Goal: Task Accomplishment & Management: Complete application form

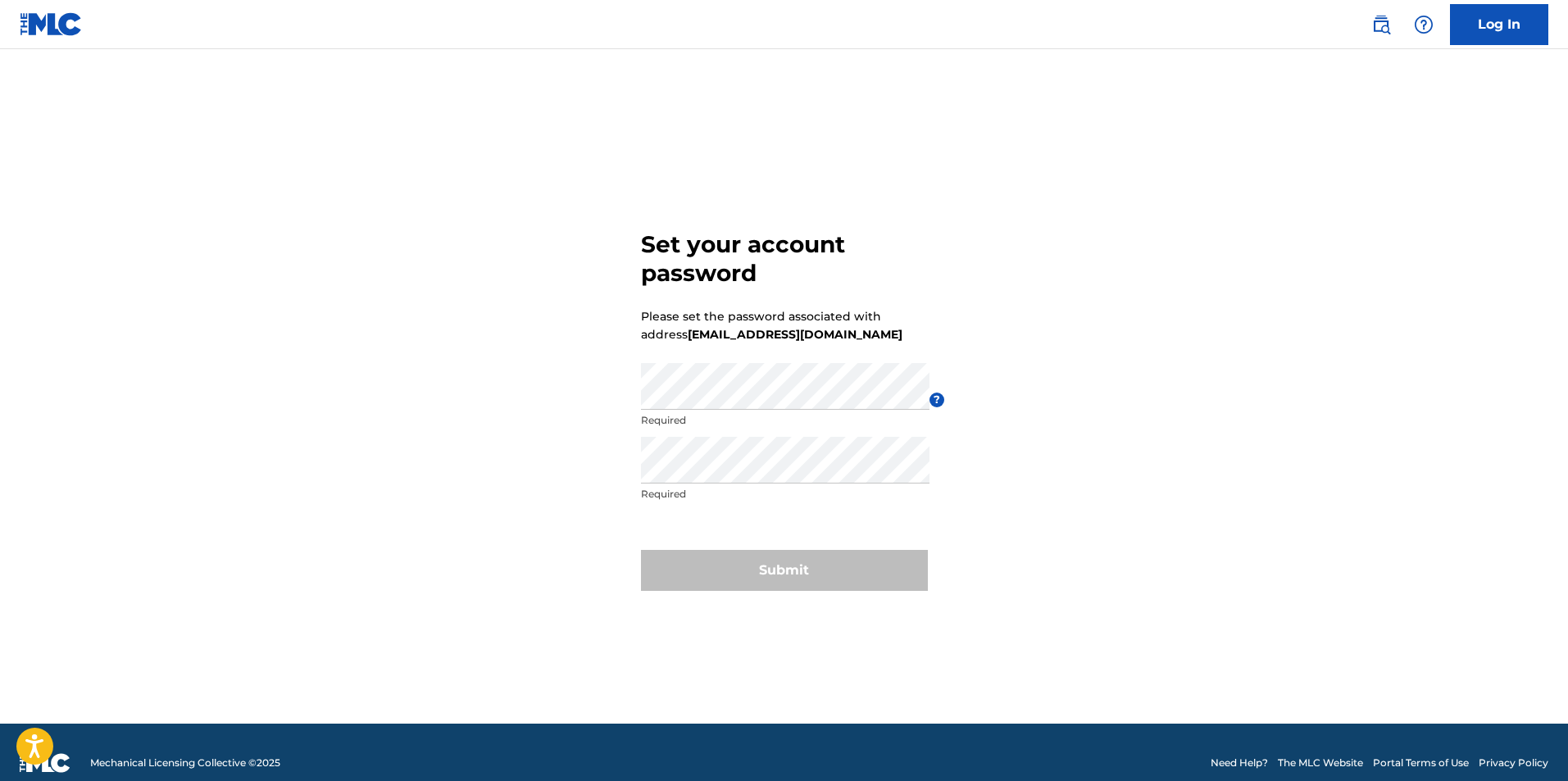
click at [787, 423] on p "Required" at bounding box center [784, 420] width 288 height 15
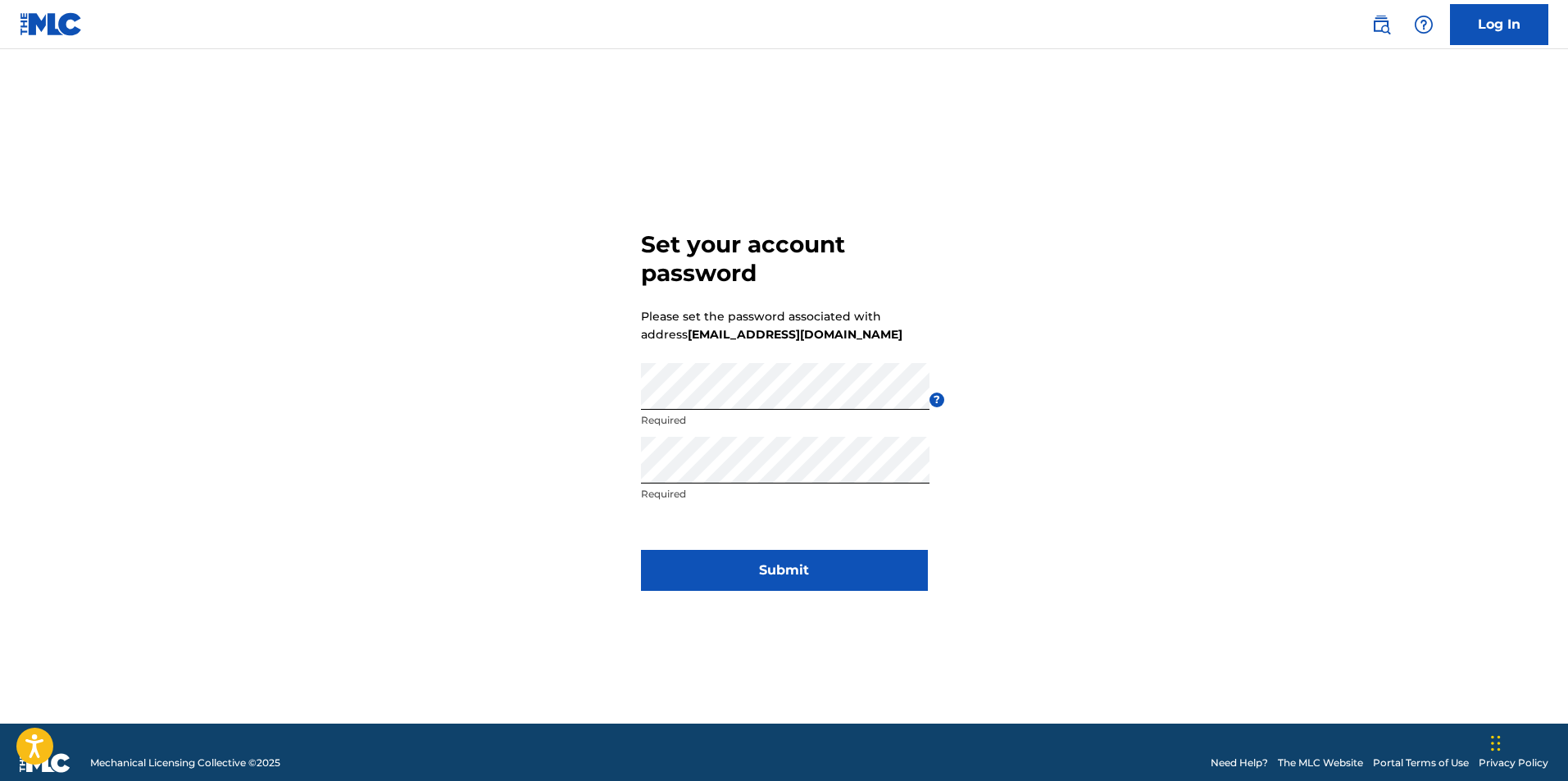
click at [798, 568] on button "Submit" at bounding box center [784, 570] width 287 height 41
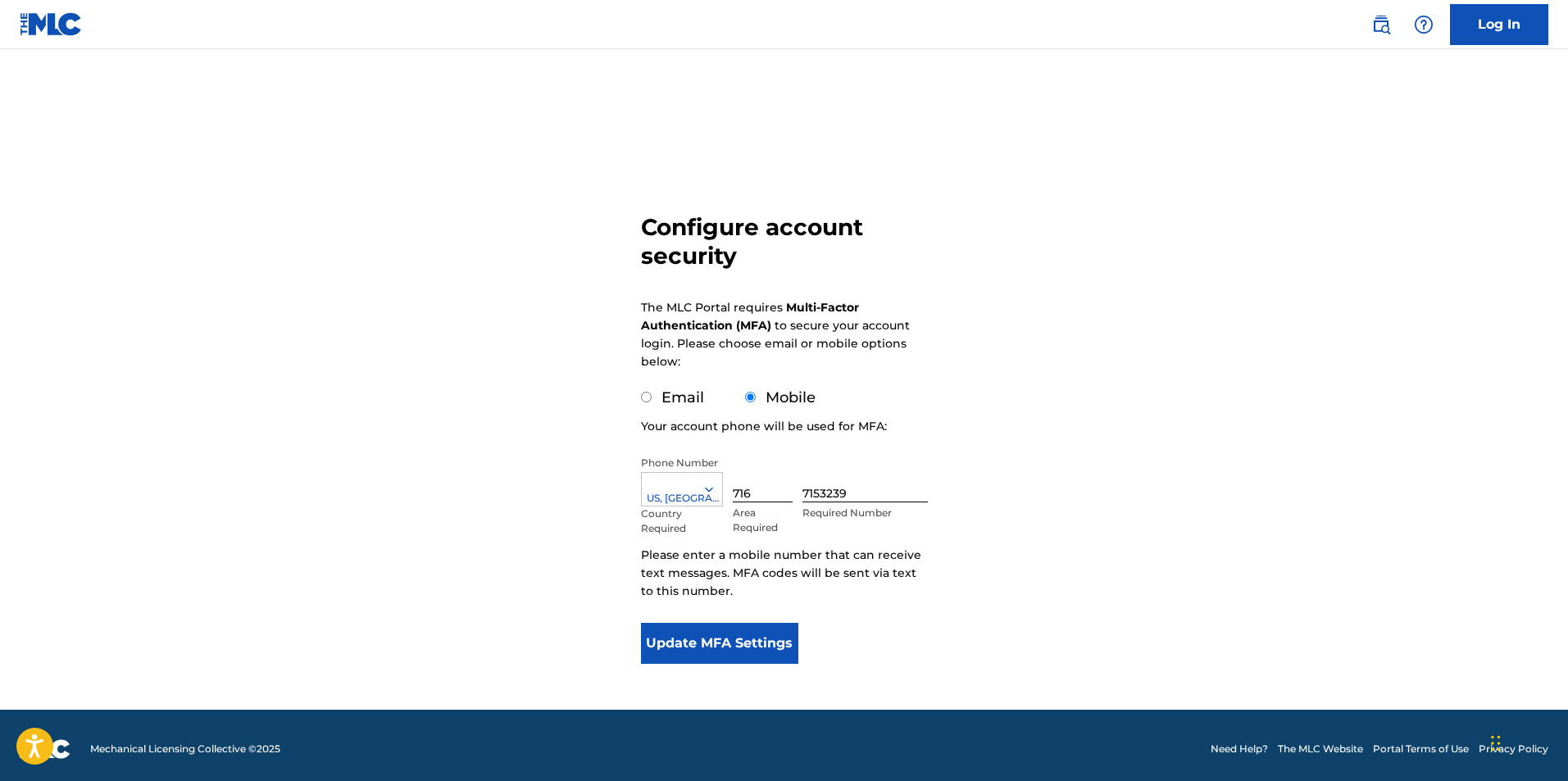
click at [651, 402] on div "Email" at bounding box center [672, 397] width 63 height 22
click at [646, 400] on input "Email" at bounding box center [646, 397] width 10 height 10
radio input "true"
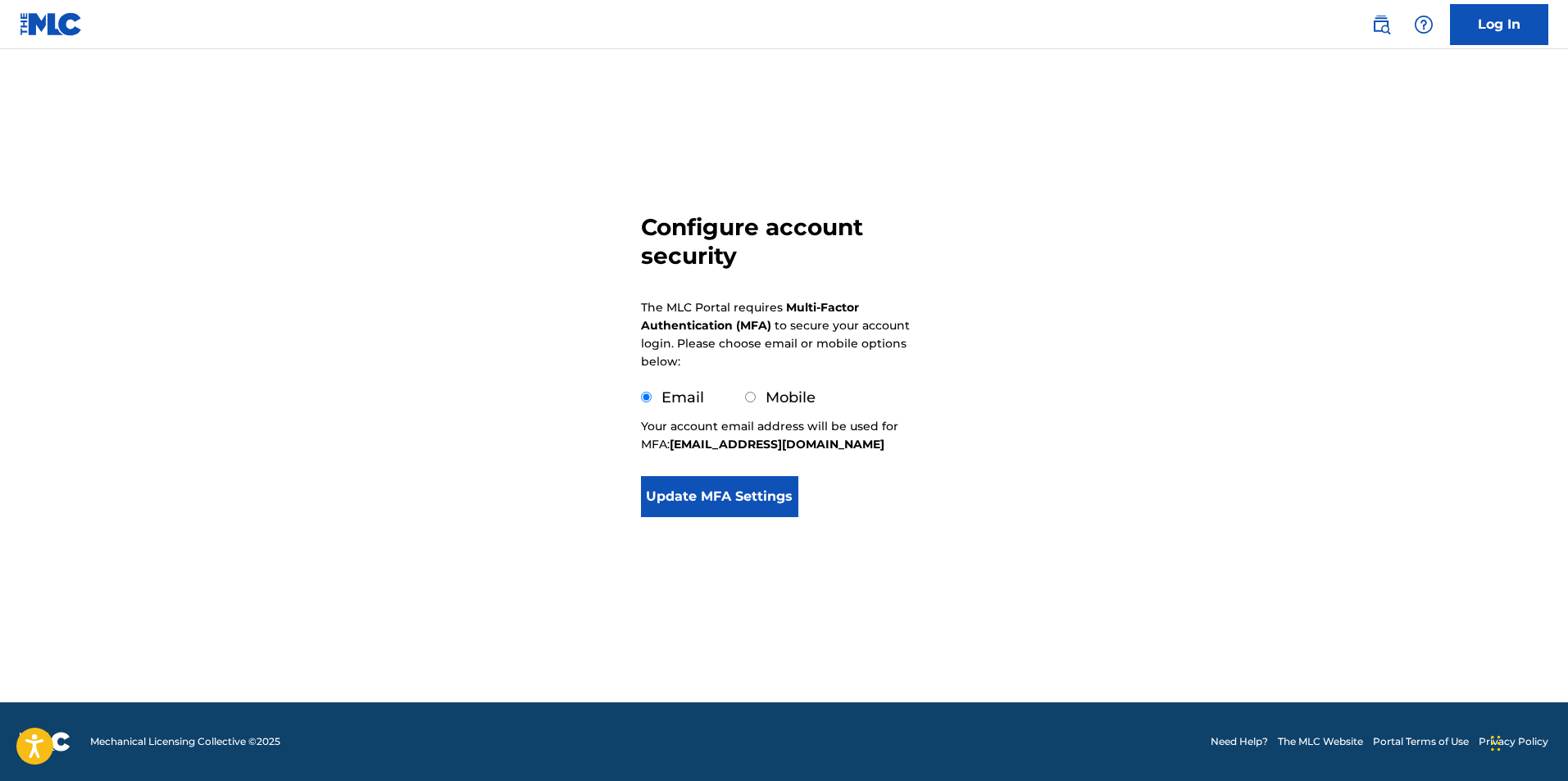
click at [682, 506] on button "Update MFA Settings" at bounding box center [720, 496] width 158 height 41
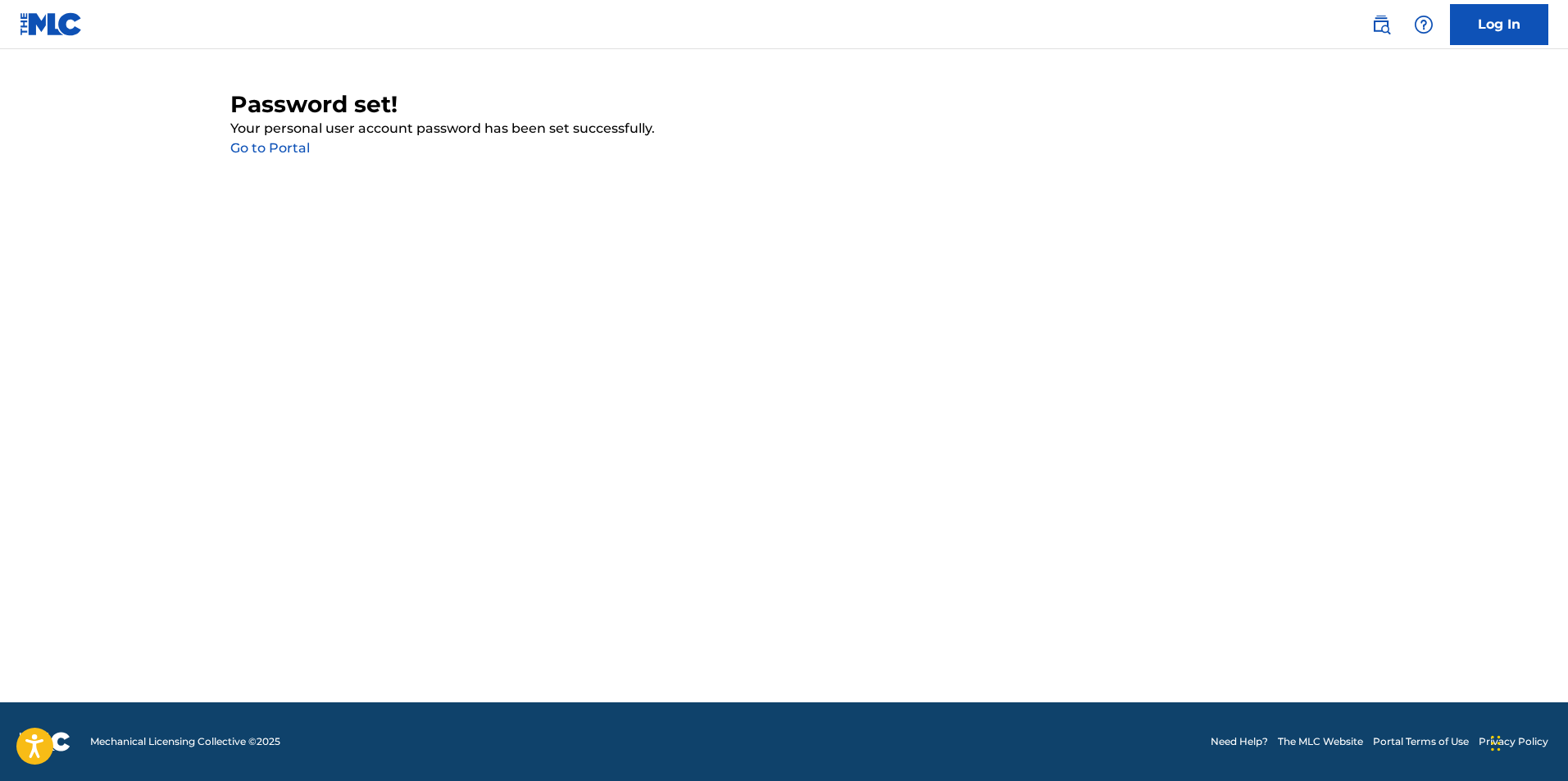
click at [1471, 20] on link "Log In" at bounding box center [1498, 24] width 98 height 41
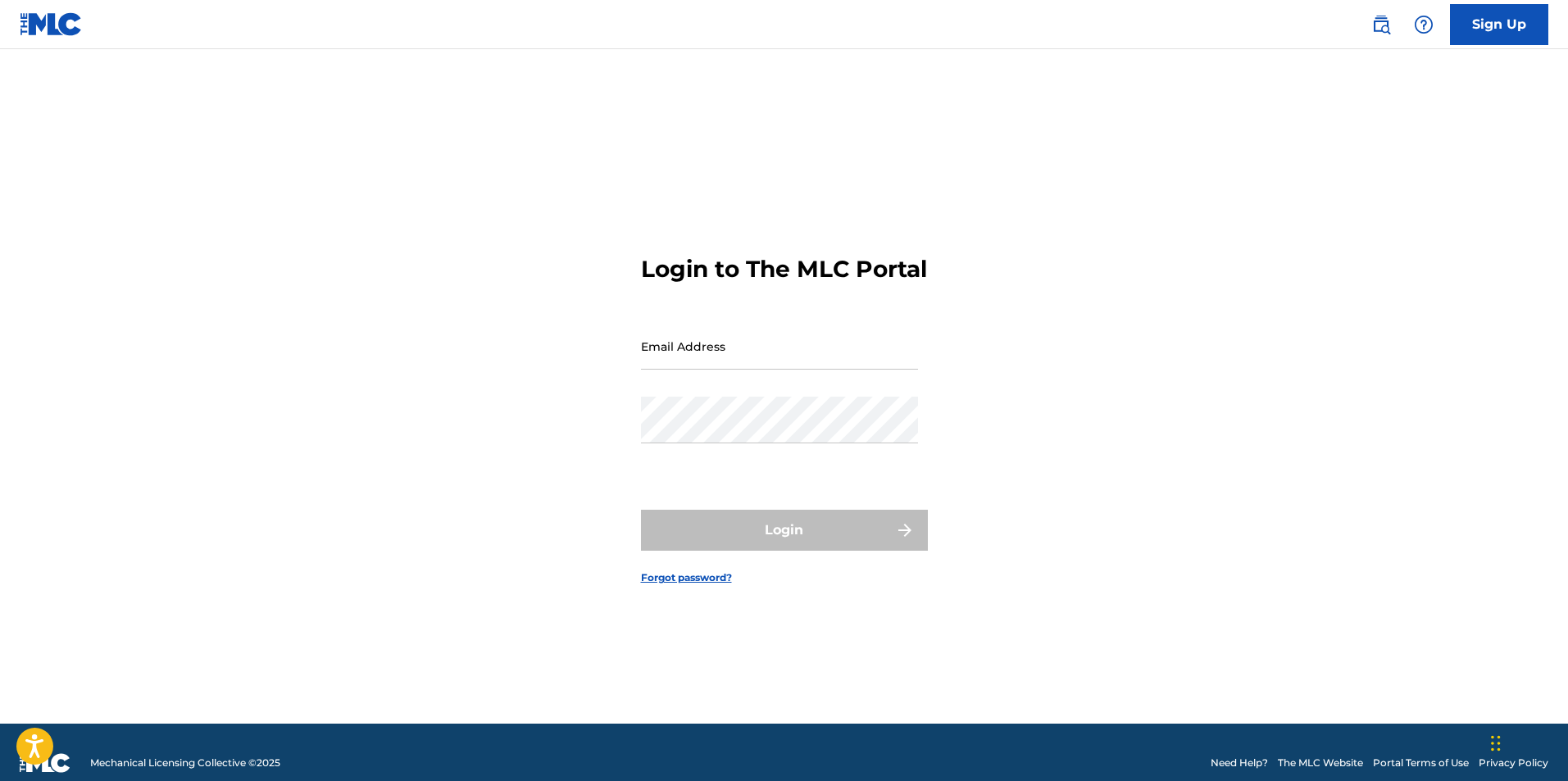
click at [744, 370] on input "Email Address" at bounding box center [779, 347] width 277 height 47
type input "[EMAIL_ADDRESS][DOMAIN_NAME]"
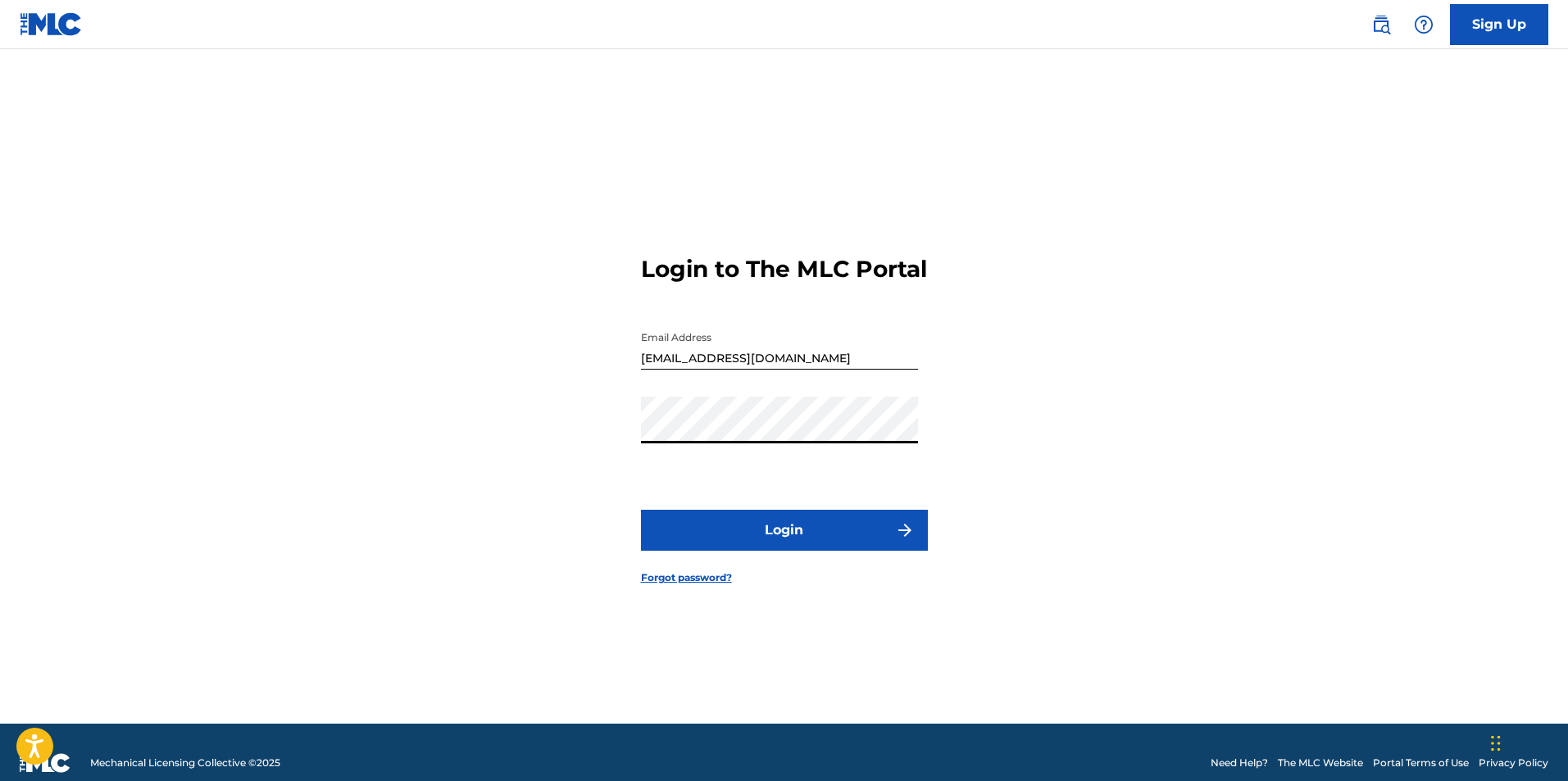
click at [792, 547] on button "Login" at bounding box center [784, 530] width 287 height 41
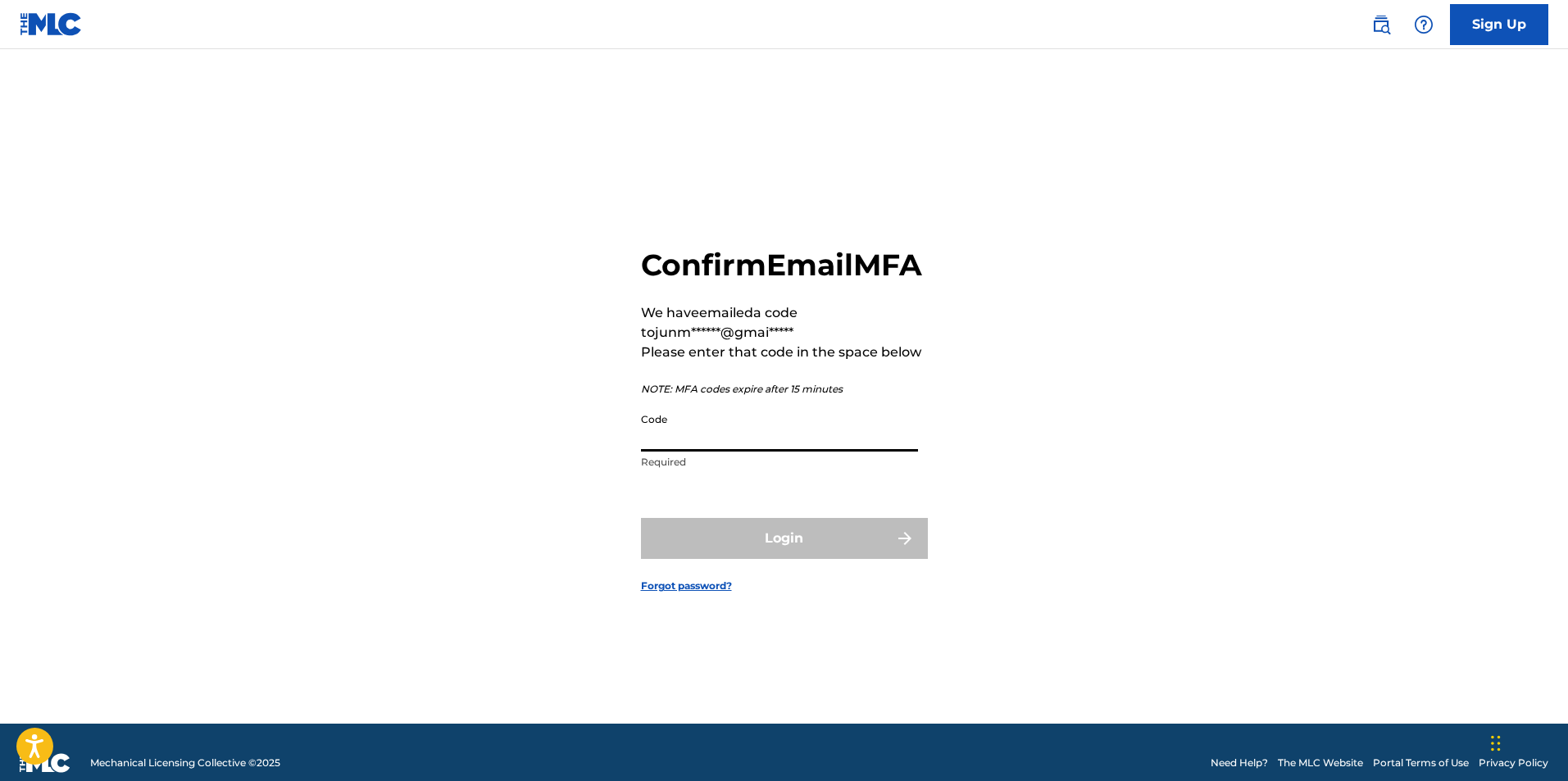
click at [659, 452] on input "Code" at bounding box center [779, 428] width 277 height 47
paste input "350210"
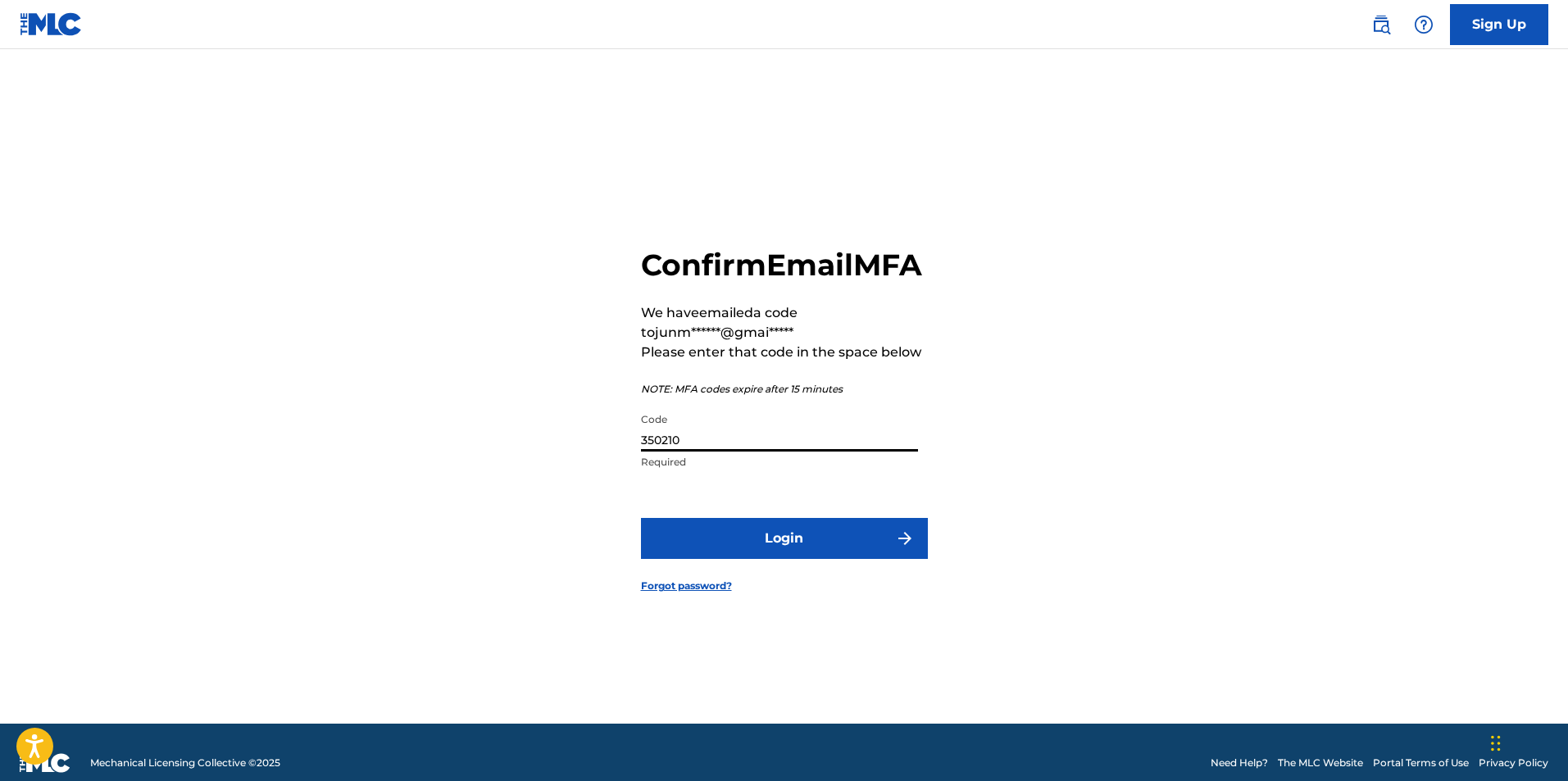
type input "350210"
click at [738, 548] on button "Login" at bounding box center [784, 538] width 287 height 41
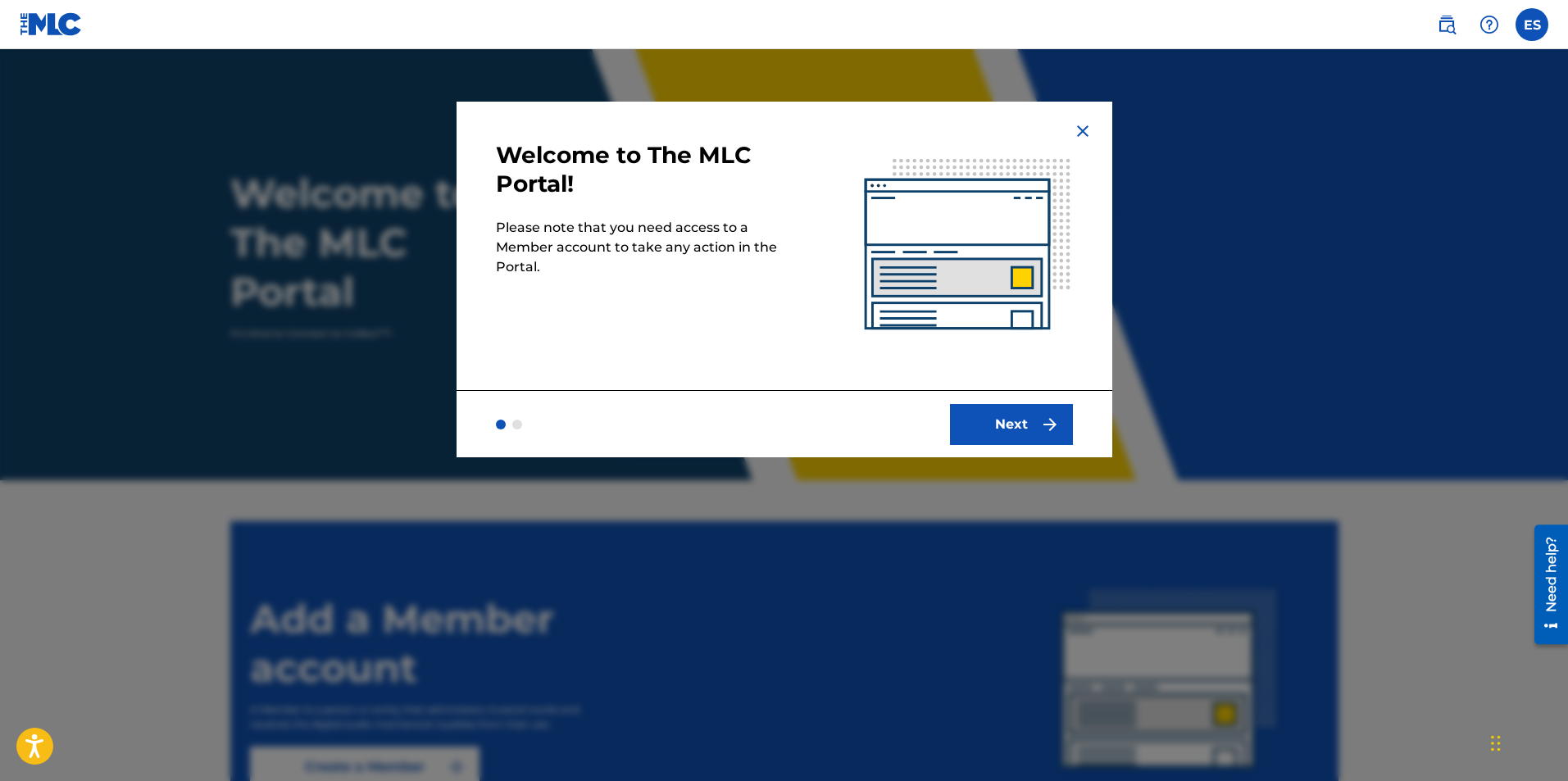
click at [970, 417] on button "Next" at bounding box center [1011, 424] width 123 height 41
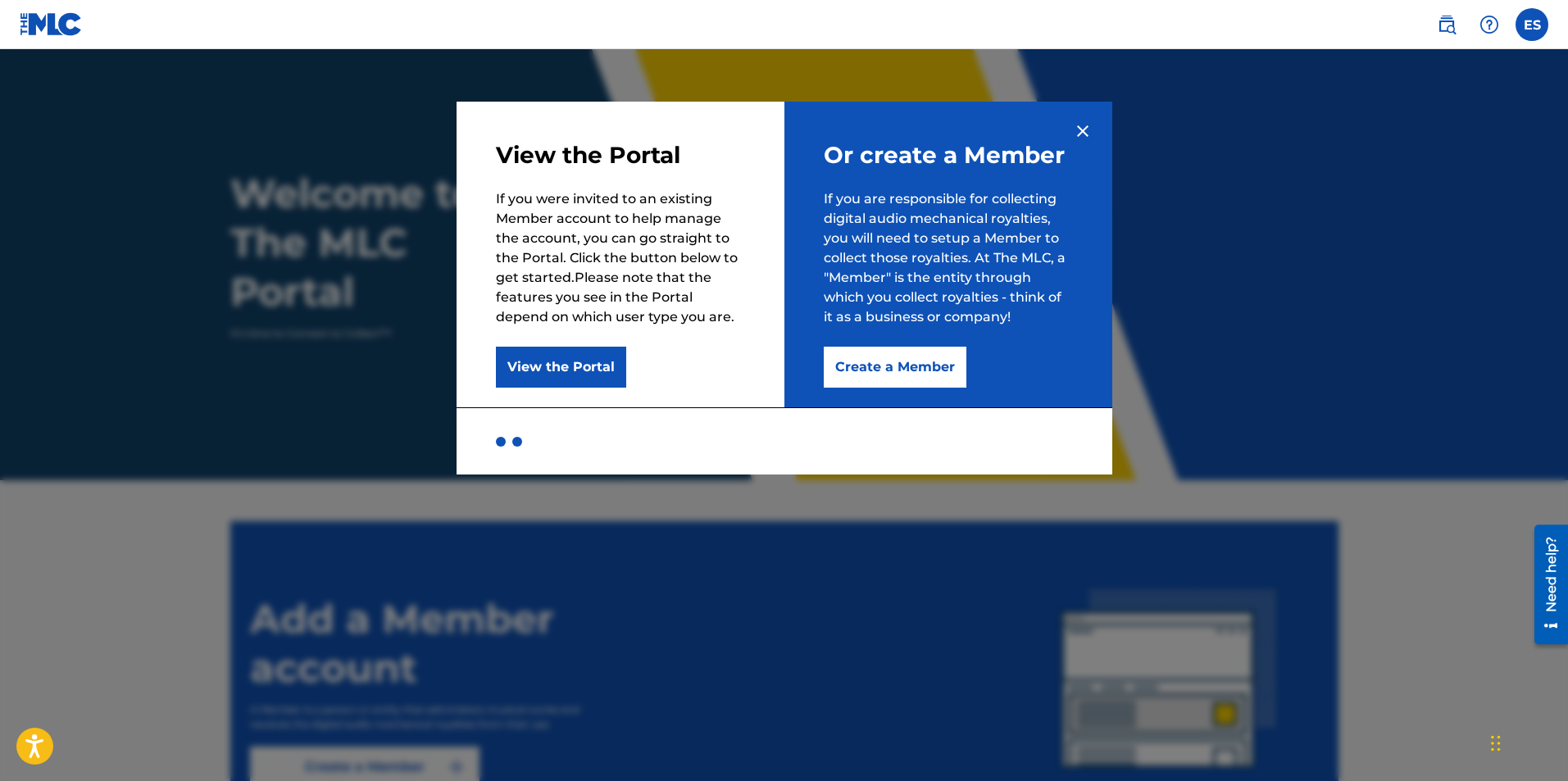
click at [582, 361] on button "View the Portal" at bounding box center [562, 367] width 131 height 41
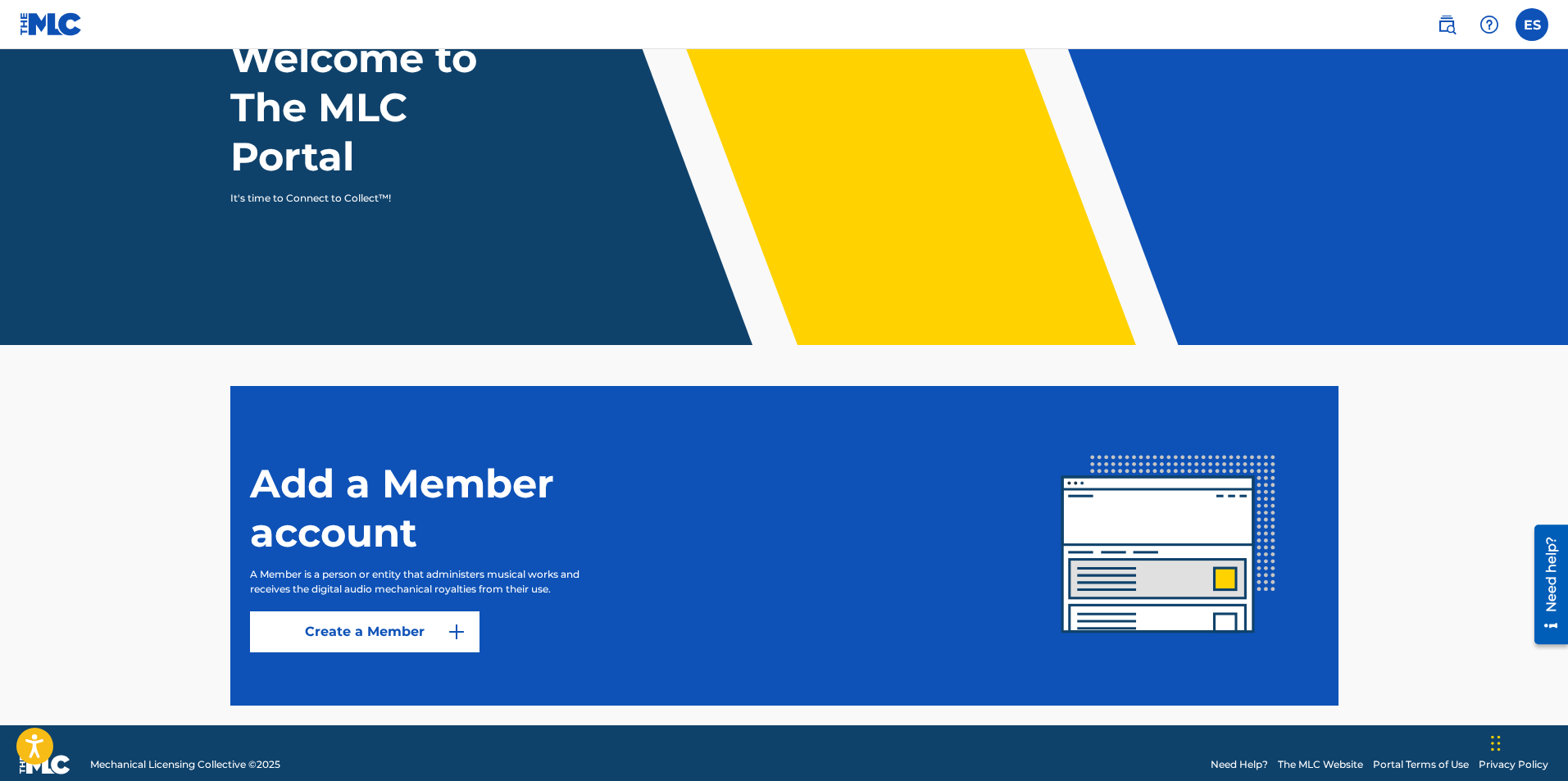
scroll to position [158, 0]
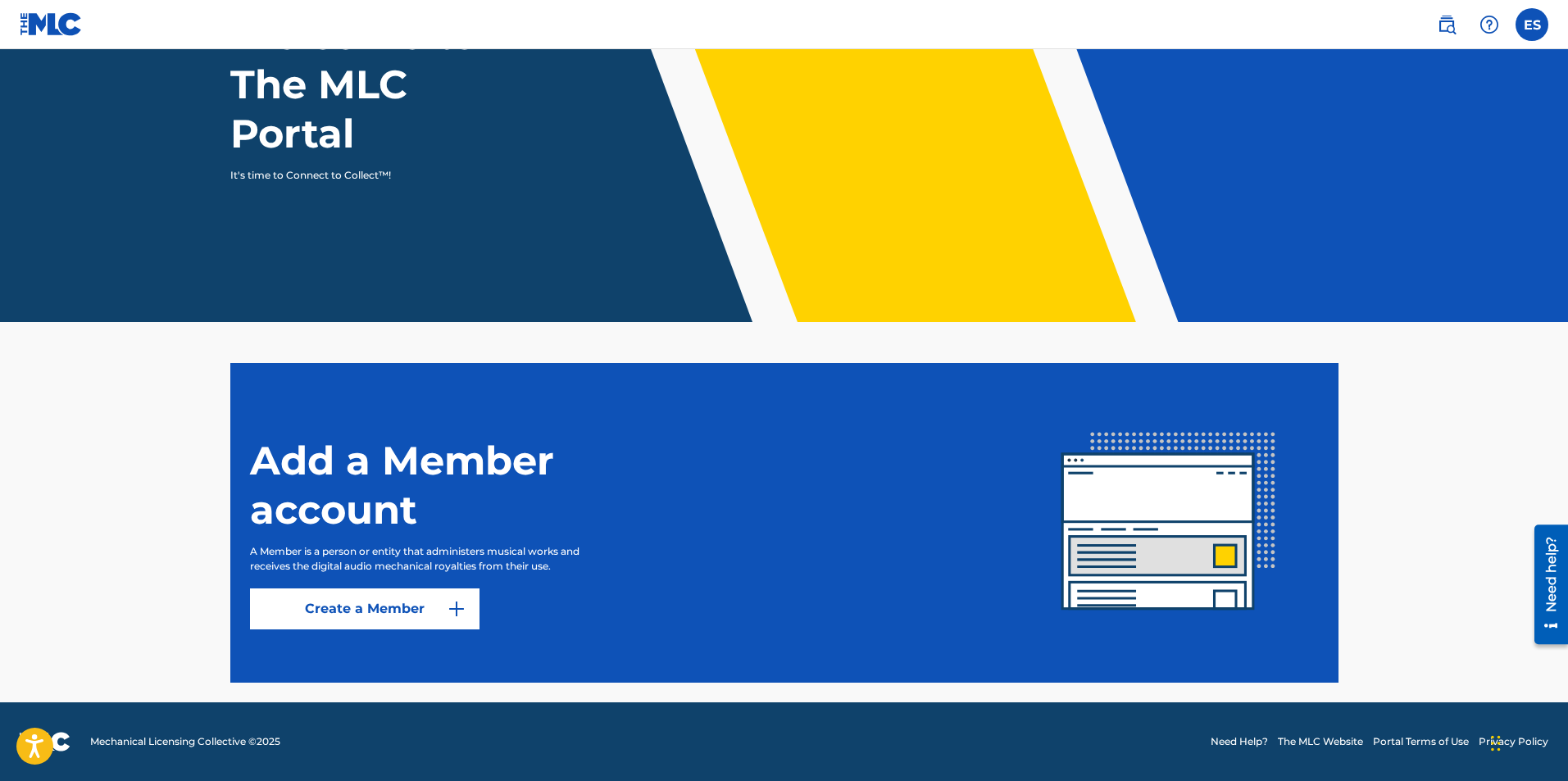
click at [450, 594] on link "Create a Member" at bounding box center [365, 609] width 230 height 41
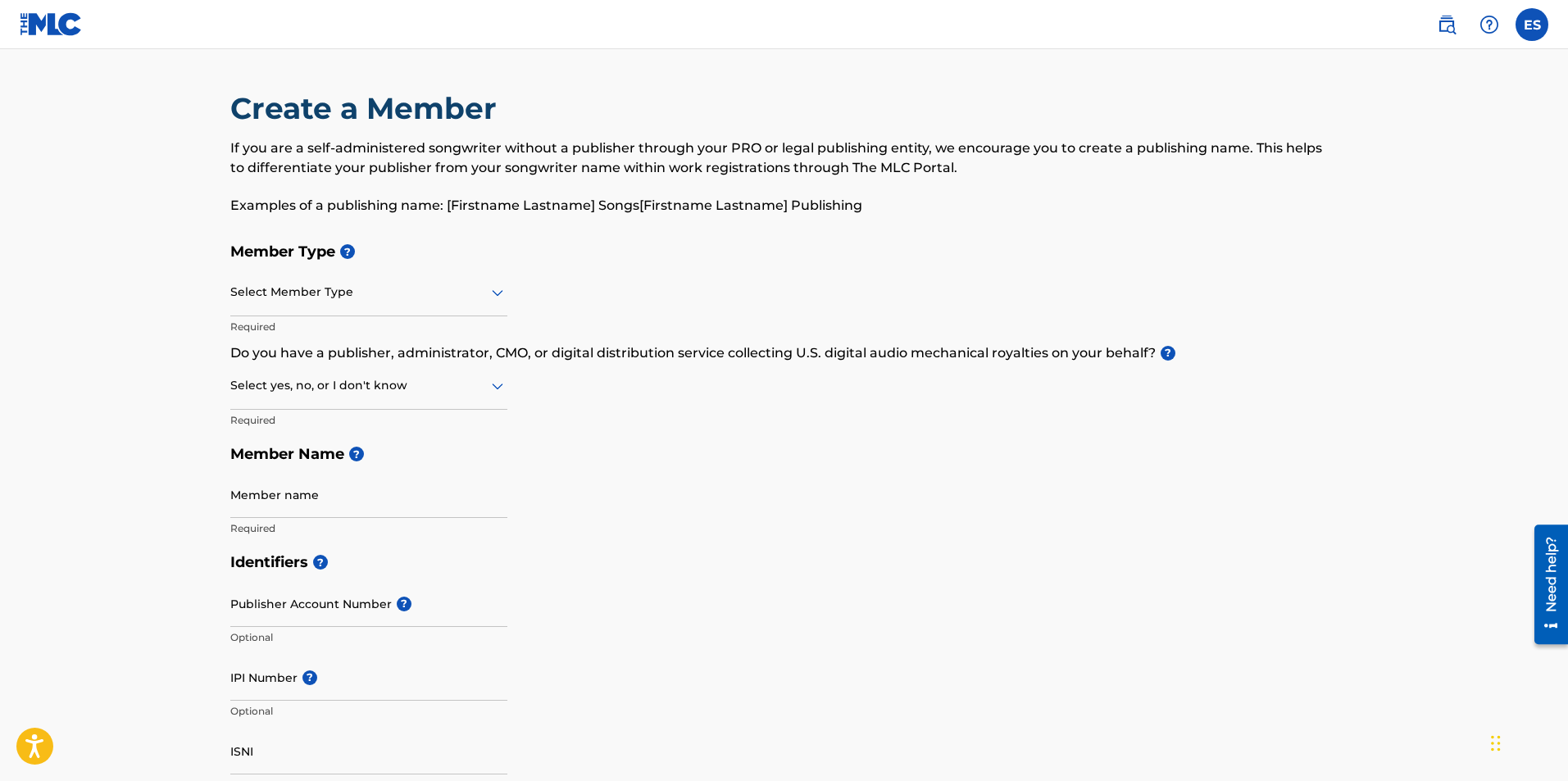
click at [472, 307] on div "Select Member Type" at bounding box center [369, 293] width 277 height 47
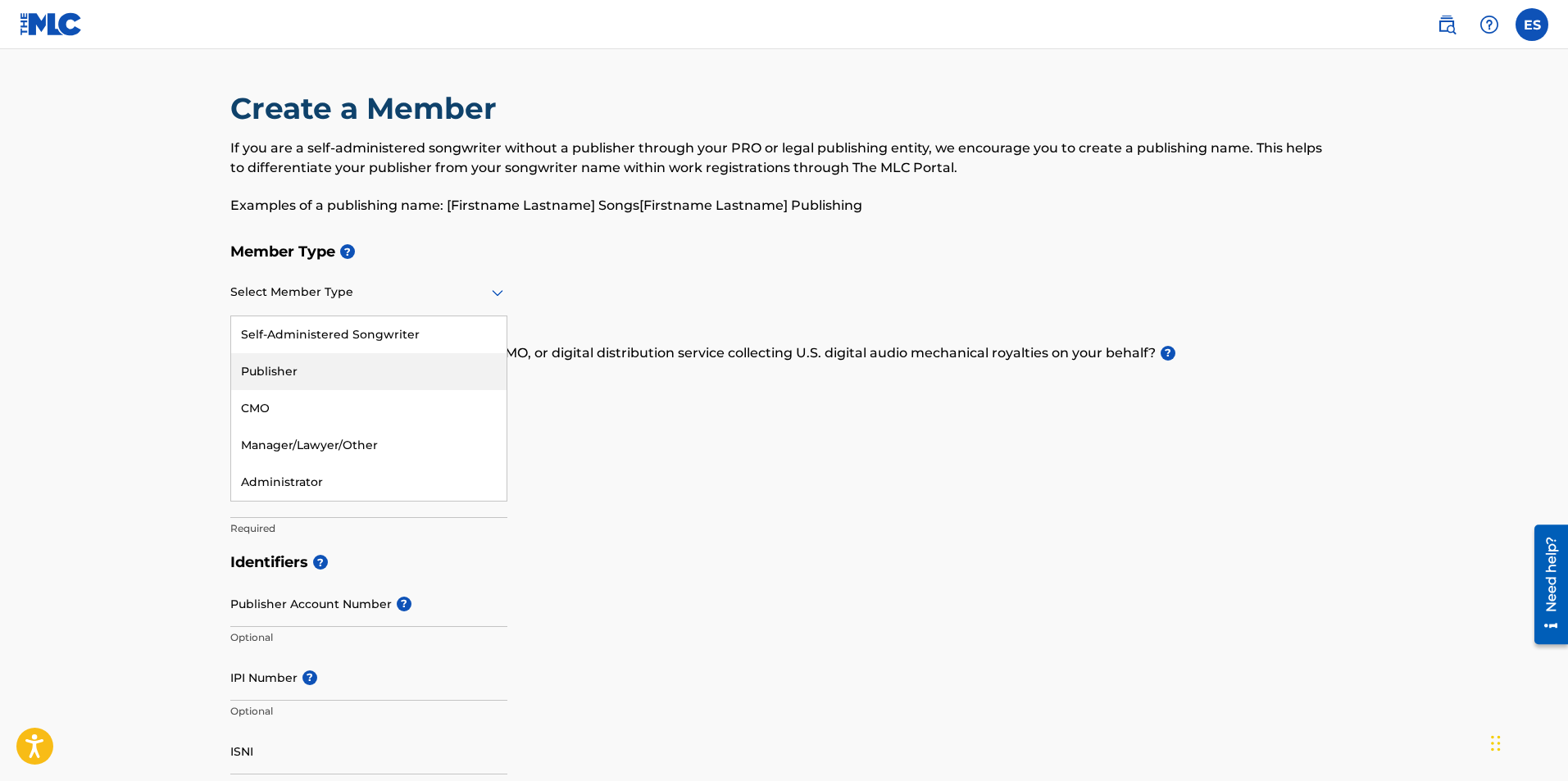
click at [437, 363] on div "Publisher" at bounding box center [368, 372] width 275 height 37
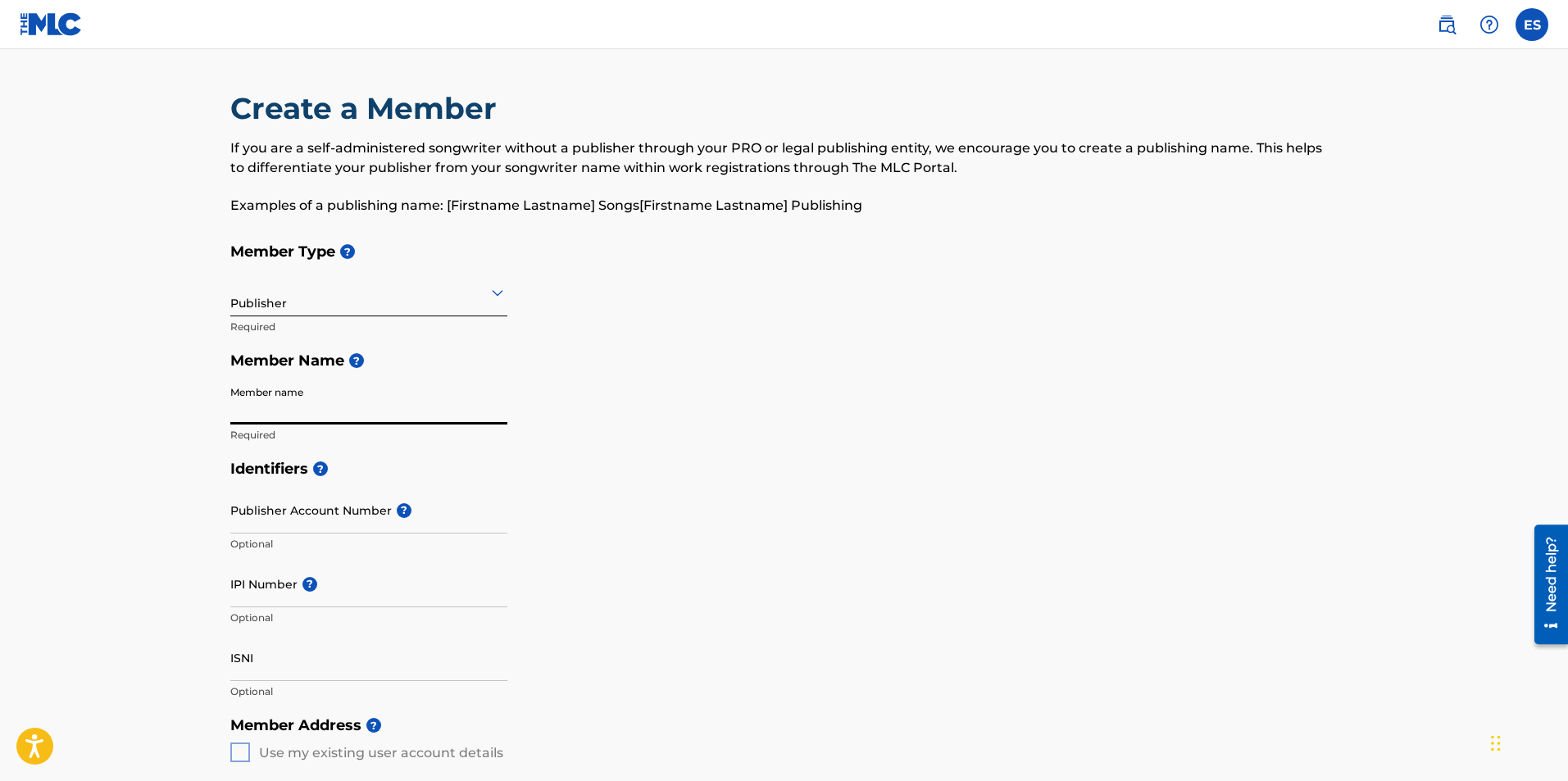
click at [421, 409] on input "Member name" at bounding box center [369, 401] width 277 height 47
type input "[PERSON_NAME]"
type input "[STREET_ADDRESS][PERSON_NAME]"
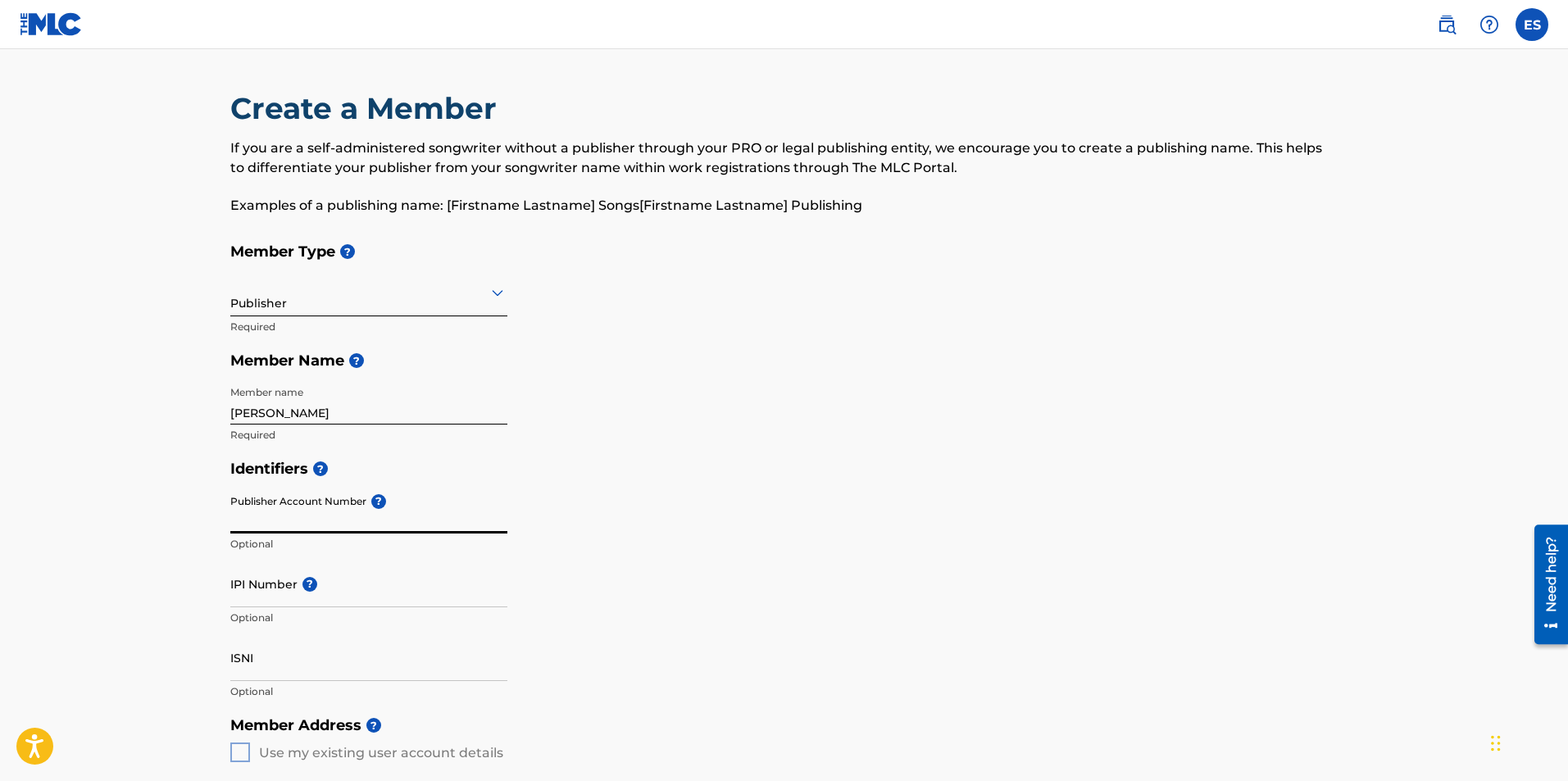
click at [387, 529] on input "Publisher Account Number ?" at bounding box center [369, 510] width 277 height 47
drag, startPoint x: 419, startPoint y: 491, endPoint x: 393, endPoint y: 479, distance: 28.6
click at [418, 491] on input "Publisher Account Number ?" at bounding box center [369, 510] width 277 height 47
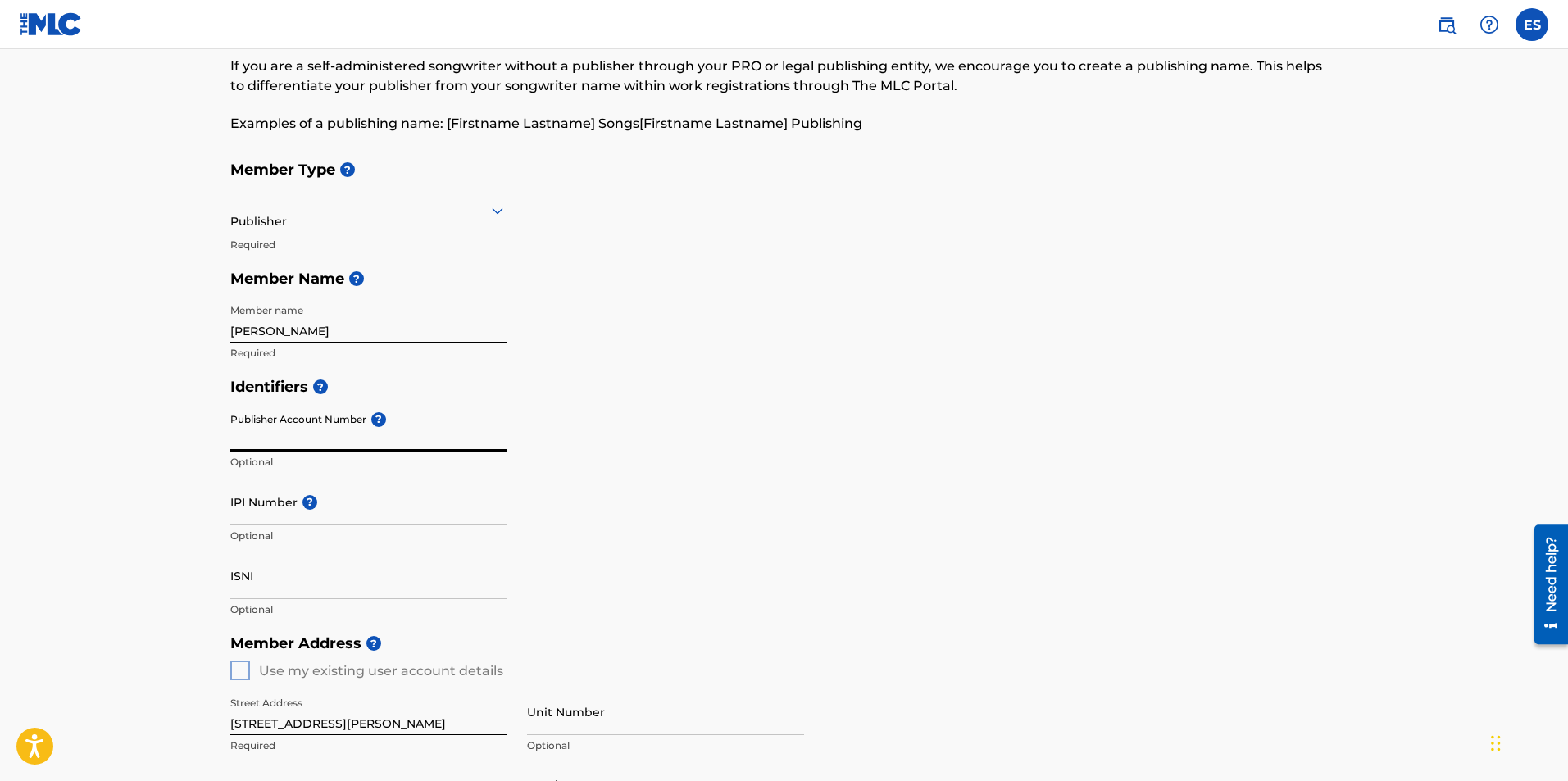
click at [273, 519] on input "IPI Number ?" at bounding box center [369, 502] width 277 height 47
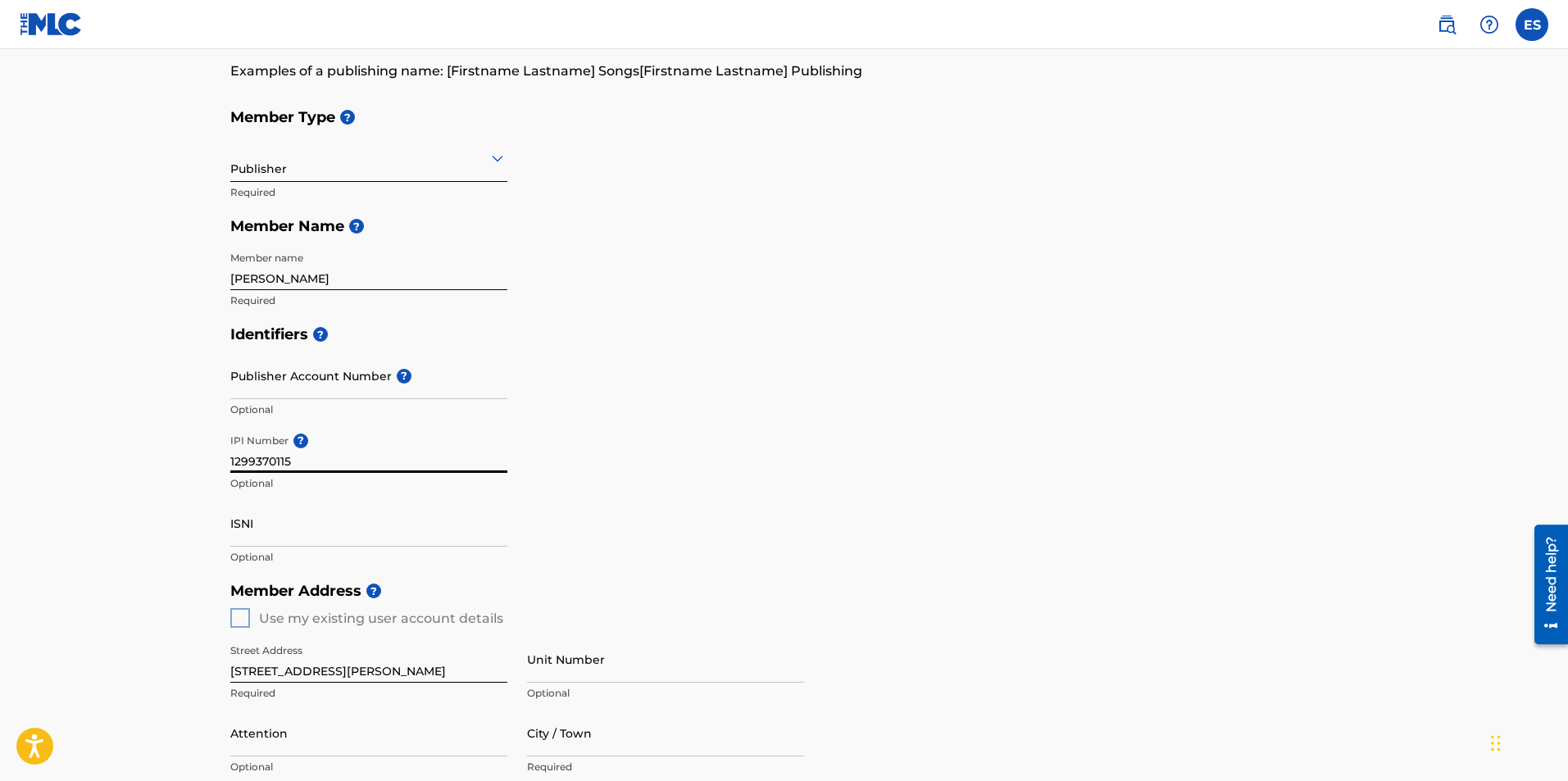
scroll to position [164, 0]
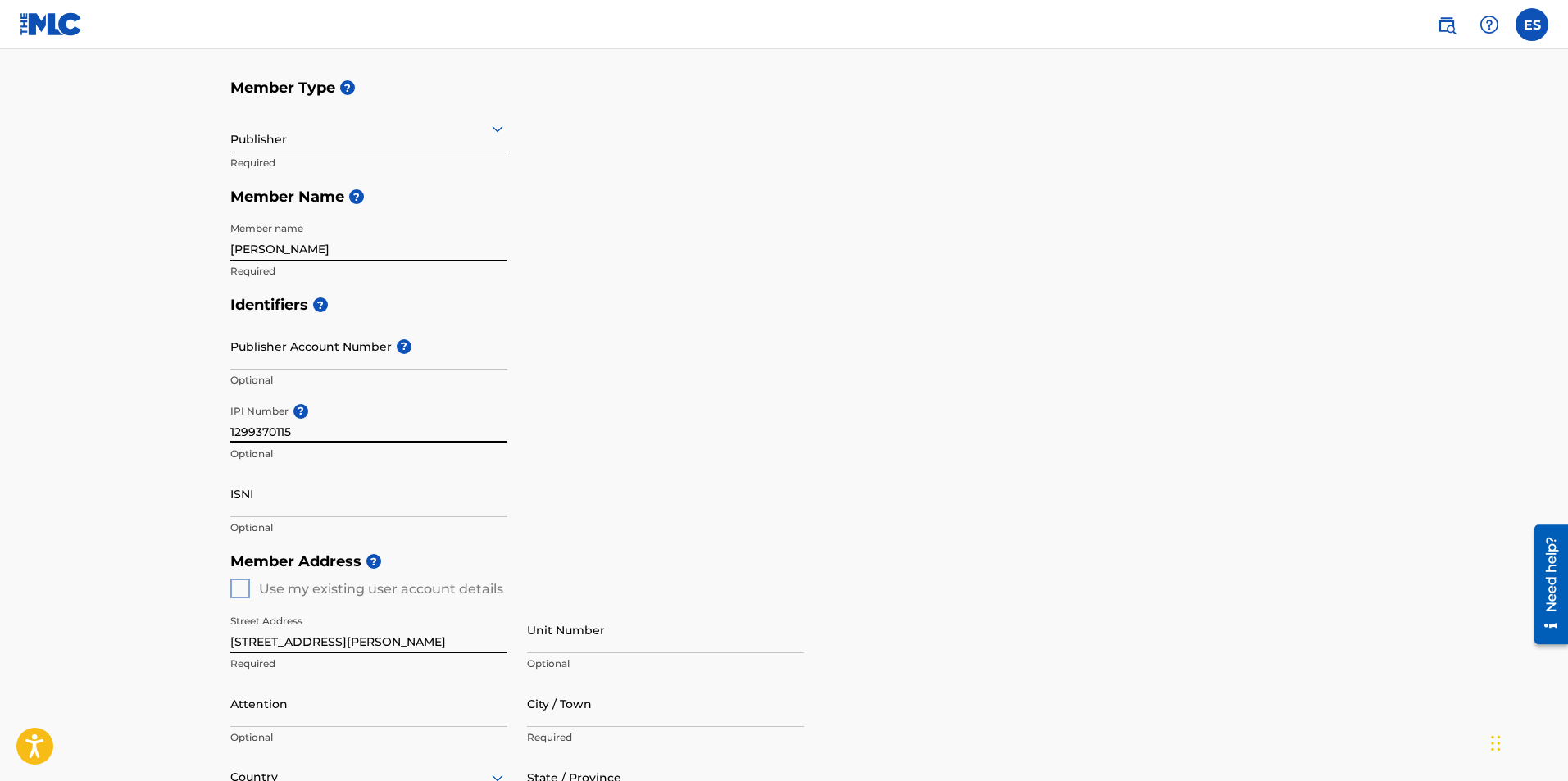
type input "1299370115"
click at [246, 584] on div "Member Address ? Use my existing user account details Street Address [STREET_AD…" at bounding box center [784, 731] width 1108 height 374
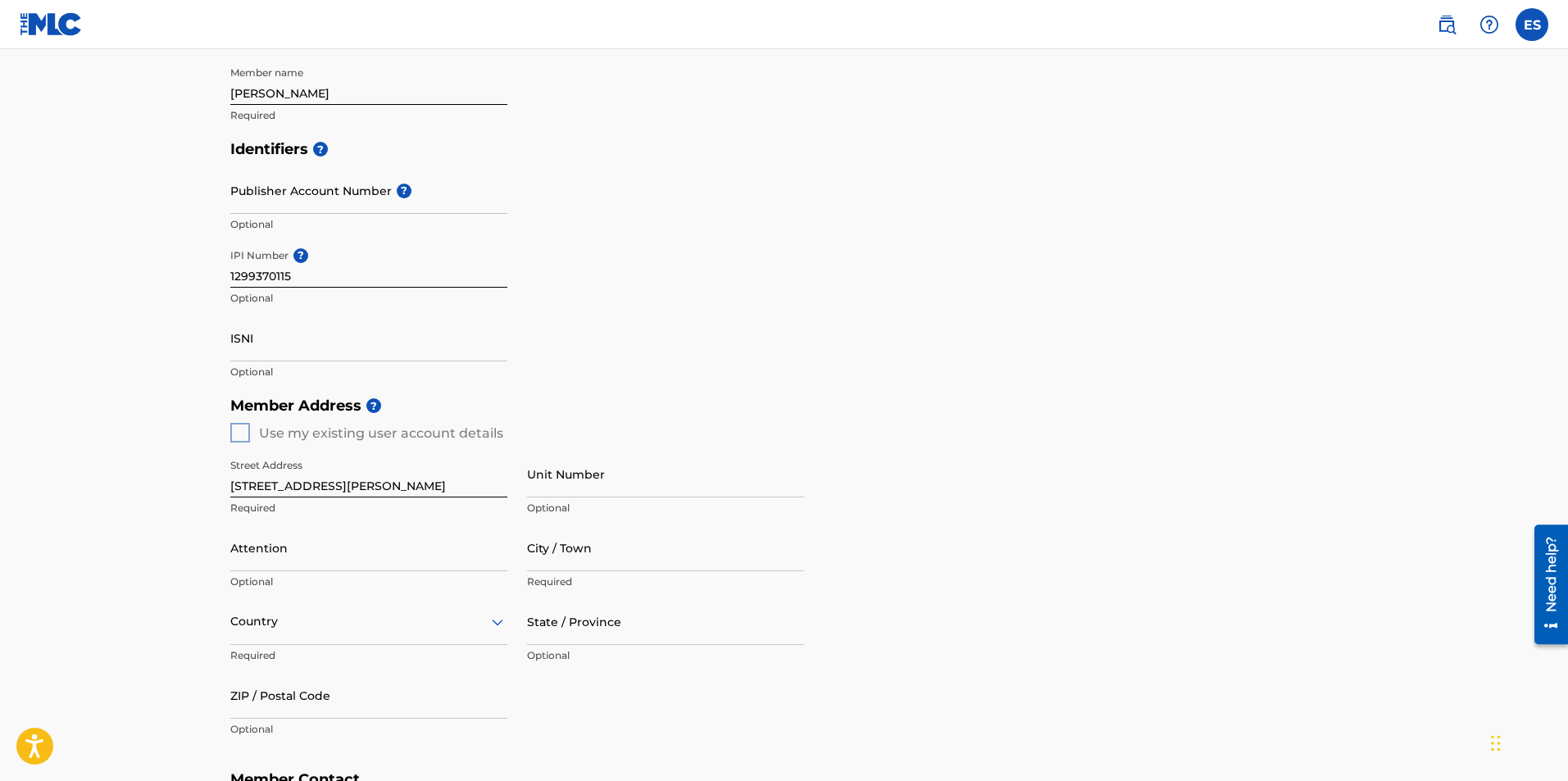
scroll to position [328, 0]
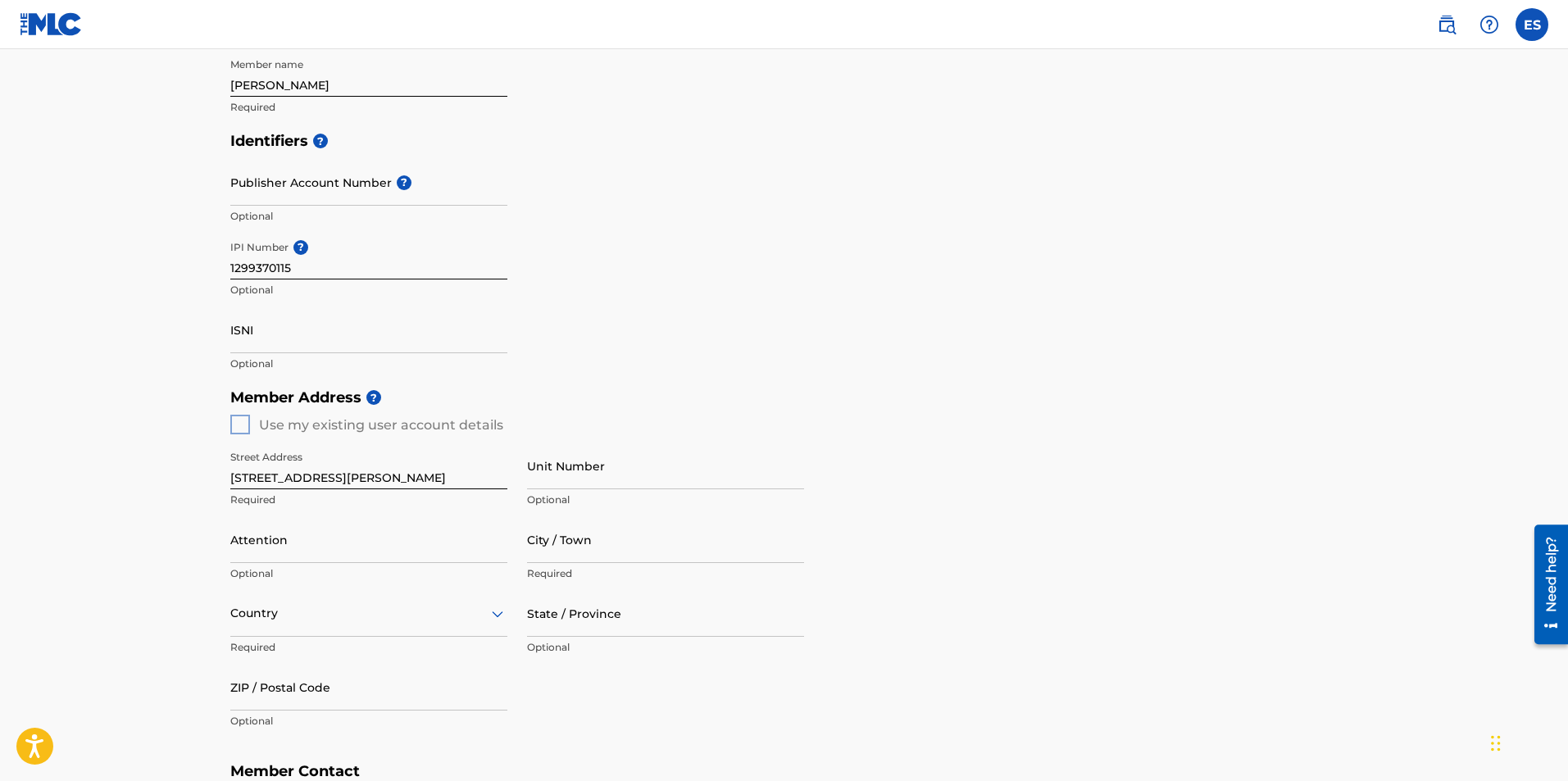
click at [293, 559] on input "Attention" at bounding box center [369, 540] width 277 height 47
type input "[PERSON_NAME]"
type input "Buffalo"
type input "[GEOGRAPHIC_DATA]"
type input "[US_STATE]"
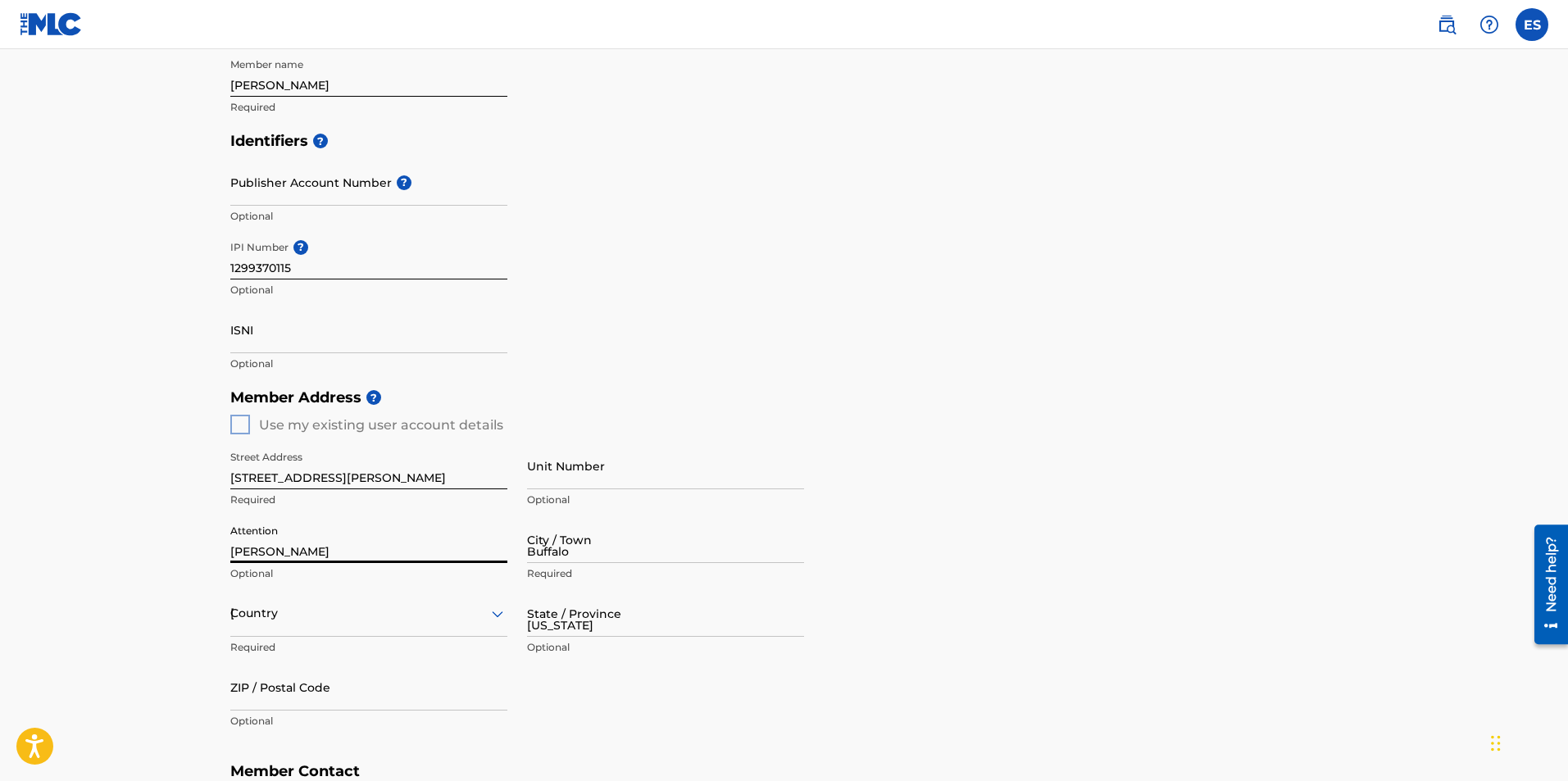
type input "14207"
type input "716"
type input "3909471"
type input "[EMAIL_ADDRESS][DOMAIN_NAME]"
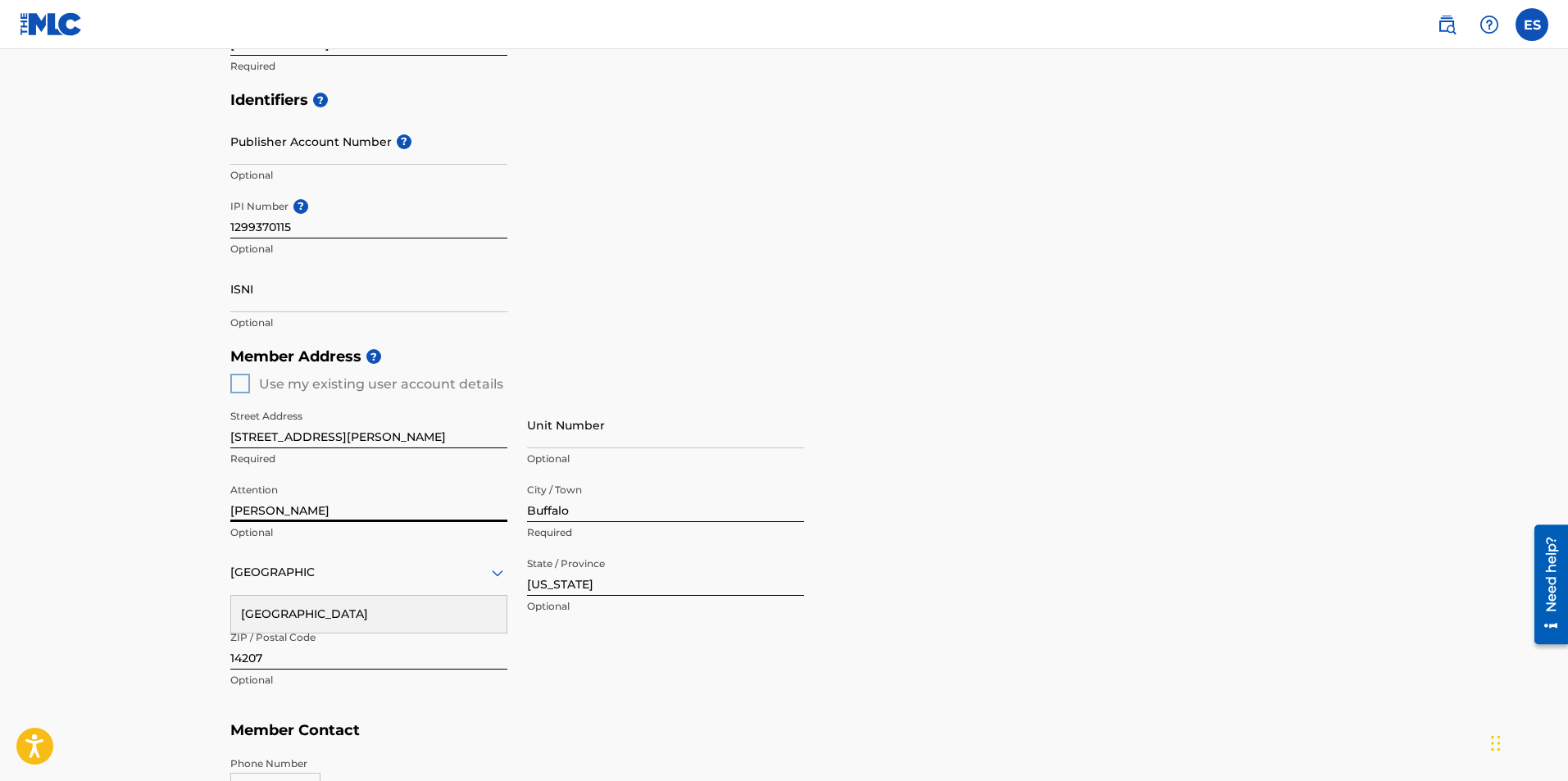
scroll to position [410, 0]
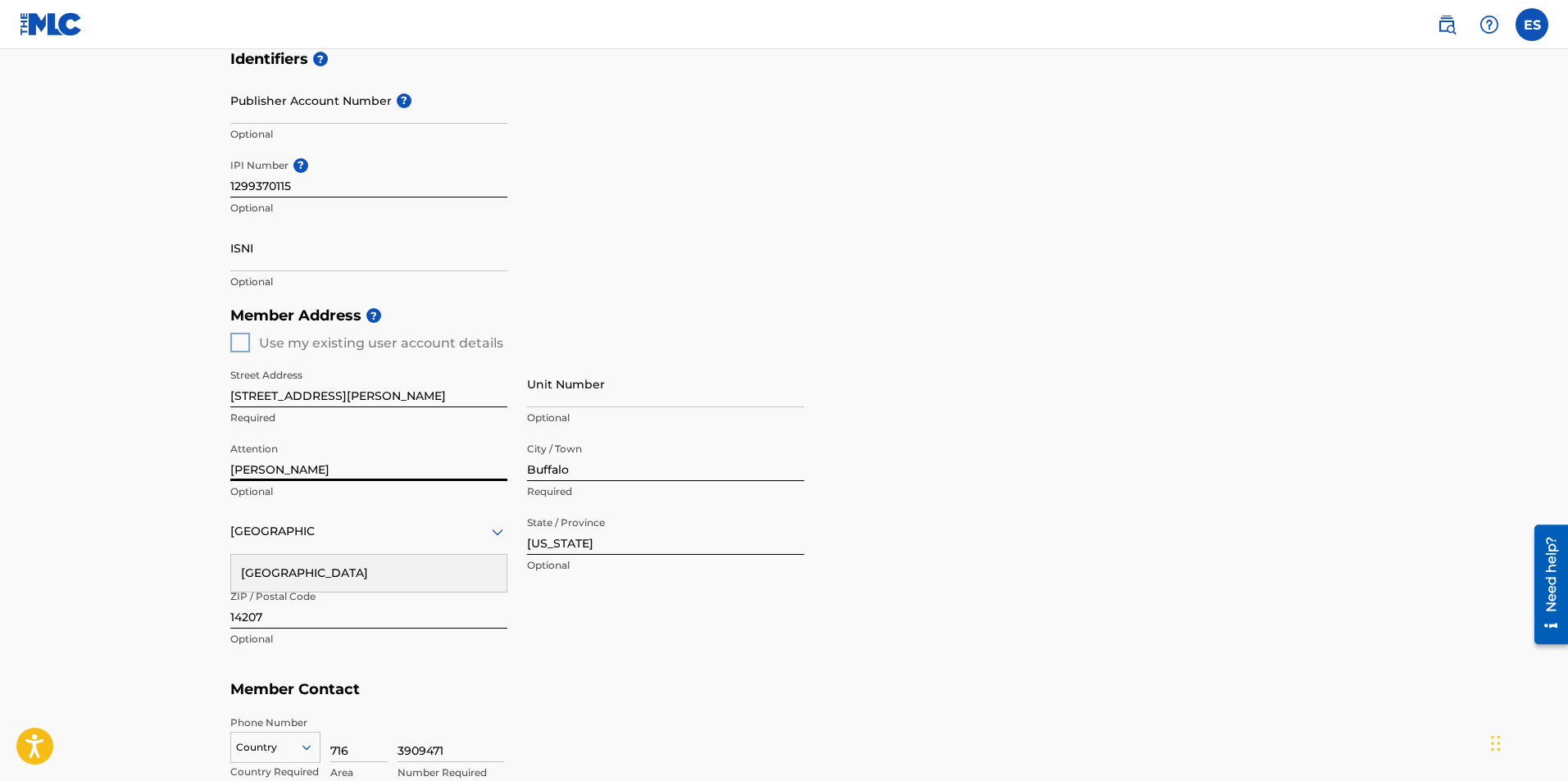
click at [232, 346] on div "Member Address ? Use my existing user account details Street Address 126 Evelyn…" at bounding box center [784, 486] width 1108 height 374
click at [239, 347] on div "Member Address ? Use my existing user account details Street Address 126 Evelyn…" at bounding box center [784, 486] width 1108 height 374
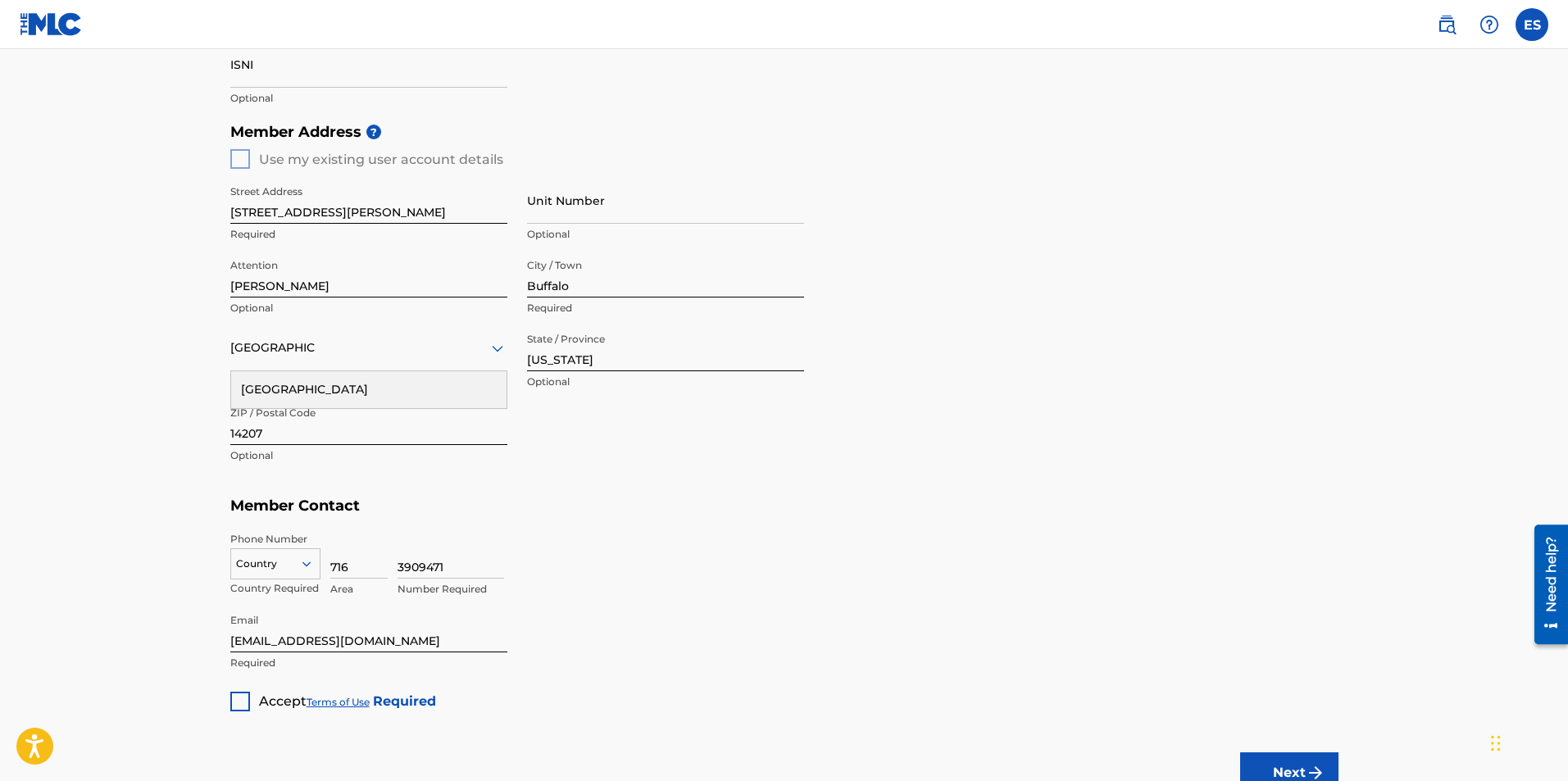
scroll to position [656, 0]
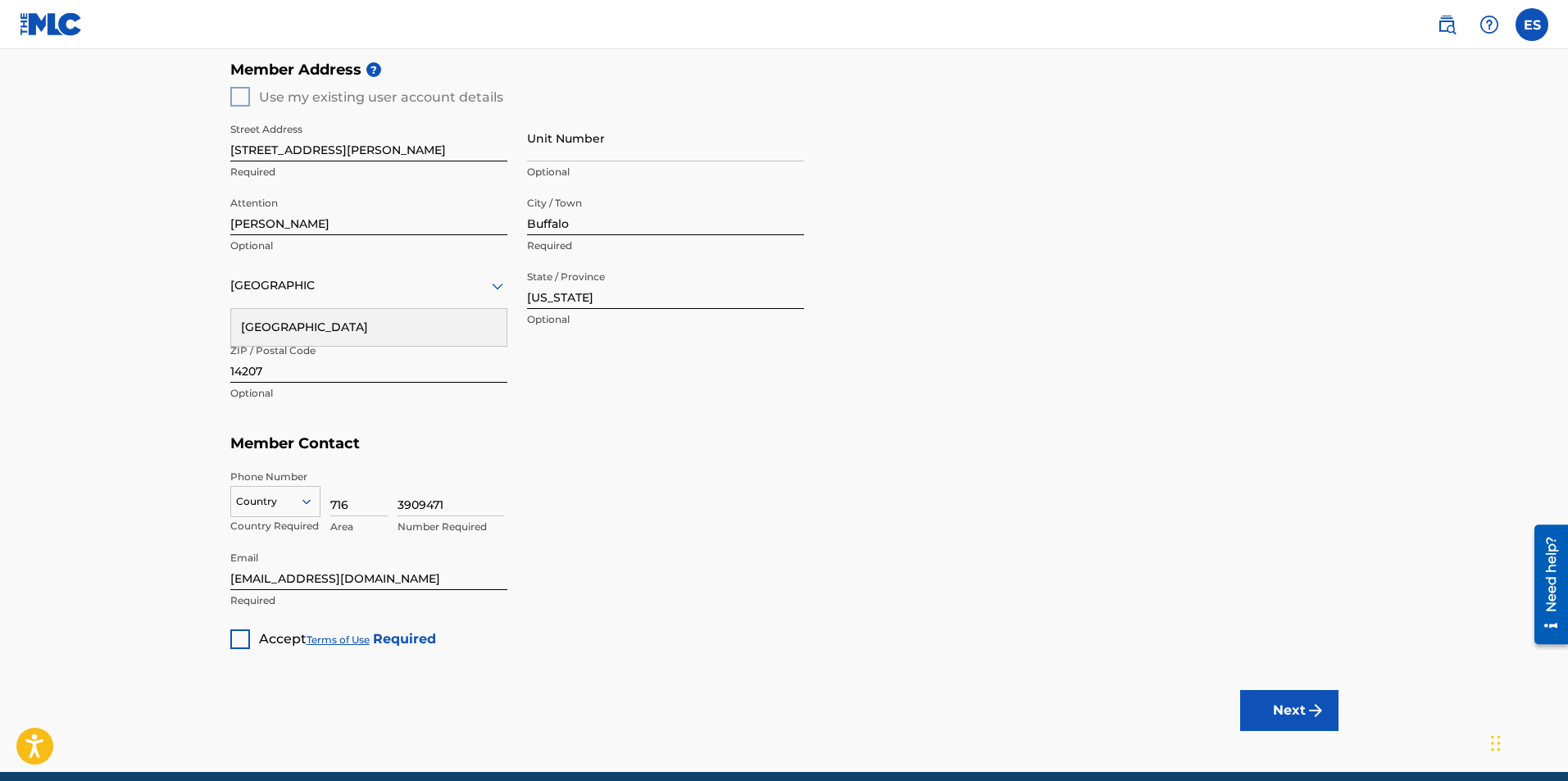
click at [239, 637] on div at bounding box center [240, 639] width 20 height 20
click at [1250, 703] on button "Next" at bounding box center [1289, 710] width 98 height 41
click at [286, 508] on div at bounding box center [275, 502] width 89 height 18
click at [286, 519] on div "US, [GEOGRAPHIC_DATA] +1" at bounding box center [275, 542] width 89 height 64
click at [343, 300] on div "Country" at bounding box center [369, 286] width 277 height 47
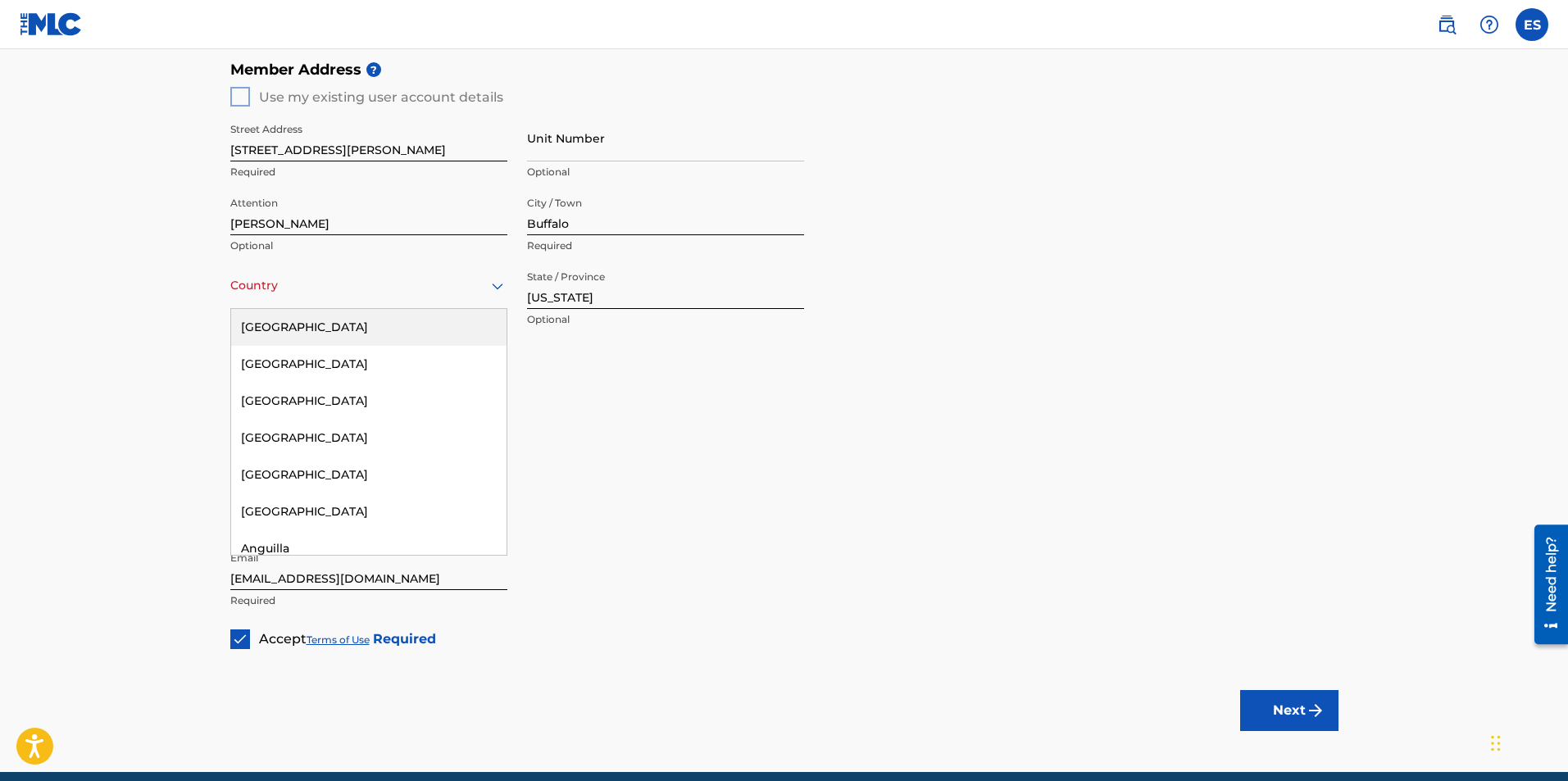
click at [343, 319] on div "[GEOGRAPHIC_DATA]" at bounding box center [368, 327] width 275 height 37
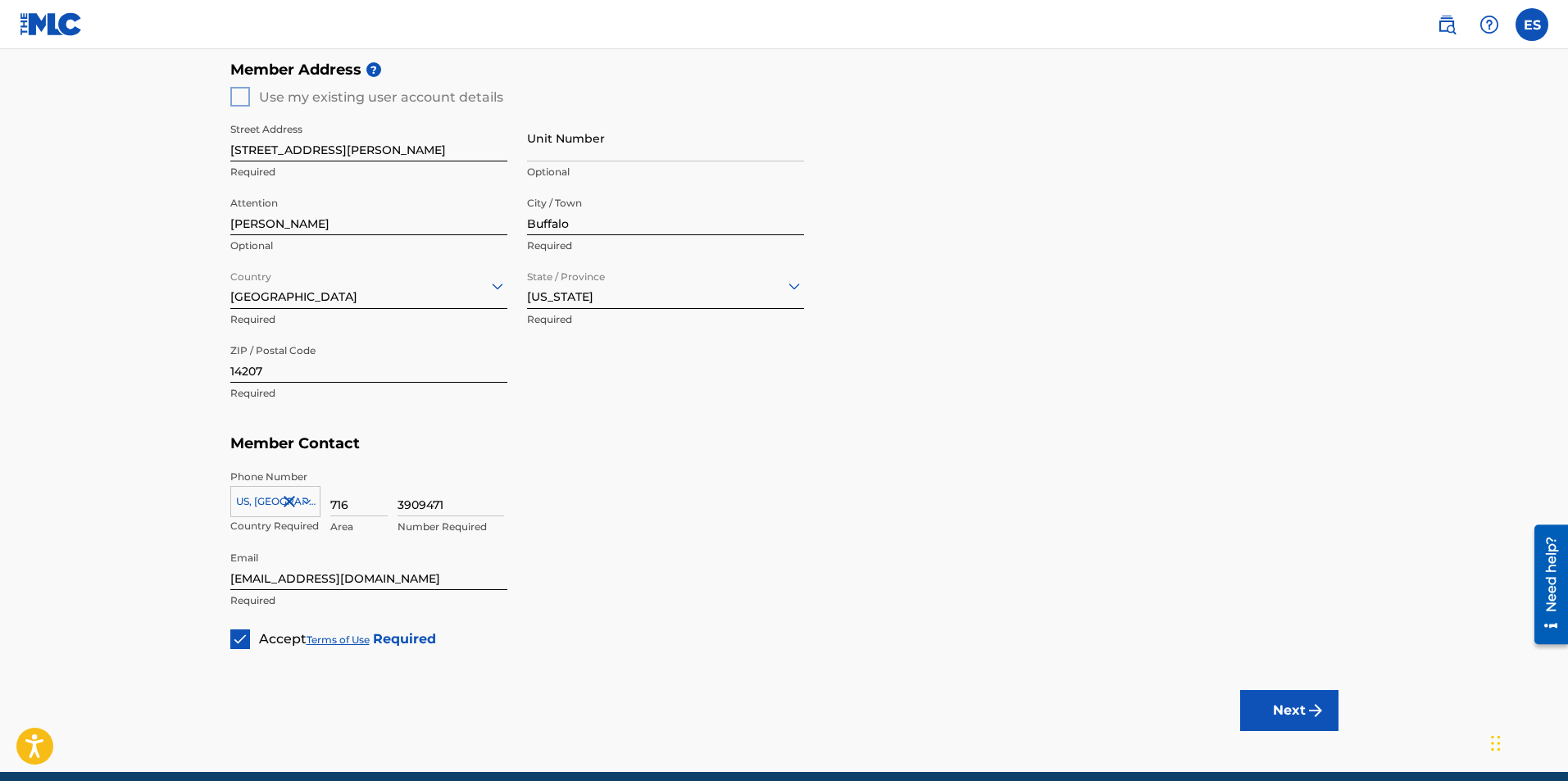
click at [1242, 700] on button "Next" at bounding box center [1289, 710] width 98 height 41
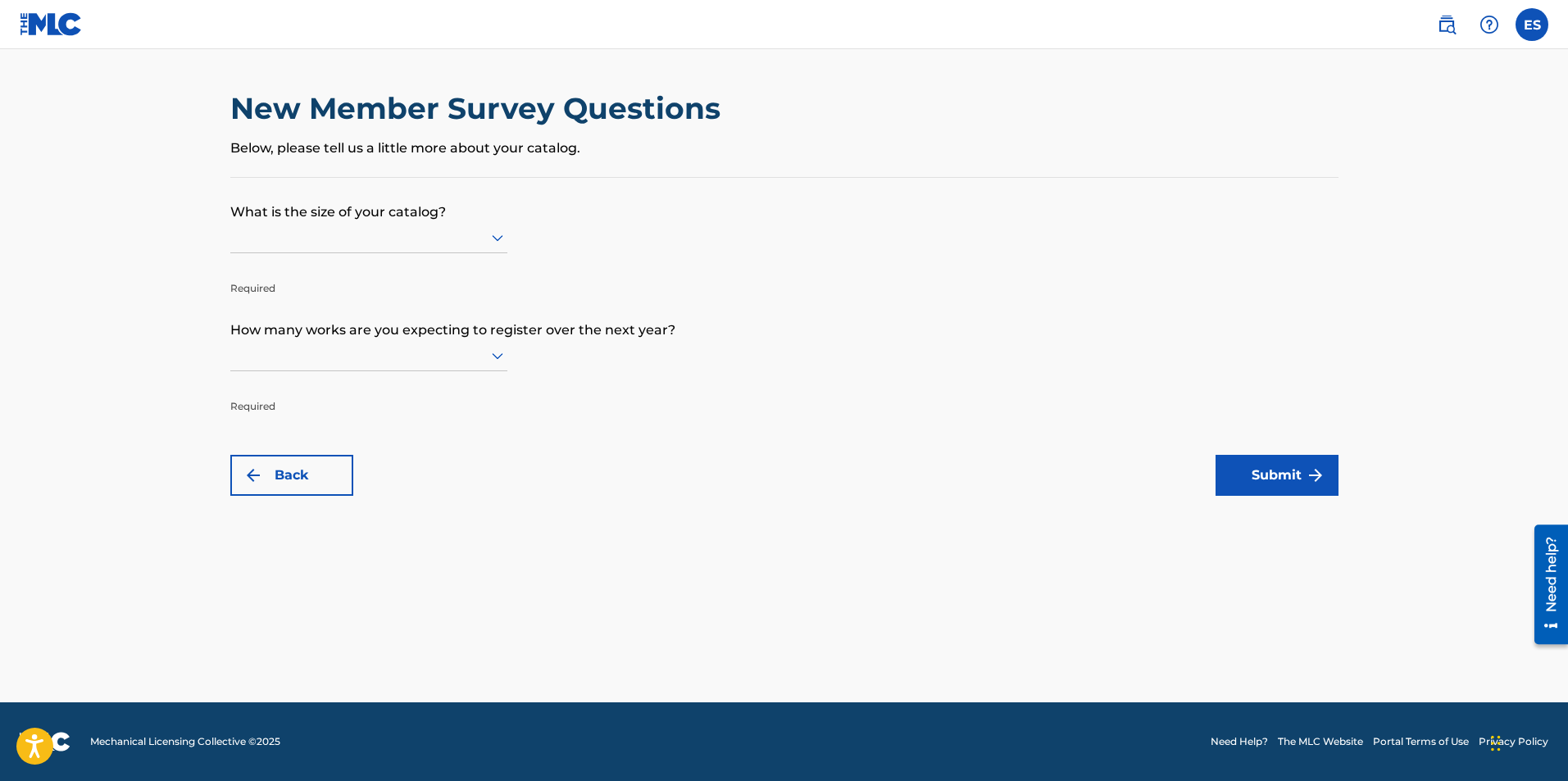
click at [445, 226] on div at bounding box center [369, 238] width 277 height 31
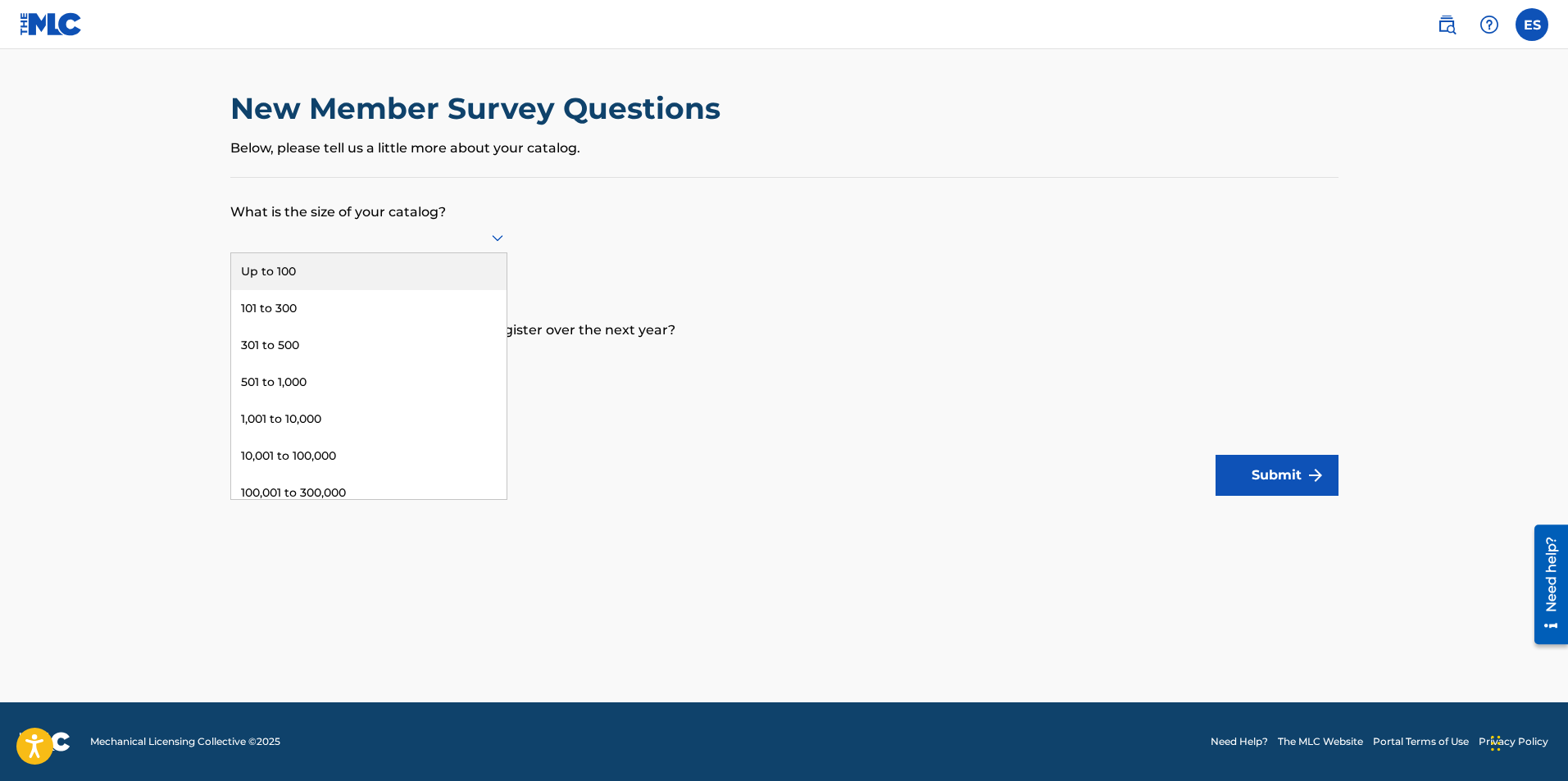
click at [382, 269] on div "Up to 100" at bounding box center [368, 272] width 275 height 37
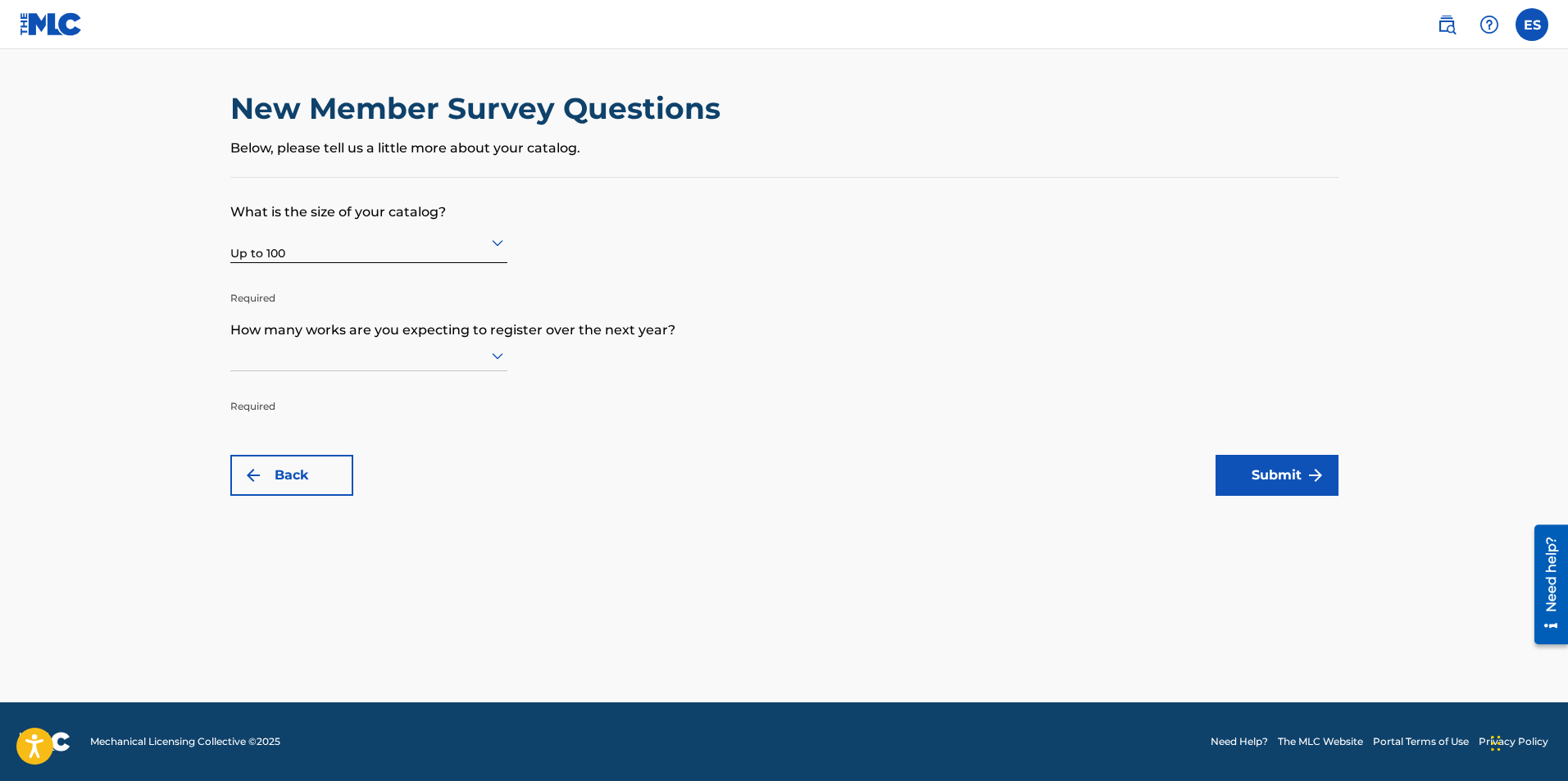
click at [353, 360] on div at bounding box center [369, 355] width 277 height 21
click at [344, 390] on div "Up to 100" at bounding box center [368, 389] width 275 height 37
click at [1253, 471] on button "Submit" at bounding box center [1276, 475] width 123 height 41
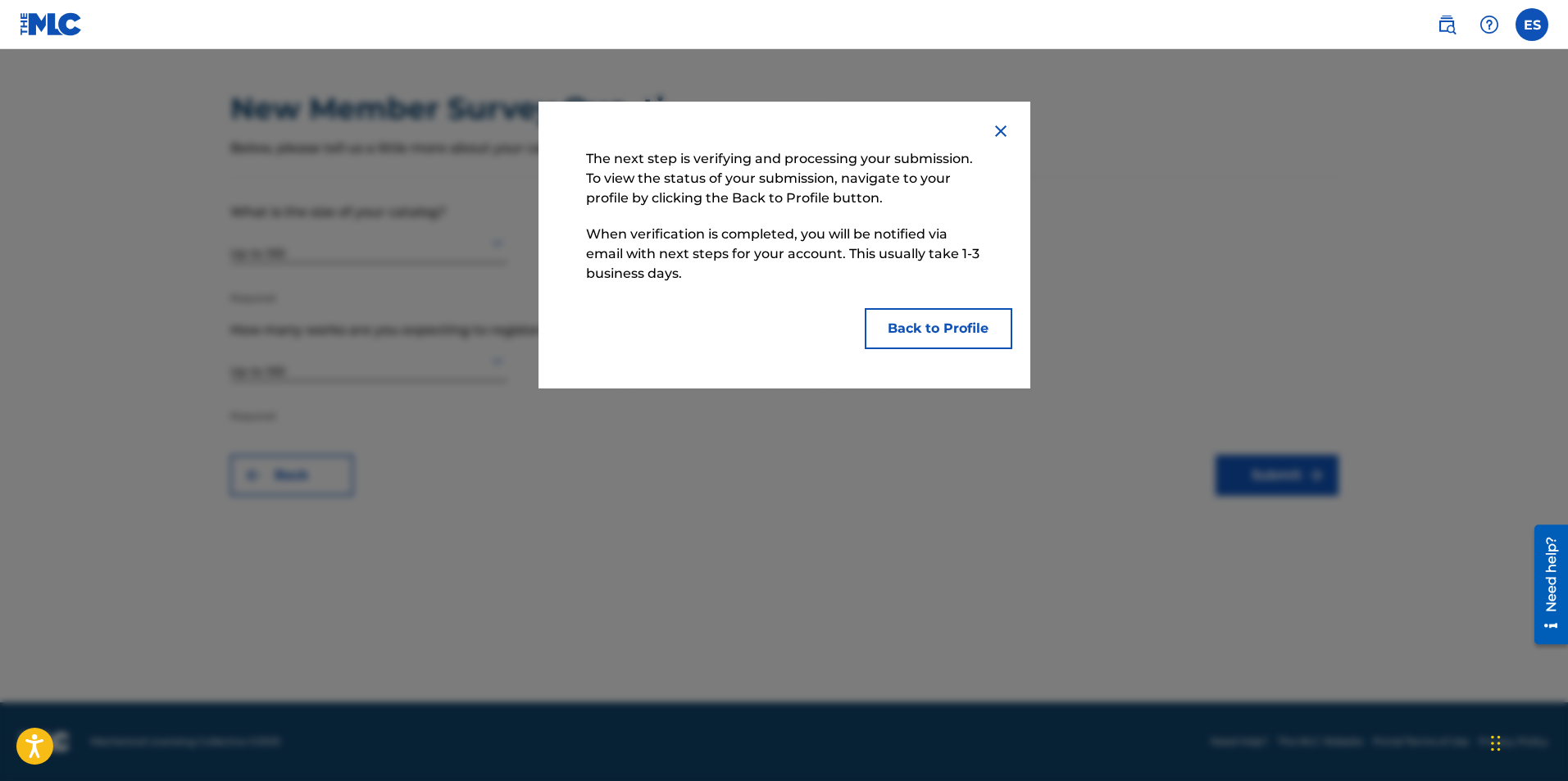
click at [951, 325] on button "Back to Profile" at bounding box center [938, 328] width 147 height 41
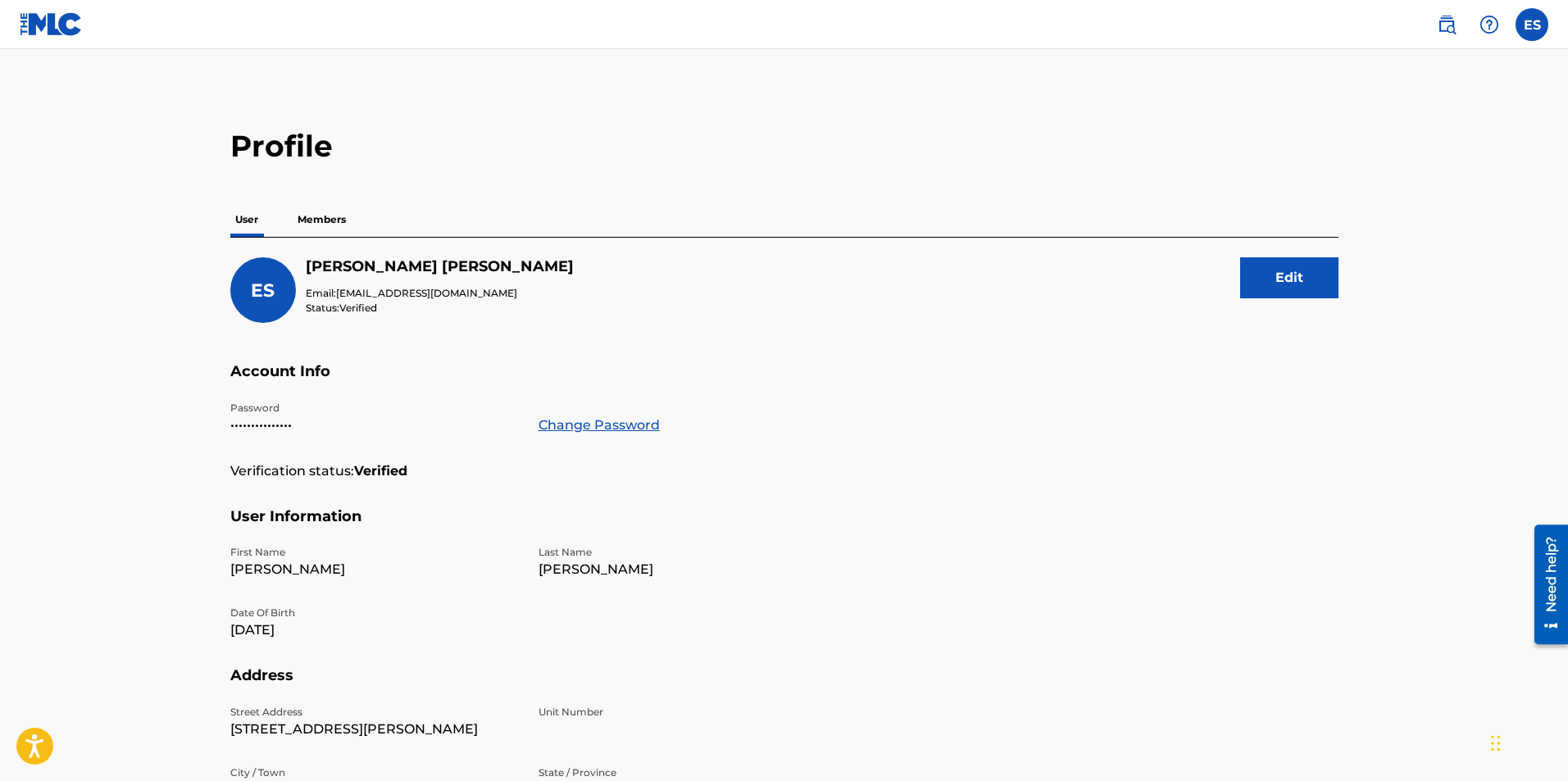
click at [1273, 269] on button "Edit" at bounding box center [1289, 278] width 98 height 41
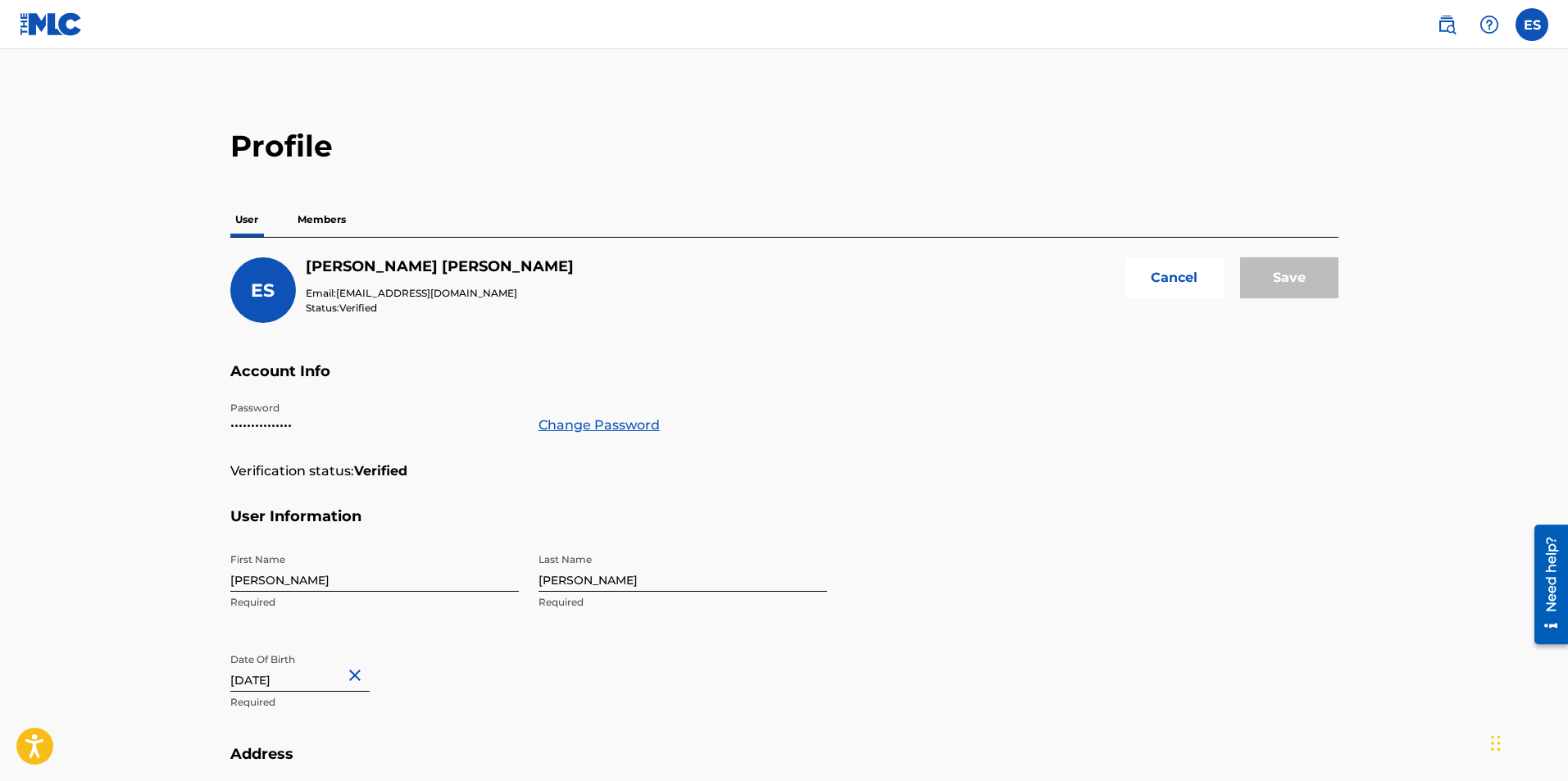
click at [268, 288] on span "ES" at bounding box center [262, 290] width 24 height 22
click at [1141, 281] on button "Cancel" at bounding box center [1174, 278] width 98 height 41
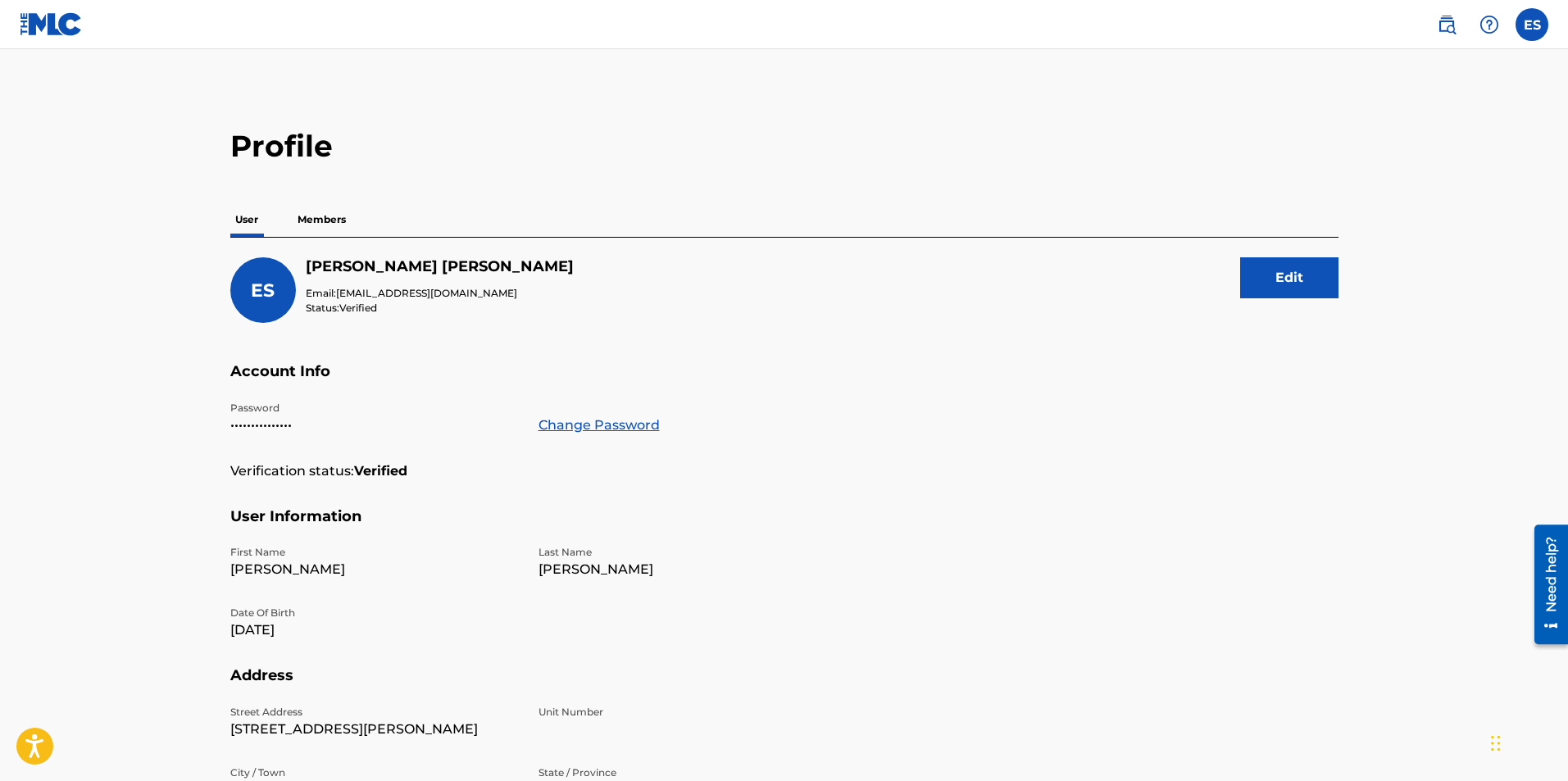
click at [308, 228] on p "Members" at bounding box center [321, 220] width 58 height 35
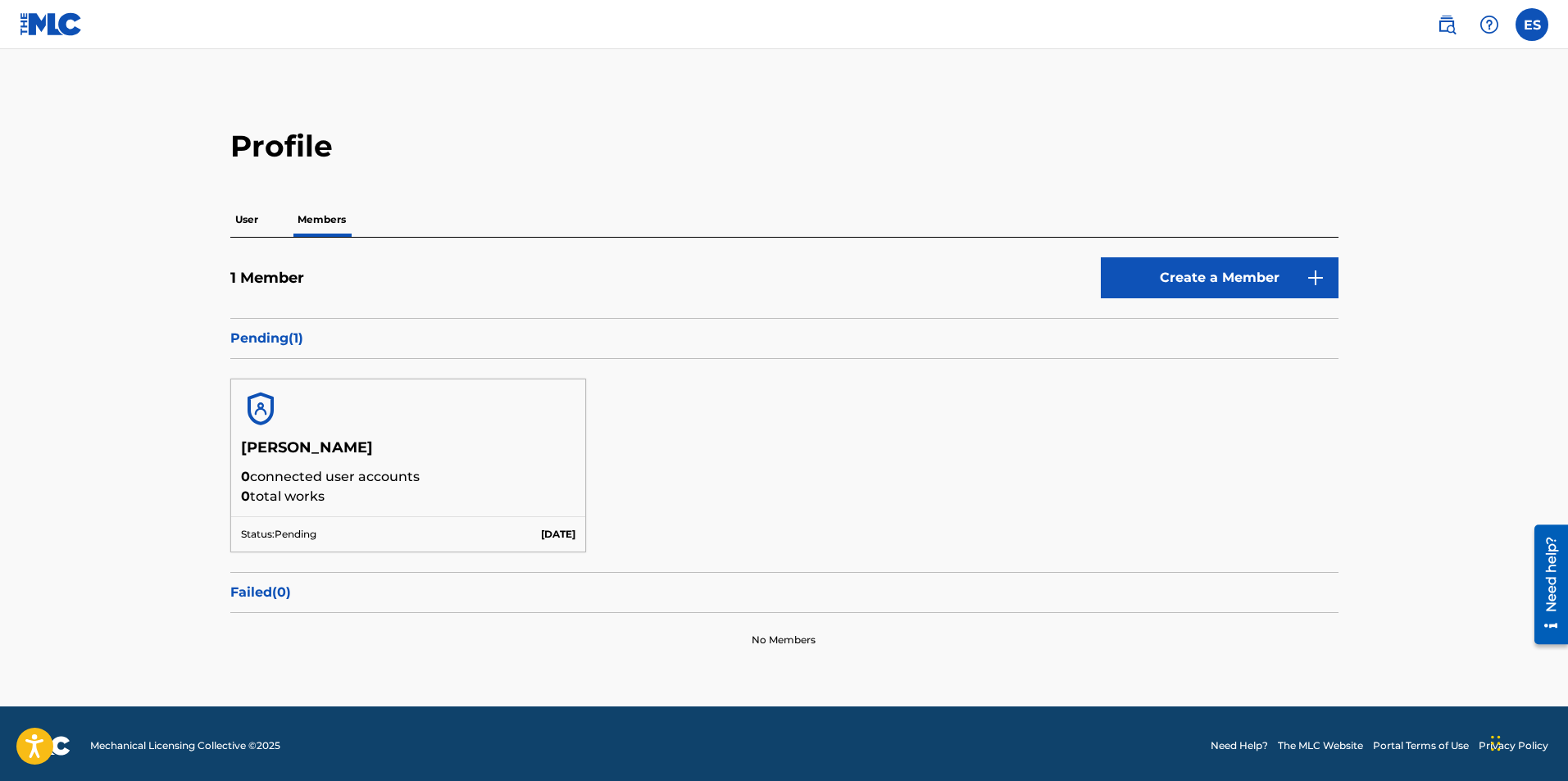
click at [241, 221] on p "User" at bounding box center [247, 220] width 33 height 35
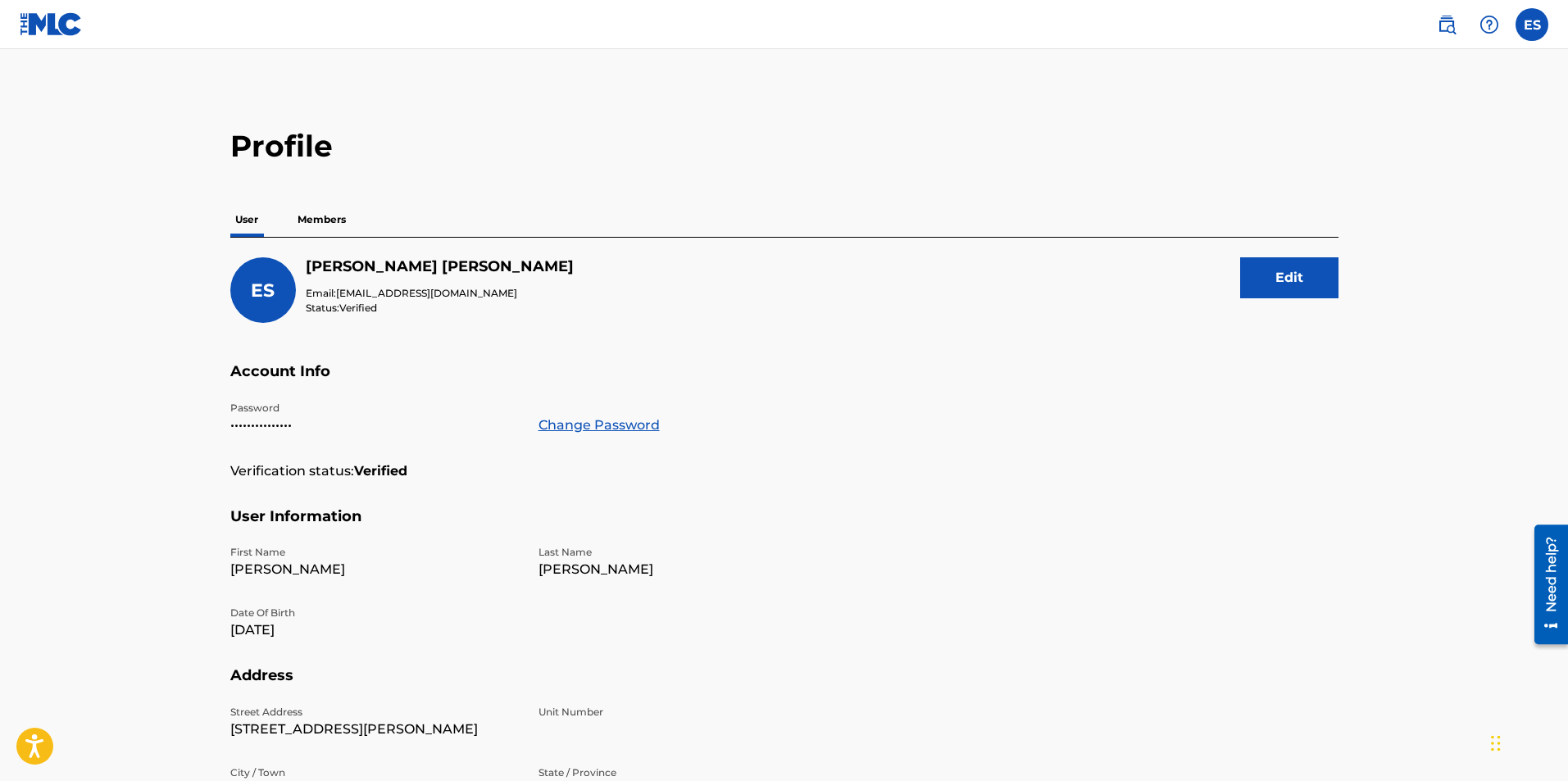
click at [1251, 277] on button "Edit" at bounding box center [1289, 278] width 98 height 41
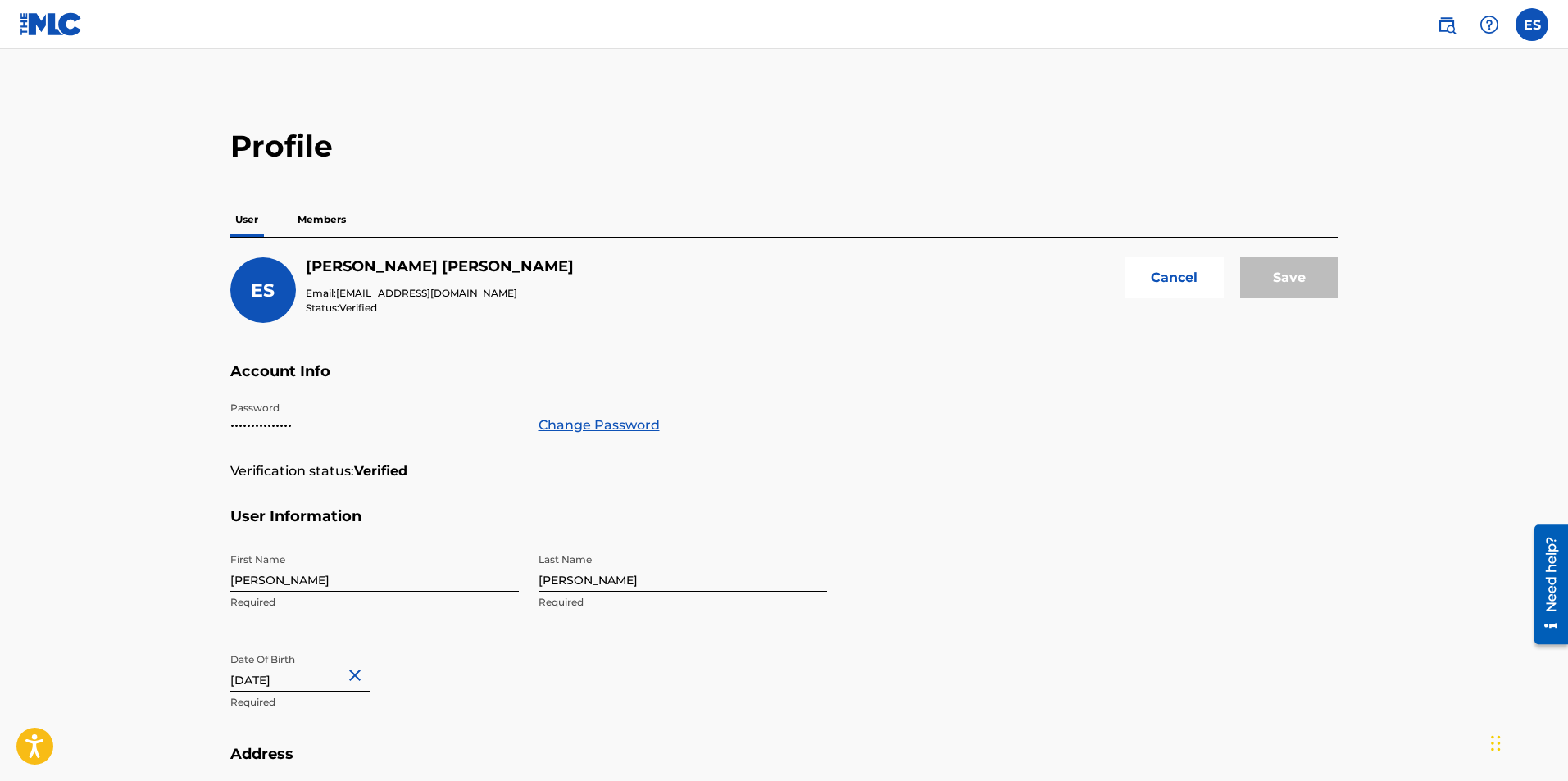
click at [268, 279] on span "ES" at bounding box center [262, 290] width 24 height 22
click at [1155, 266] on button "Cancel" at bounding box center [1174, 278] width 98 height 41
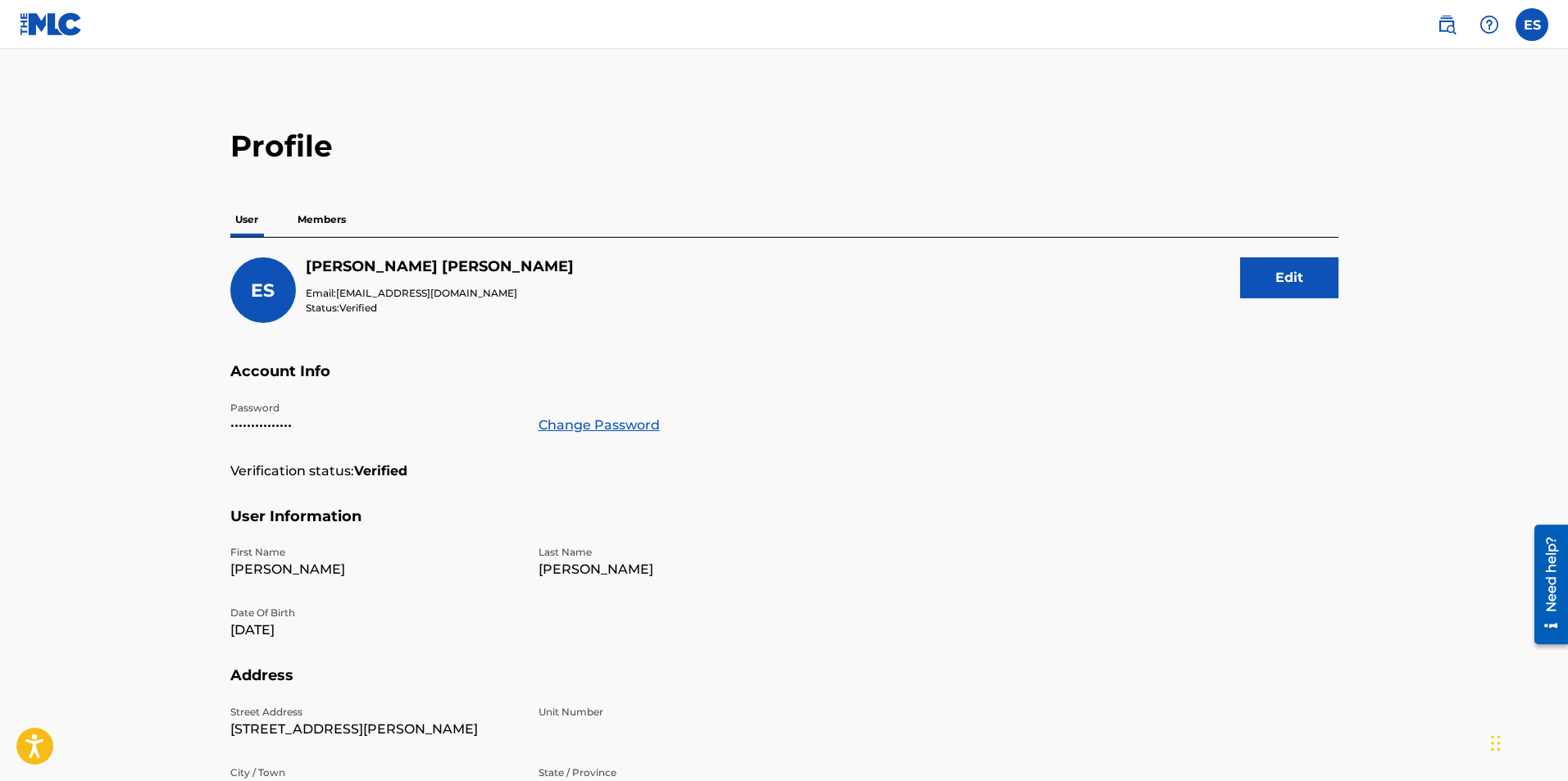
click at [308, 217] on p "Members" at bounding box center [321, 220] width 58 height 35
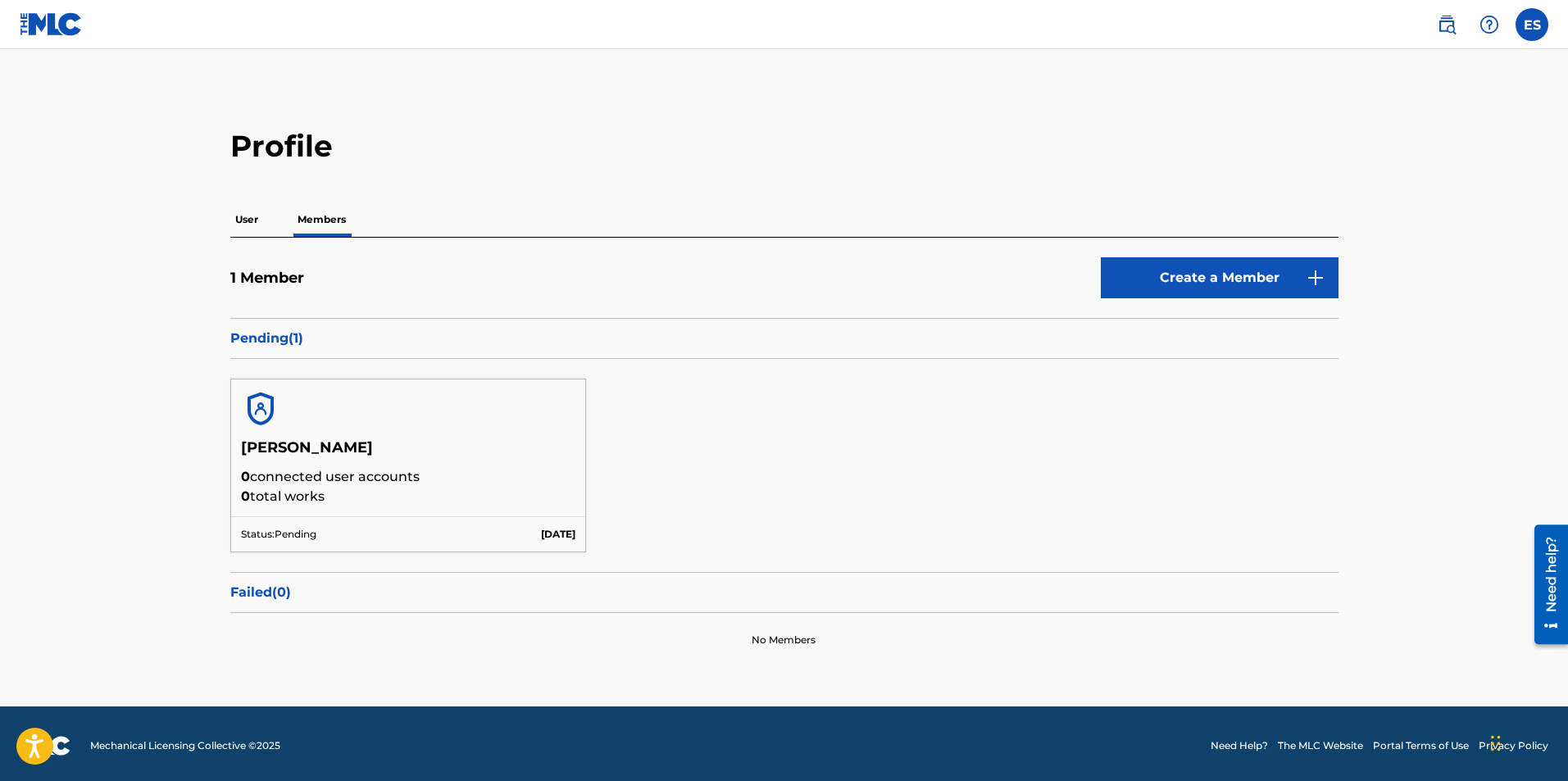
click at [259, 345] on p "Pending ( 1 )" at bounding box center [784, 339] width 1108 height 20
click at [289, 469] on p "0 connected user accounts" at bounding box center [408, 477] width 335 height 20
click at [1453, 21] on img at bounding box center [1446, 24] width 20 height 20
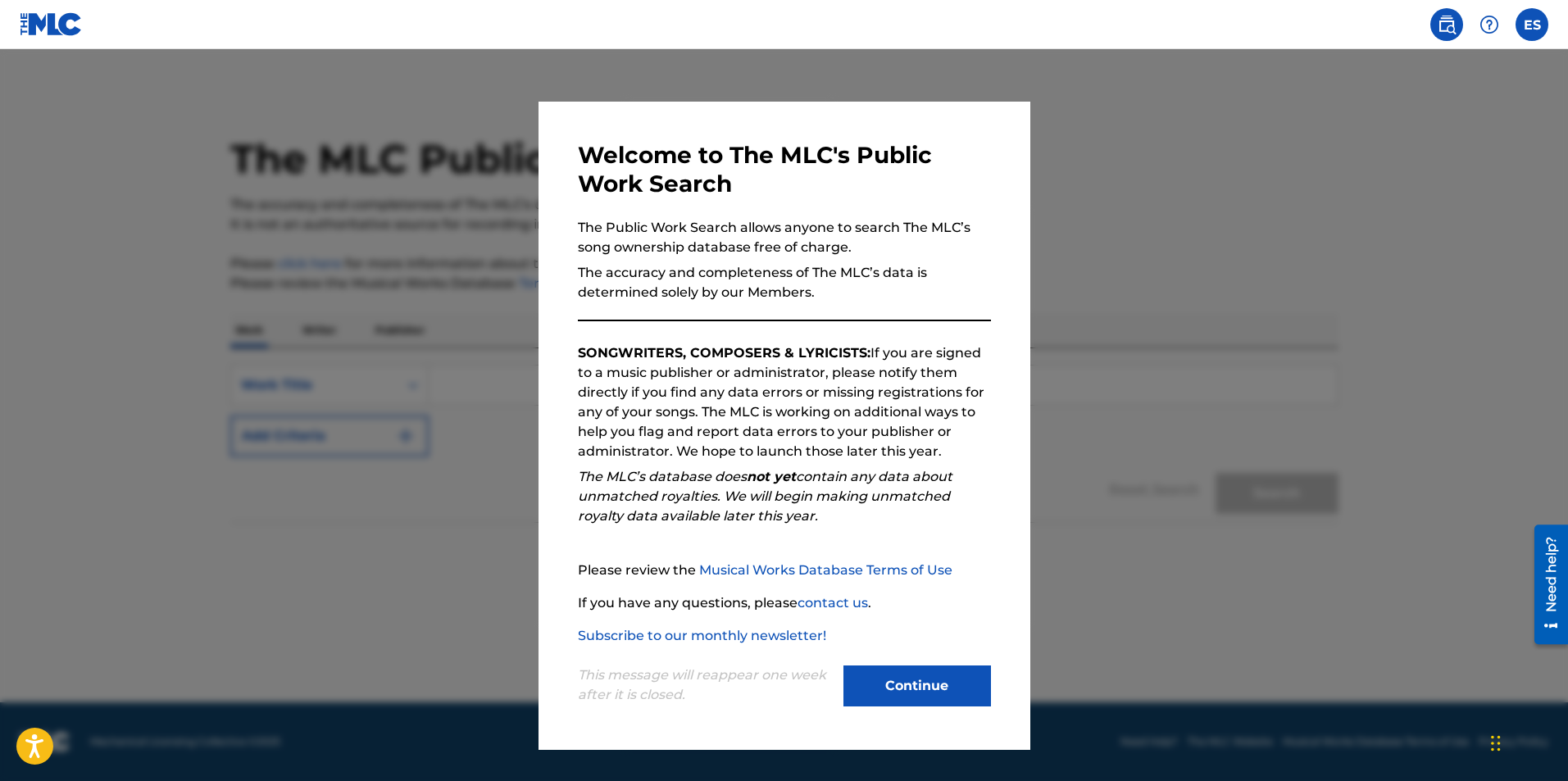
click at [879, 679] on button "Continue" at bounding box center [917, 685] width 147 height 41
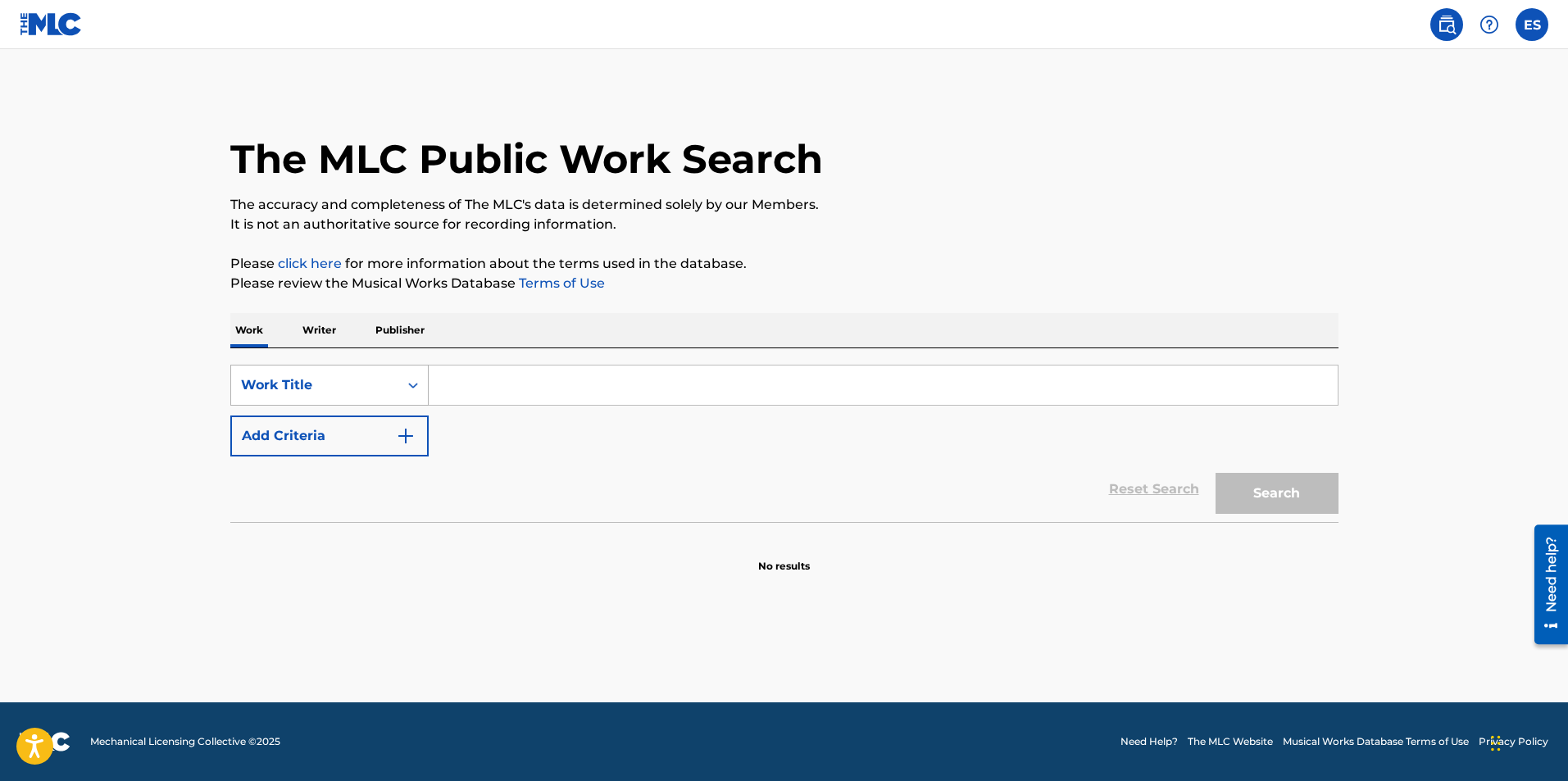
click at [388, 393] on div "Work Title" at bounding box center [314, 386] width 167 height 31
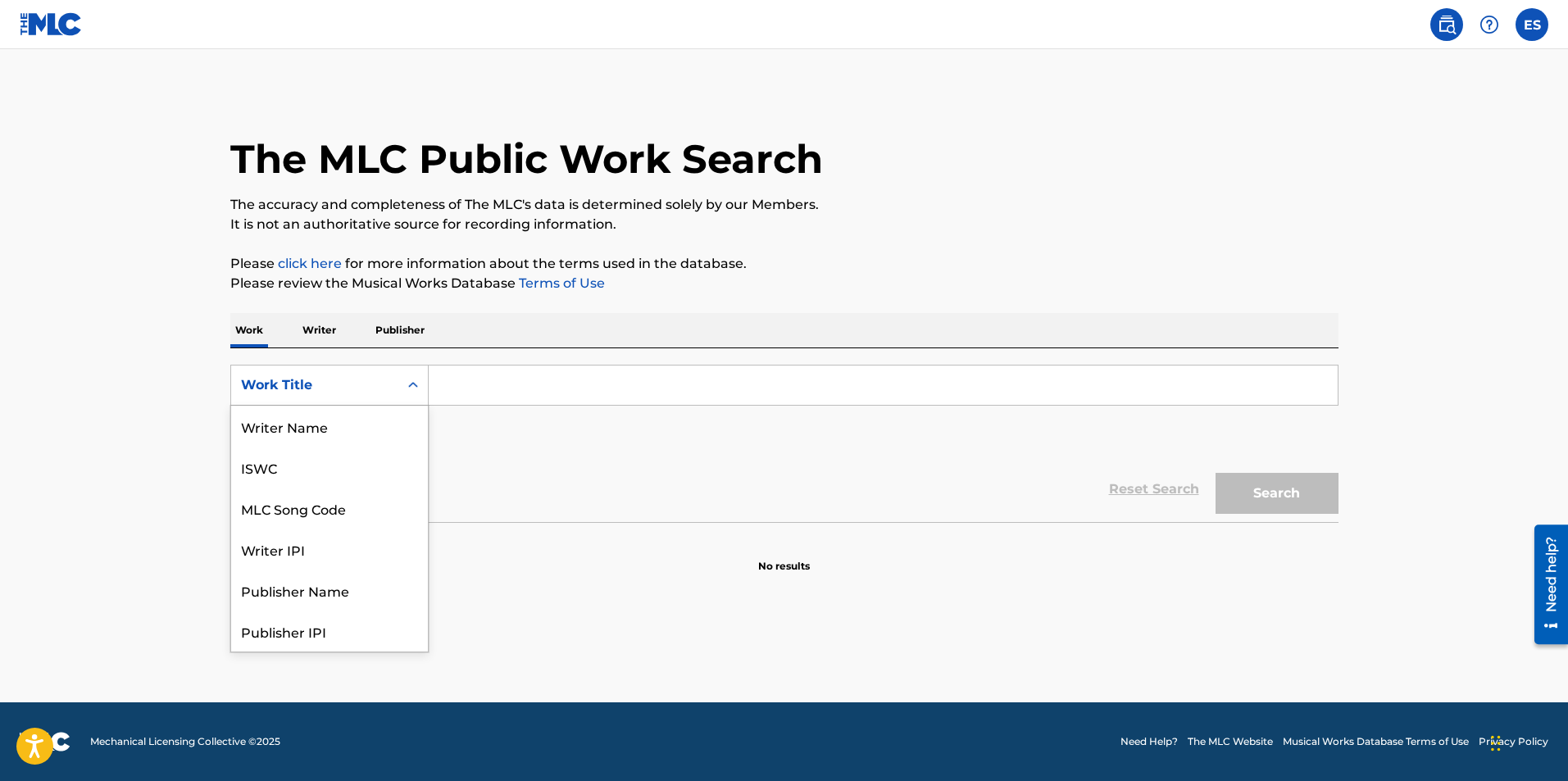
scroll to position [82, 0]
click at [349, 498] on div "Publisher Name" at bounding box center [329, 508] width 197 height 41
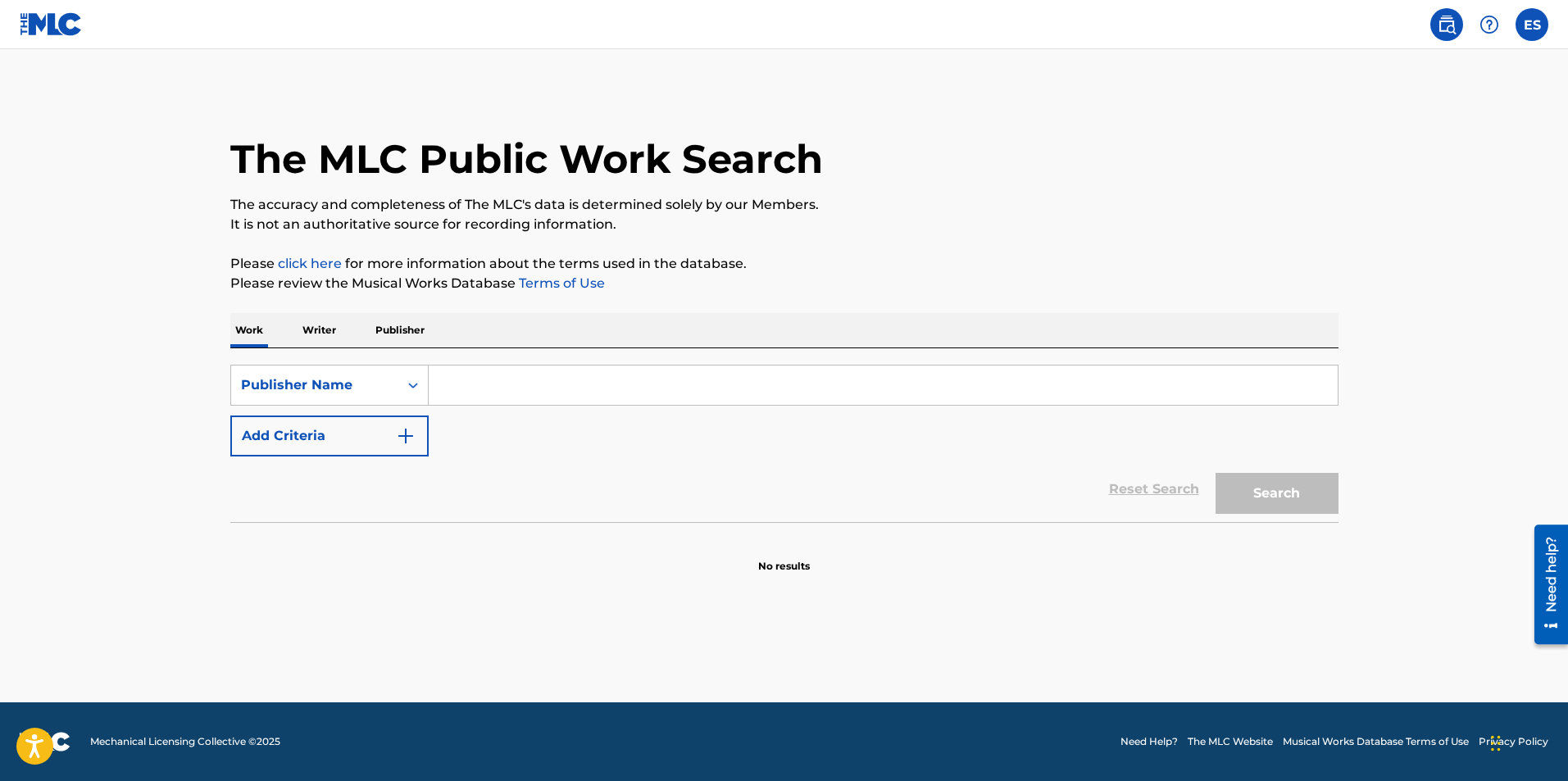
click at [383, 437] on button "Add Criteria" at bounding box center [330, 435] width 199 height 41
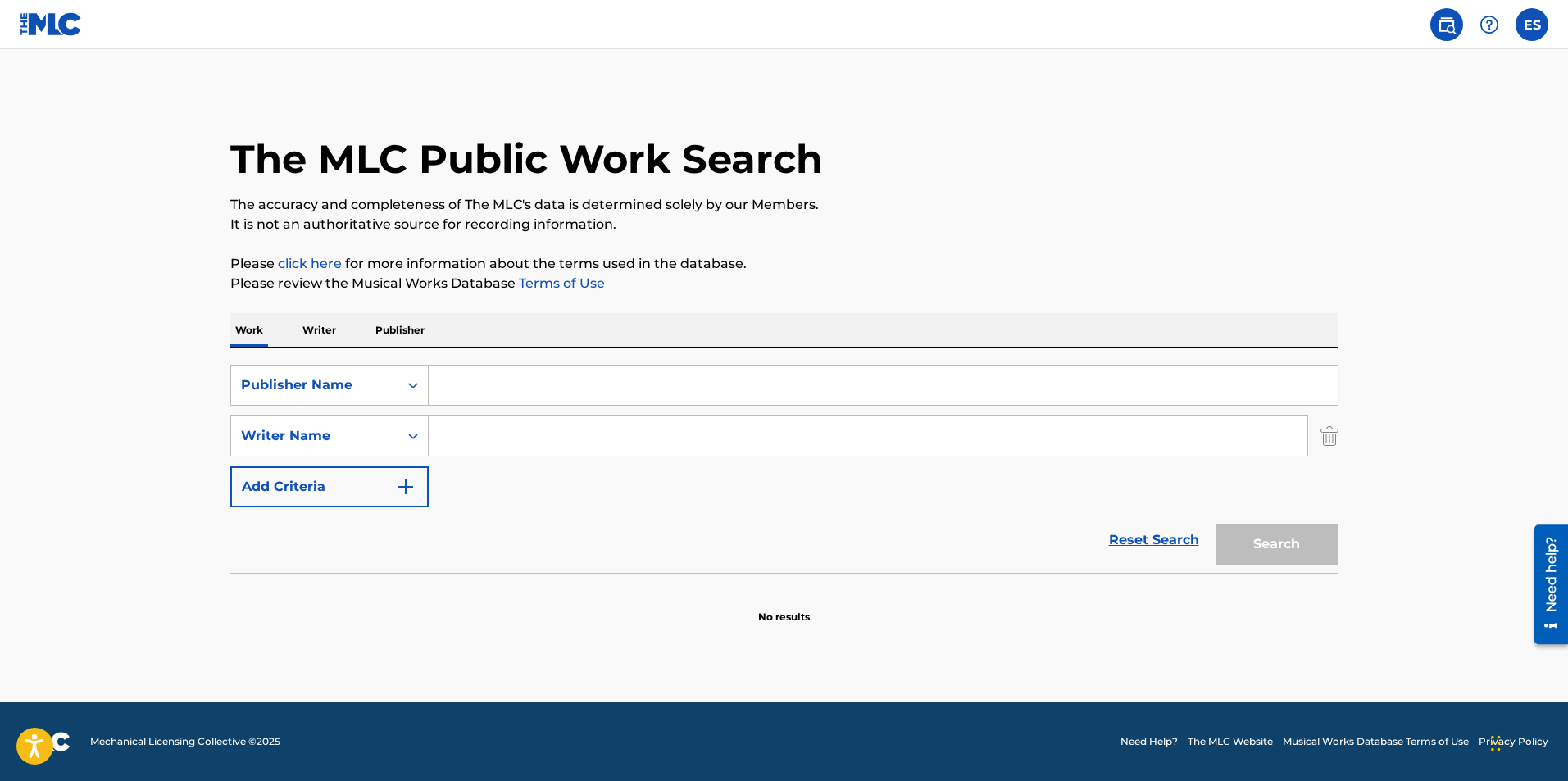
click at [448, 441] on input "Search Form" at bounding box center [867, 435] width 878 height 39
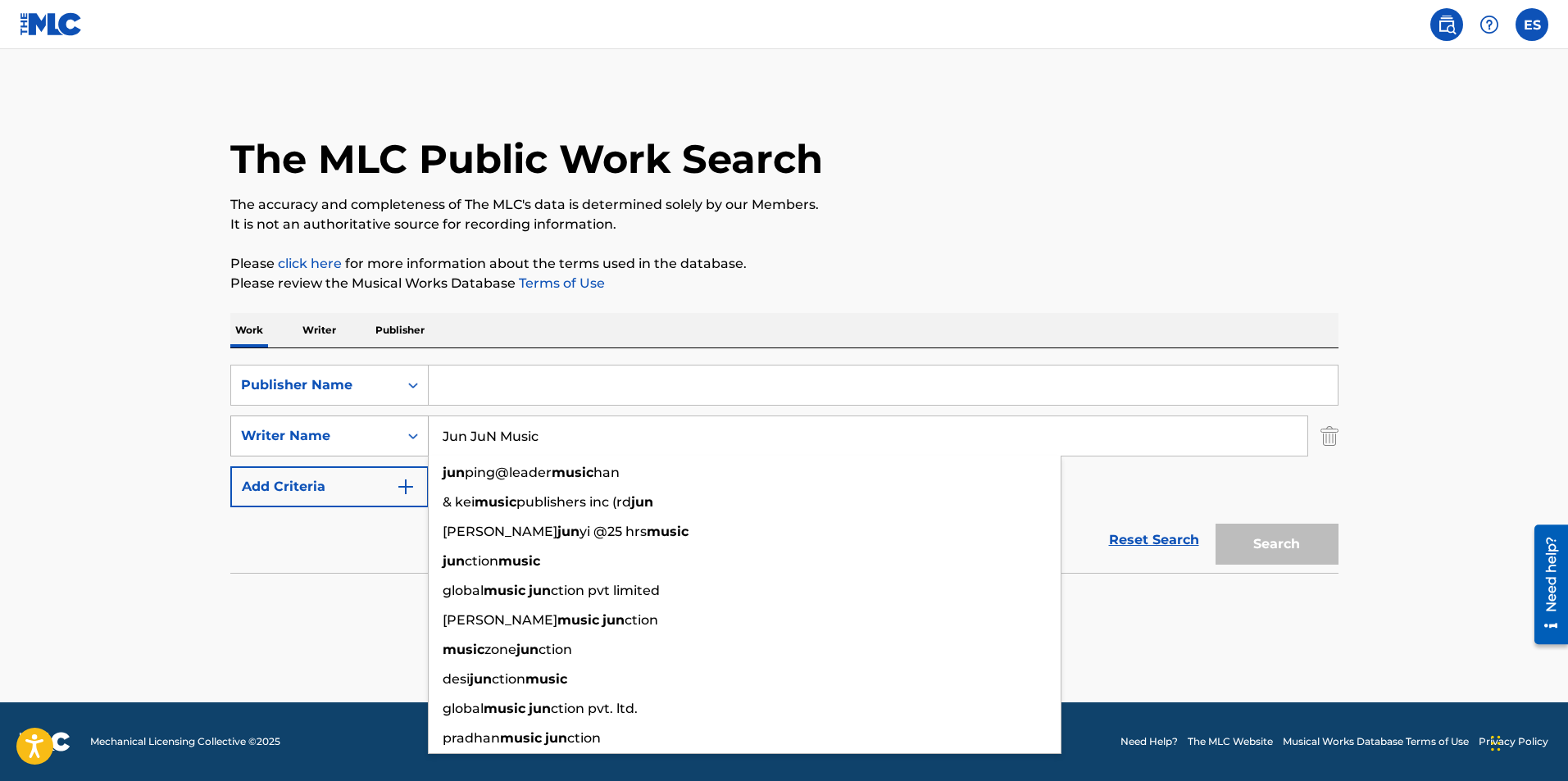
drag, startPoint x: 563, startPoint y: 436, endPoint x: 392, endPoint y: 428, distance: 171.2
click at [392, 428] on div "SearchWithCriteria7a228395-81f2-4e46-b270-9d7284cf4726 Writer Name Jun JuN Musi…" at bounding box center [784, 435] width 1108 height 41
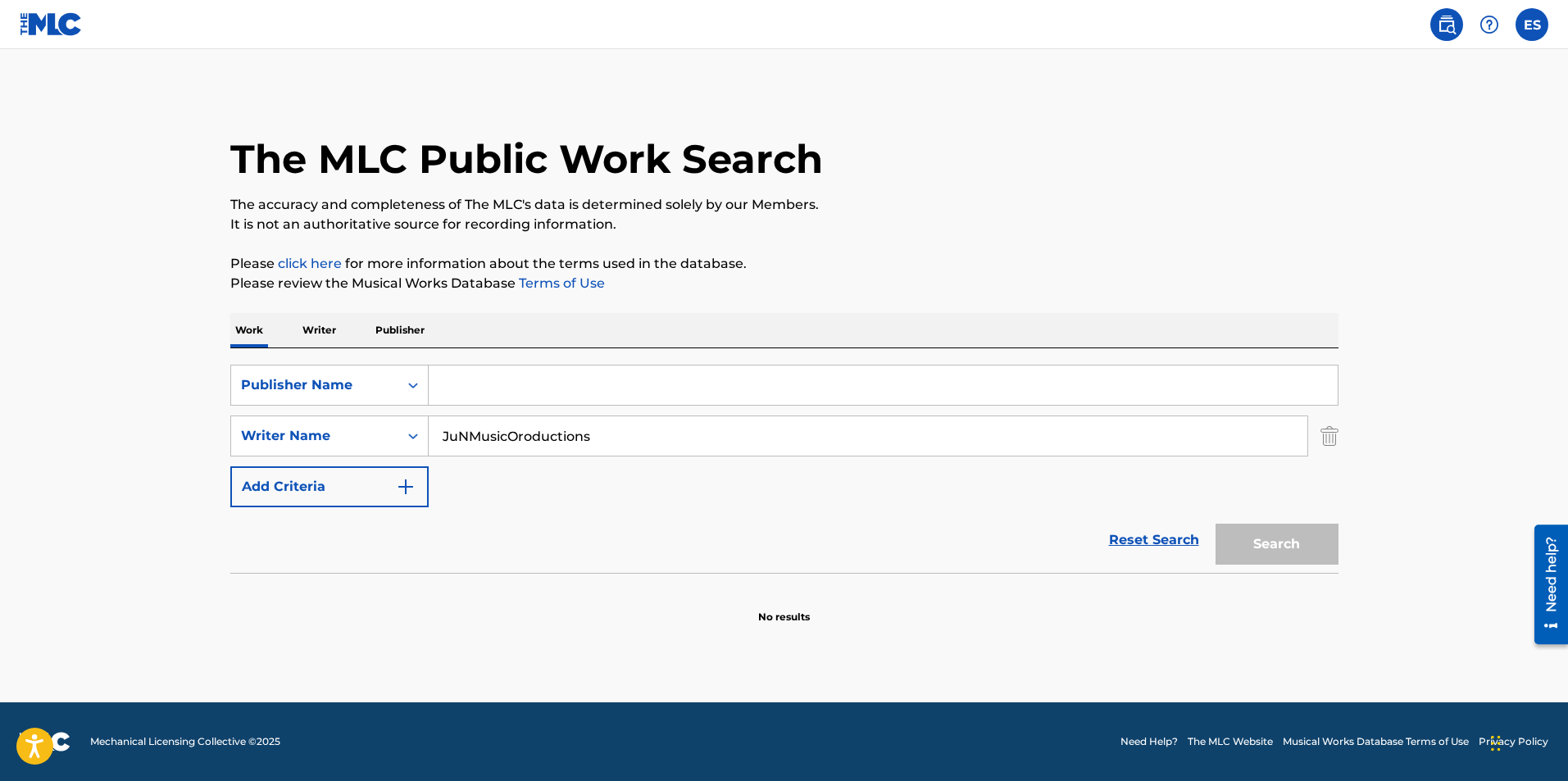
click at [513, 440] on input "JuNMusicOroductions" at bounding box center [867, 435] width 878 height 39
click at [506, 436] on input "JuNMusicProductions" at bounding box center [867, 435] width 878 height 39
click at [463, 441] on input "JuNMusic Productions" at bounding box center [867, 435] width 878 height 39
click at [468, 439] on input "JuNMusic Productions" at bounding box center [867, 435] width 878 height 39
type input "JuN Music Productions"
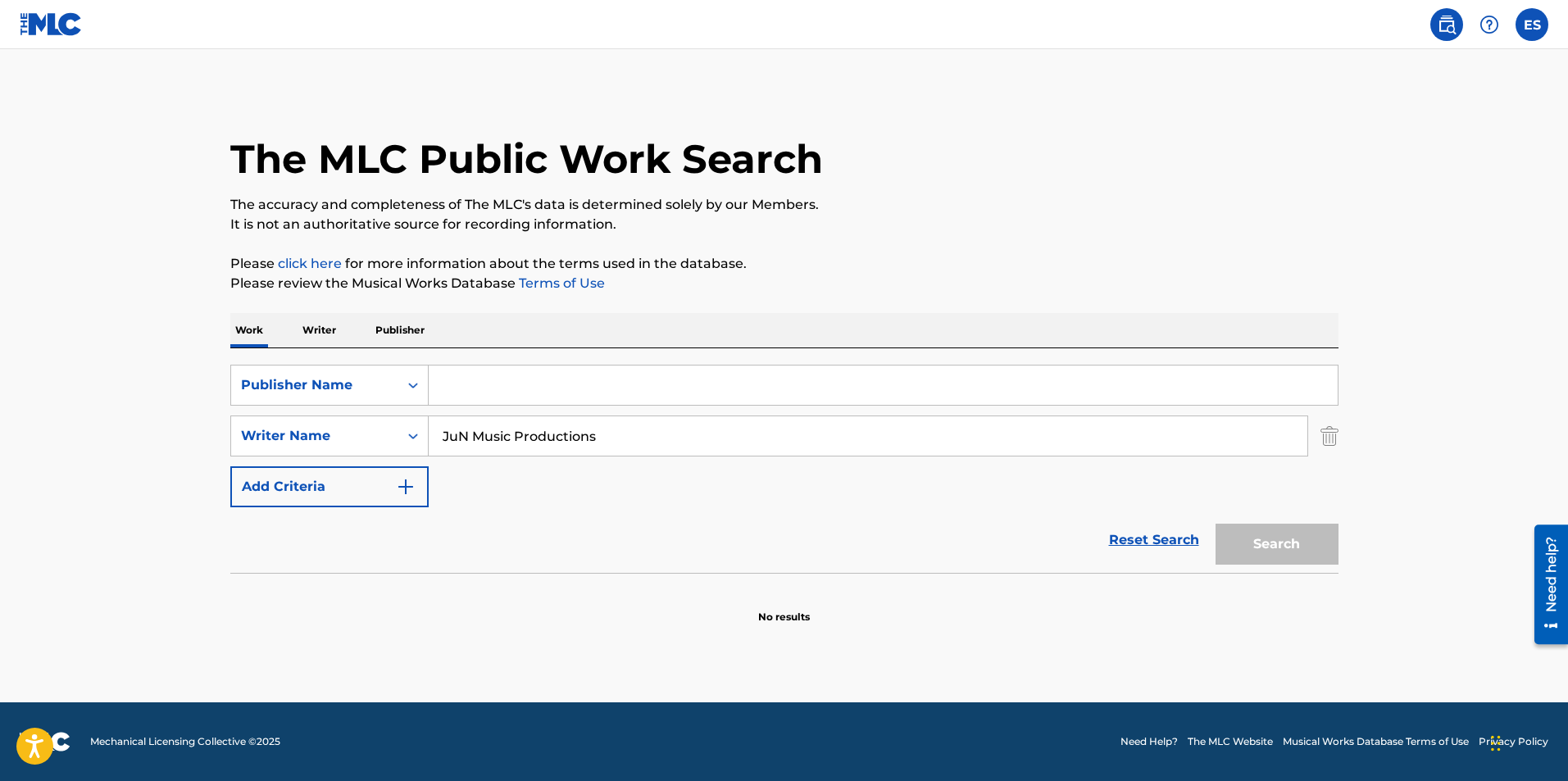
click at [388, 488] on button "Add Criteria" at bounding box center [330, 487] width 199 height 41
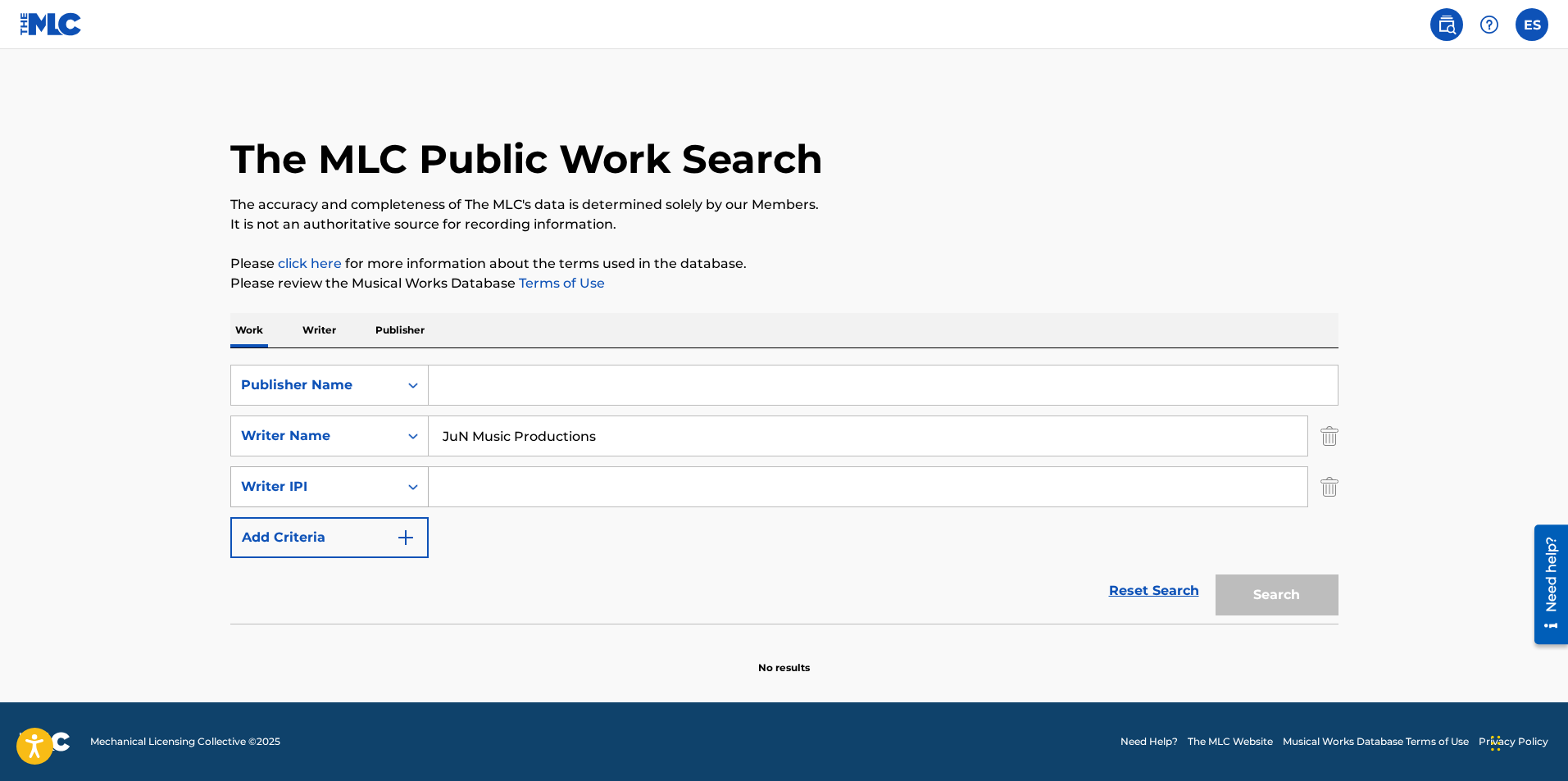
click at [392, 492] on div "Writer IPI" at bounding box center [314, 487] width 167 height 31
click at [385, 534] on div "Publisher IPI" at bounding box center [329, 528] width 197 height 41
click at [462, 494] on input "Search Form" at bounding box center [867, 487] width 878 height 39
drag, startPoint x: 634, startPoint y: 435, endPoint x: 404, endPoint y: 441, distance: 230.1
click at [404, 441] on div "SearchWithCriteria7a228395-81f2-4e46-b270-9d7284cf4726 Writer Name JuN Music Pr…" at bounding box center [784, 435] width 1108 height 41
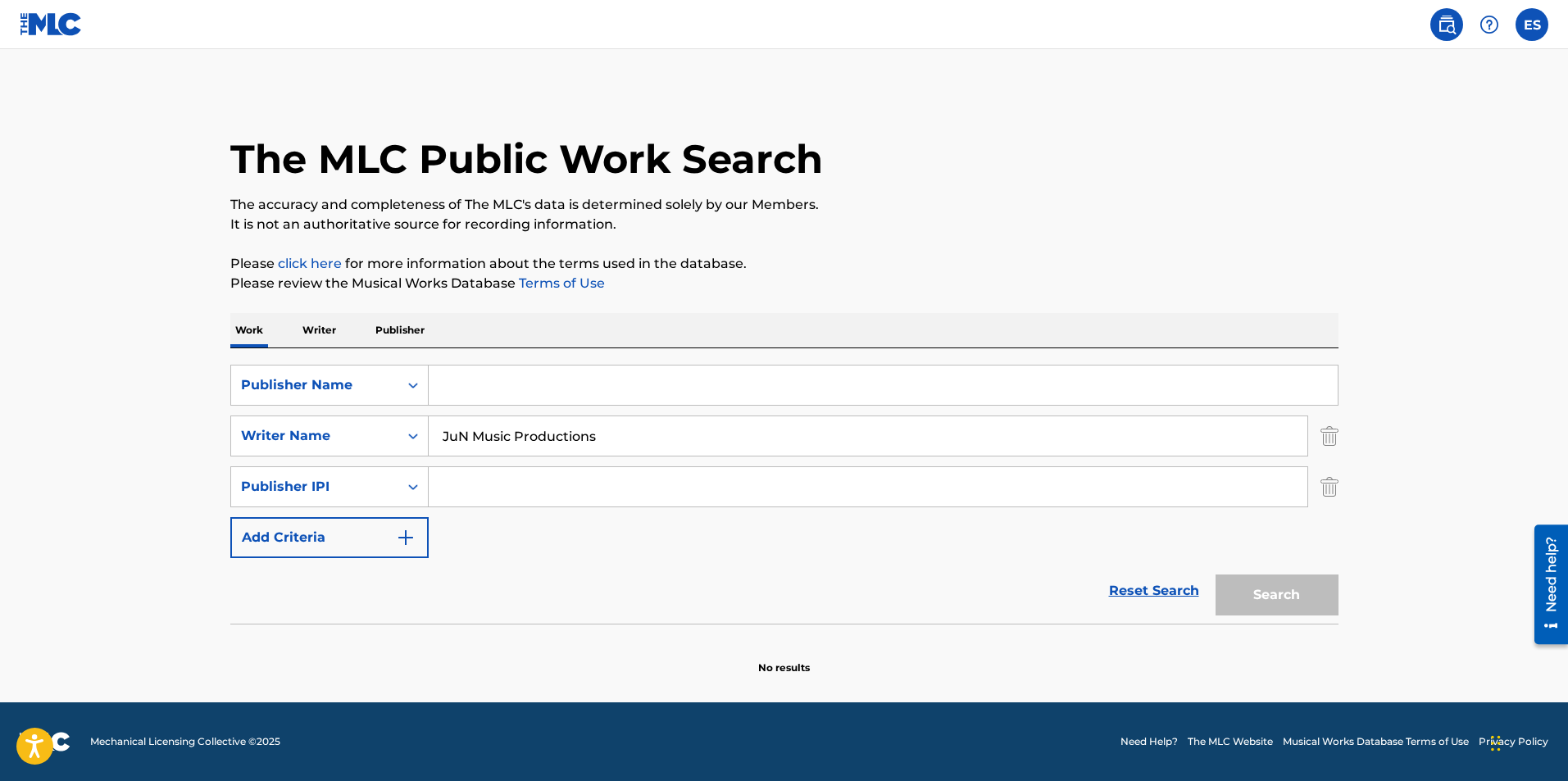
click at [483, 475] on input "Search Form" at bounding box center [867, 487] width 878 height 39
paste input "JuN Music Productions"
drag, startPoint x: 647, startPoint y: 491, endPoint x: 204, endPoint y: 532, distance: 444.9
click at [203, 531] on main "The MLC Public Work Search The accuracy and completeness of The MLC's data is d…" at bounding box center [784, 375] width 1568 height 653
type input "[PERSON_NAME]"
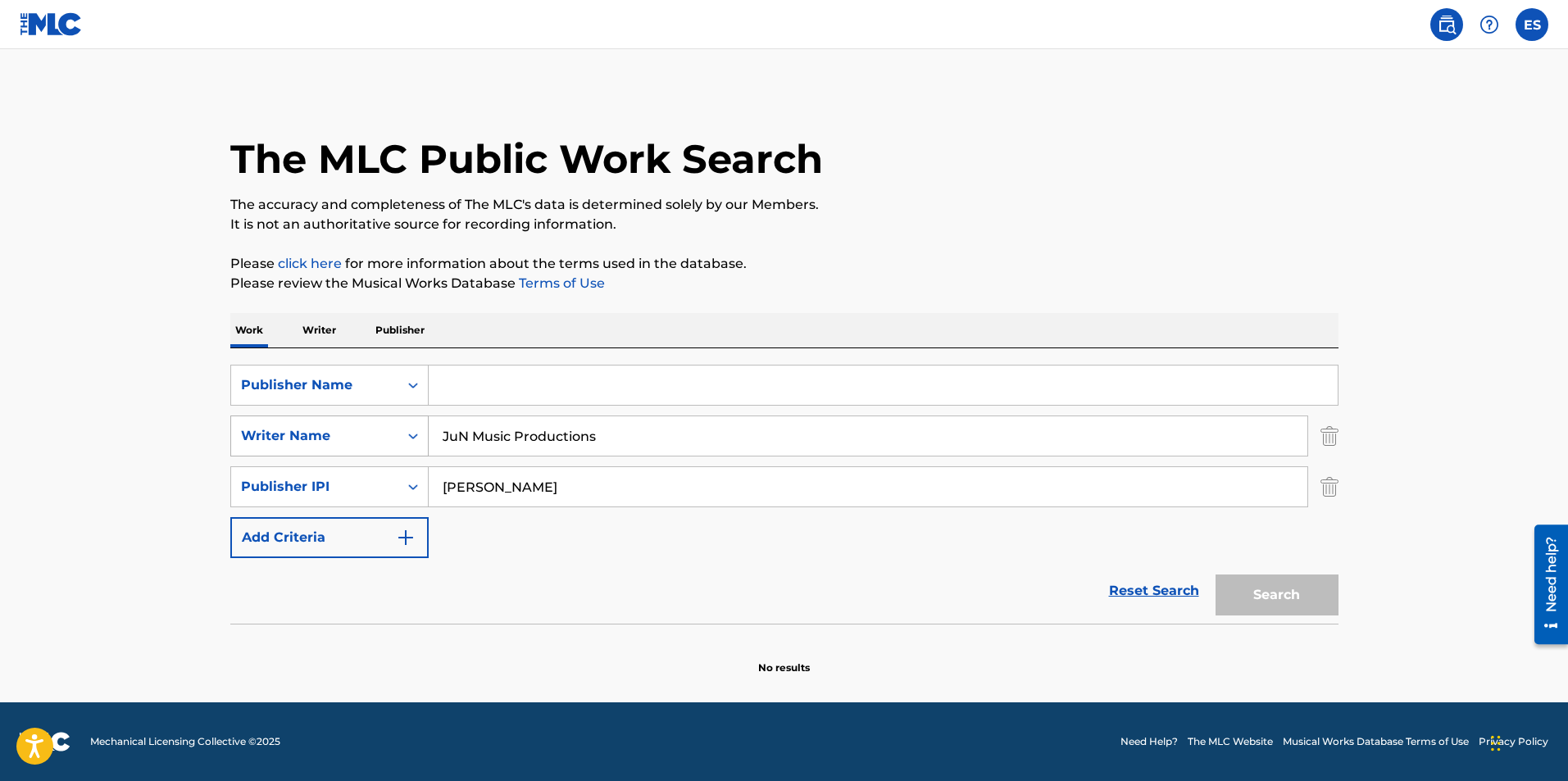
drag, startPoint x: 651, startPoint y: 445, endPoint x: 274, endPoint y: 434, distance: 377.2
click at [274, 434] on div "SearchWithCriteria7a228395-81f2-4e46-b270-9d7284cf4726 Writer Name JuN Music Pr…" at bounding box center [784, 435] width 1108 height 41
type input "Eric Santiago DelMoral"
click at [504, 394] on input "Search Form" at bounding box center [883, 385] width 909 height 39
click at [511, 396] on input "Search Form" at bounding box center [883, 385] width 909 height 39
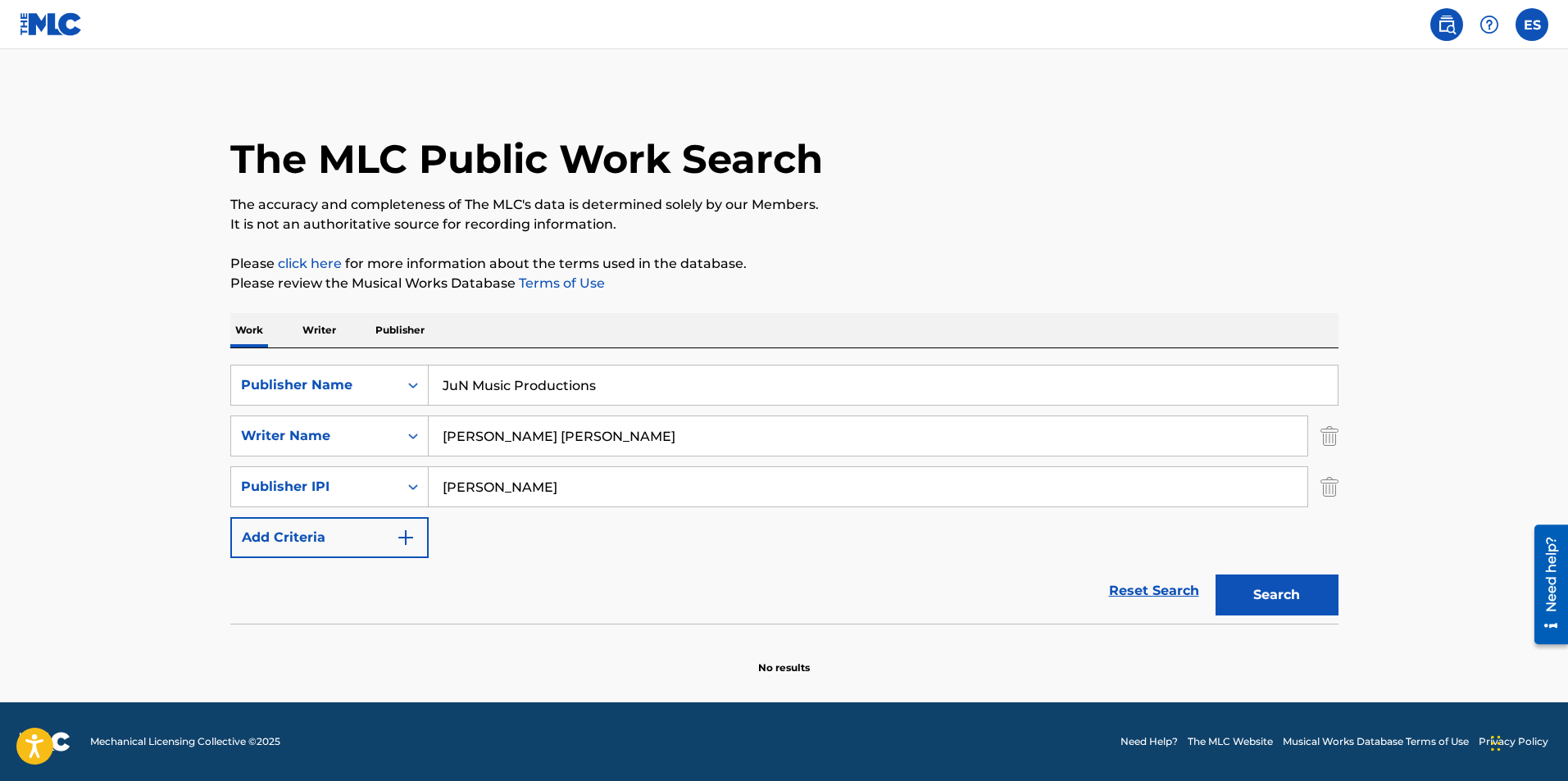
type input "JuN Music Productions"
click at [1282, 587] on button "Search" at bounding box center [1276, 595] width 123 height 41
click at [1241, 589] on button "Search" at bounding box center [1276, 595] width 123 height 41
click at [1240, 590] on button "Search" at bounding box center [1276, 595] width 123 height 41
click at [599, 489] on input "[PERSON_NAME]" at bounding box center [867, 487] width 878 height 39
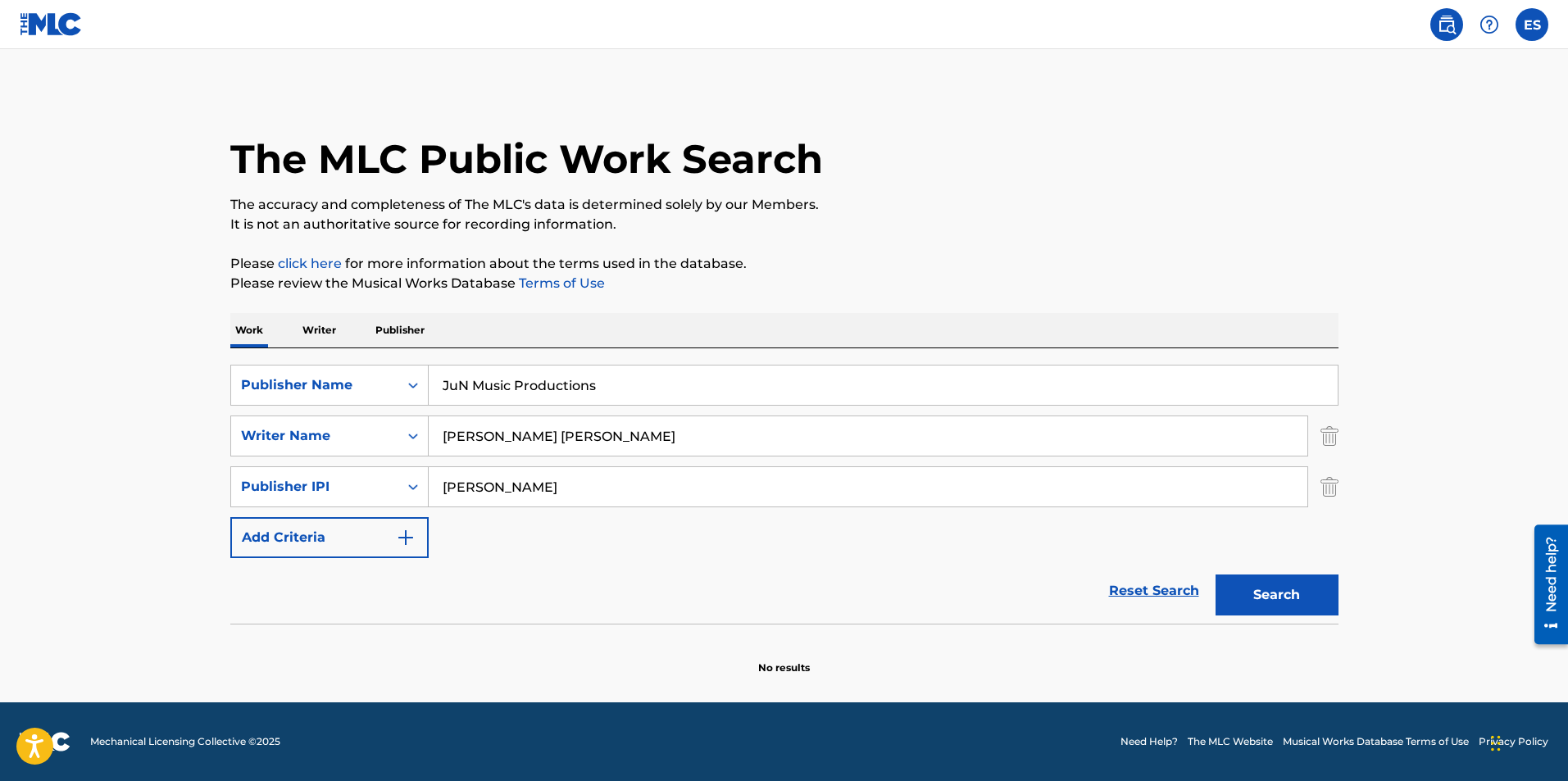
click at [1323, 429] on img "Search Form" at bounding box center [1329, 435] width 18 height 41
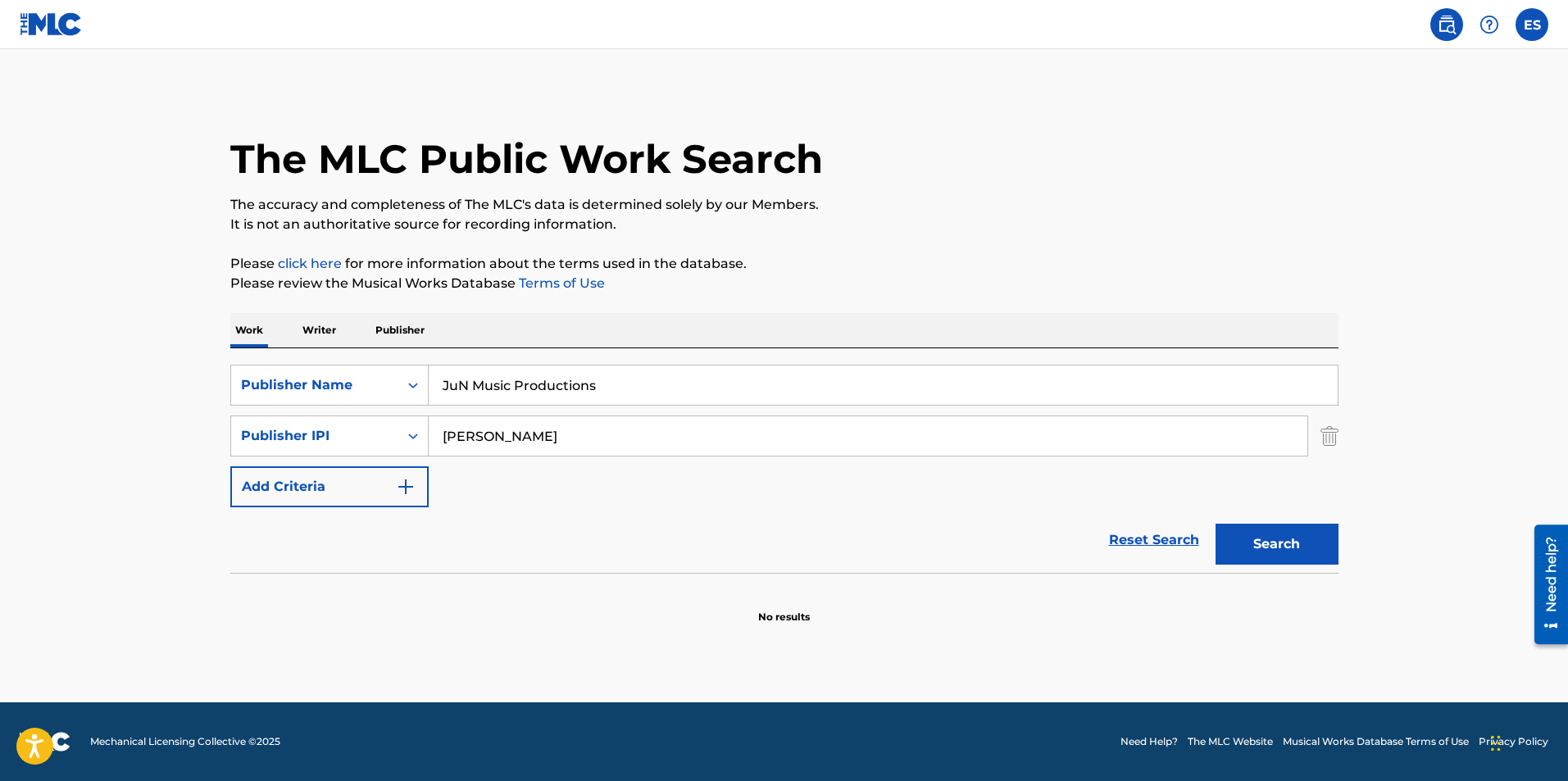
click at [1329, 421] on img "Search Form" at bounding box center [1329, 435] width 18 height 41
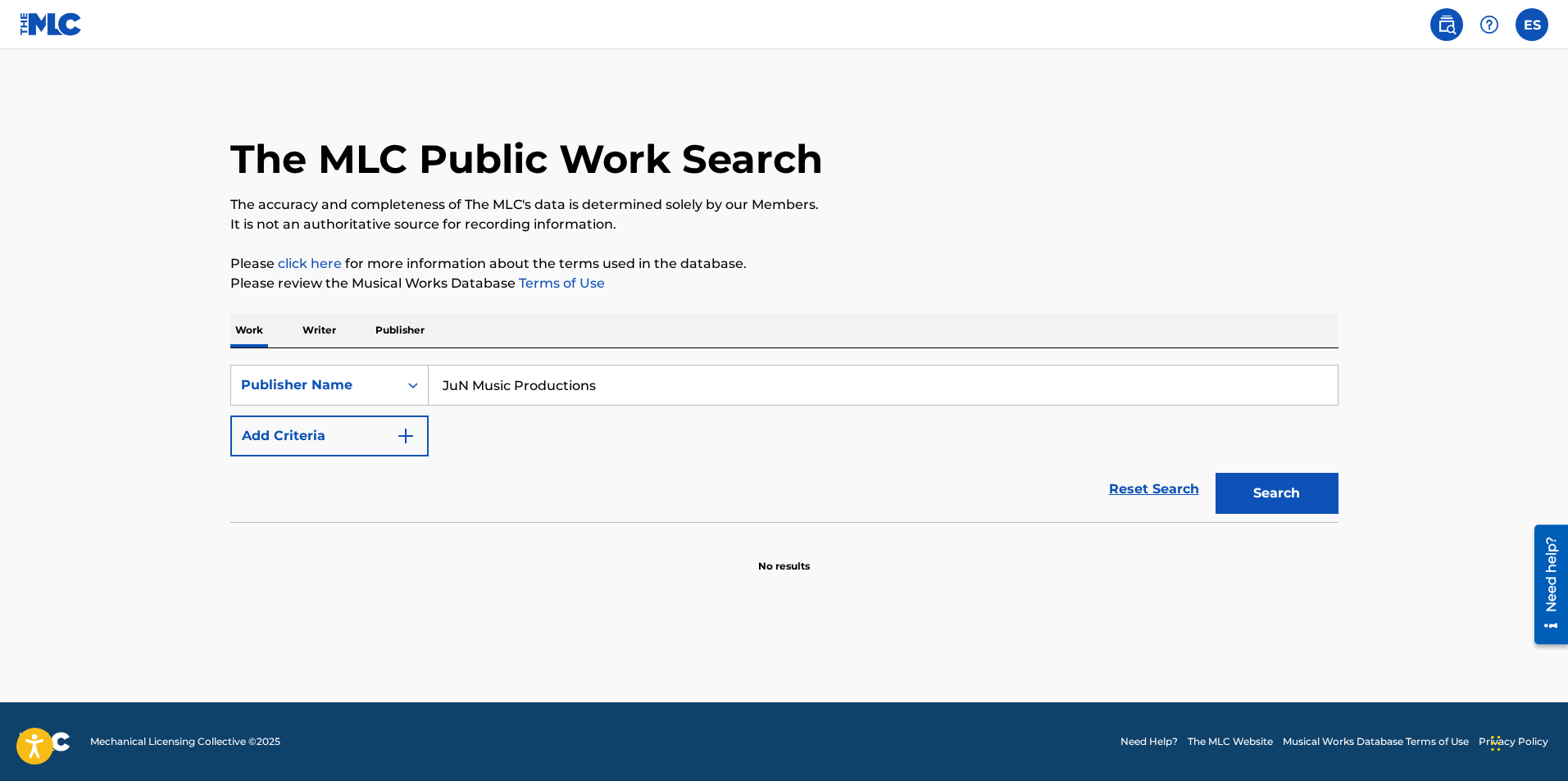
click at [1289, 488] on button "Search" at bounding box center [1276, 493] width 123 height 41
click at [1288, 488] on button "Search" at bounding box center [1276, 493] width 123 height 41
drag, startPoint x: 749, startPoint y: 388, endPoint x: 64, endPoint y: 401, distance: 685.1
click at [64, 401] on main "The MLC Public Work Search The accuracy and completeness of The MLC's data is d…" at bounding box center [784, 375] width 1568 height 653
click at [302, 329] on p "Writer" at bounding box center [320, 331] width 44 height 35
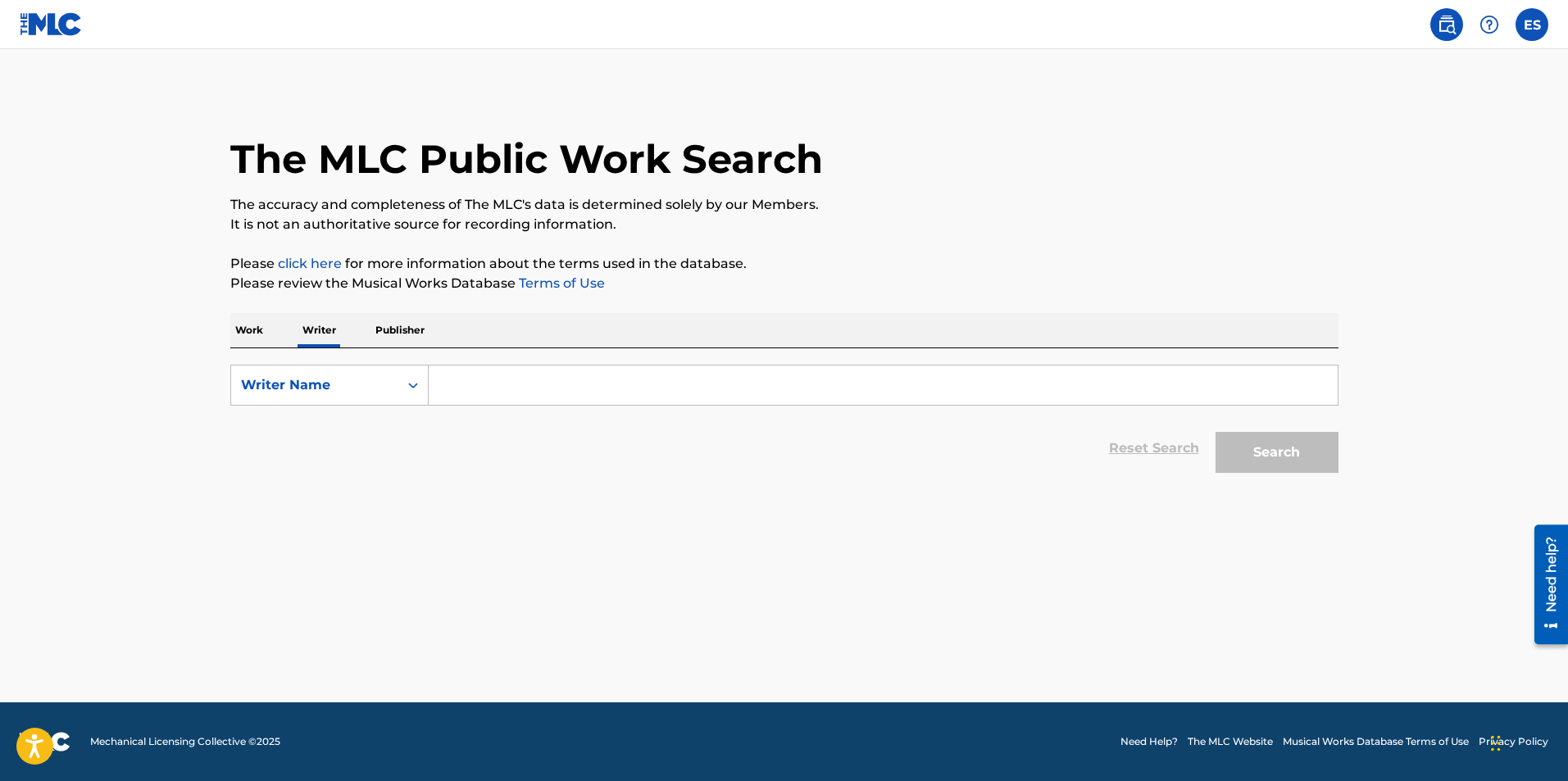
click at [393, 324] on p "Publisher" at bounding box center [400, 331] width 59 height 35
click at [466, 387] on input "Search Form" at bounding box center [883, 385] width 909 height 39
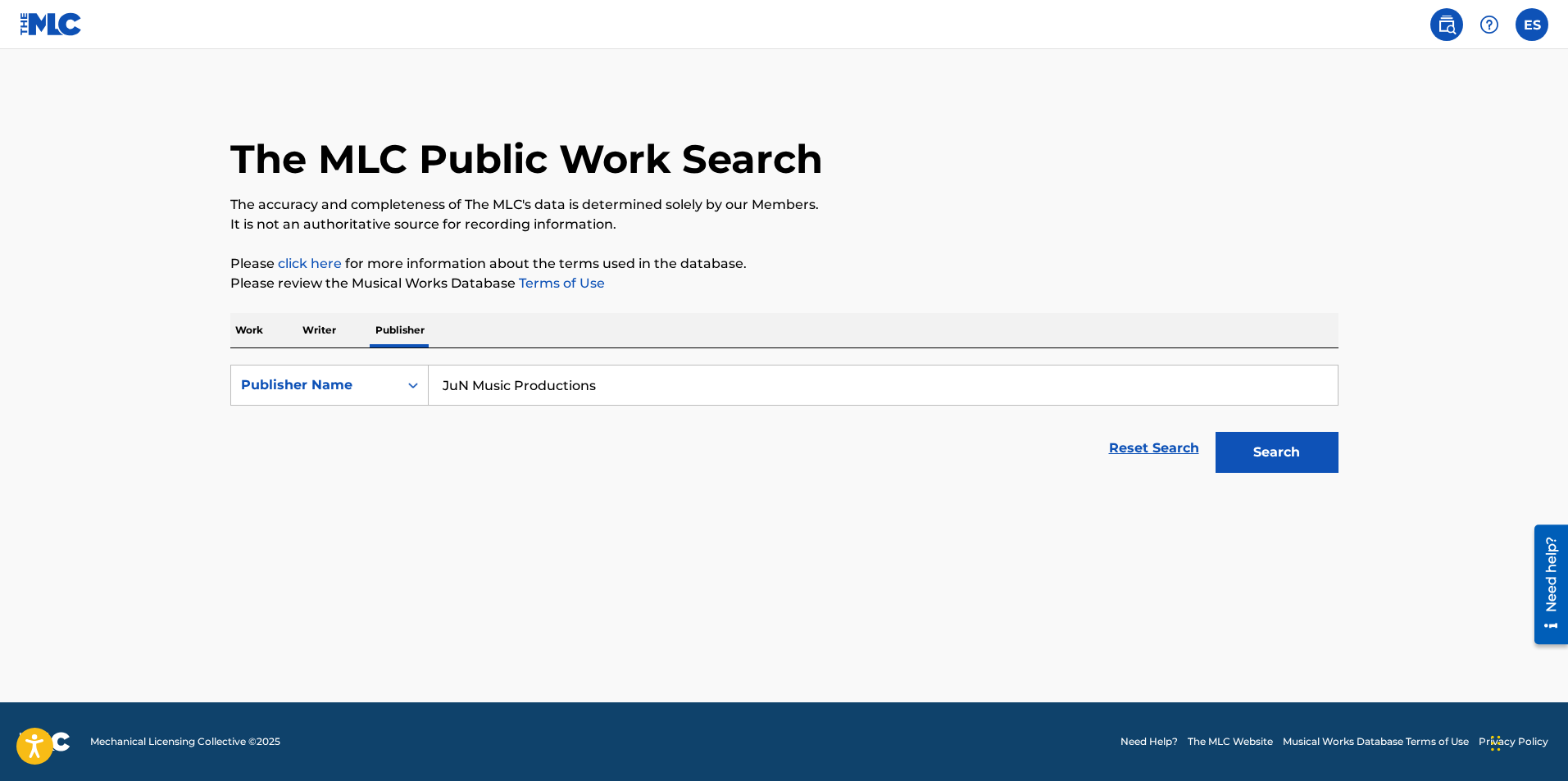
type input "JuN Music Productions"
click at [1303, 451] on button "Search" at bounding box center [1276, 452] width 123 height 41
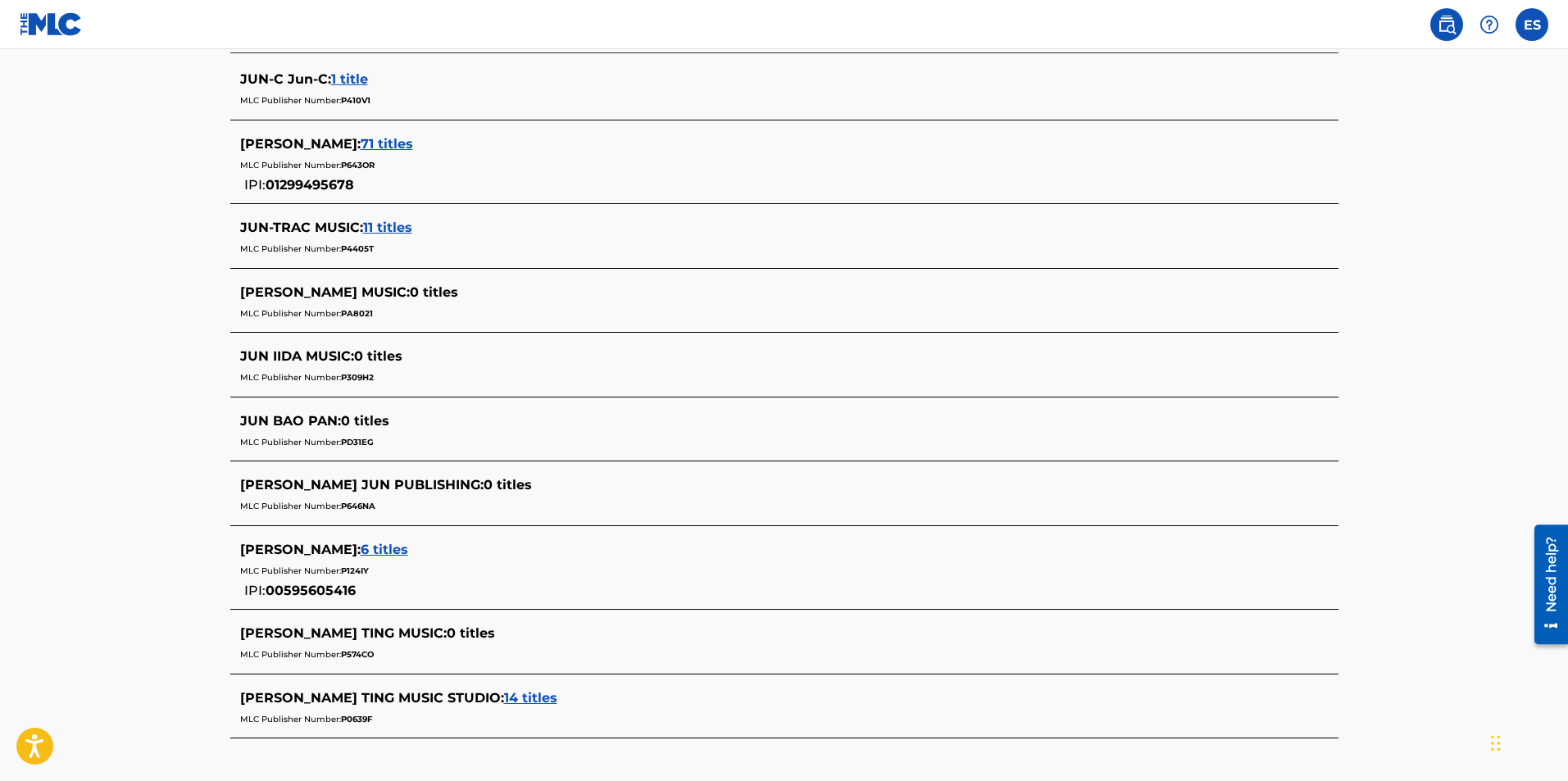
scroll to position [574, 0]
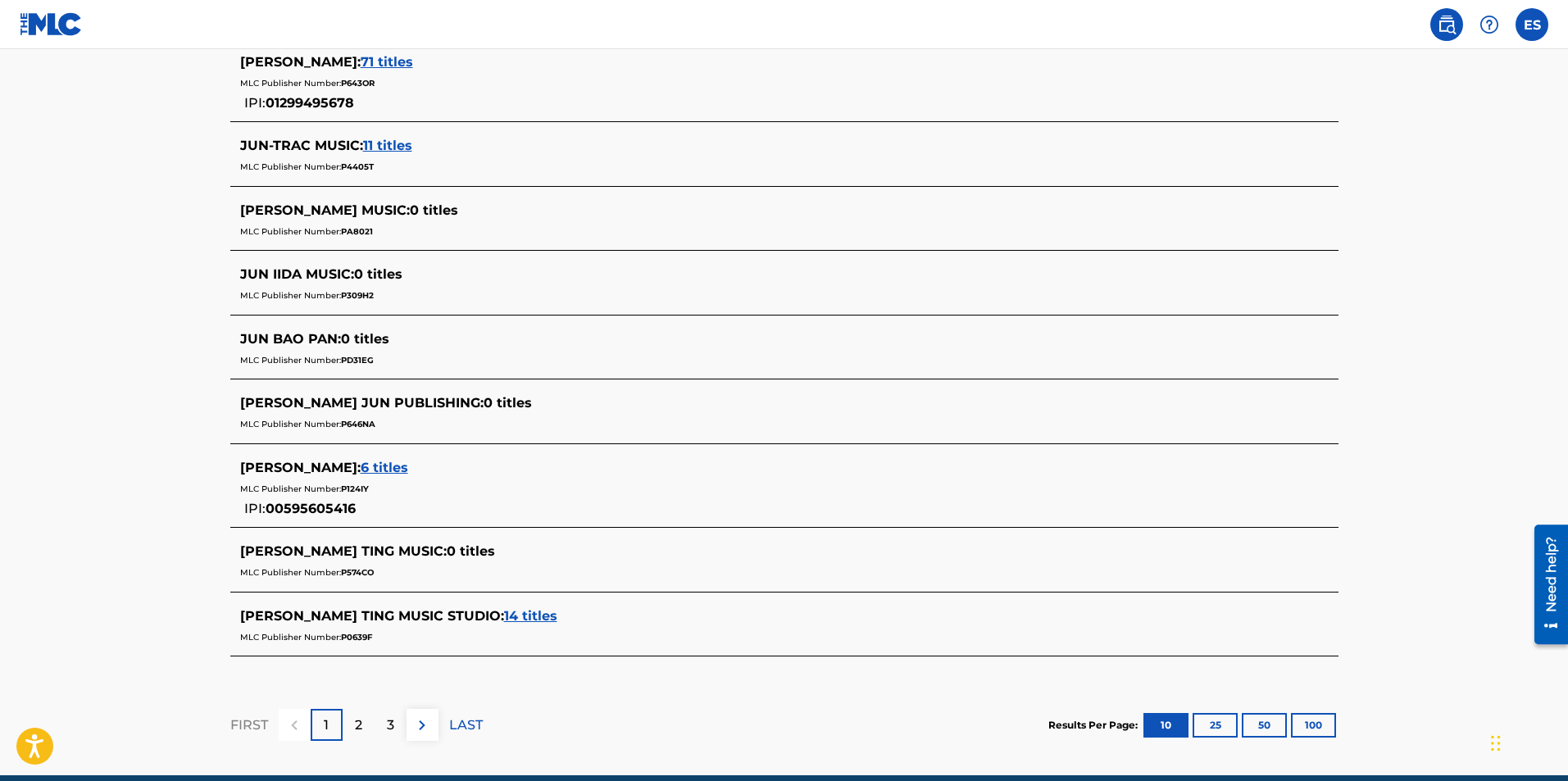
click at [371, 716] on div "2" at bounding box center [359, 724] width 32 height 32
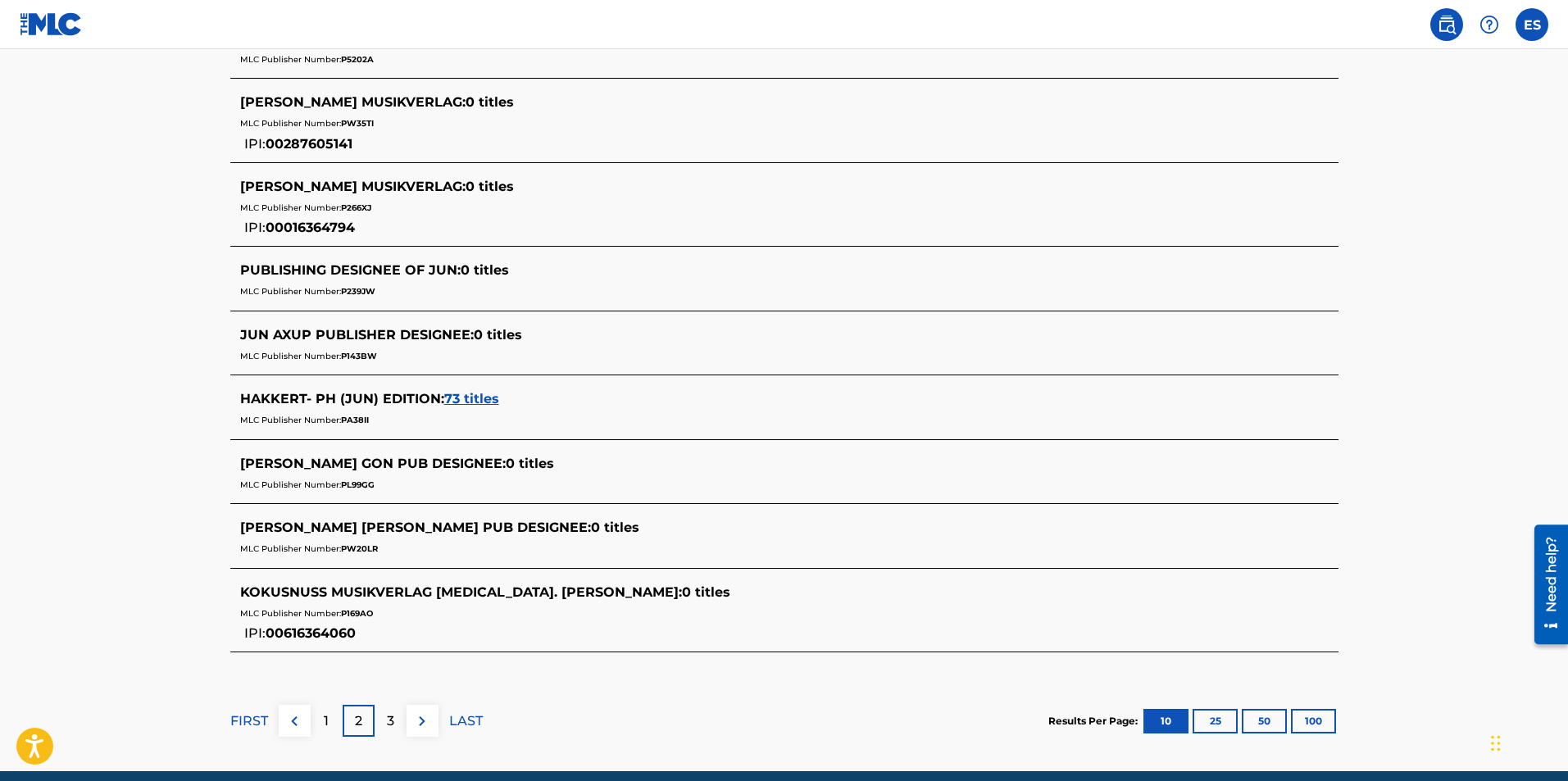
scroll to position [656, 0]
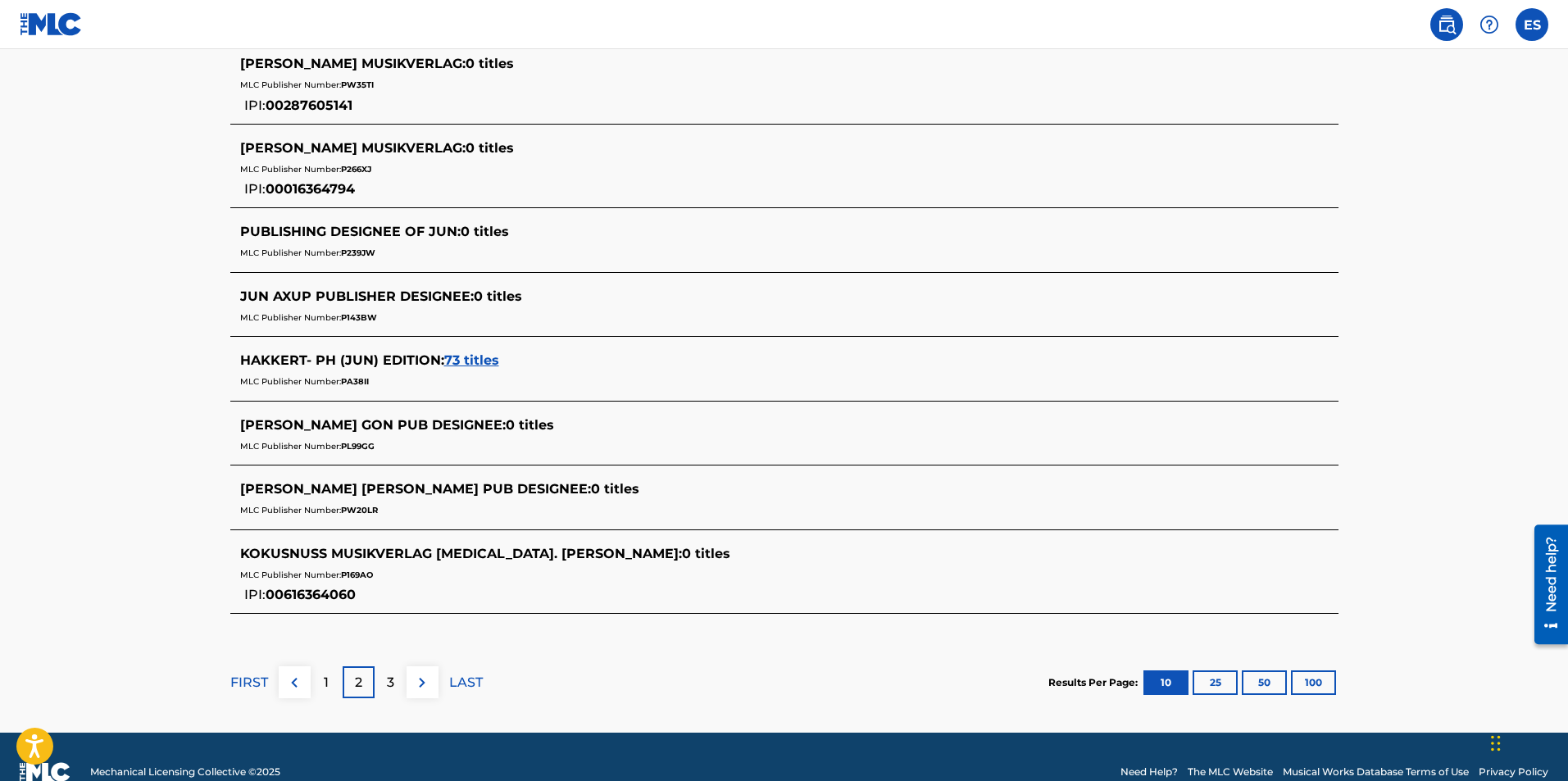
click at [387, 675] on p "3" at bounding box center [390, 683] width 7 height 20
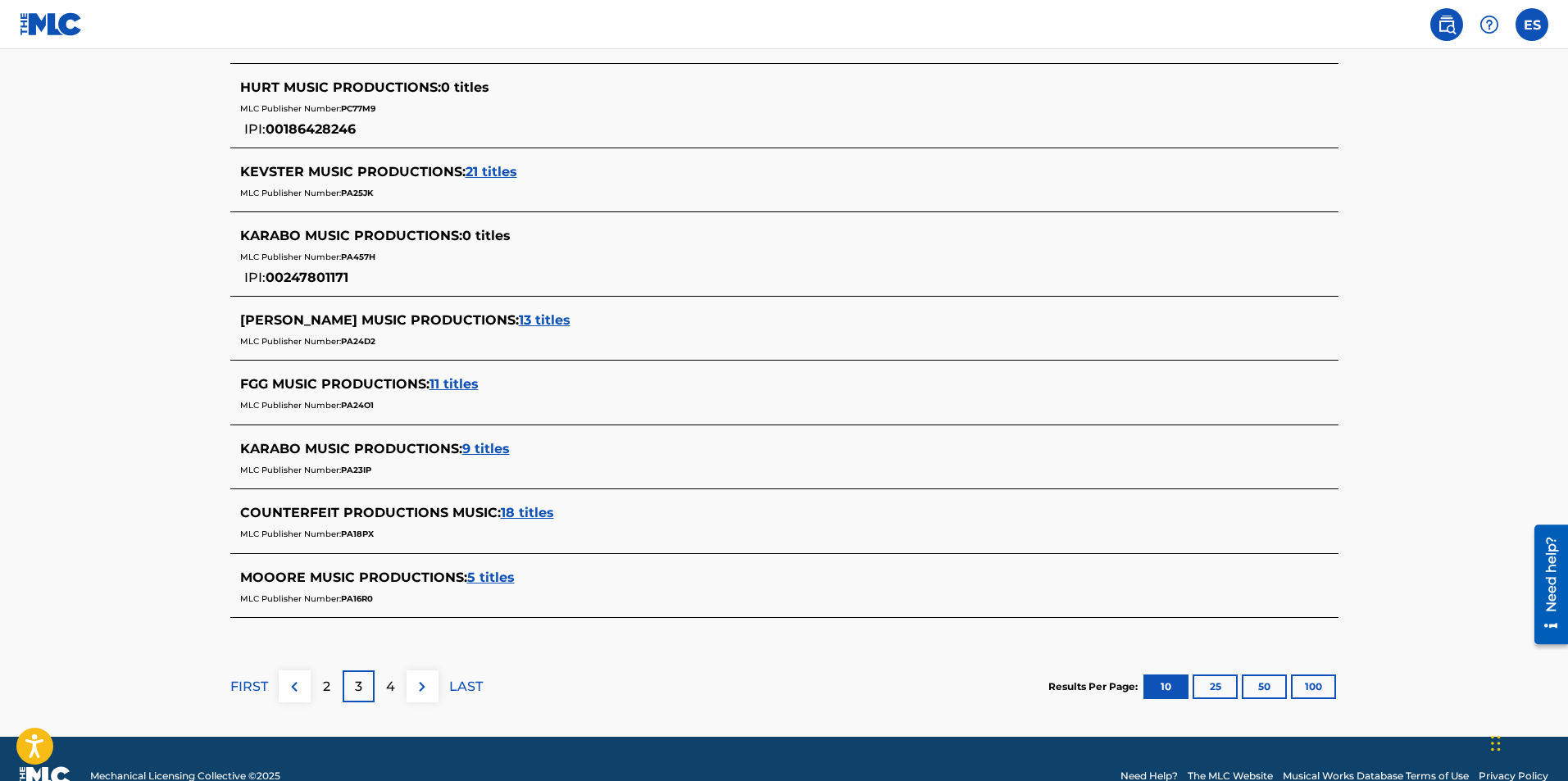
scroll to position [647, 0]
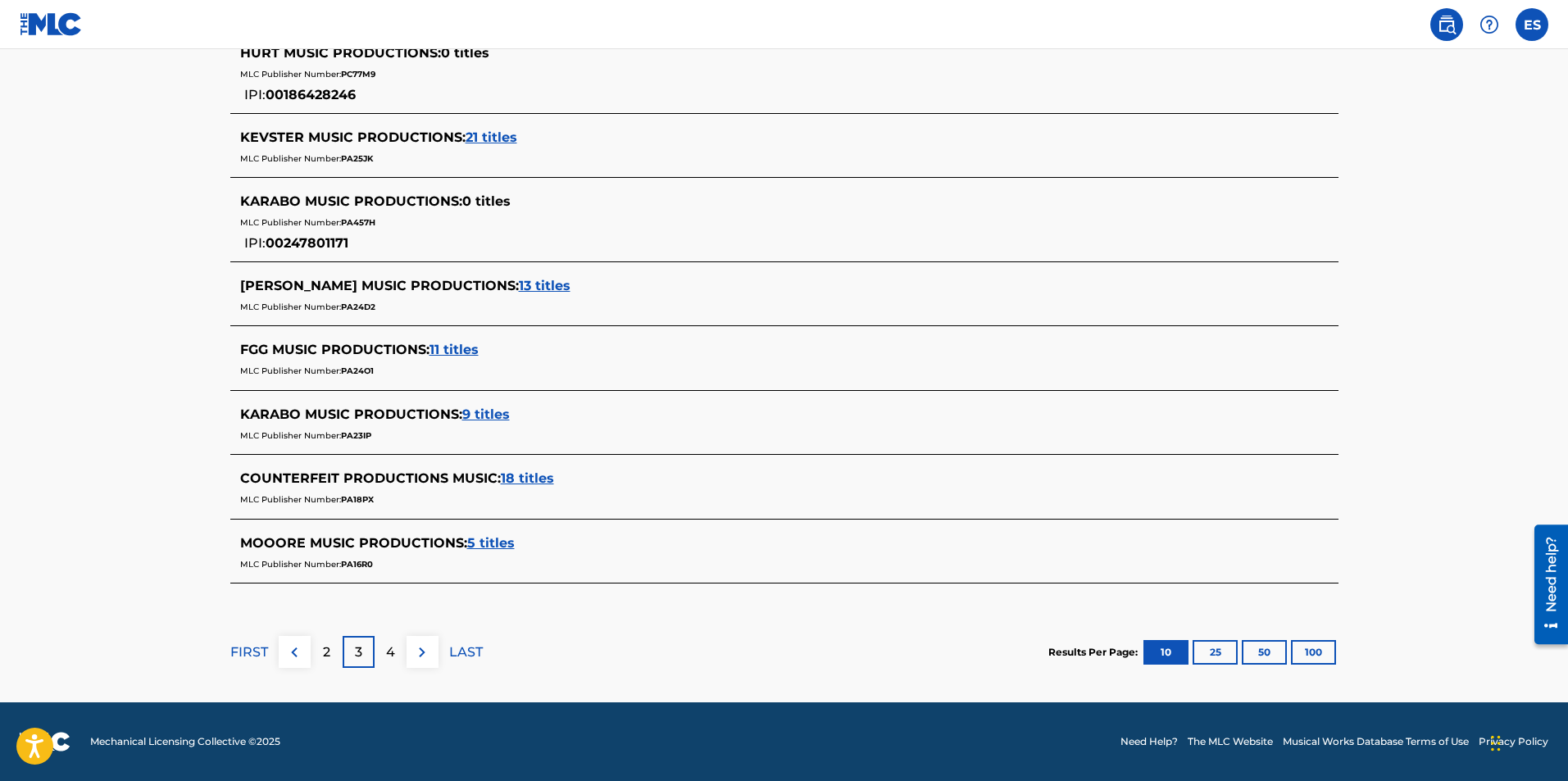
click at [387, 646] on p "4" at bounding box center [390, 652] width 9 height 20
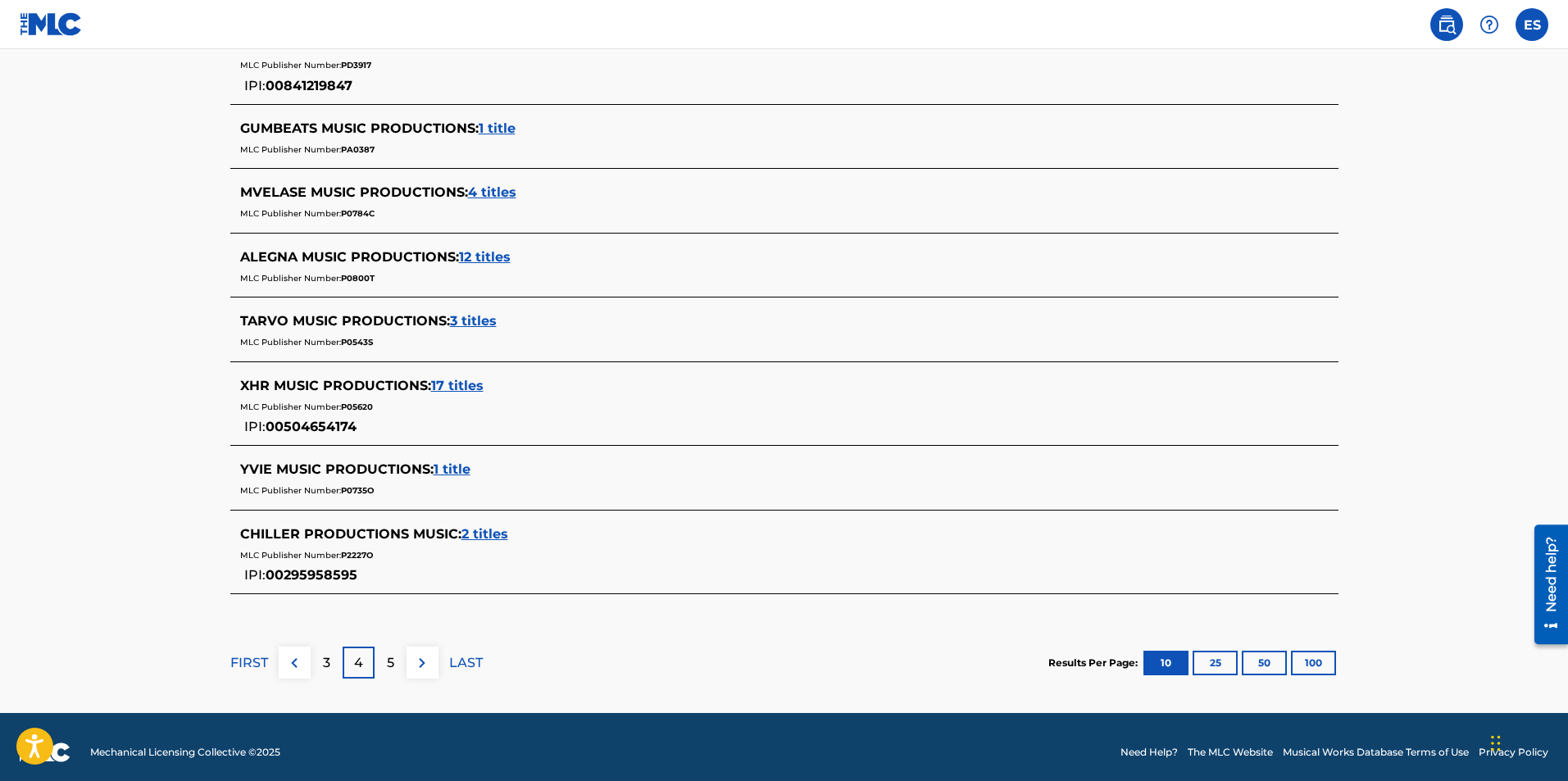
scroll to position [666, 0]
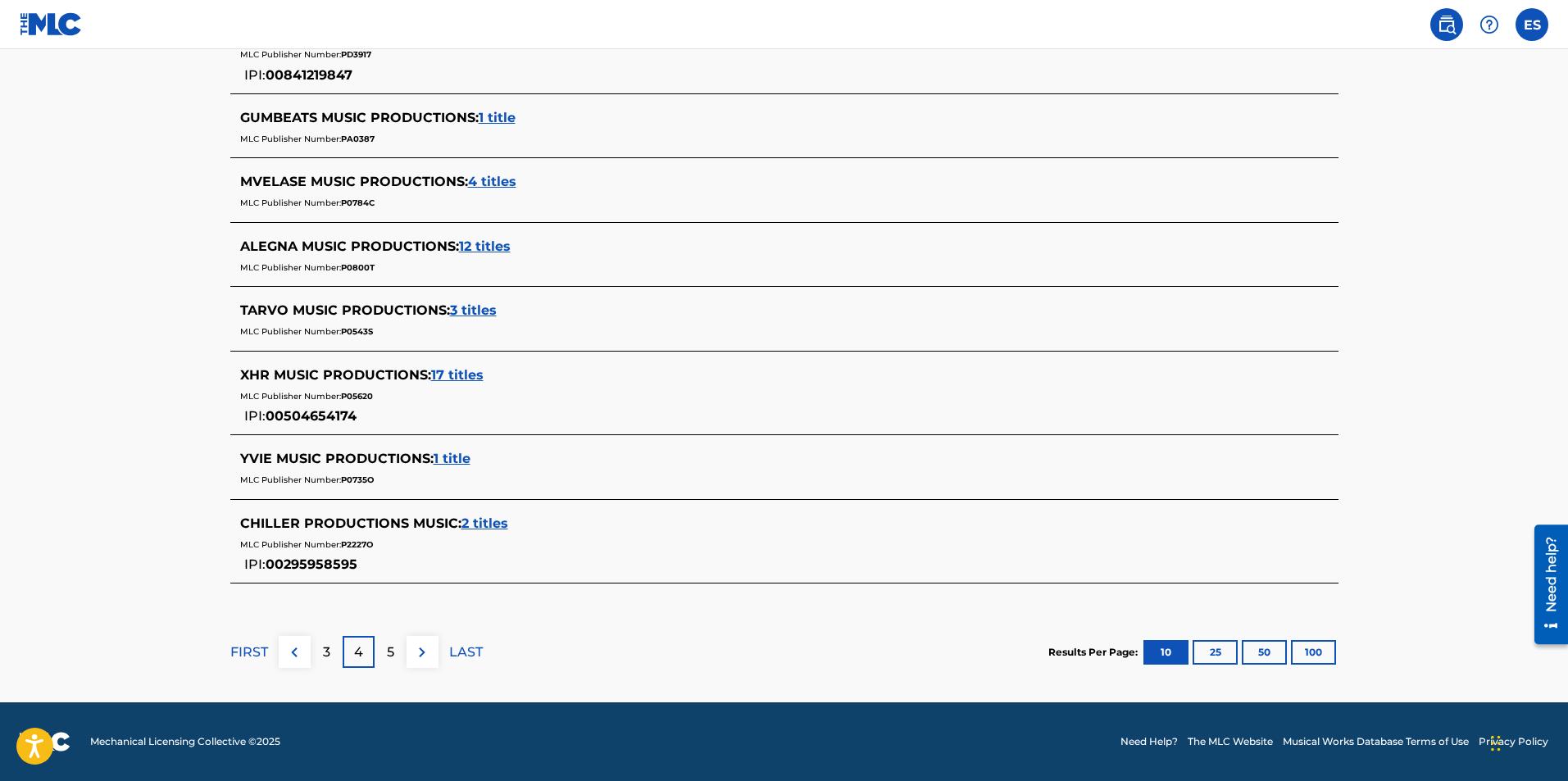
click at [385, 645] on div "5" at bounding box center [390, 652] width 32 height 32
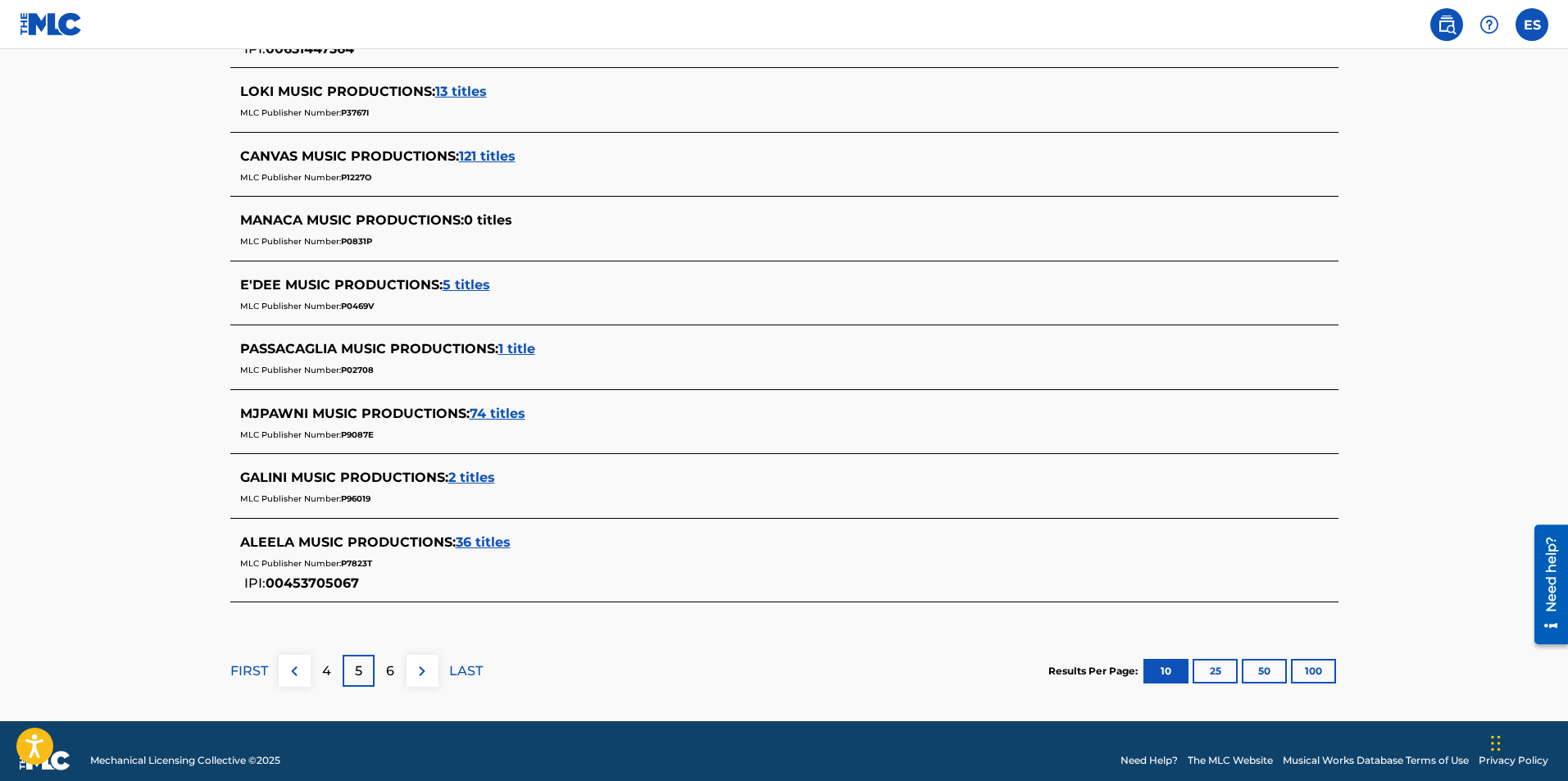
scroll to position [656, 0]
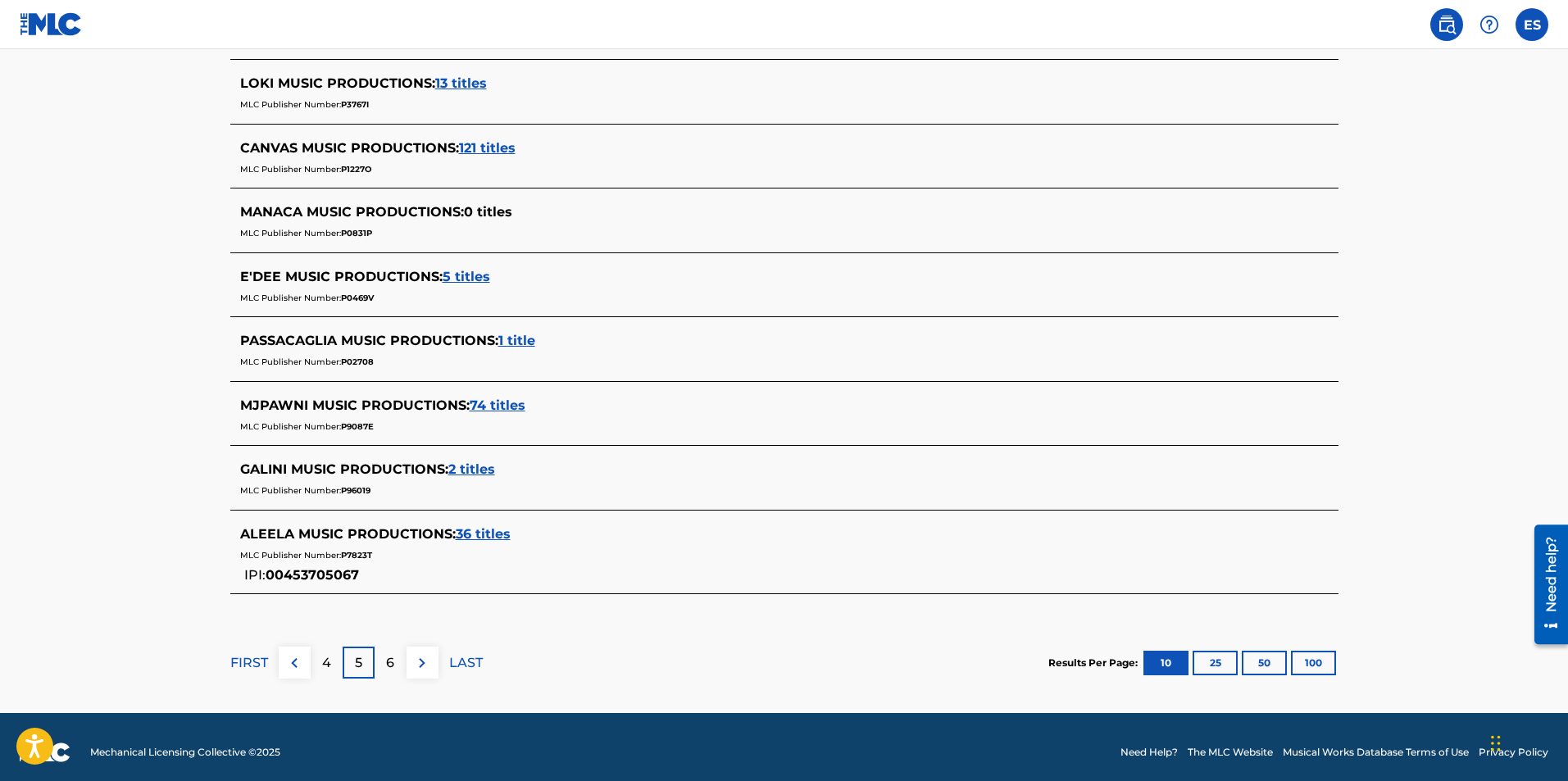
click at [394, 660] on div "6" at bounding box center [390, 663] width 32 height 32
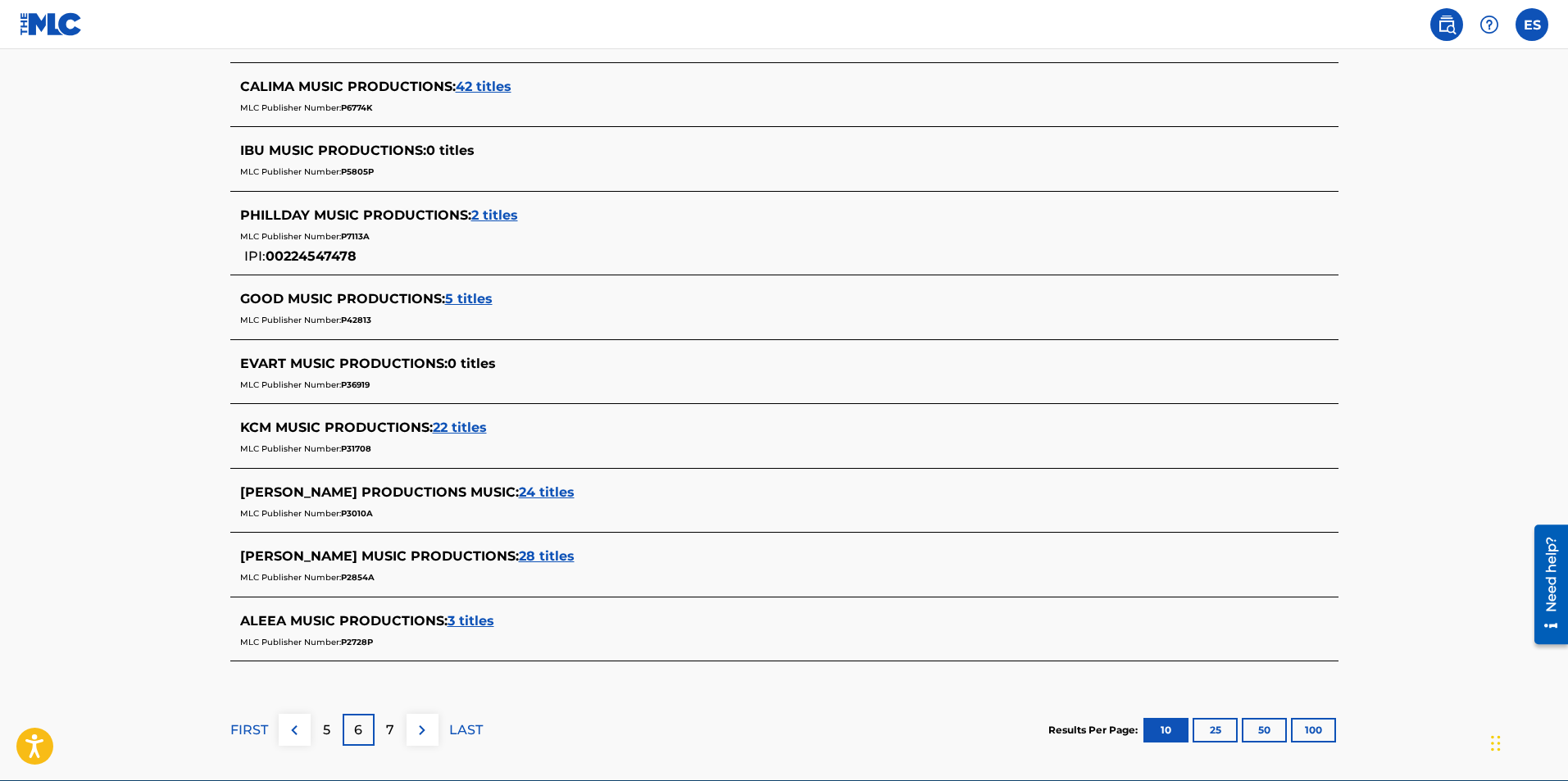
scroll to position [574, 0]
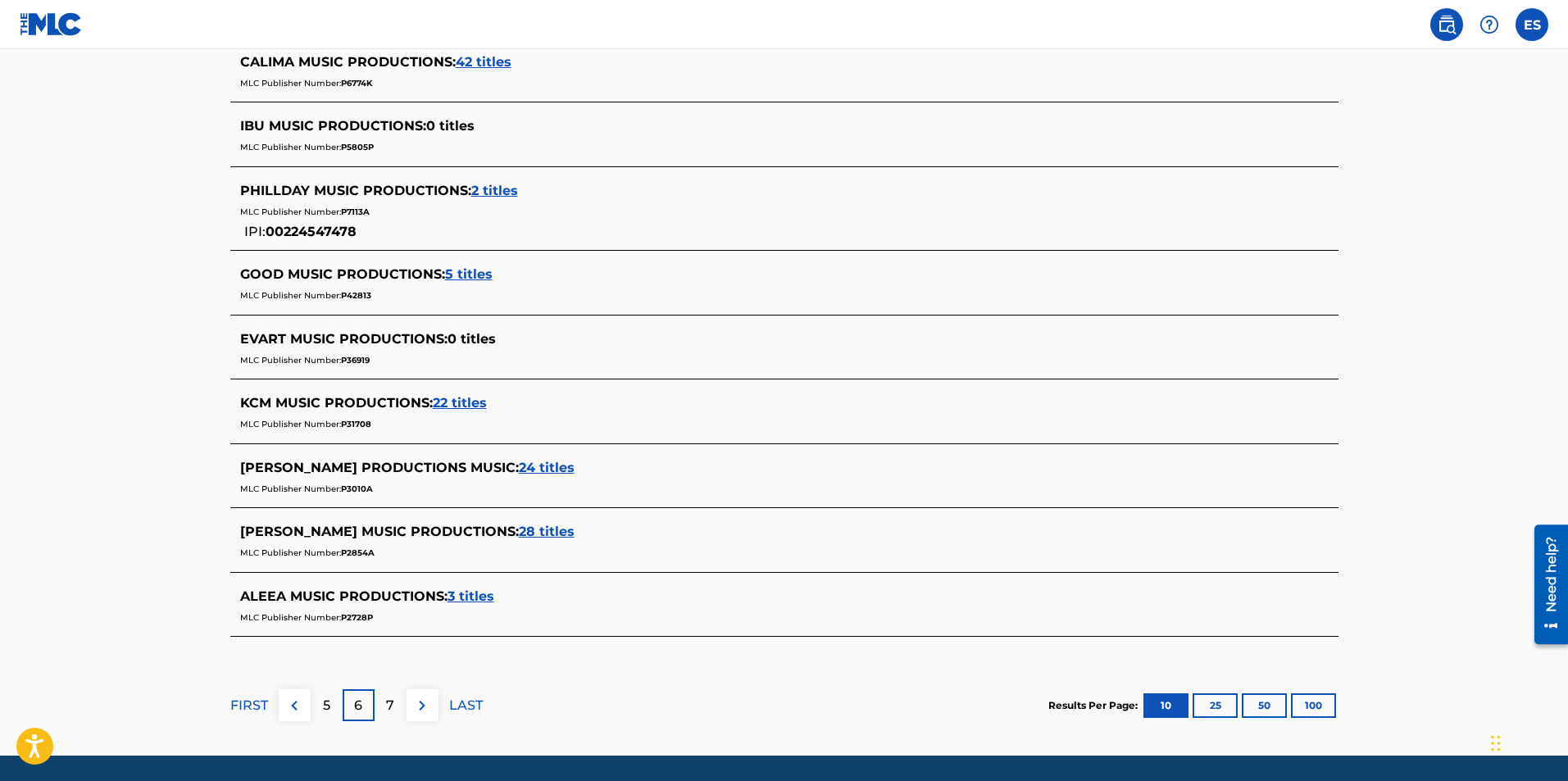
click at [390, 697] on p "7" at bounding box center [389, 705] width 8 height 20
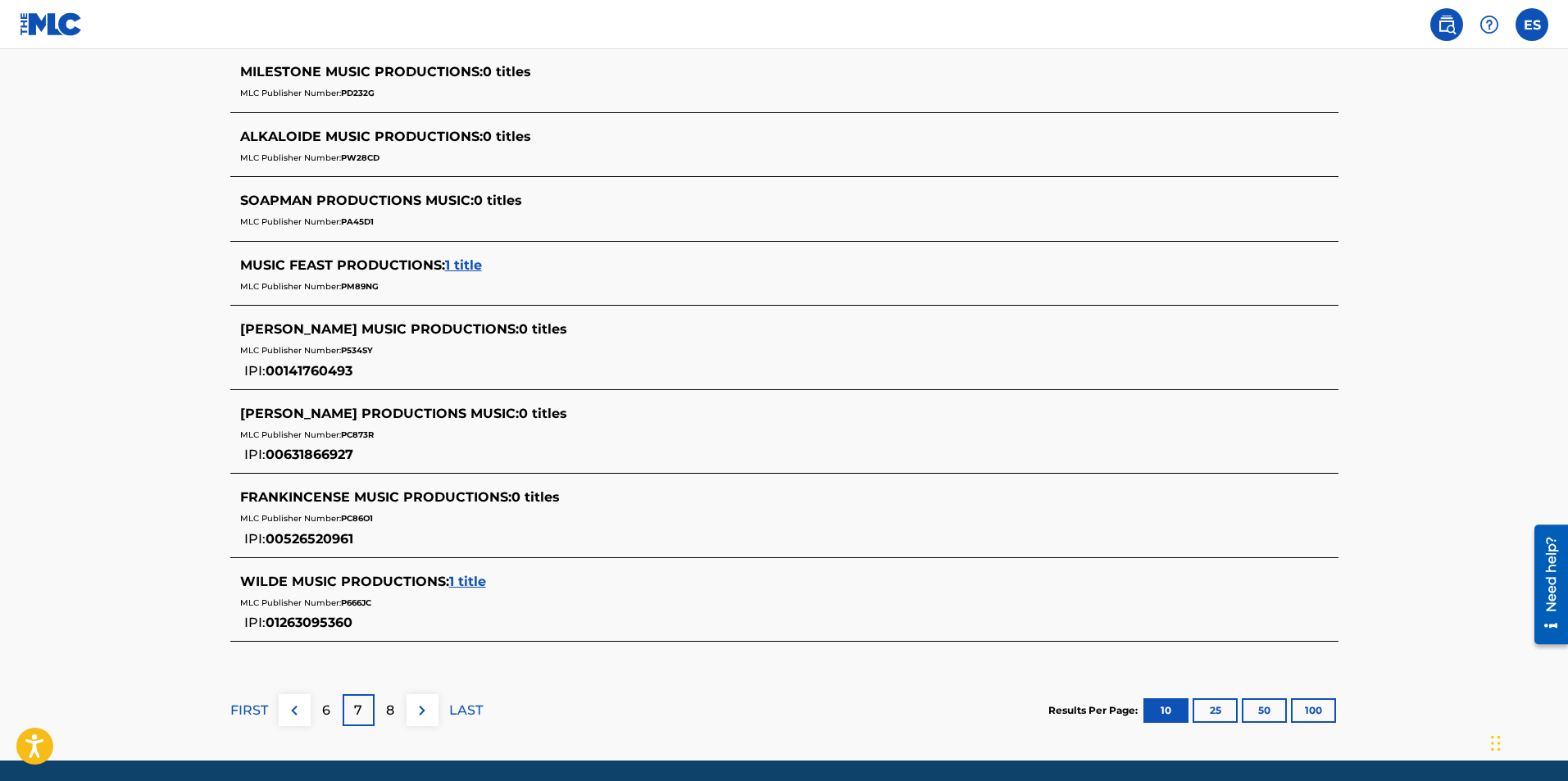
scroll to position [686, 0]
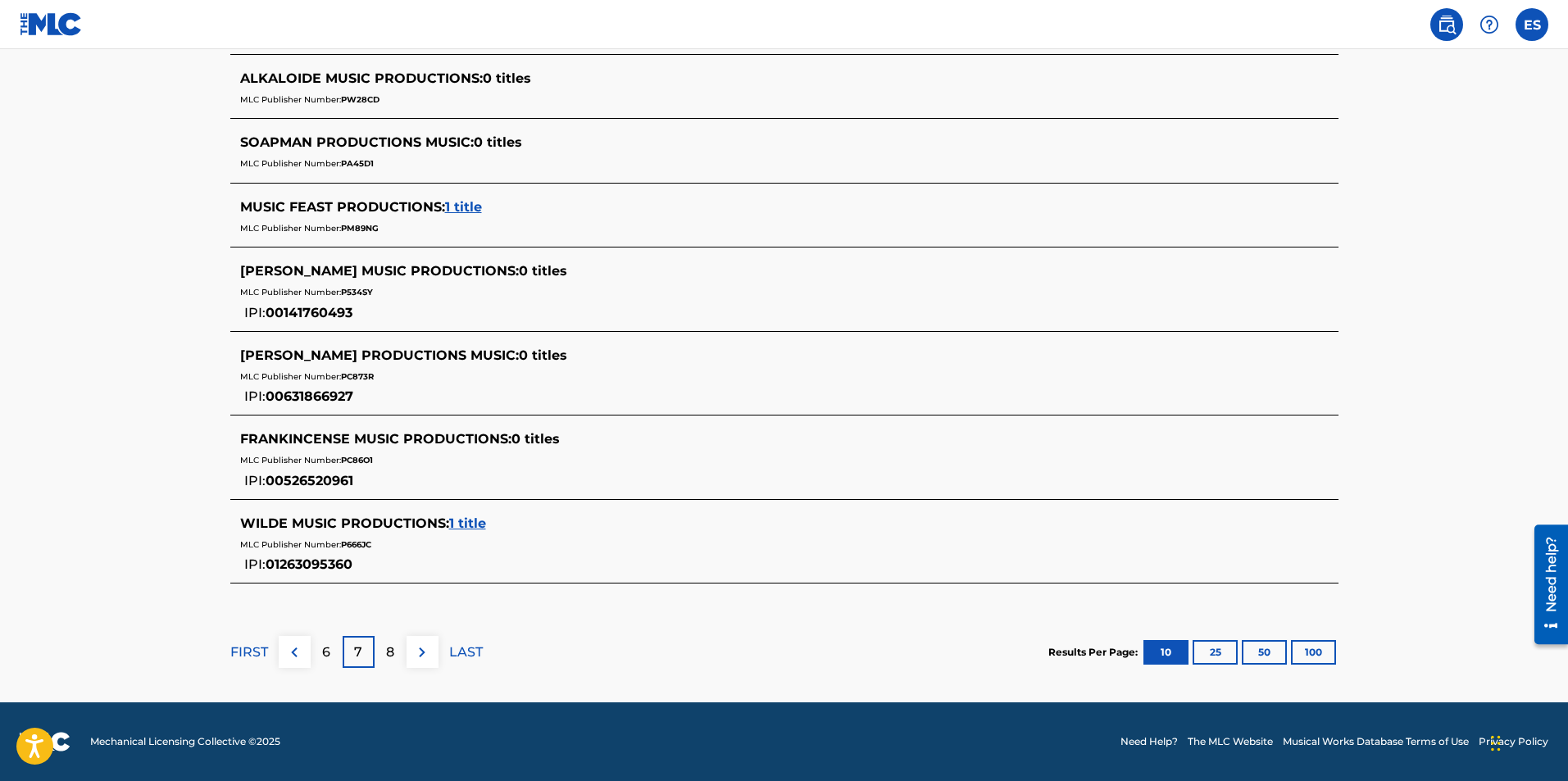
click at [384, 640] on div "8" at bounding box center [390, 652] width 32 height 32
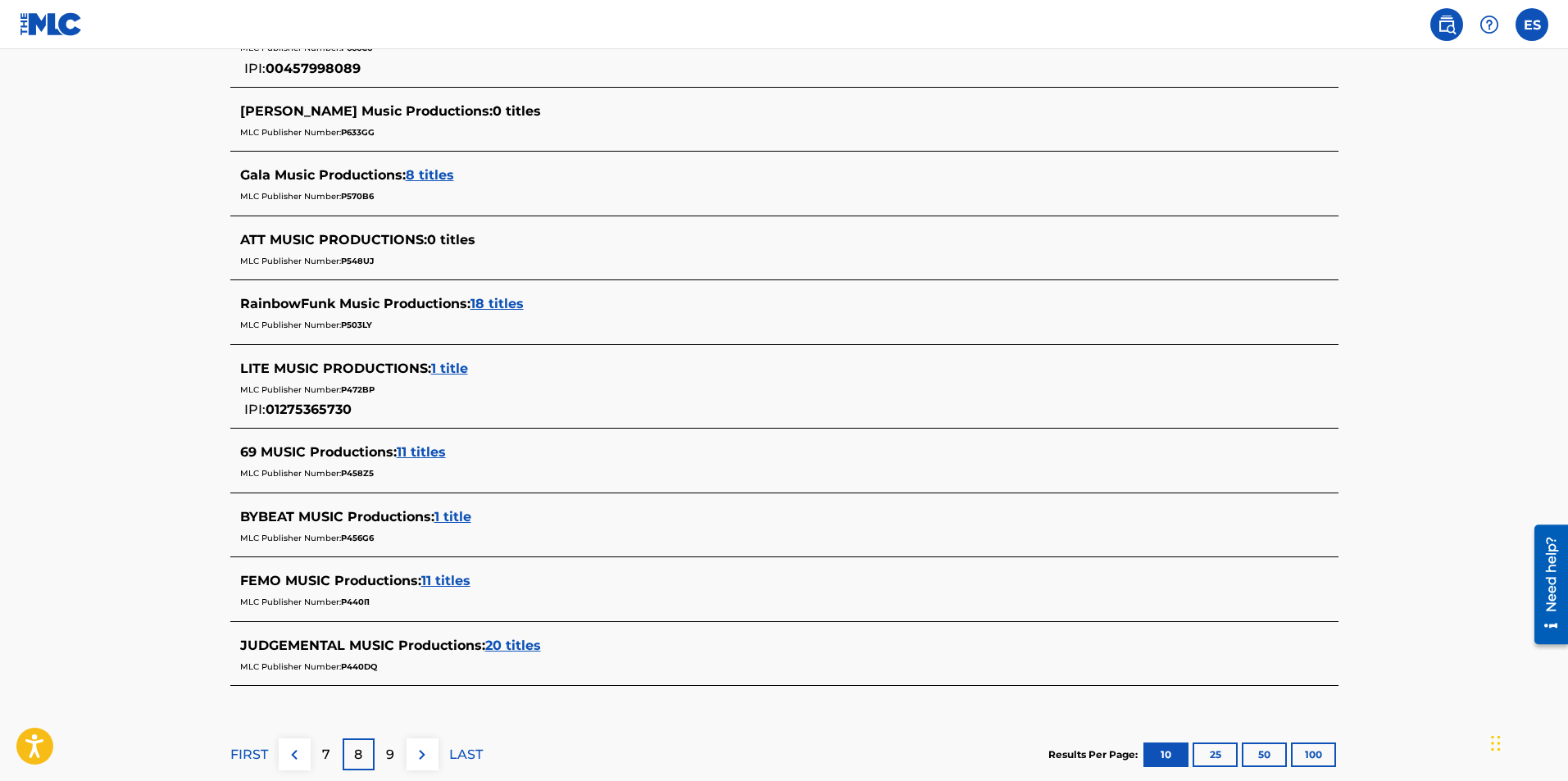
scroll to position [574, 0]
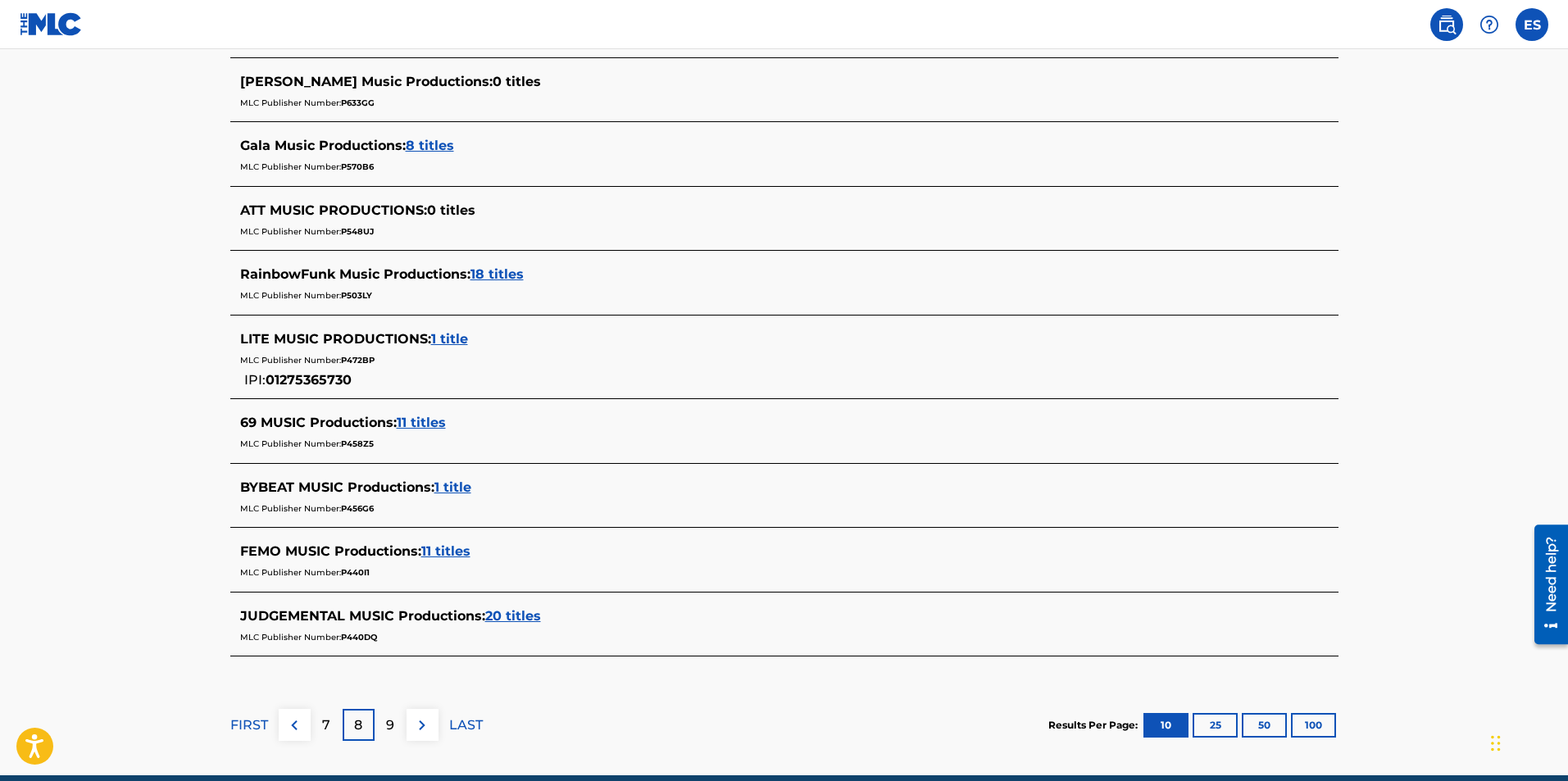
click at [387, 721] on p "9" at bounding box center [389, 725] width 8 height 20
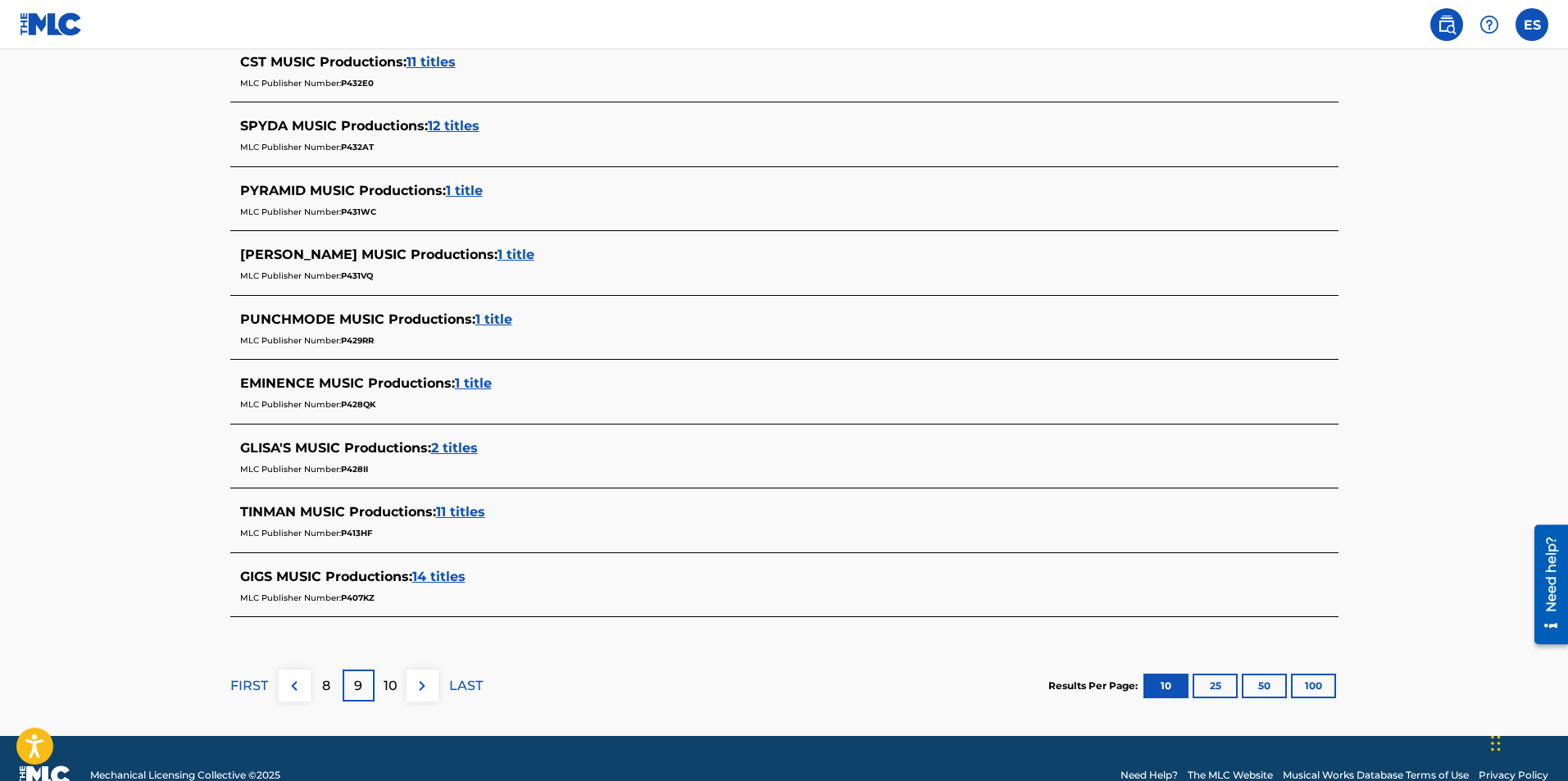
click at [388, 684] on p "10" at bounding box center [391, 686] width 14 height 20
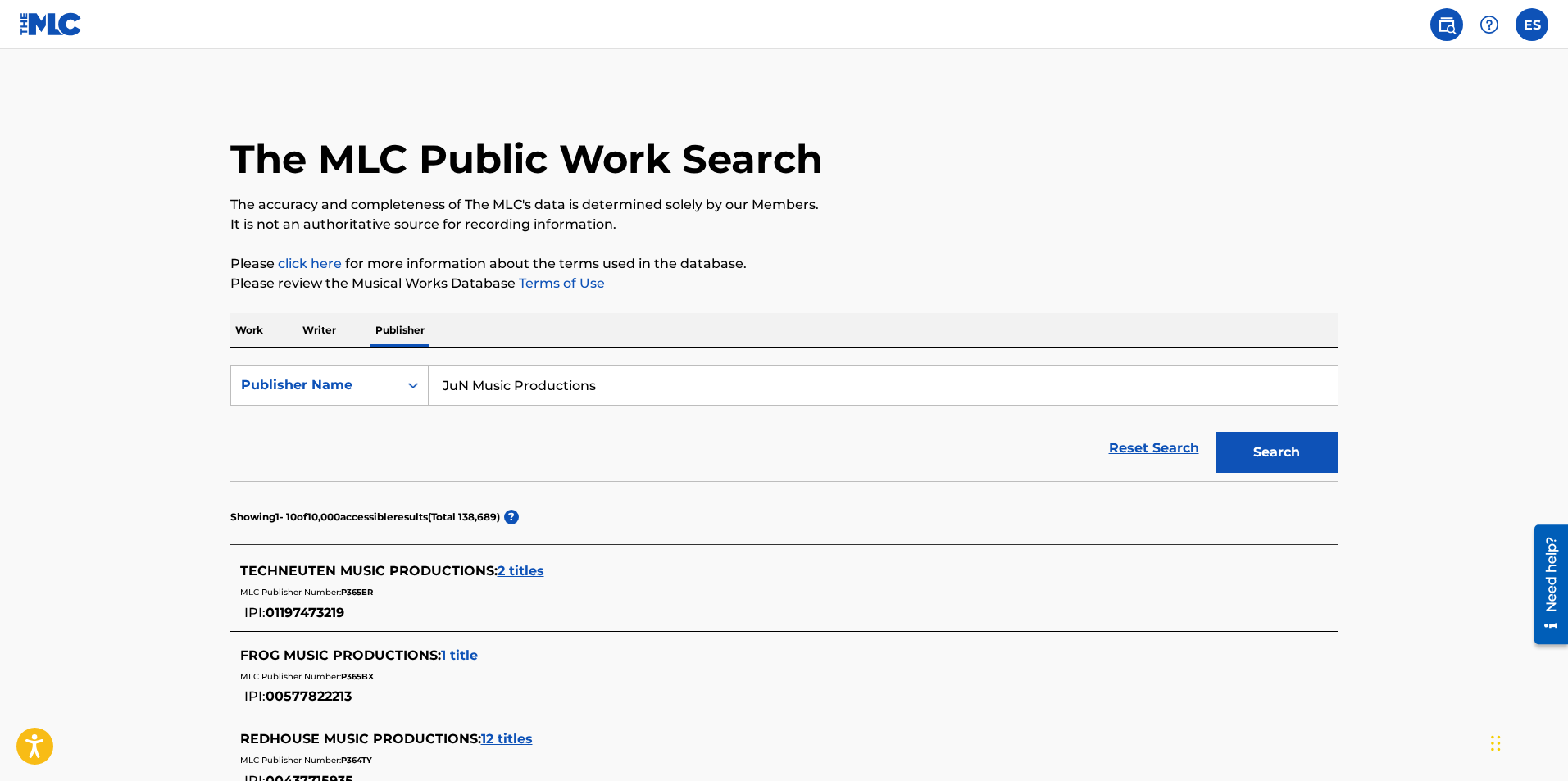
click at [330, 332] on p "Writer" at bounding box center [320, 331] width 44 height 35
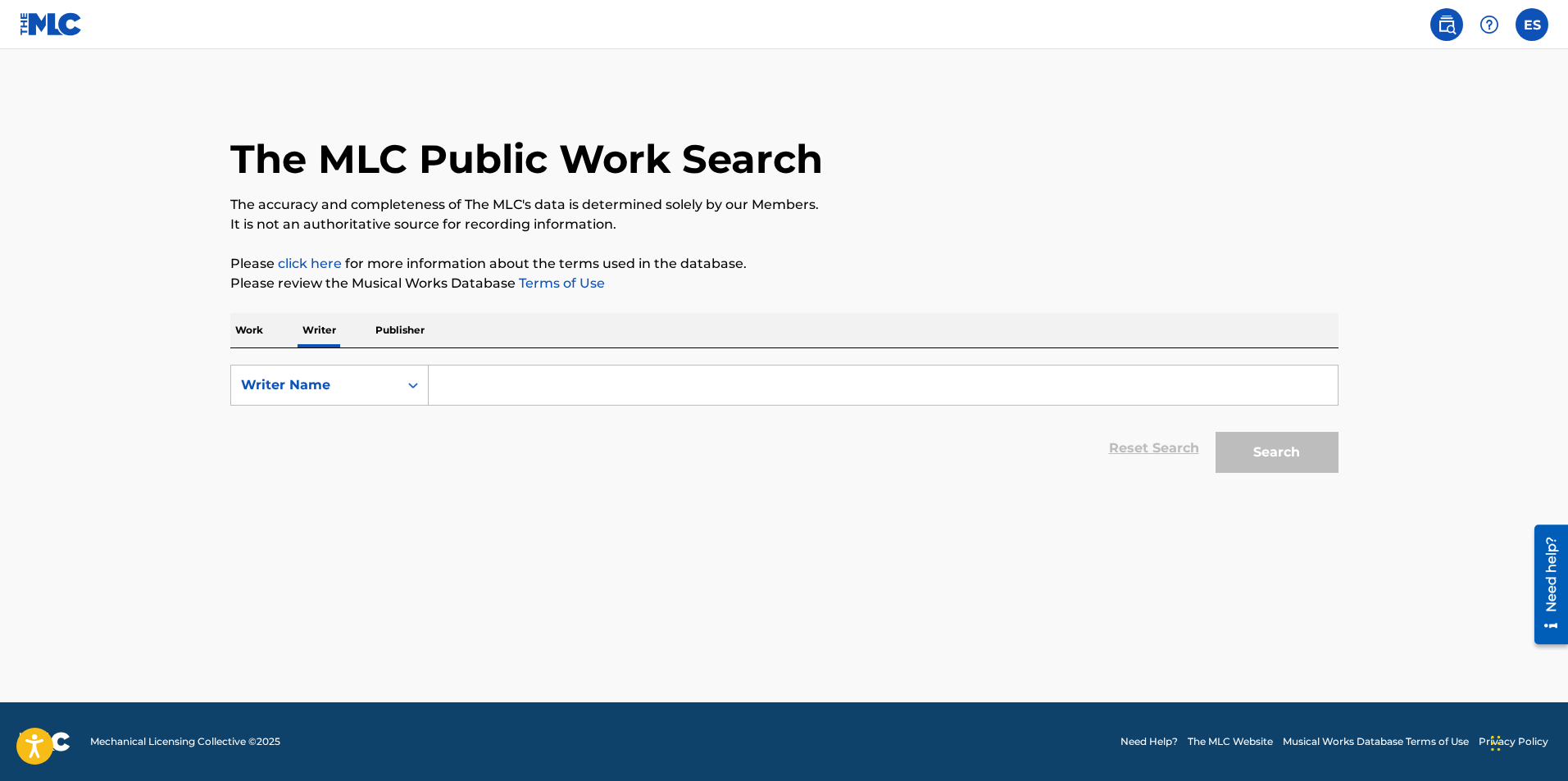
click at [449, 387] on input "Search Form" at bounding box center [883, 385] width 909 height 39
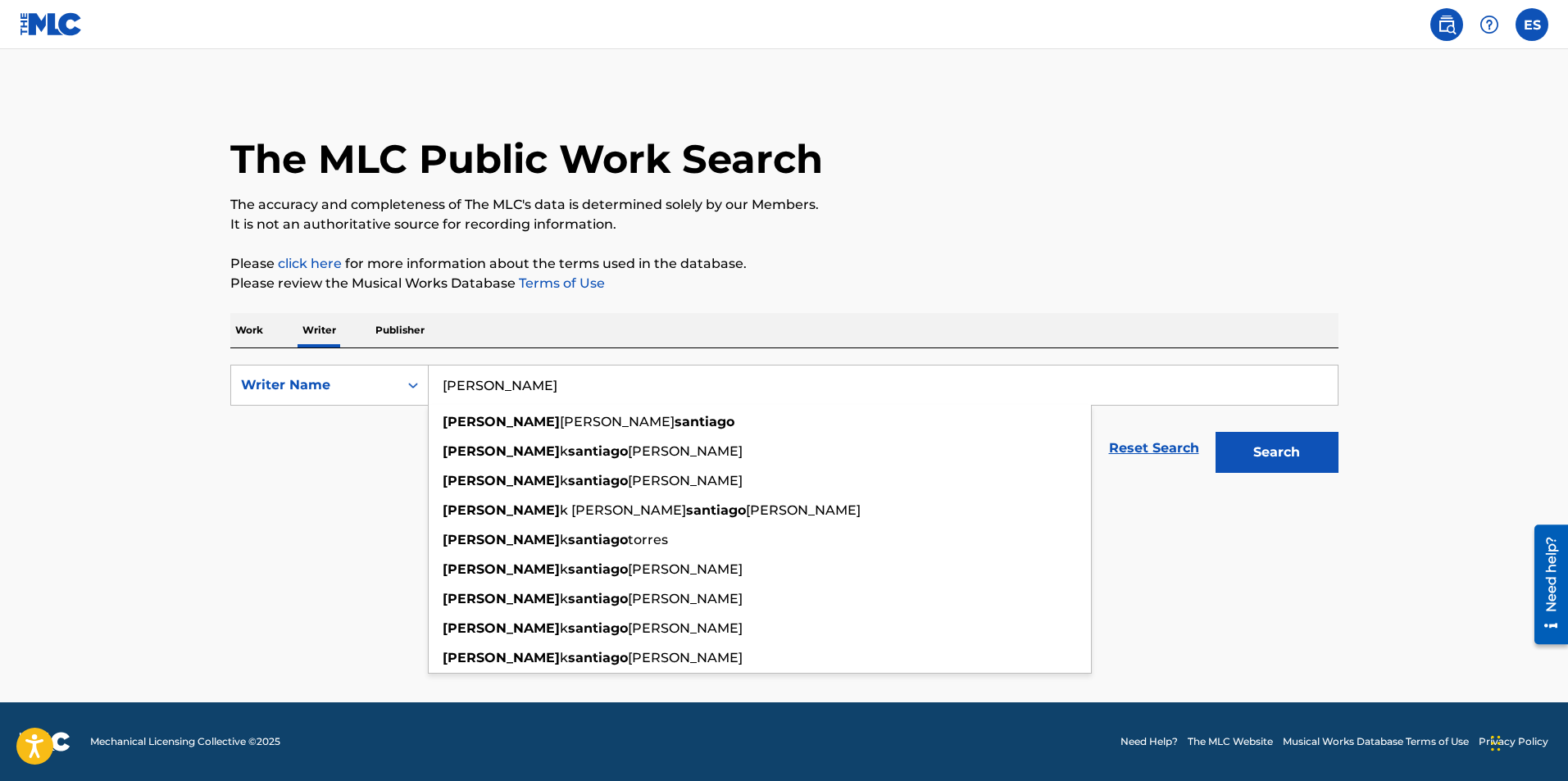
click at [542, 388] on input "[PERSON_NAME]" at bounding box center [883, 385] width 909 height 39
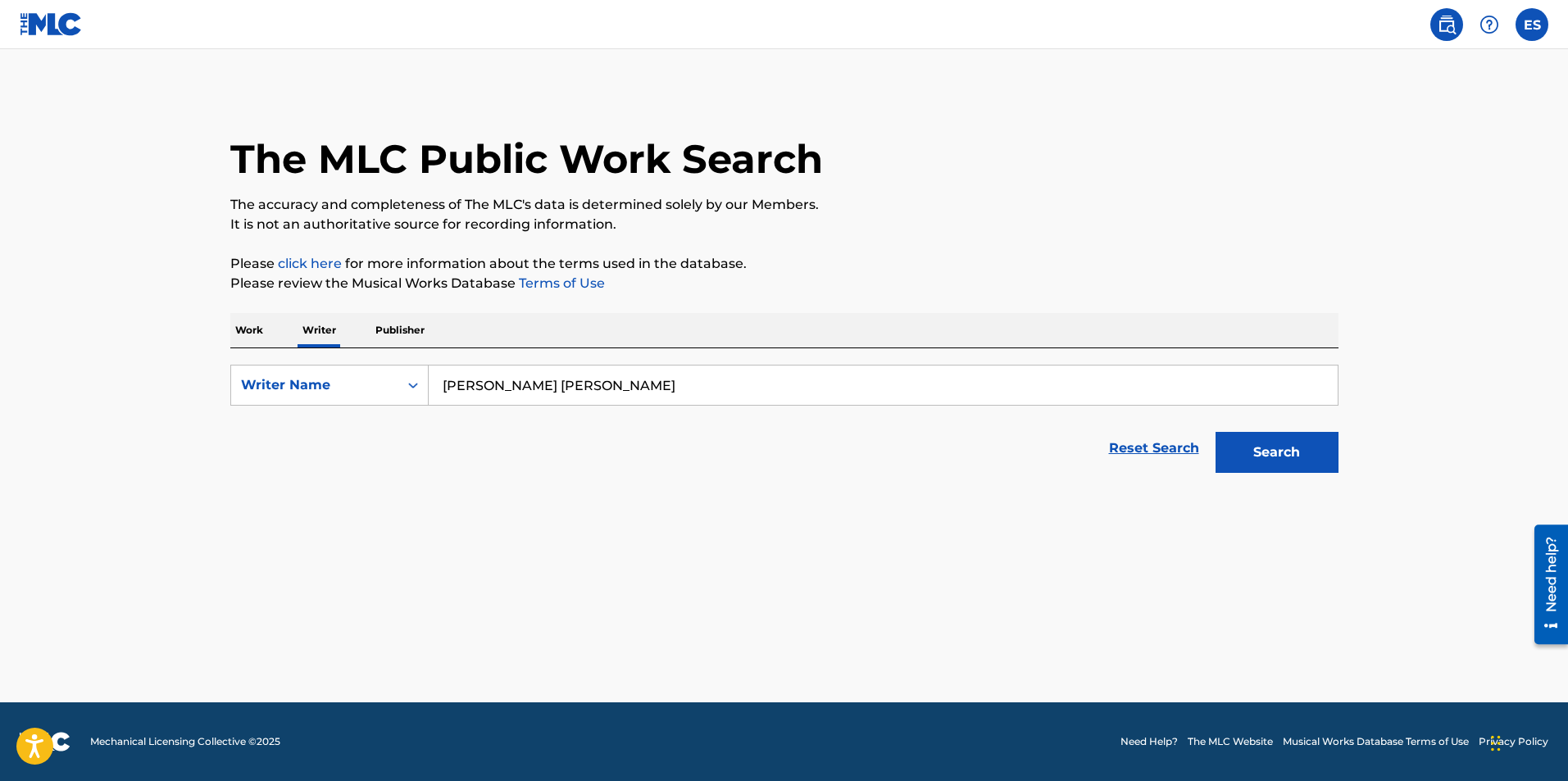
click at [1251, 441] on button "Search" at bounding box center [1276, 452] width 123 height 41
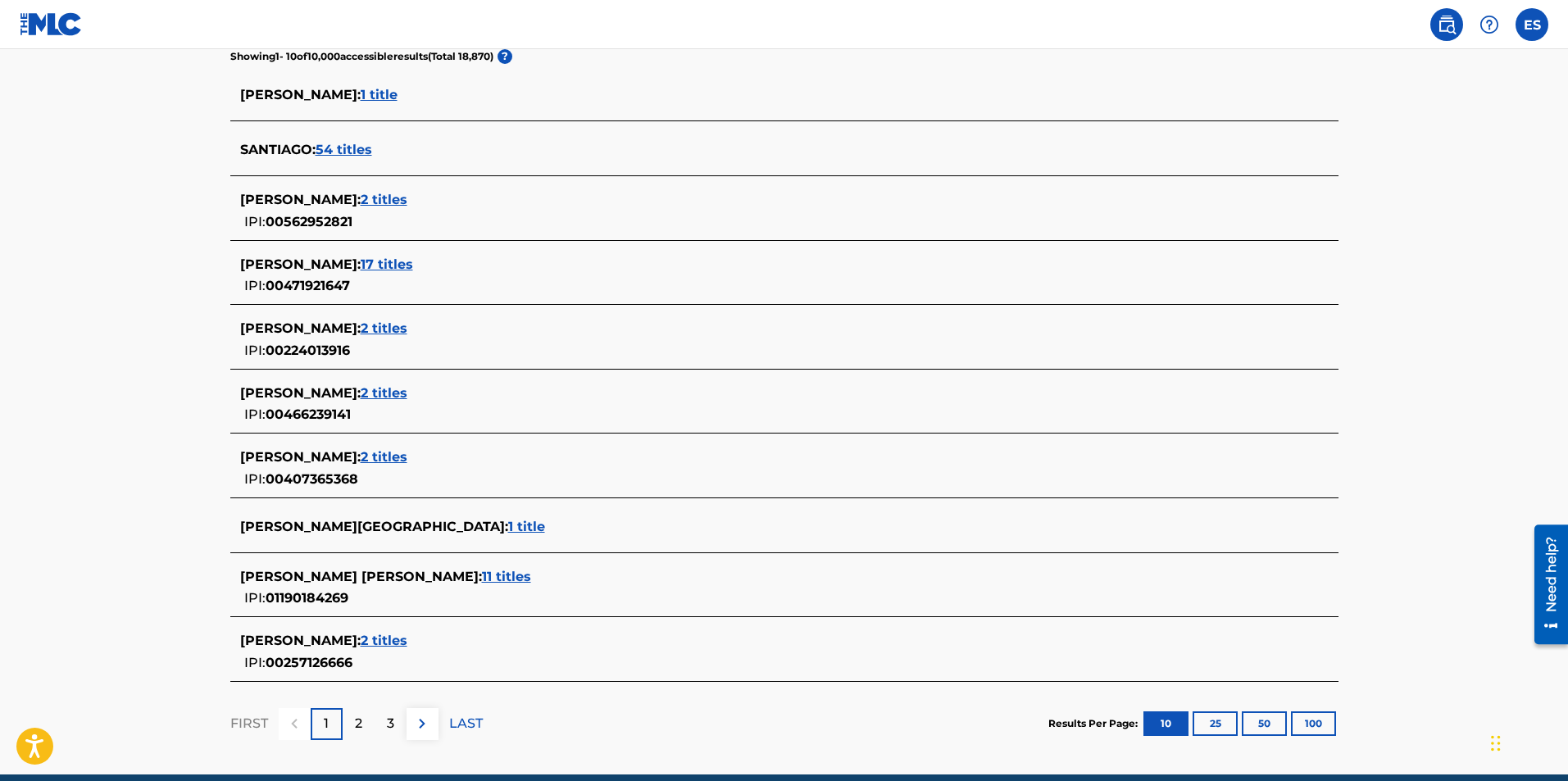
scroll to position [492, 0]
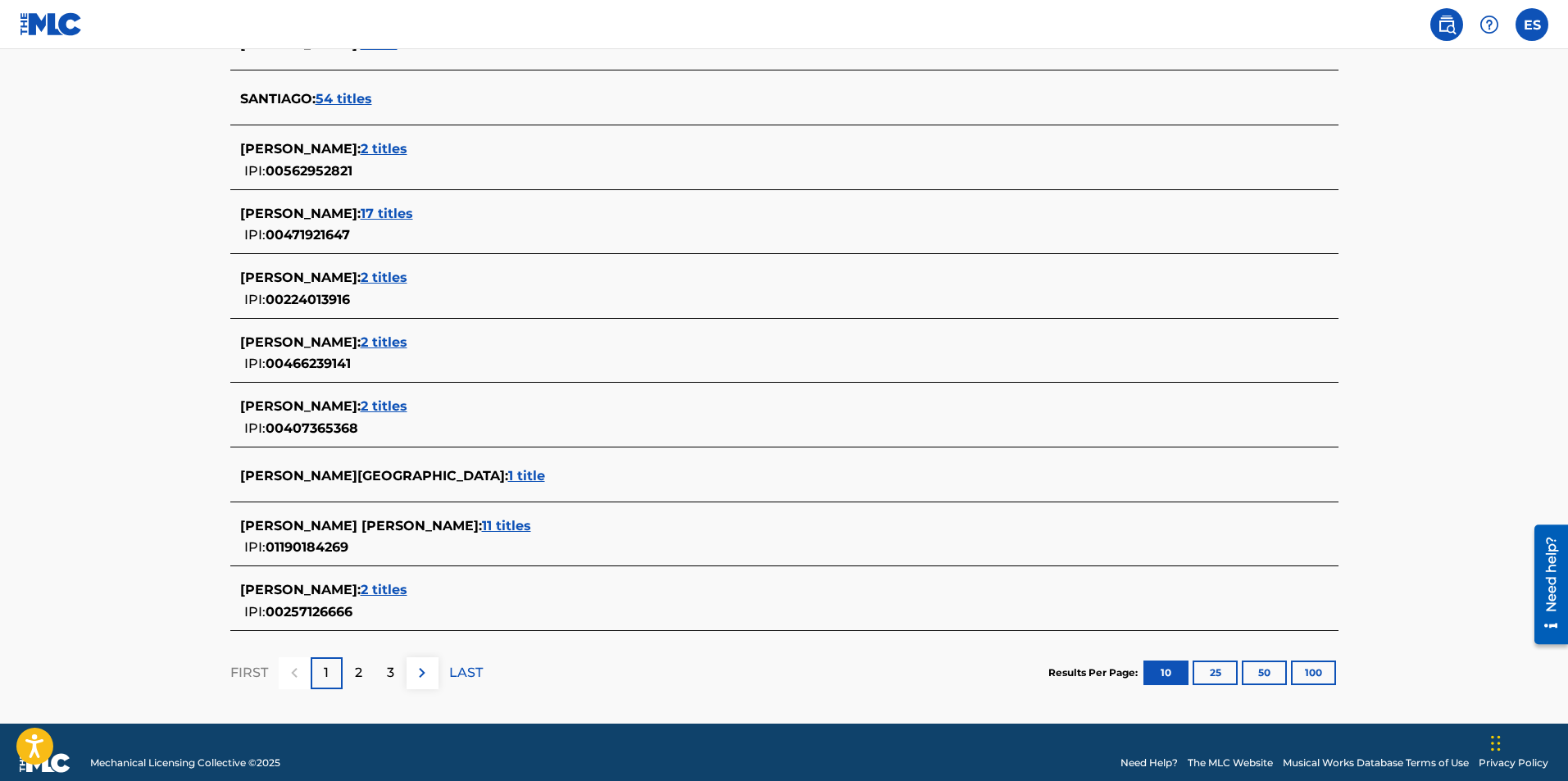
click at [367, 667] on div "2" at bounding box center [359, 673] width 32 height 32
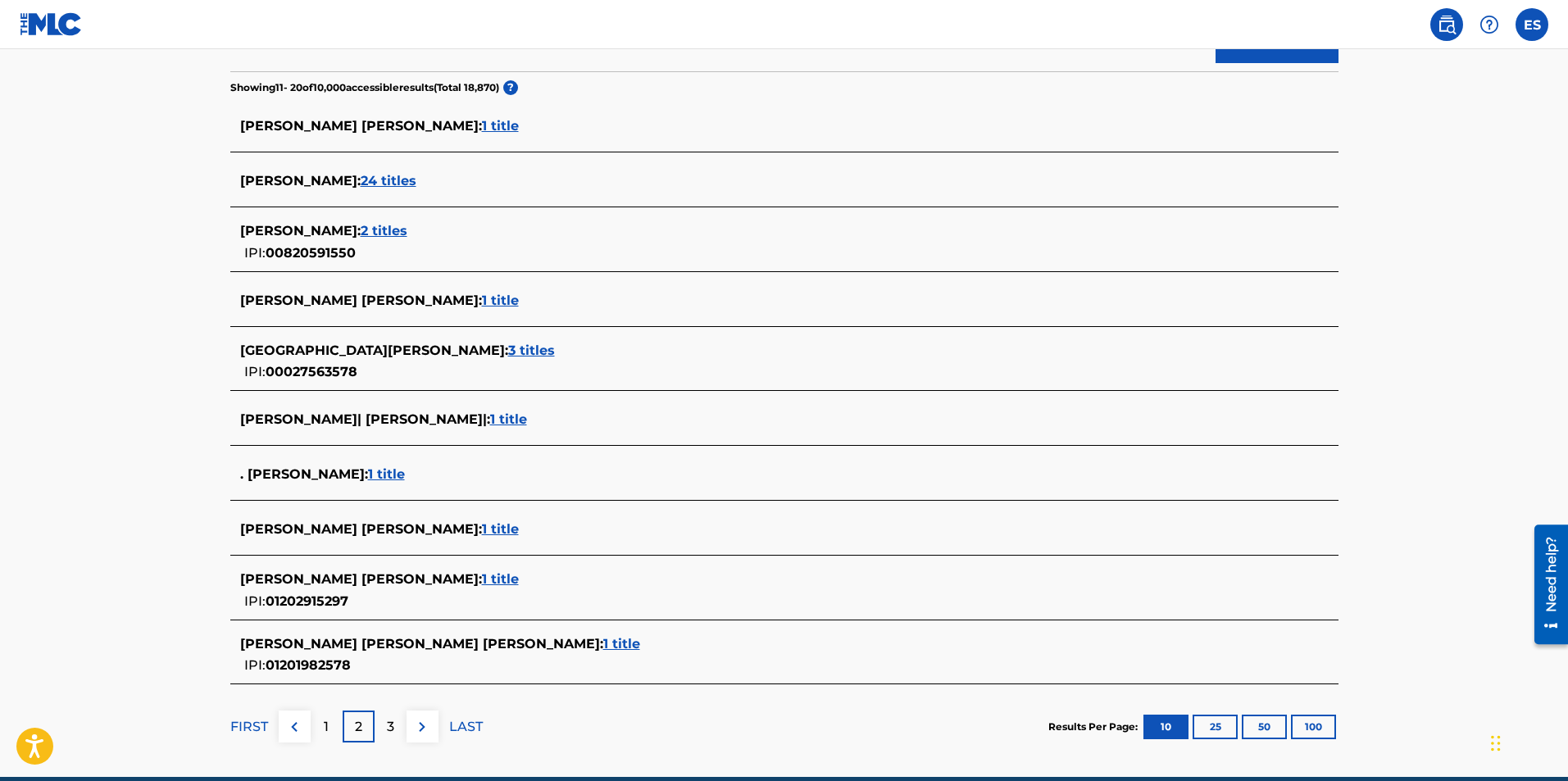
scroll to position [484, 0]
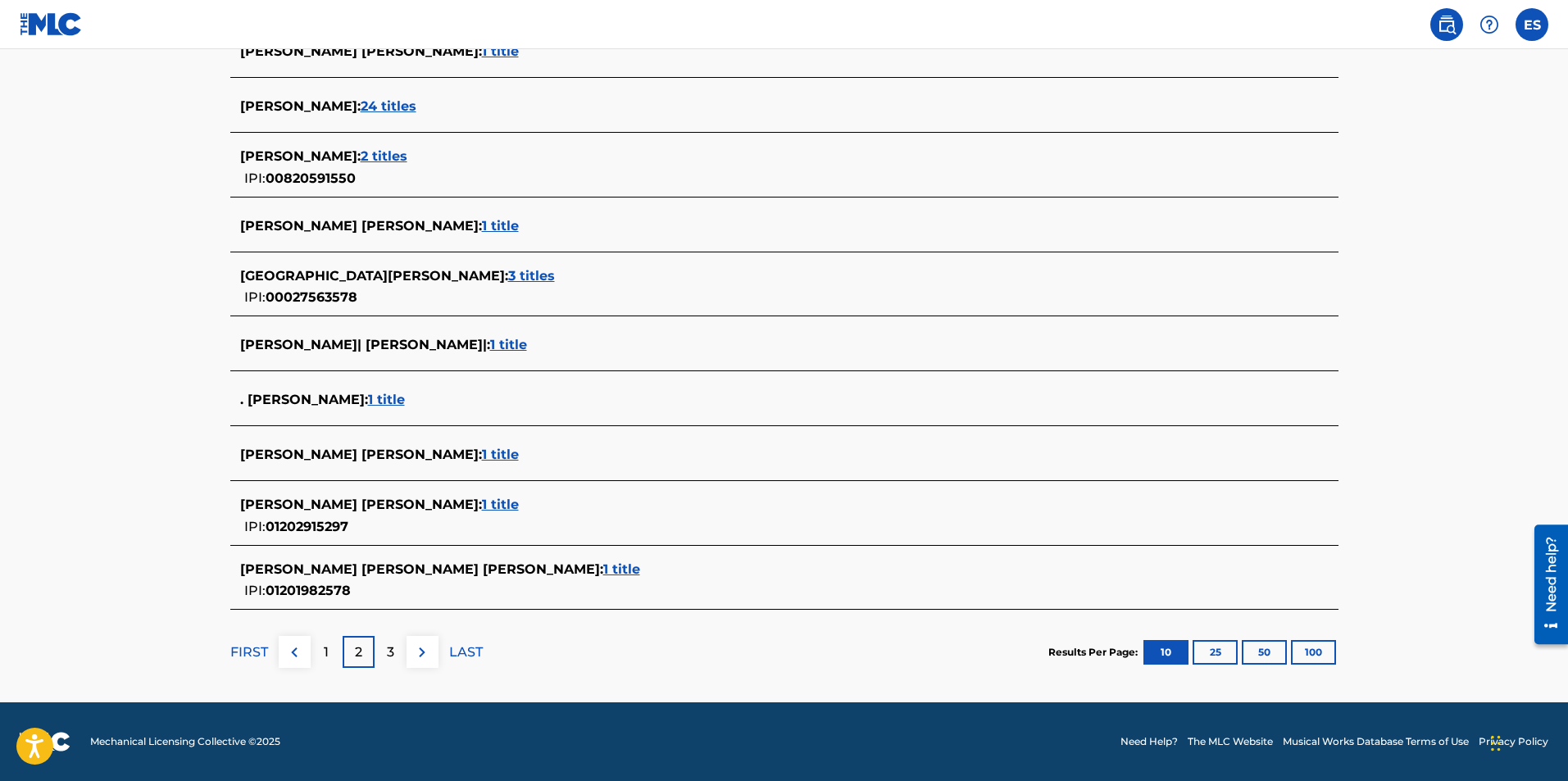
click at [377, 650] on div "3" at bounding box center [390, 652] width 32 height 32
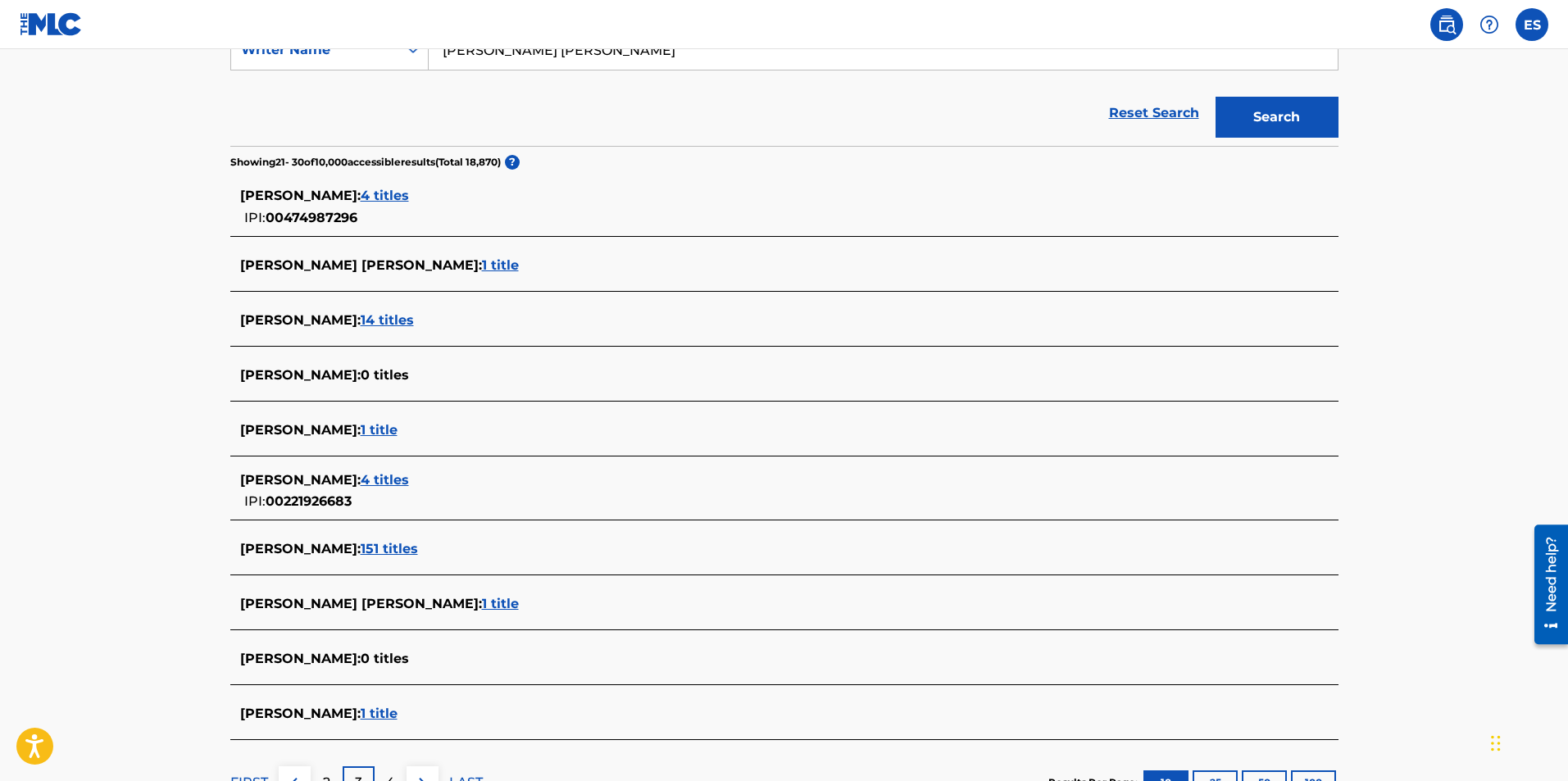
scroll to position [410, 0]
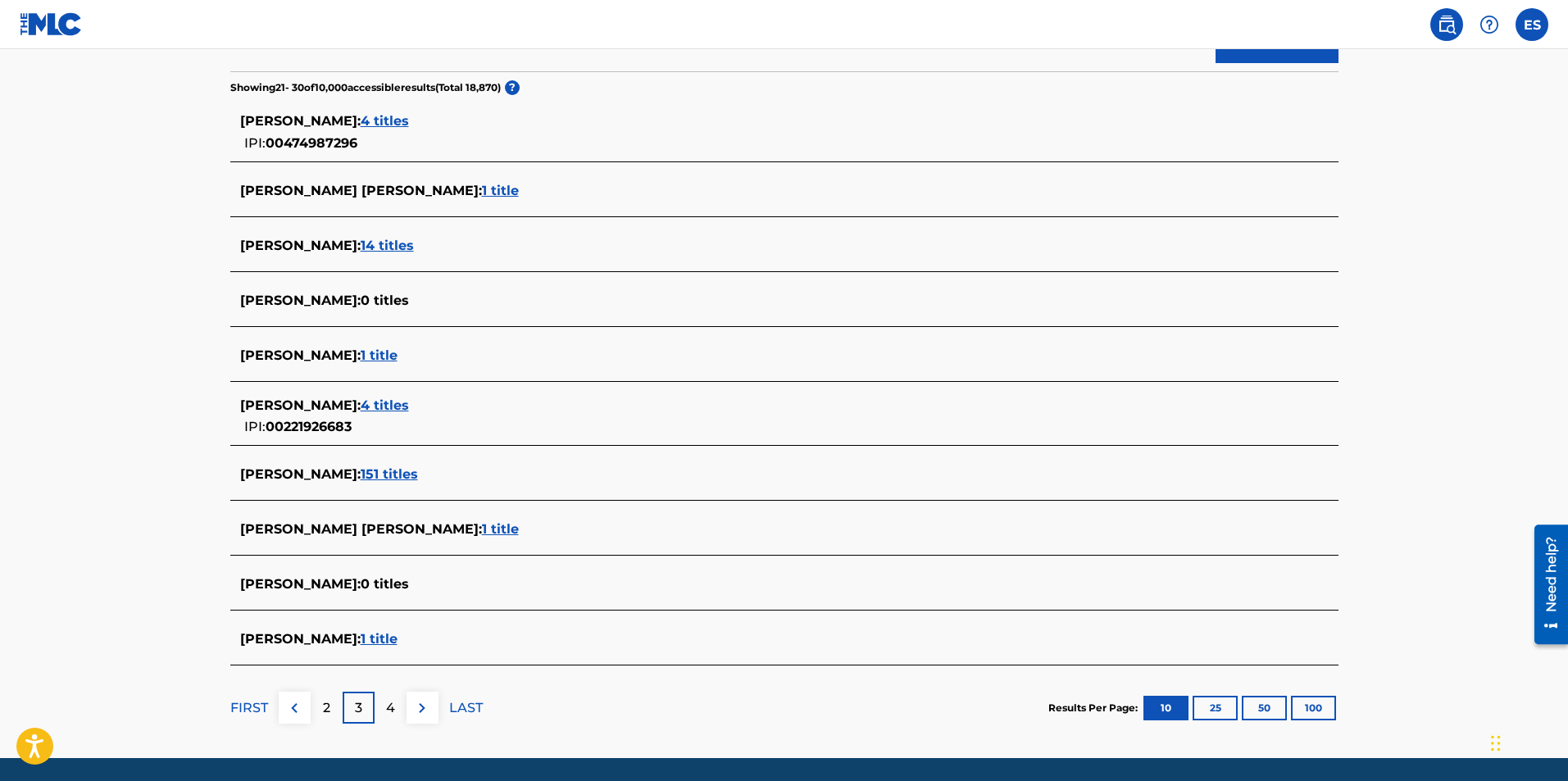
click at [389, 709] on p "4" at bounding box center [390, 708] width 9 height 20
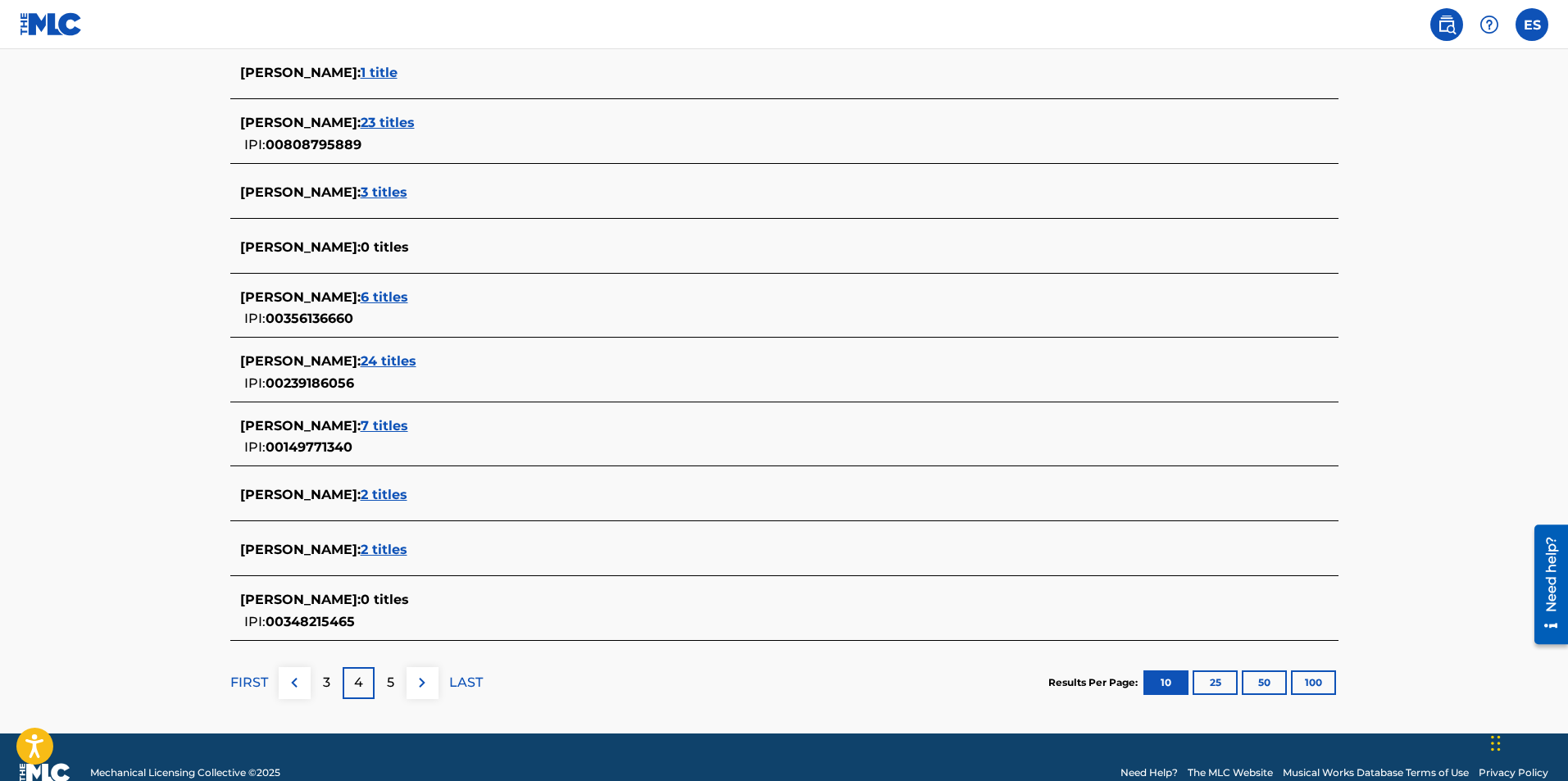
scroll to position [492, 0]
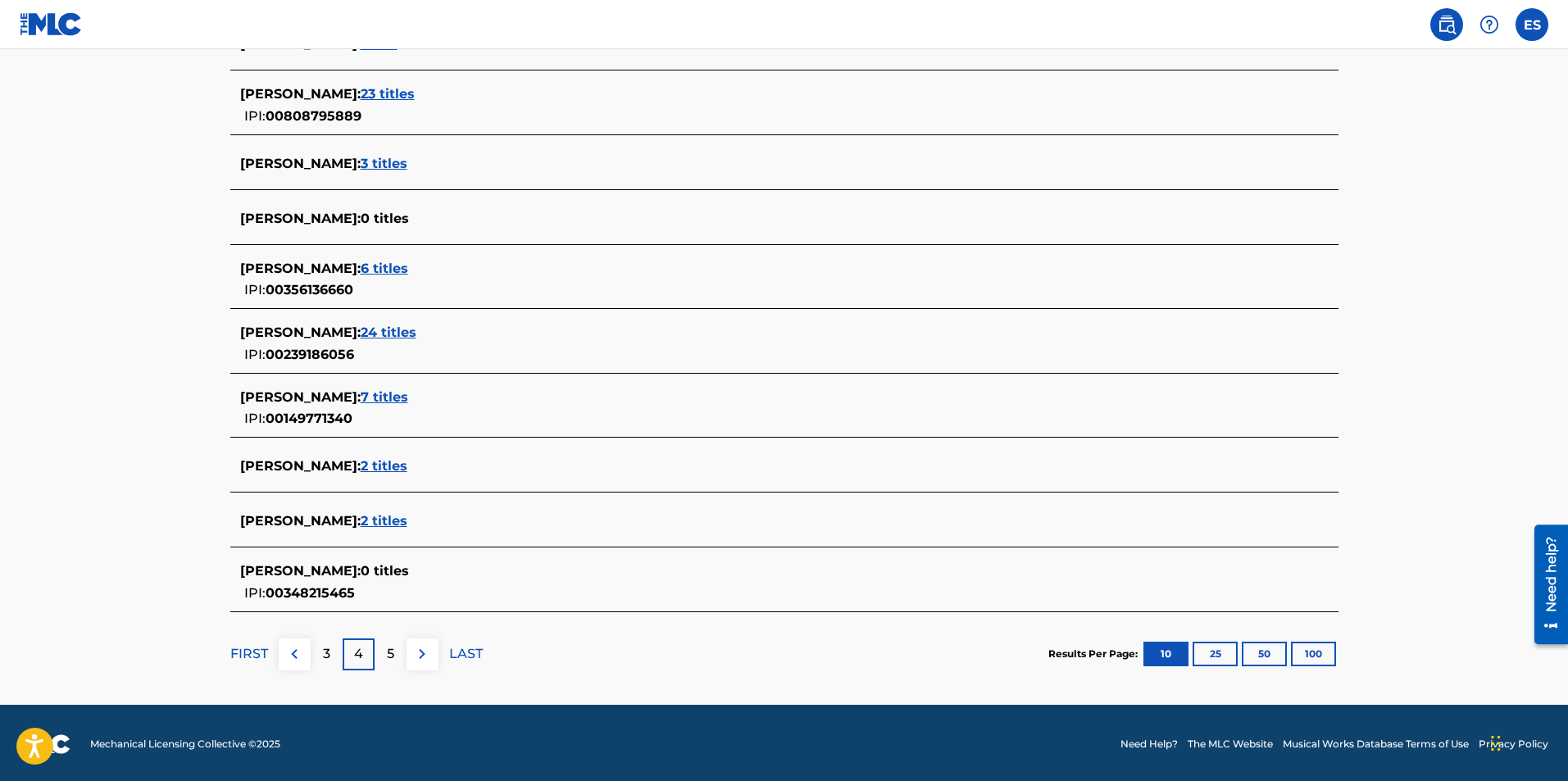
click at [392, 645] on p "5" at bounding box center [390, 654] width 7 height 20
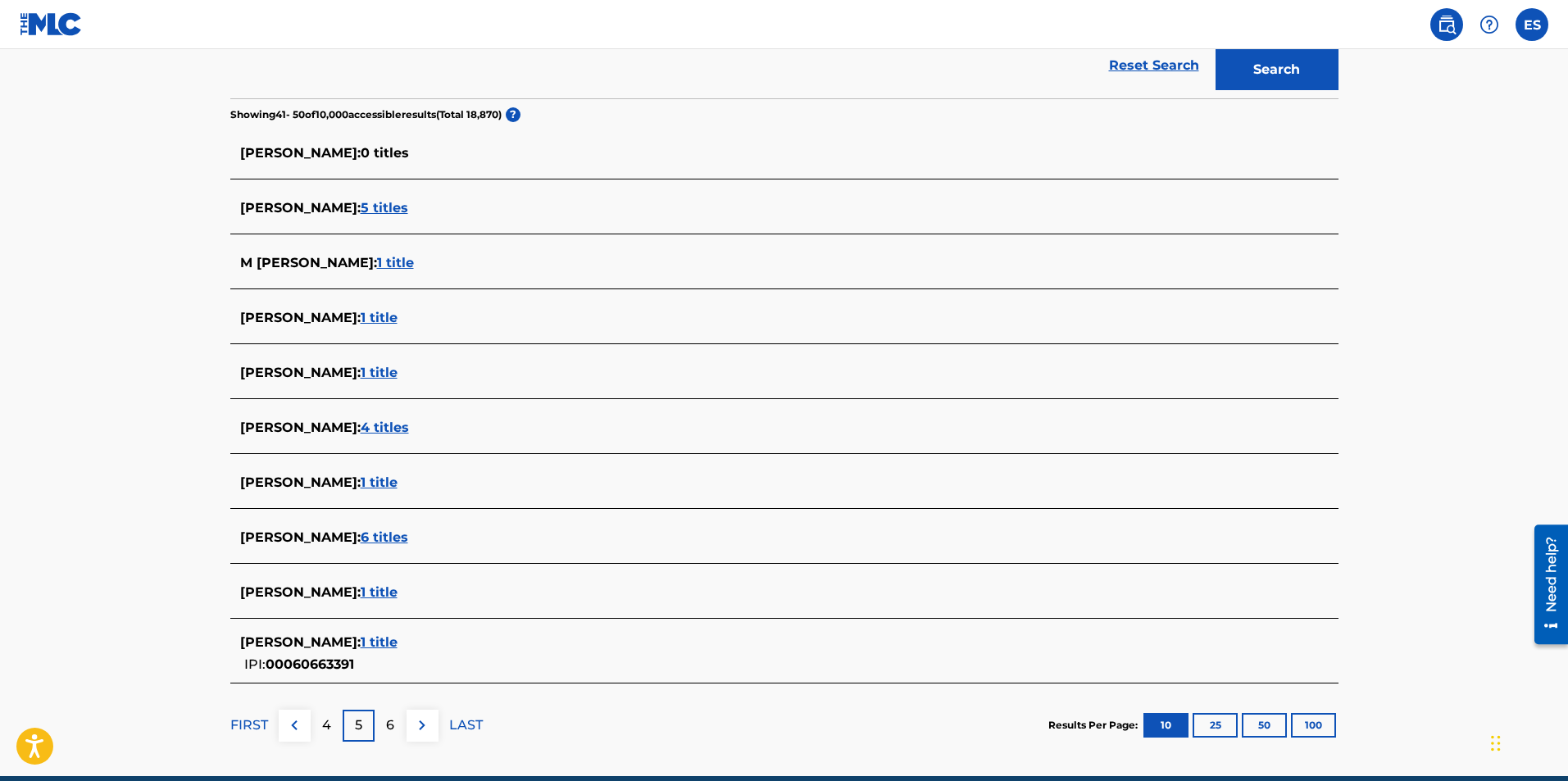
scroll to position [410, 0]
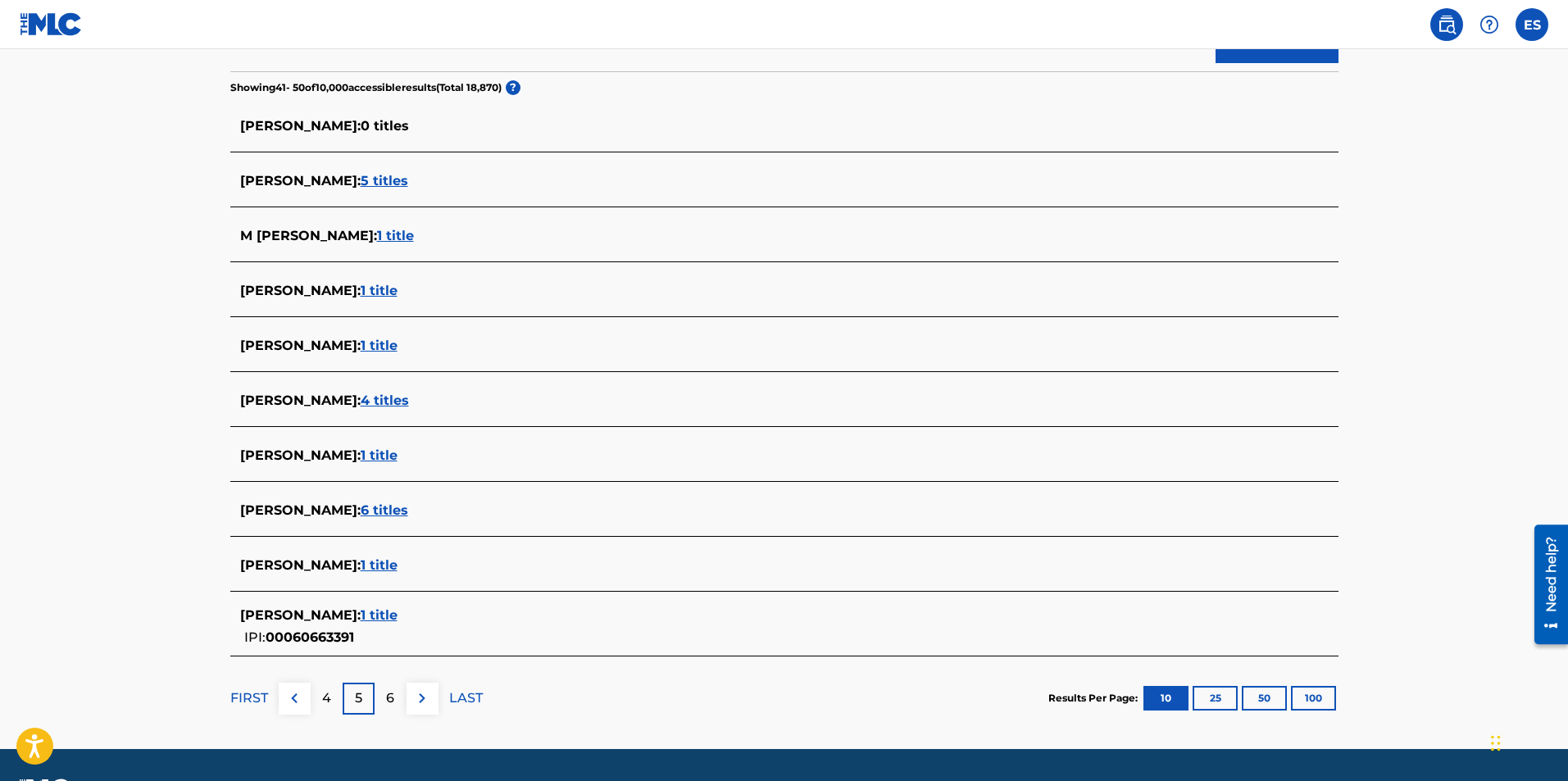
click at [389, 696] on p "6" at bounding box center [389, 698] width 8 height 20
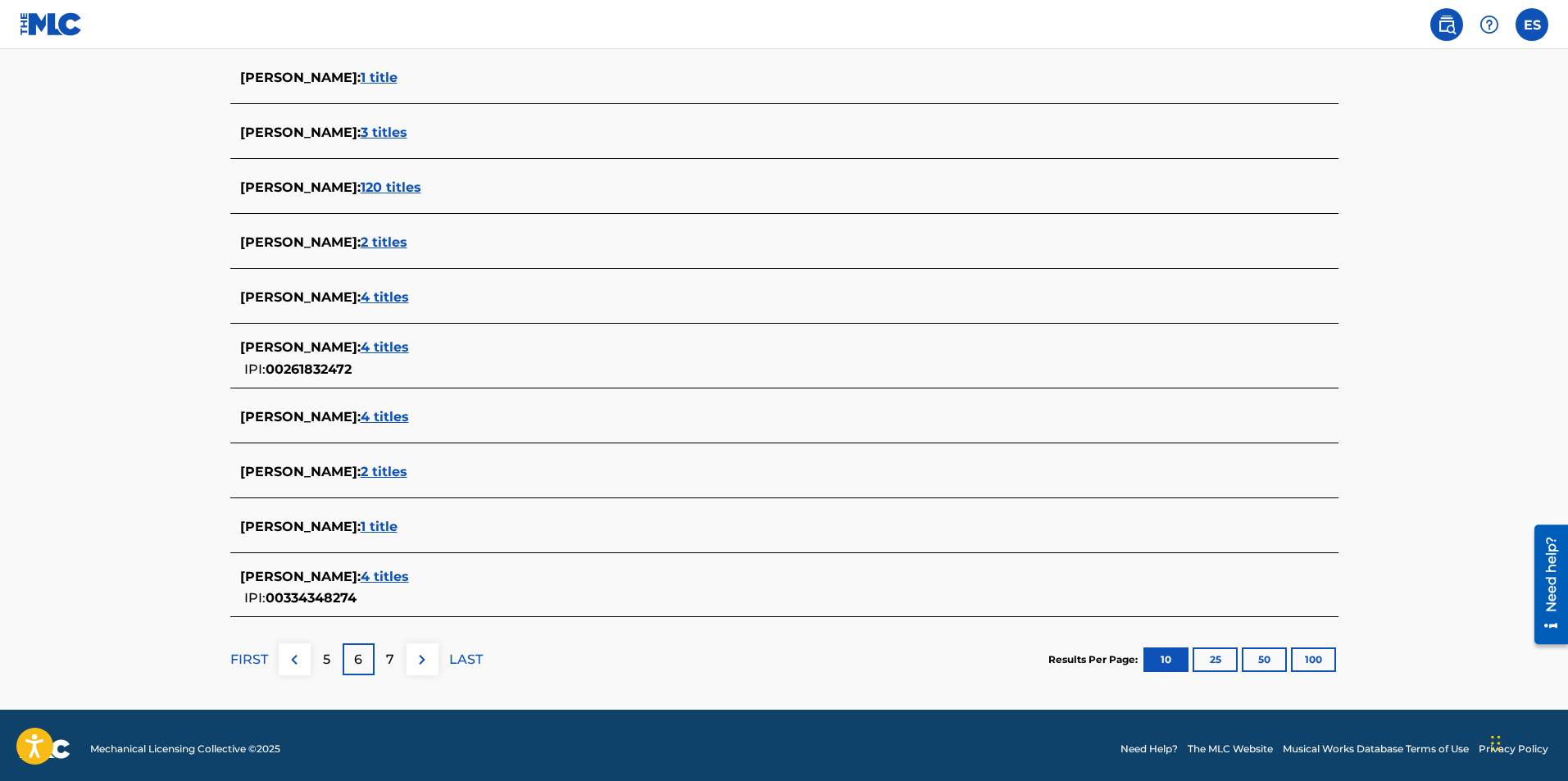
scroll to position [466, 0]
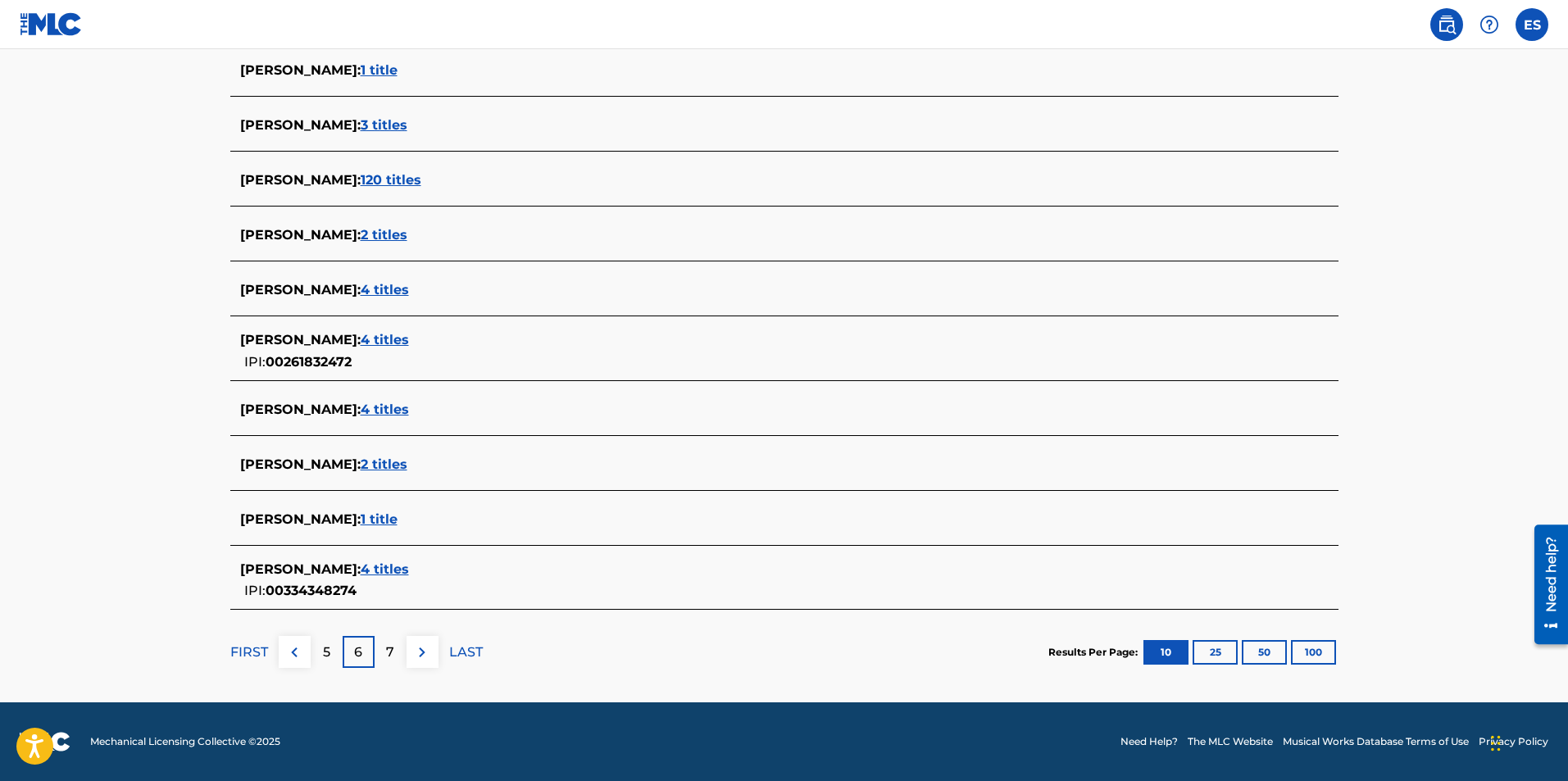
click at [399, 641] on div "7" at bounding box center [390, 652] width 32 height 32
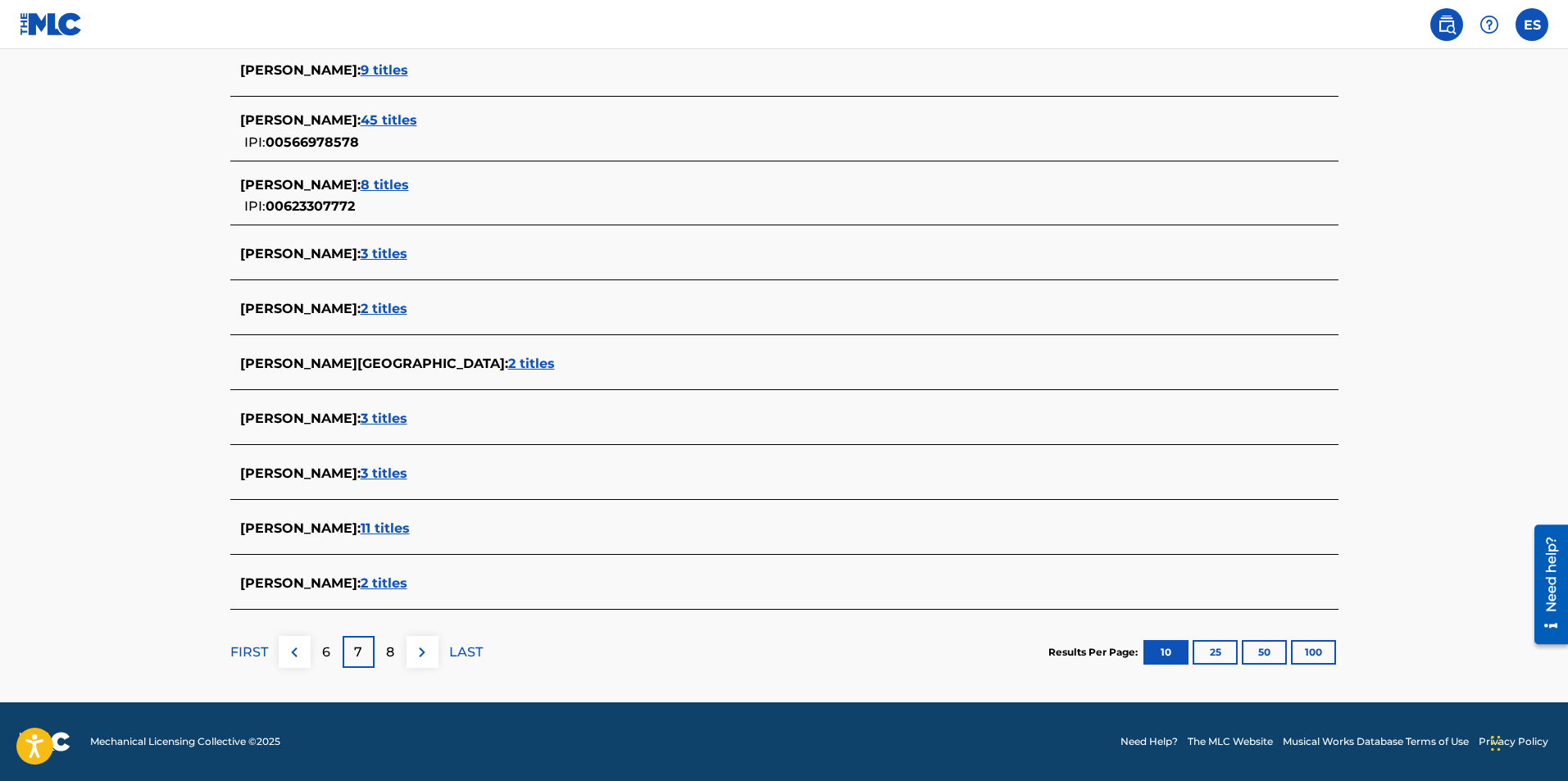
click at [394, 652] on p "8" at bounding box center [389, 652] width 8 height 20
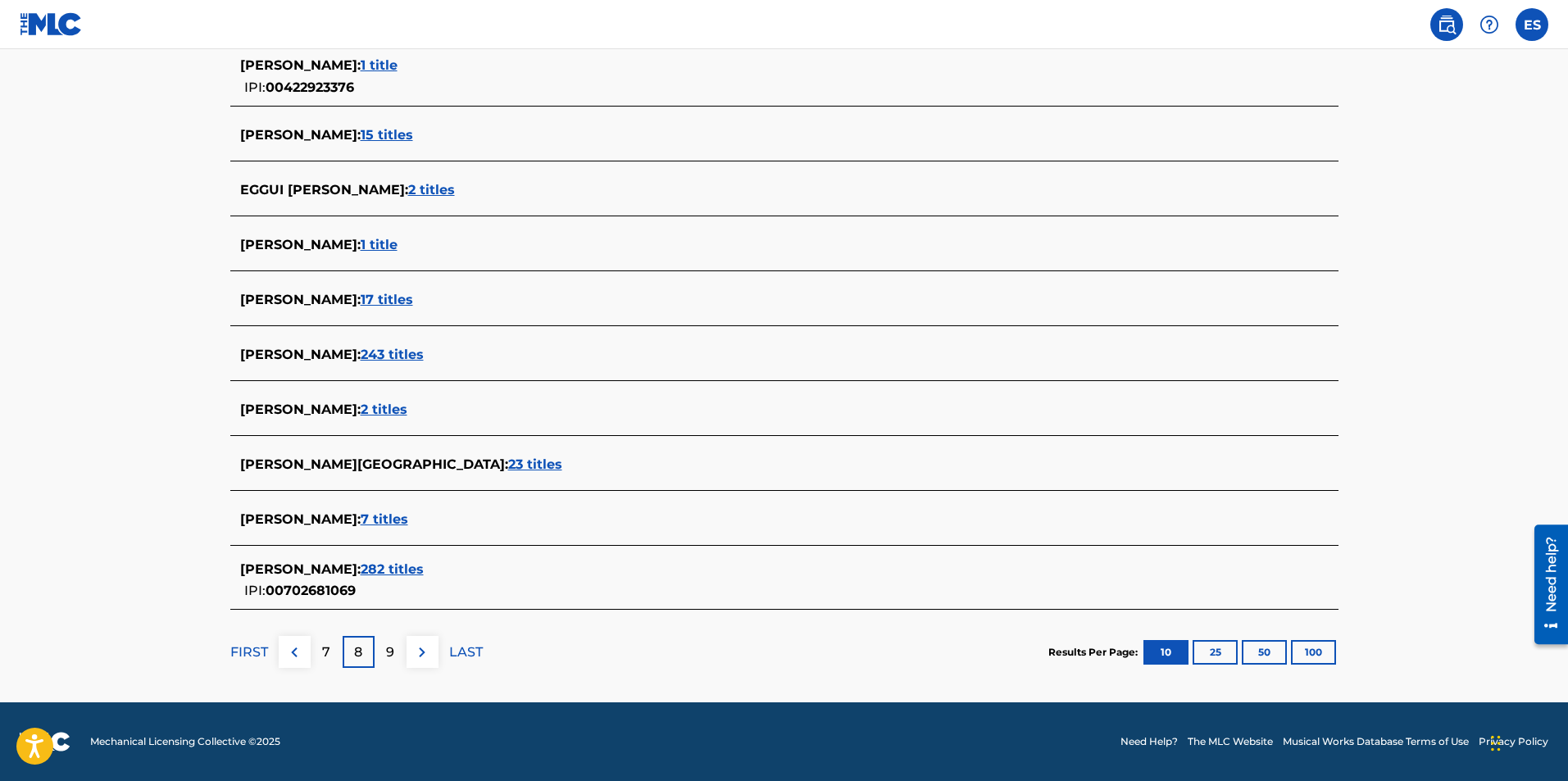
click at [391, 644] on p "9" at bounding box center [389, 652] width 8 height 20
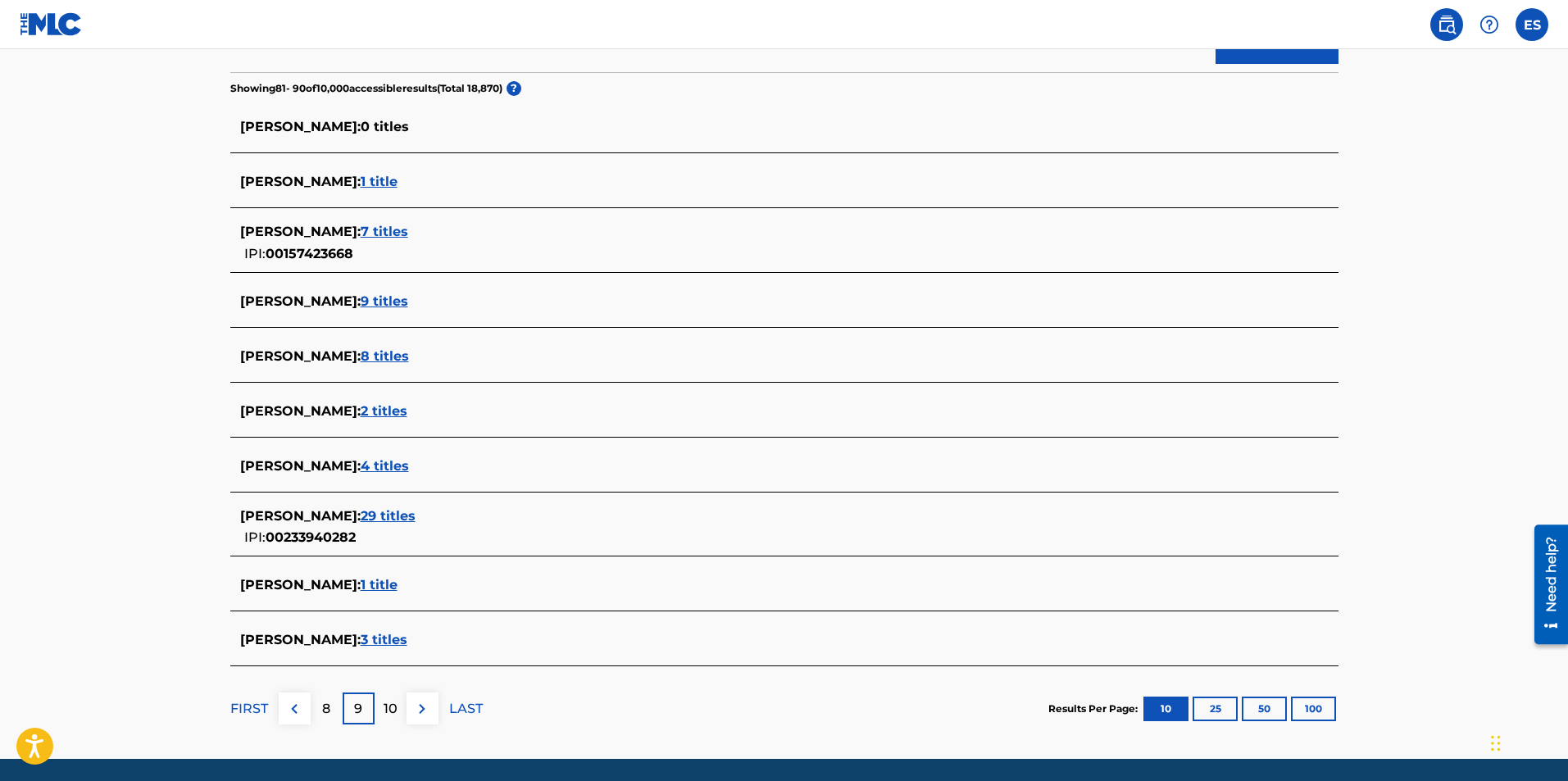
scroll to position [410, 0]
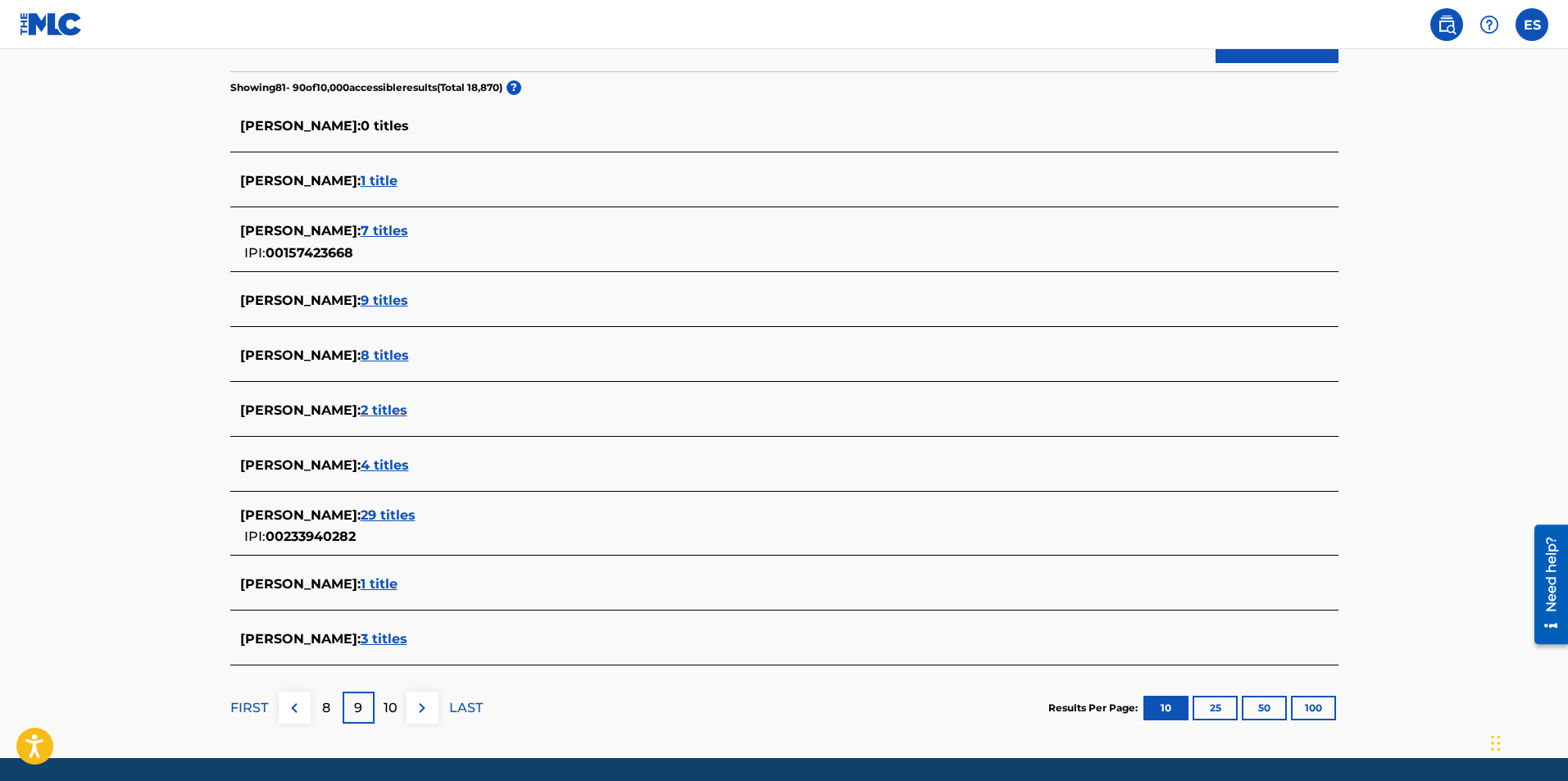
click at [380, 709] on div "10" at bounding box center [390, 708] width 32 height 32
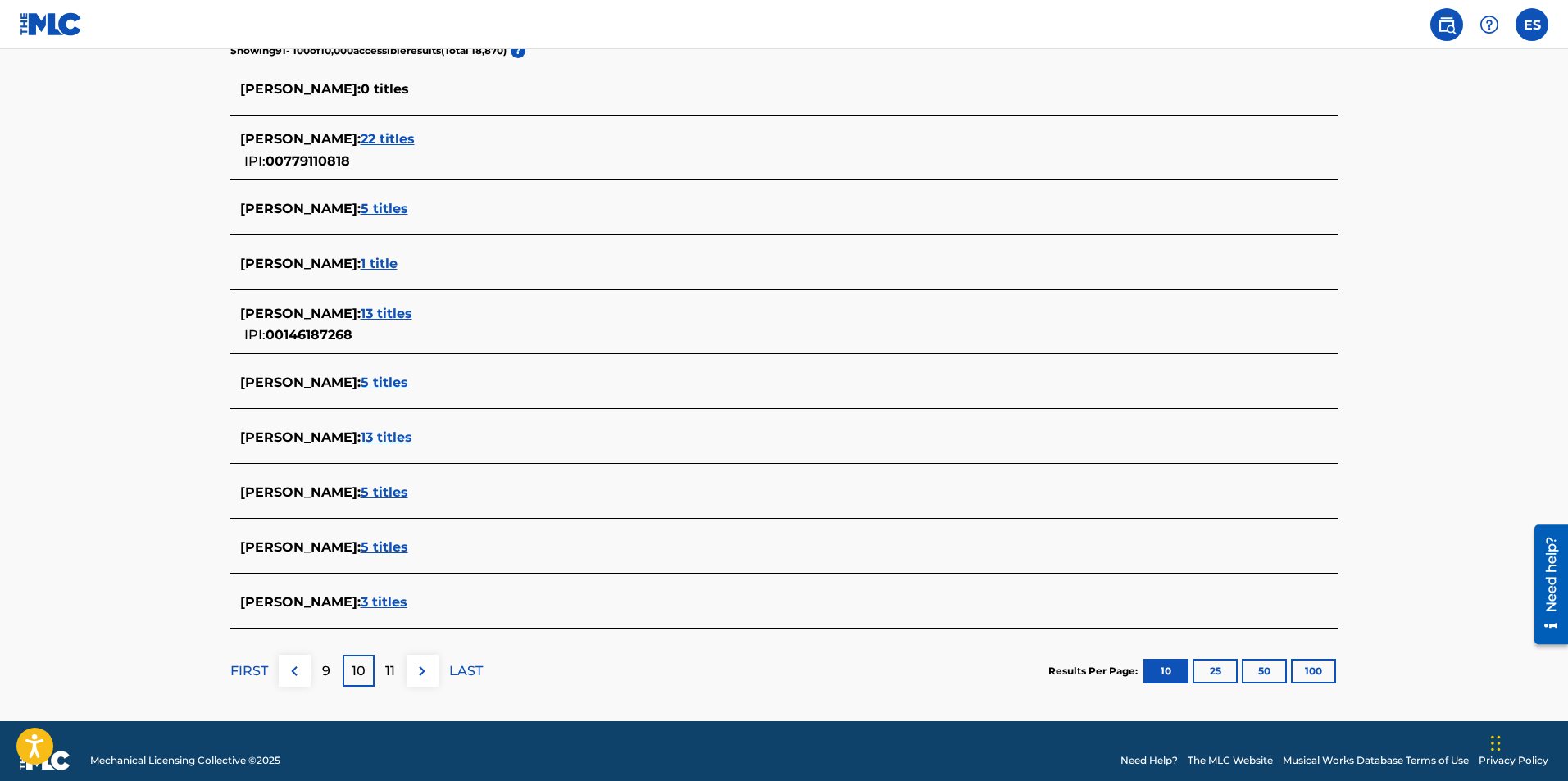
scroll to position [466, 0]
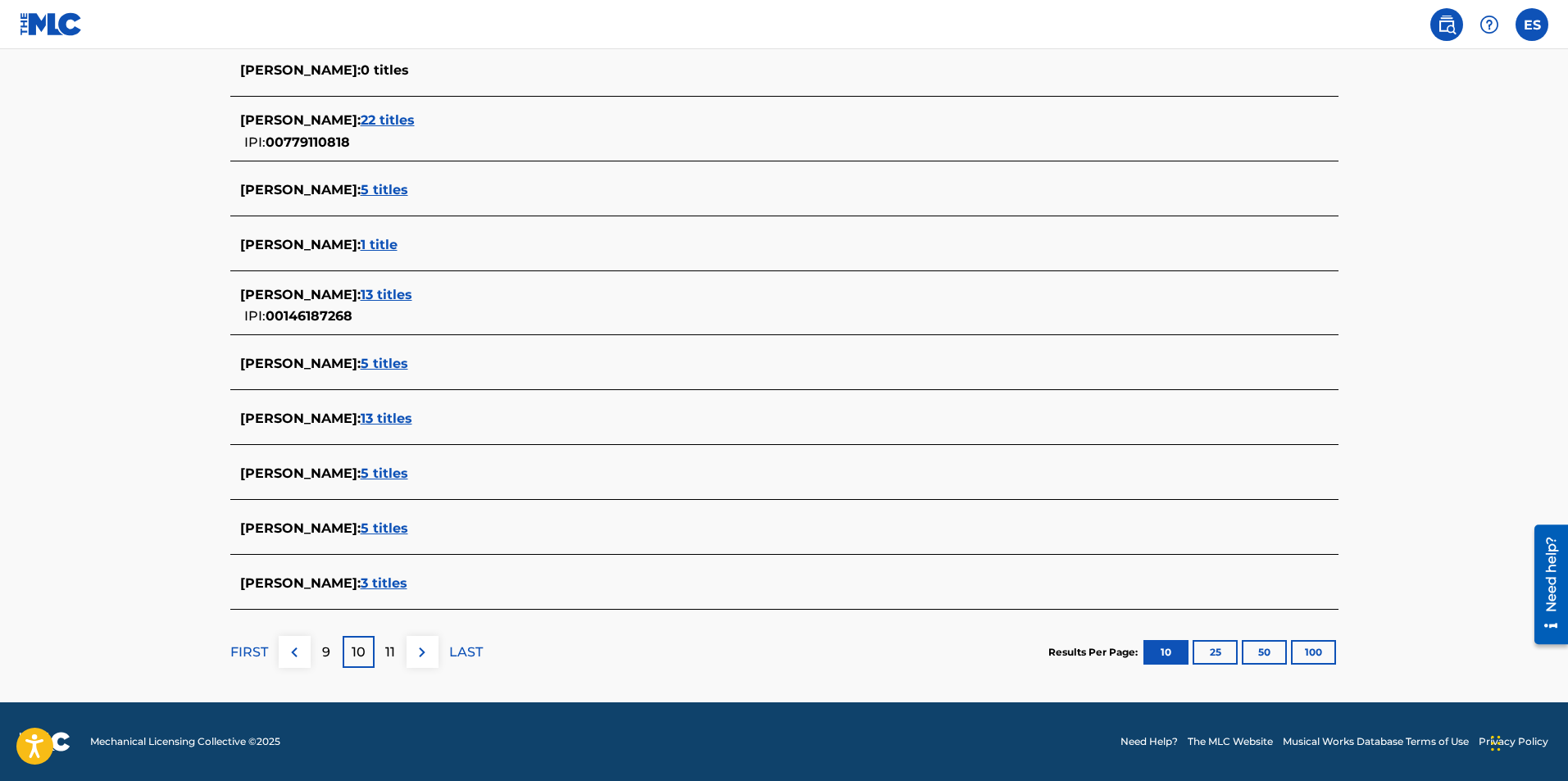
click at [392, 643] on p "11" at bounding box center [389, 652] width 10 height 20
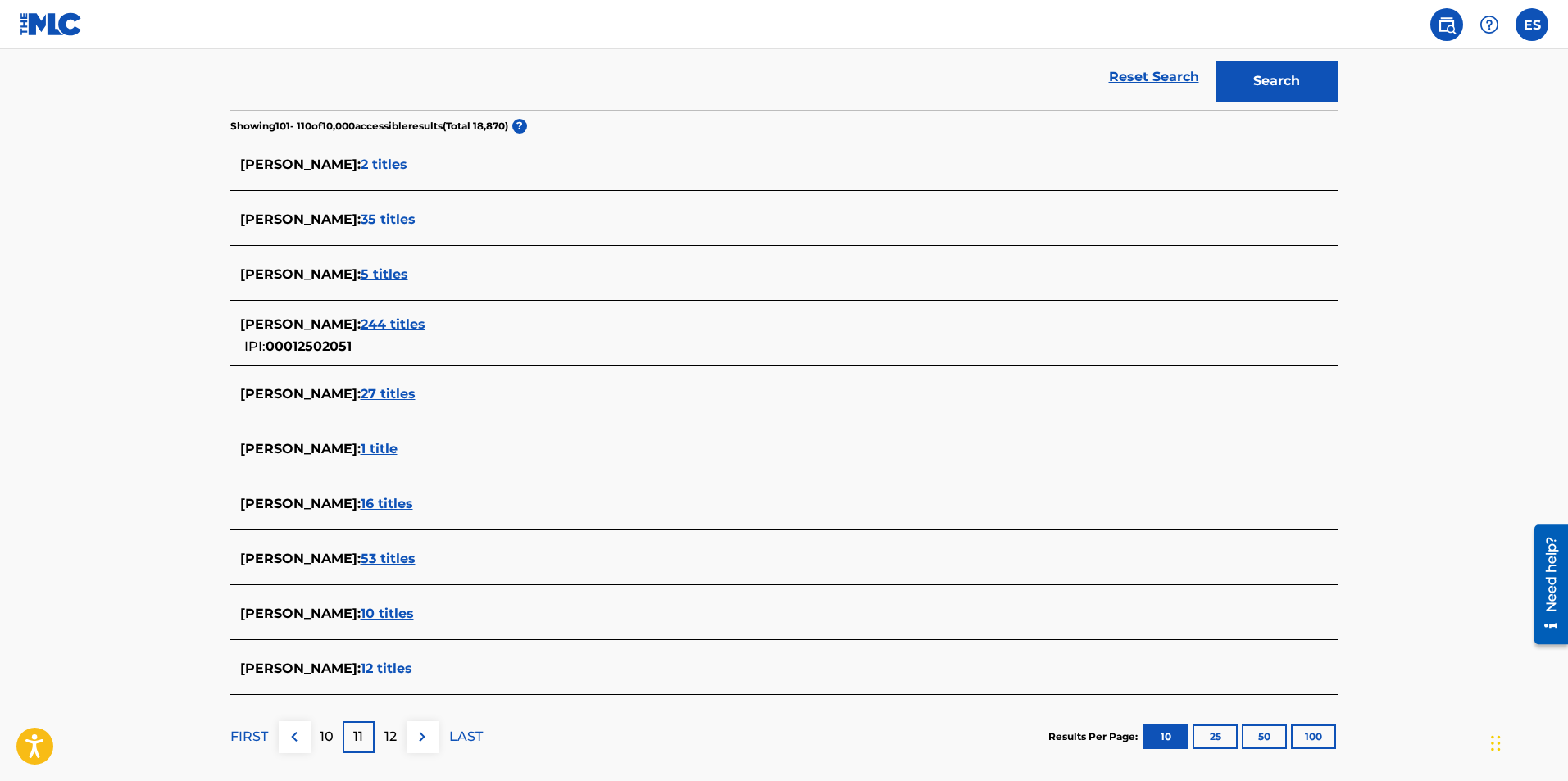
scroll to position [410, 0]
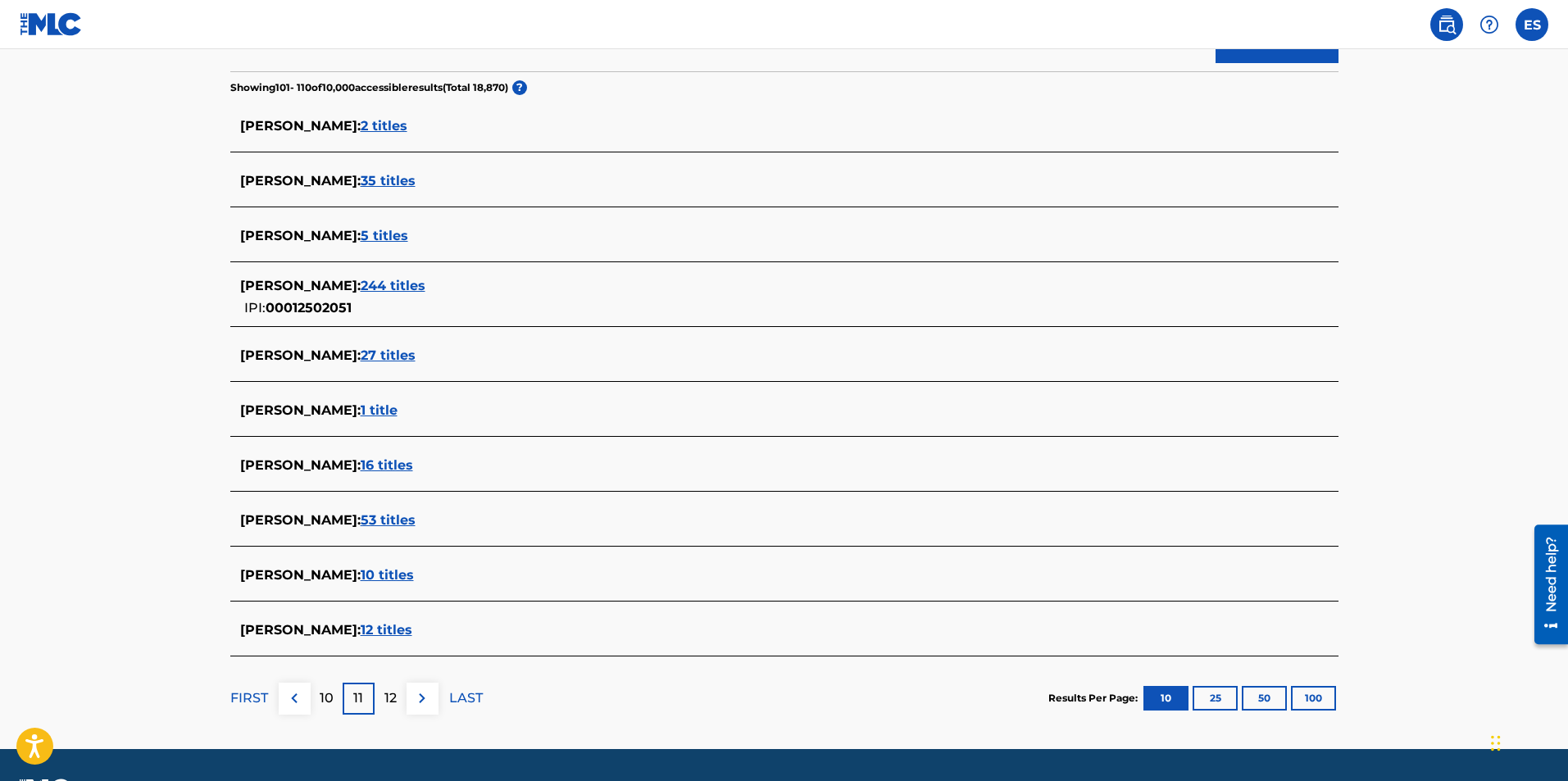
click at [387, 687] on div "12" at bounding box center [390, 698] width 32 height 32
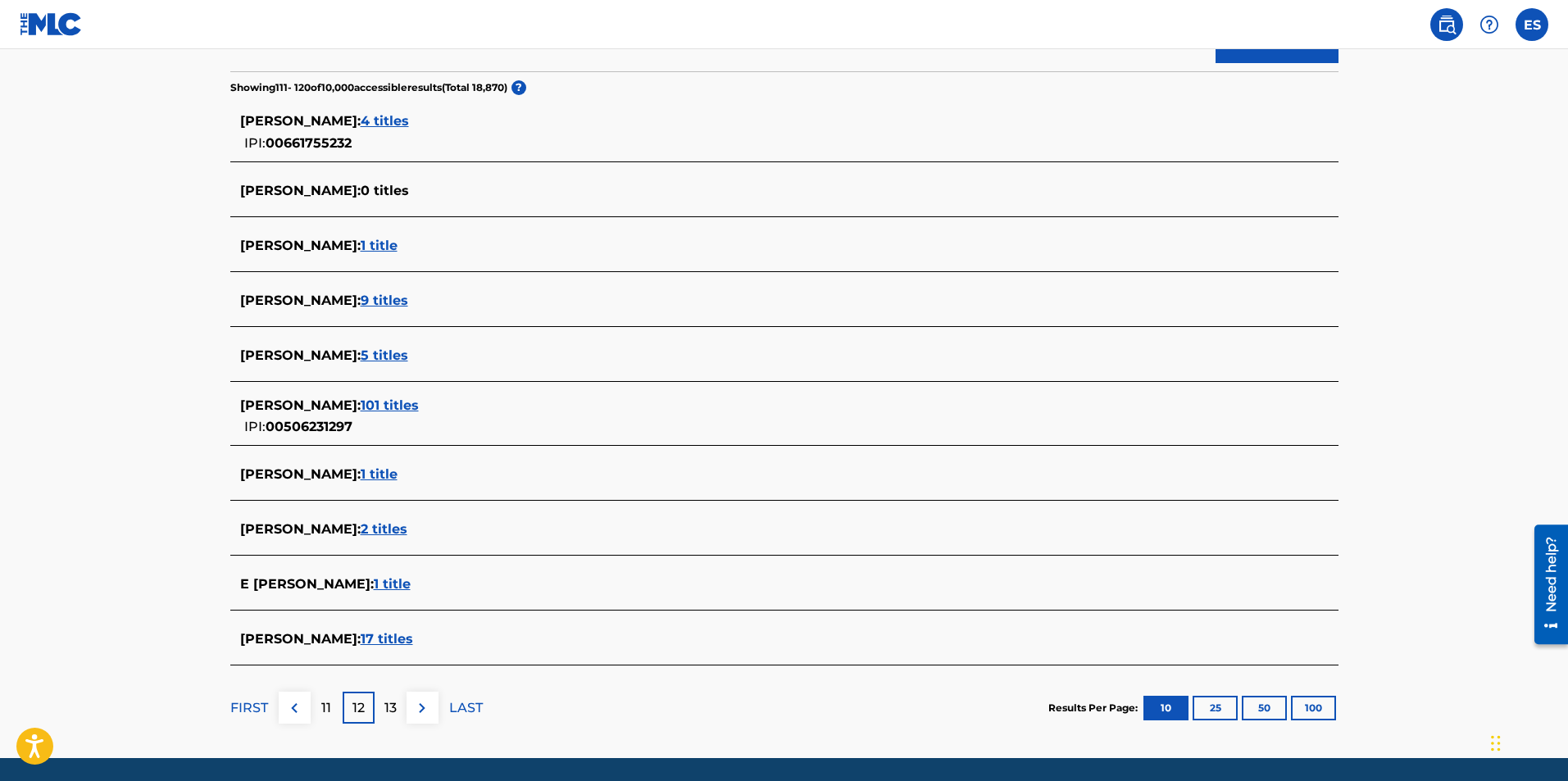
click at [389, 702] on p "13" at bounding box center [391, 708] width 12 height 20
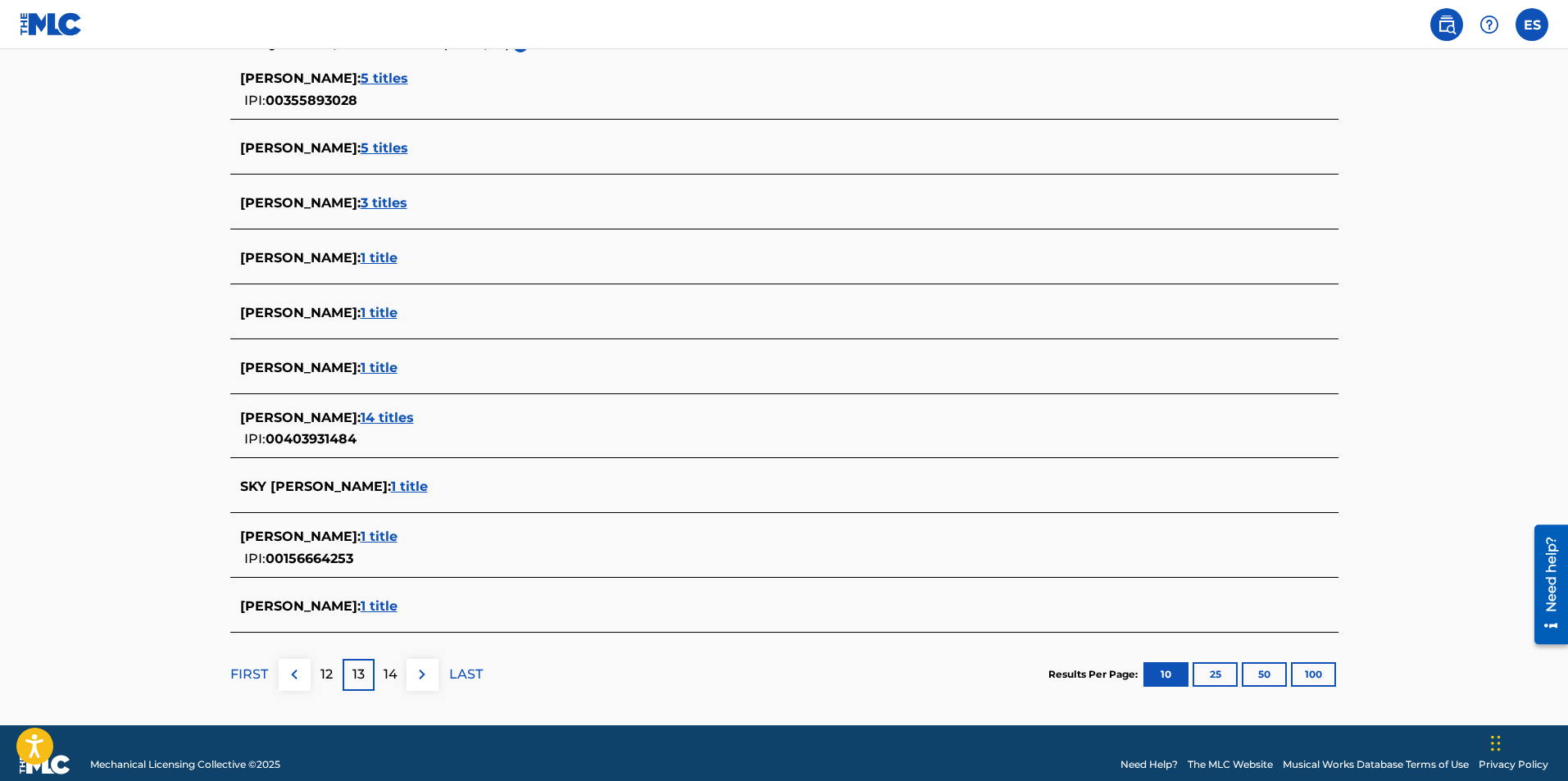
scroll to position [475, 0]
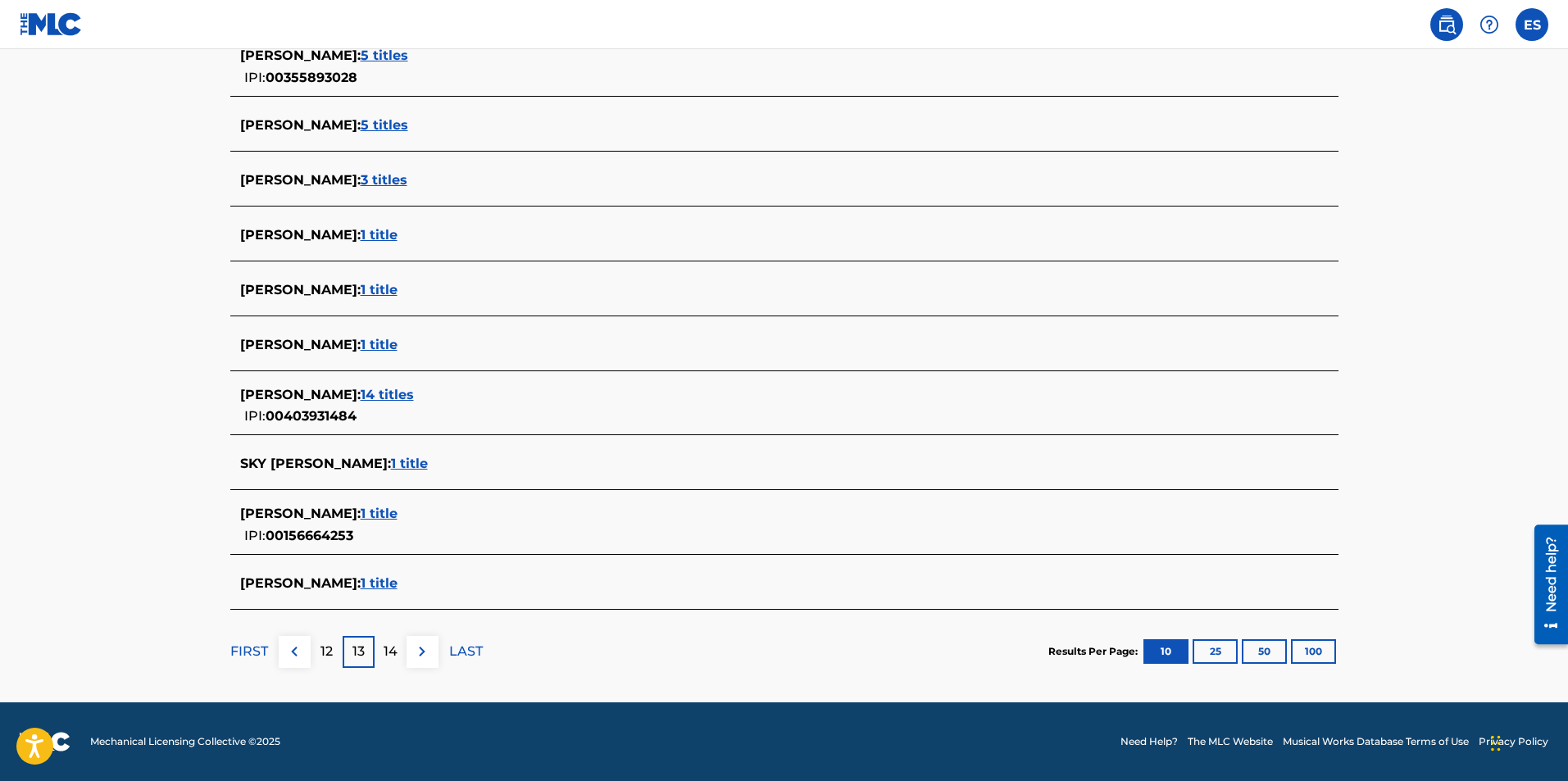
click at [384, 648] on p "14" at bounding box center [391, 651] width 14 height 20
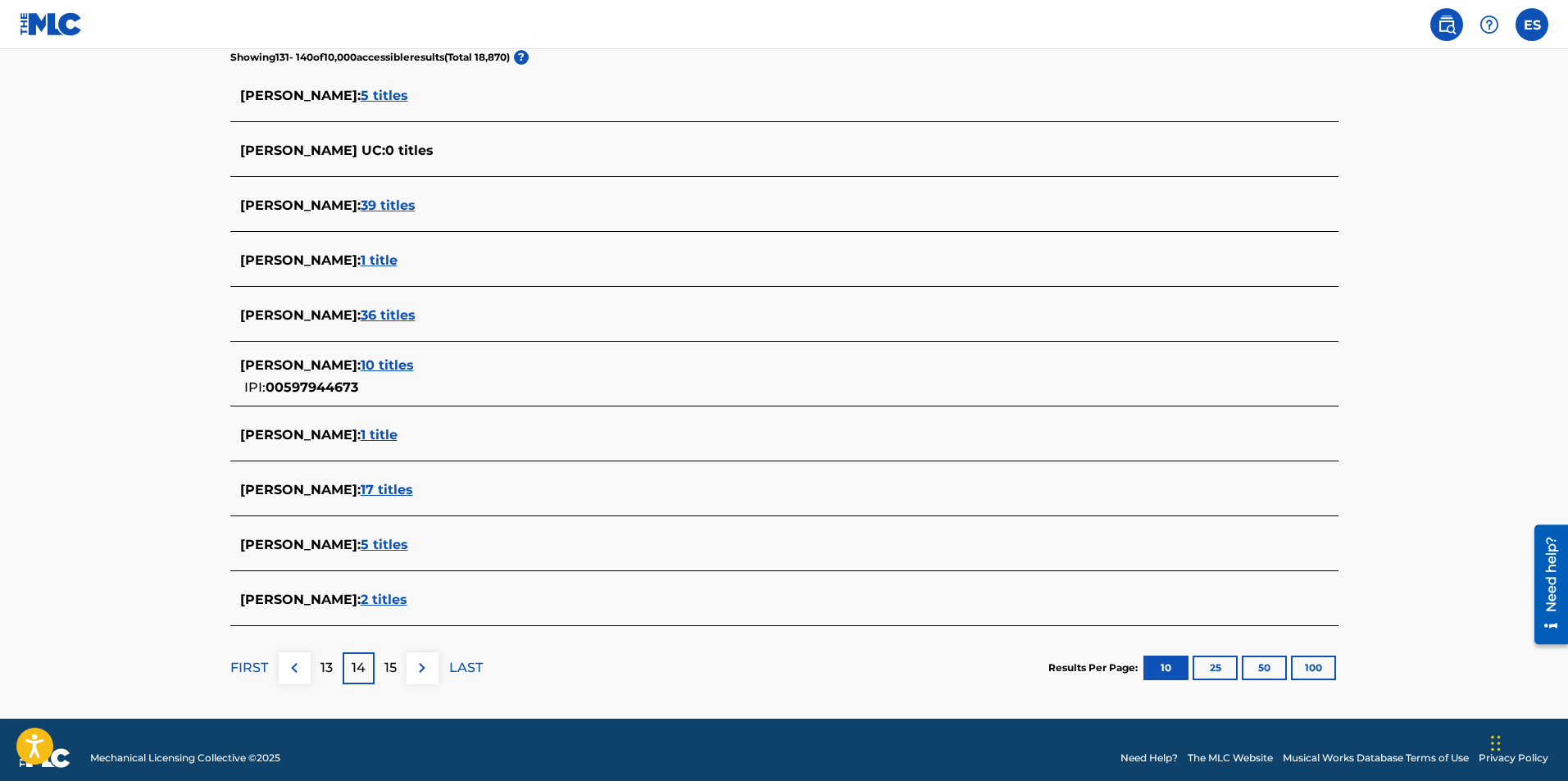
scroll to position [456, 0]
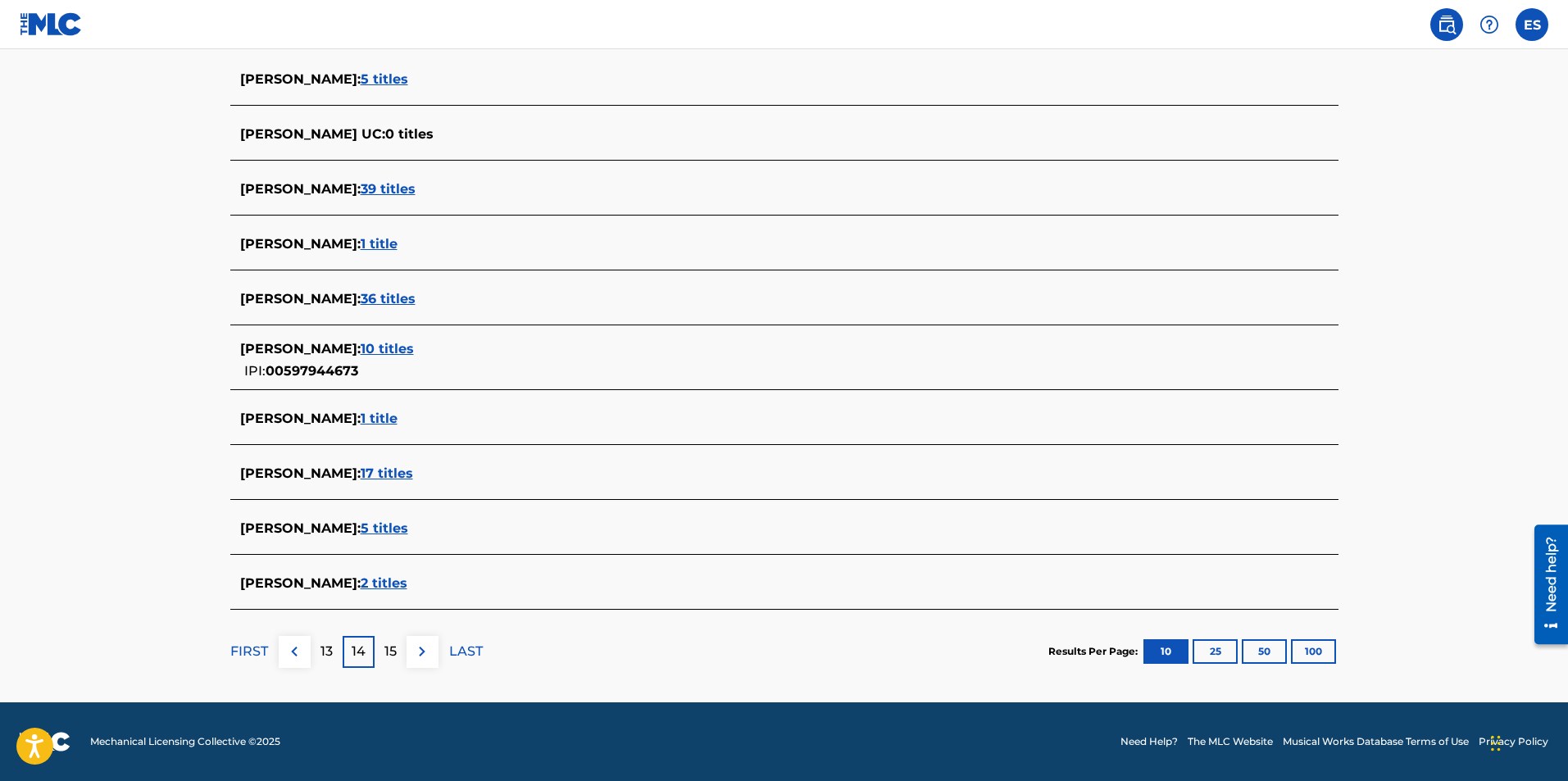
click at [397, 643] on div "15" at bounding box center [390, 652] width 32 height 32
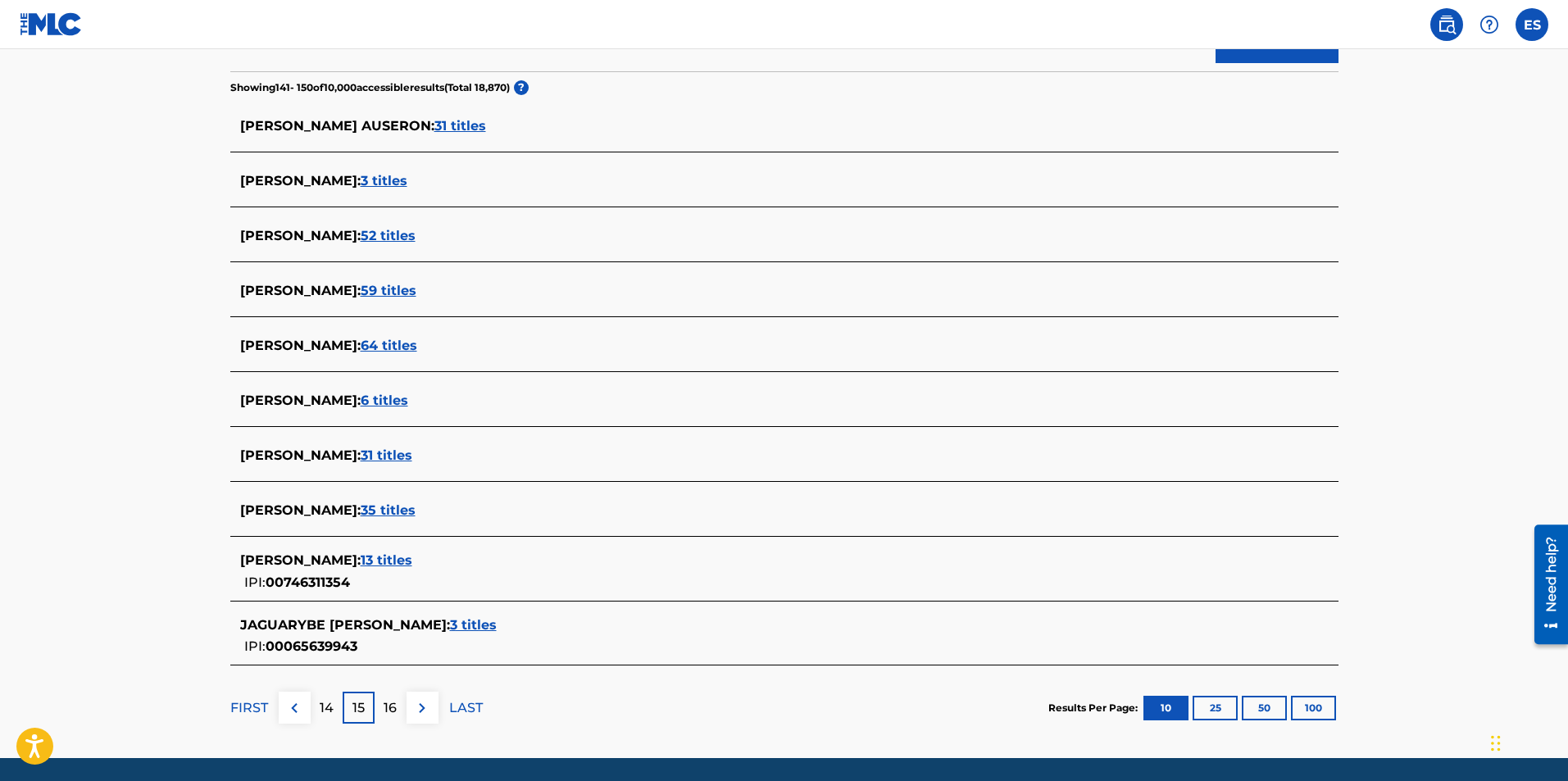
scroll to position [466, 0]
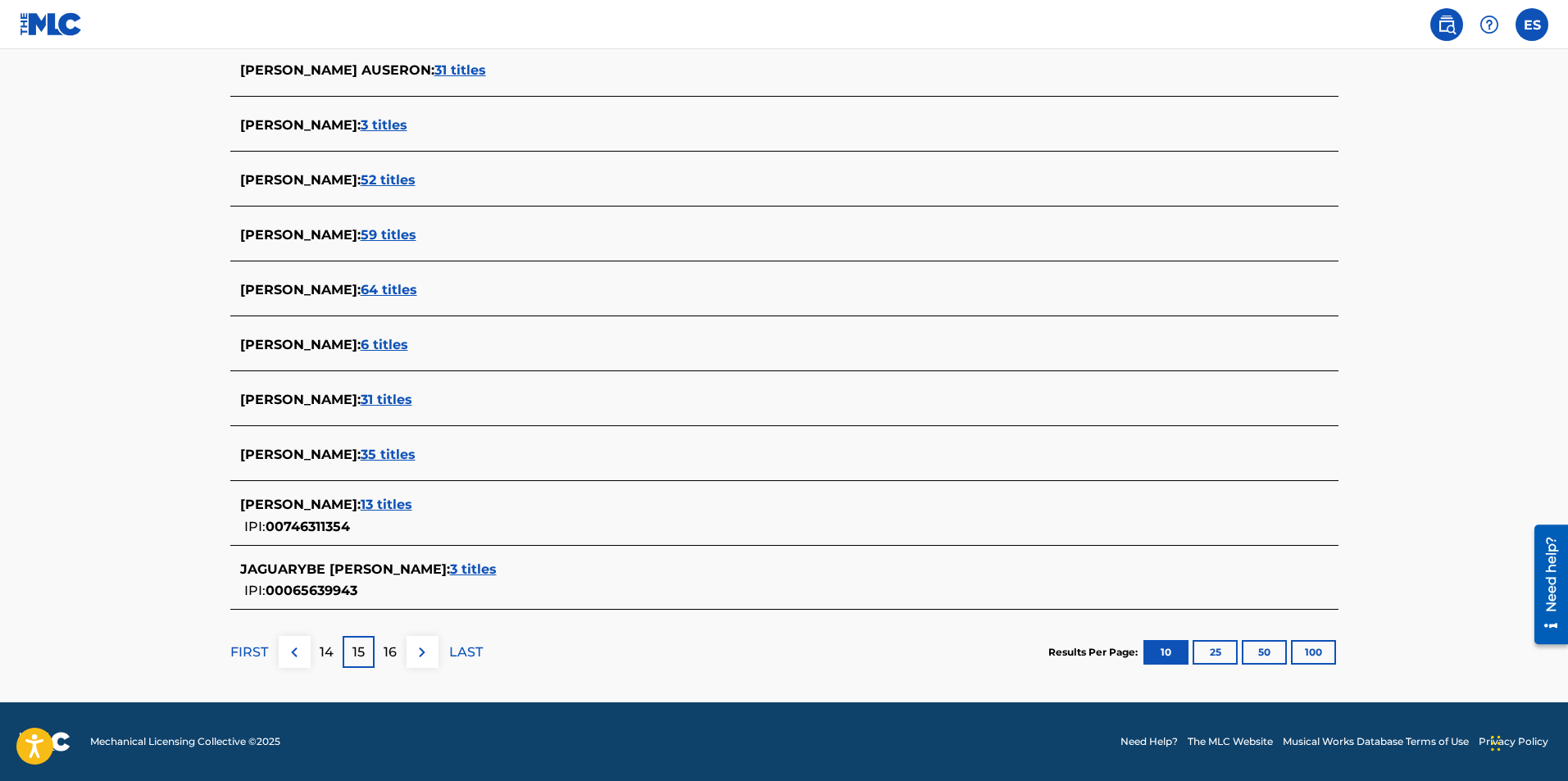
click at [394, 644] on p "16" at bounding box center [390, 652] width 13 height 20
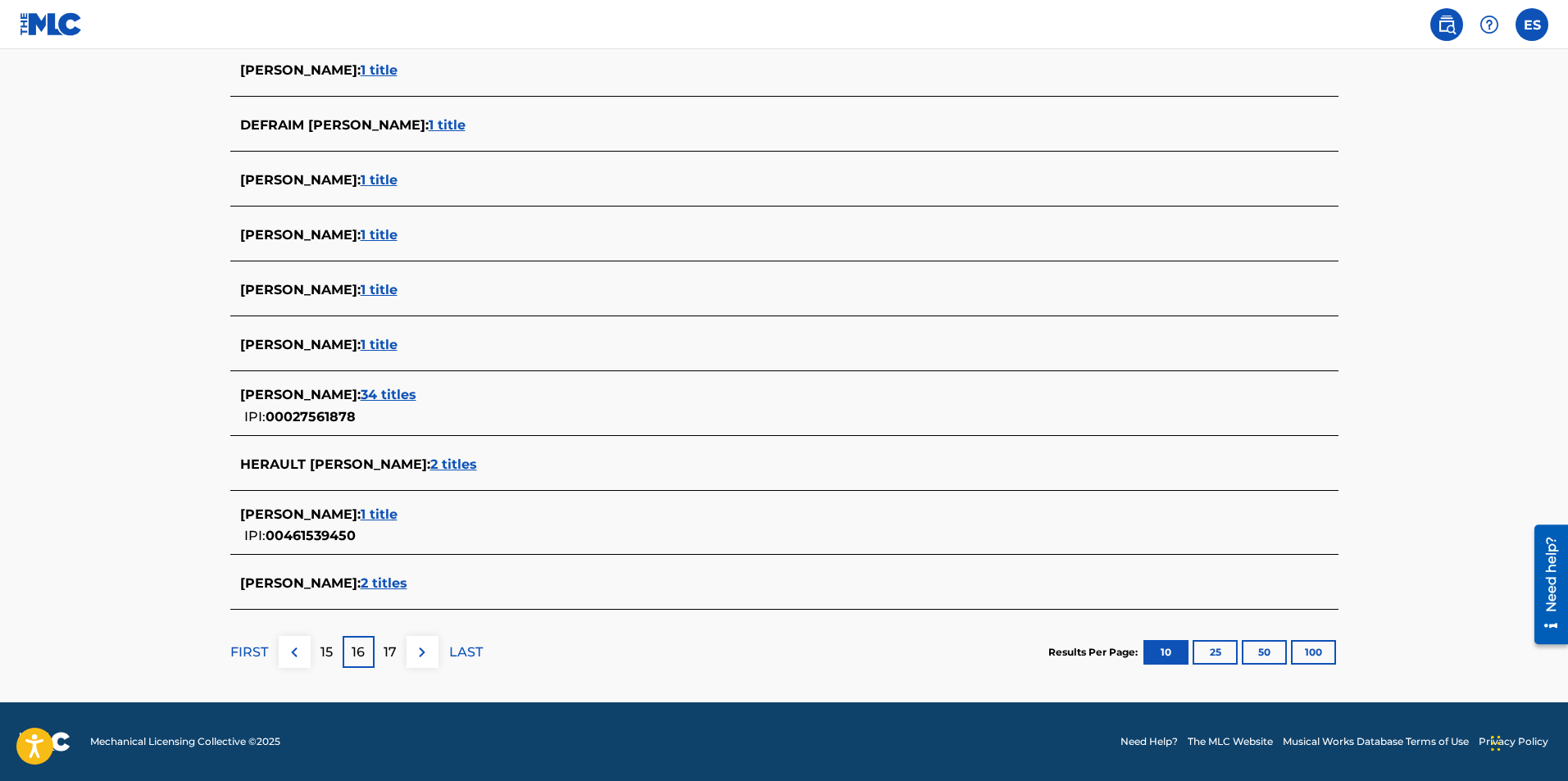
click at [387, 650] on p "17" at bounding box center [390, 652] width 13 height 20
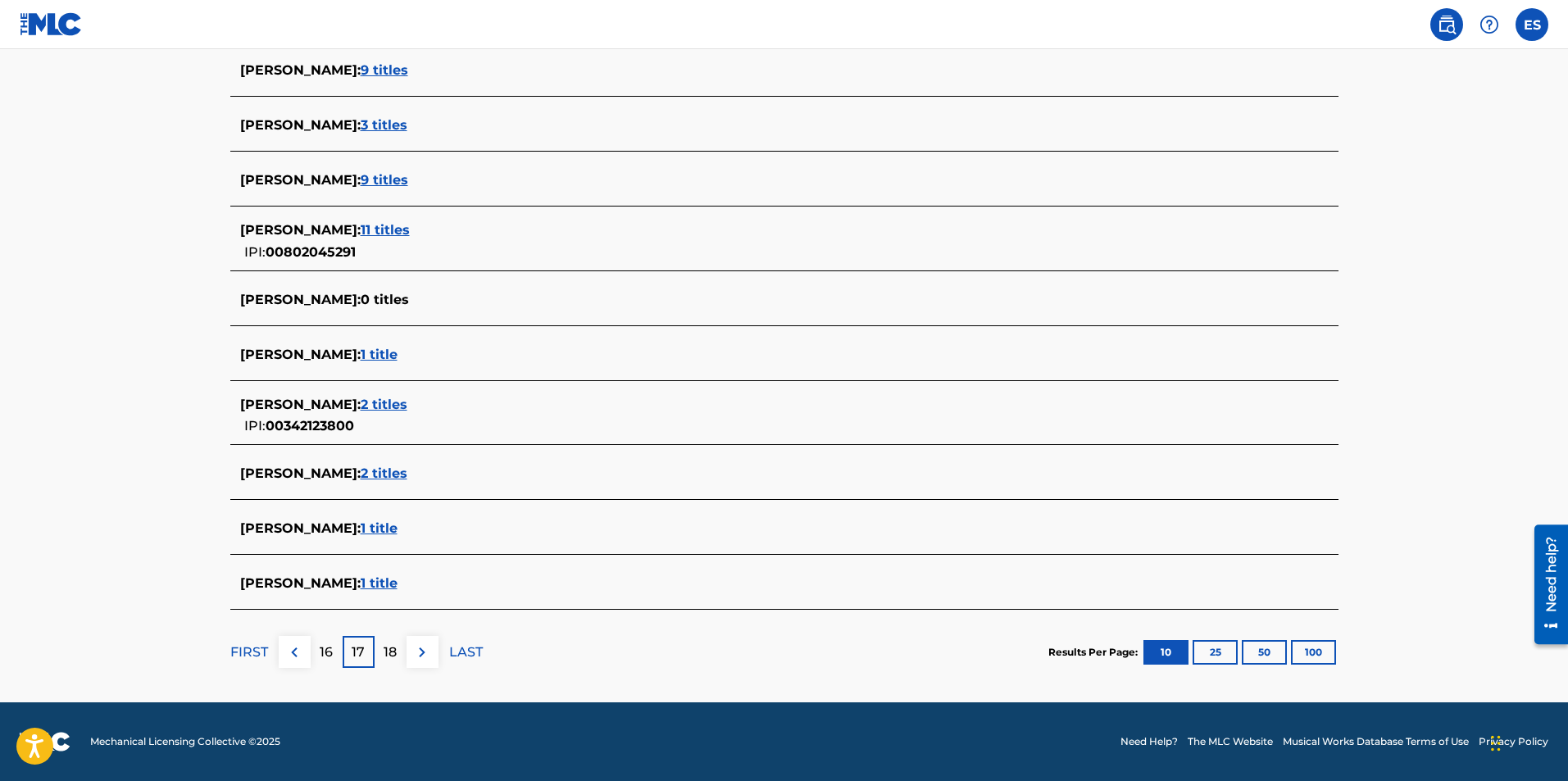
click at [387, 651] on p "18" at bounding box center [390, 652] width 13 height 20
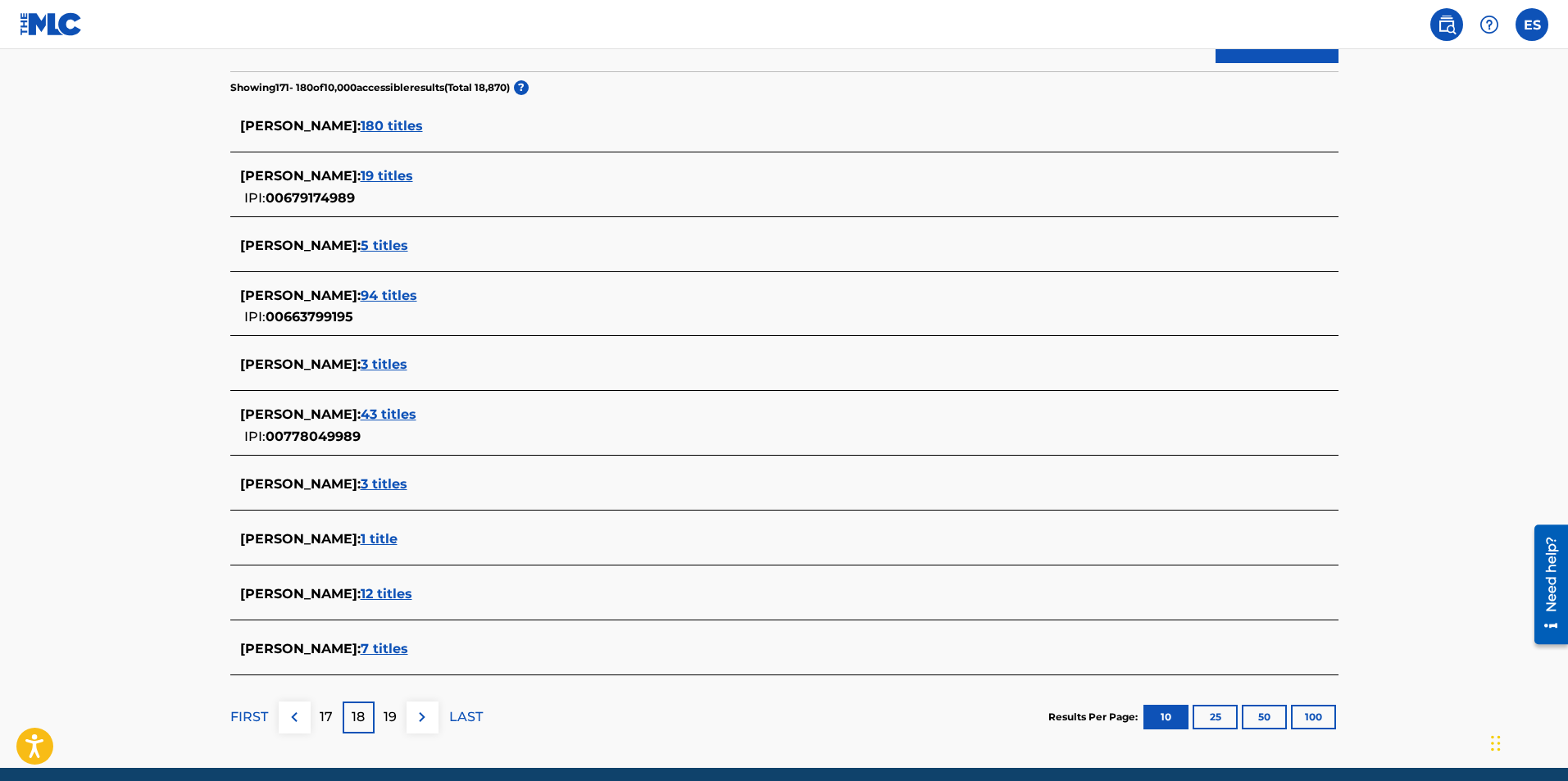
scroll to position [475, 0]
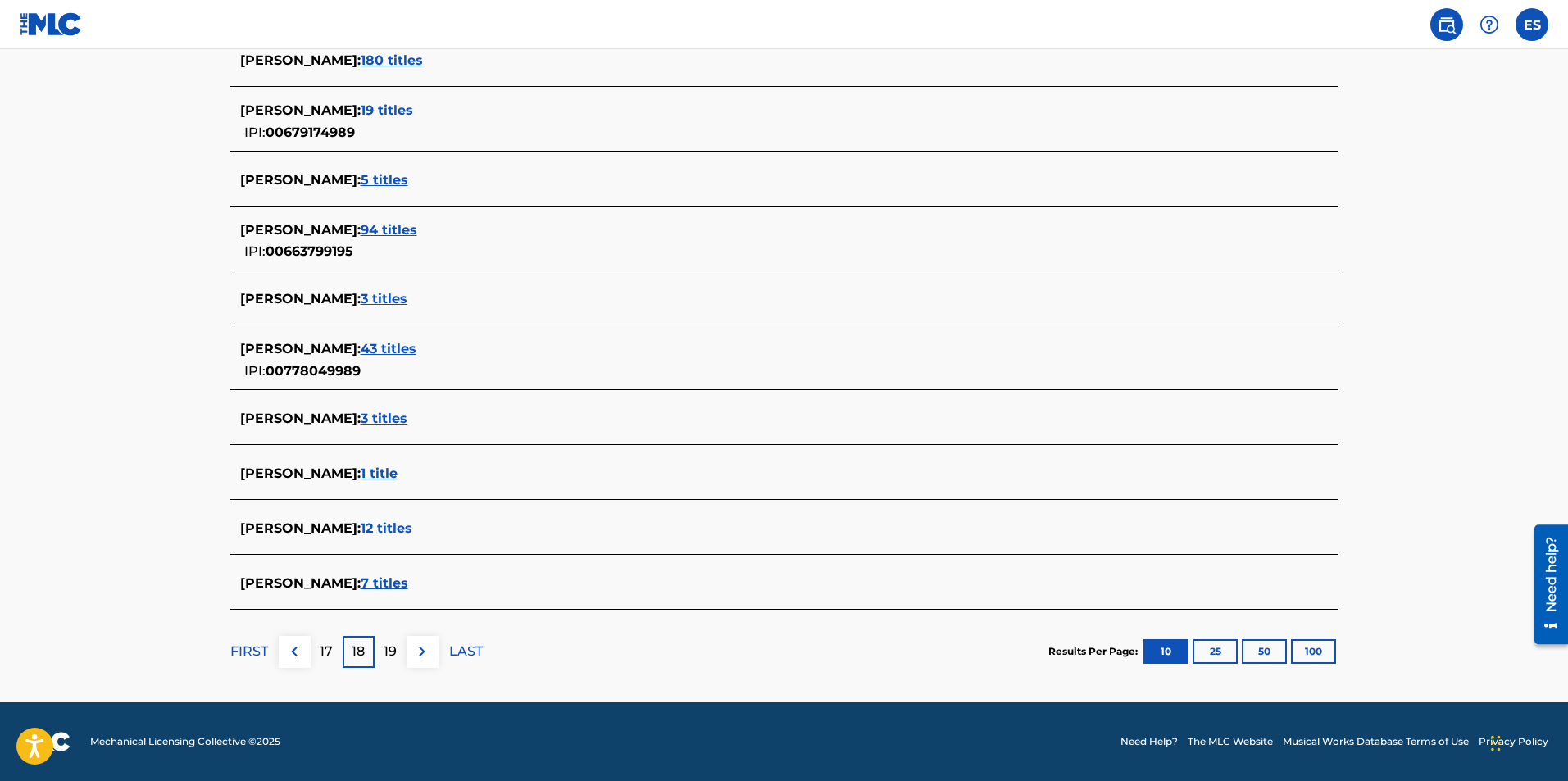
click at [392, 651] on p "19" at bounding box center [390, 651] width 13 height 20
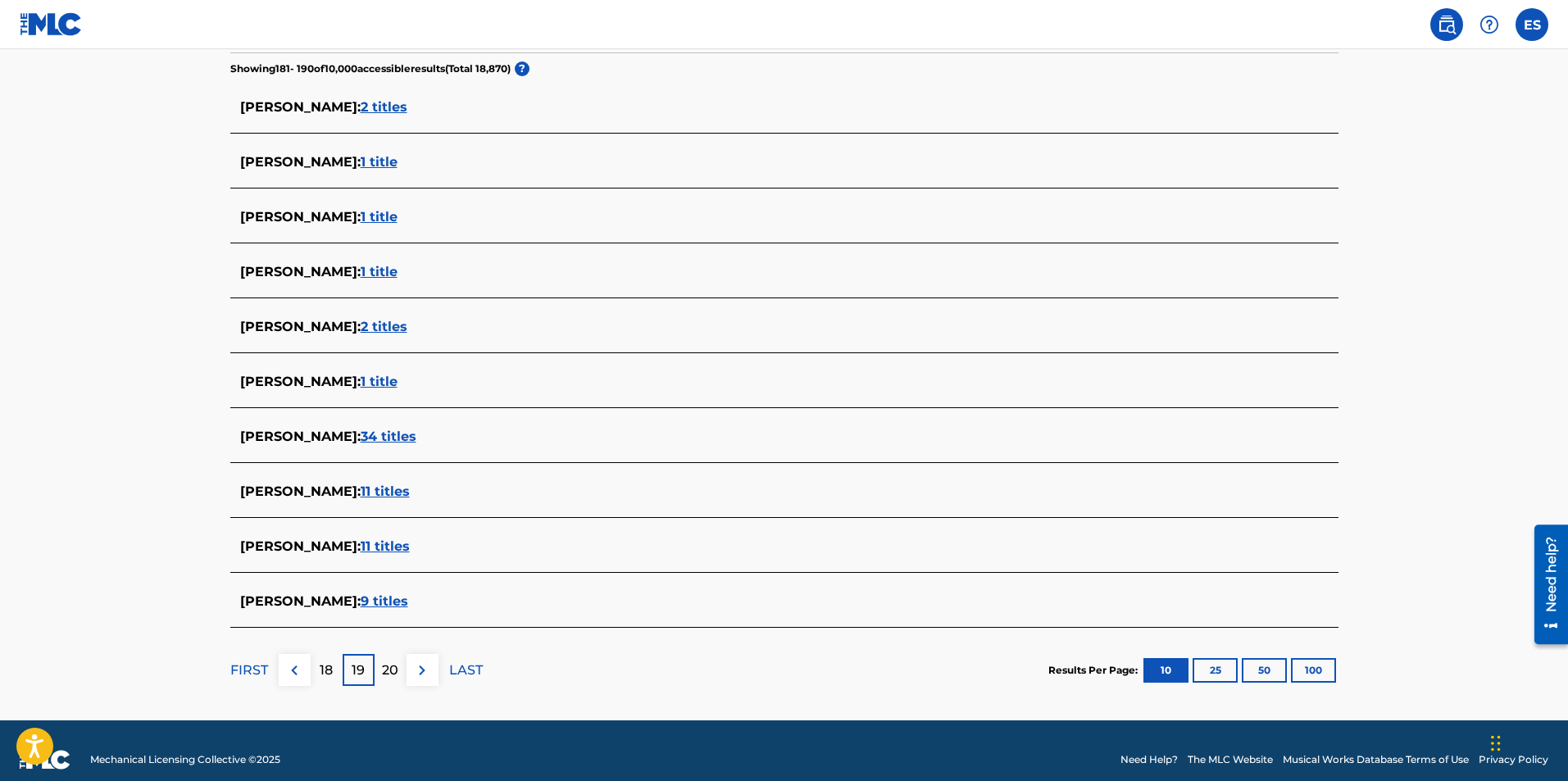
scroll to position [447, 0]
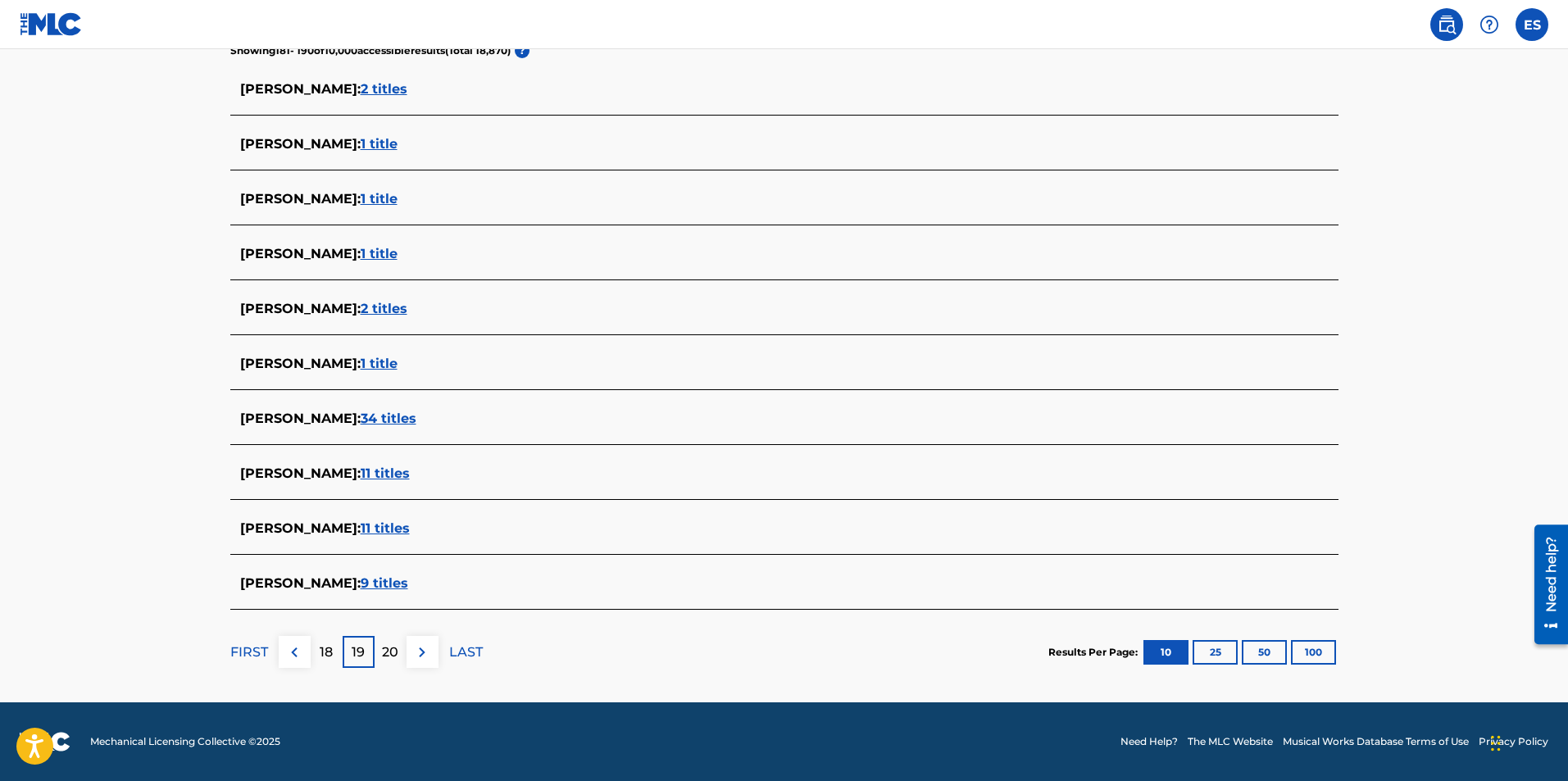
click at [394, 643] on p "20" at bounding box center [390, 652] width 17 height 20
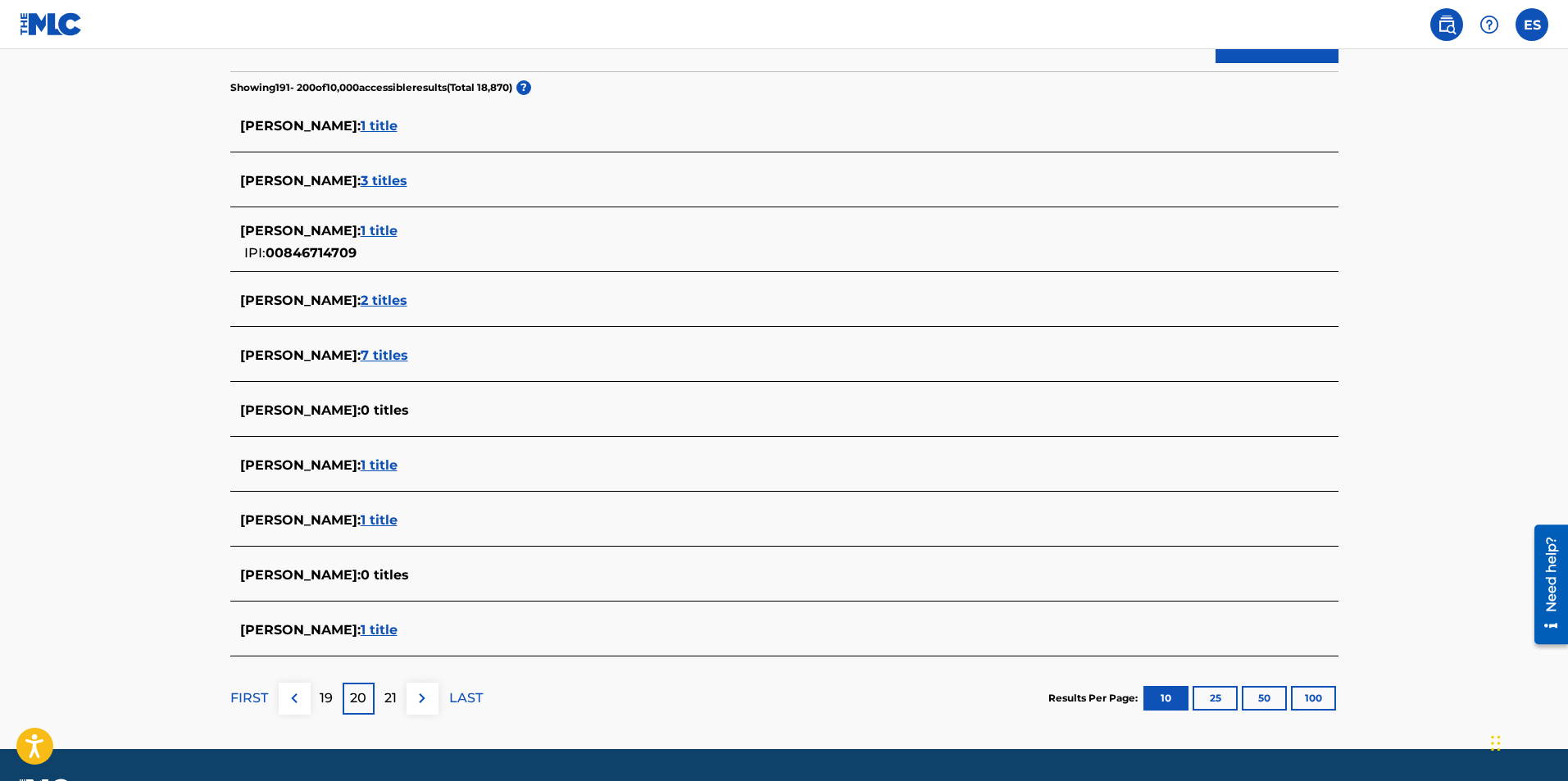
scroll to position [456, 0]
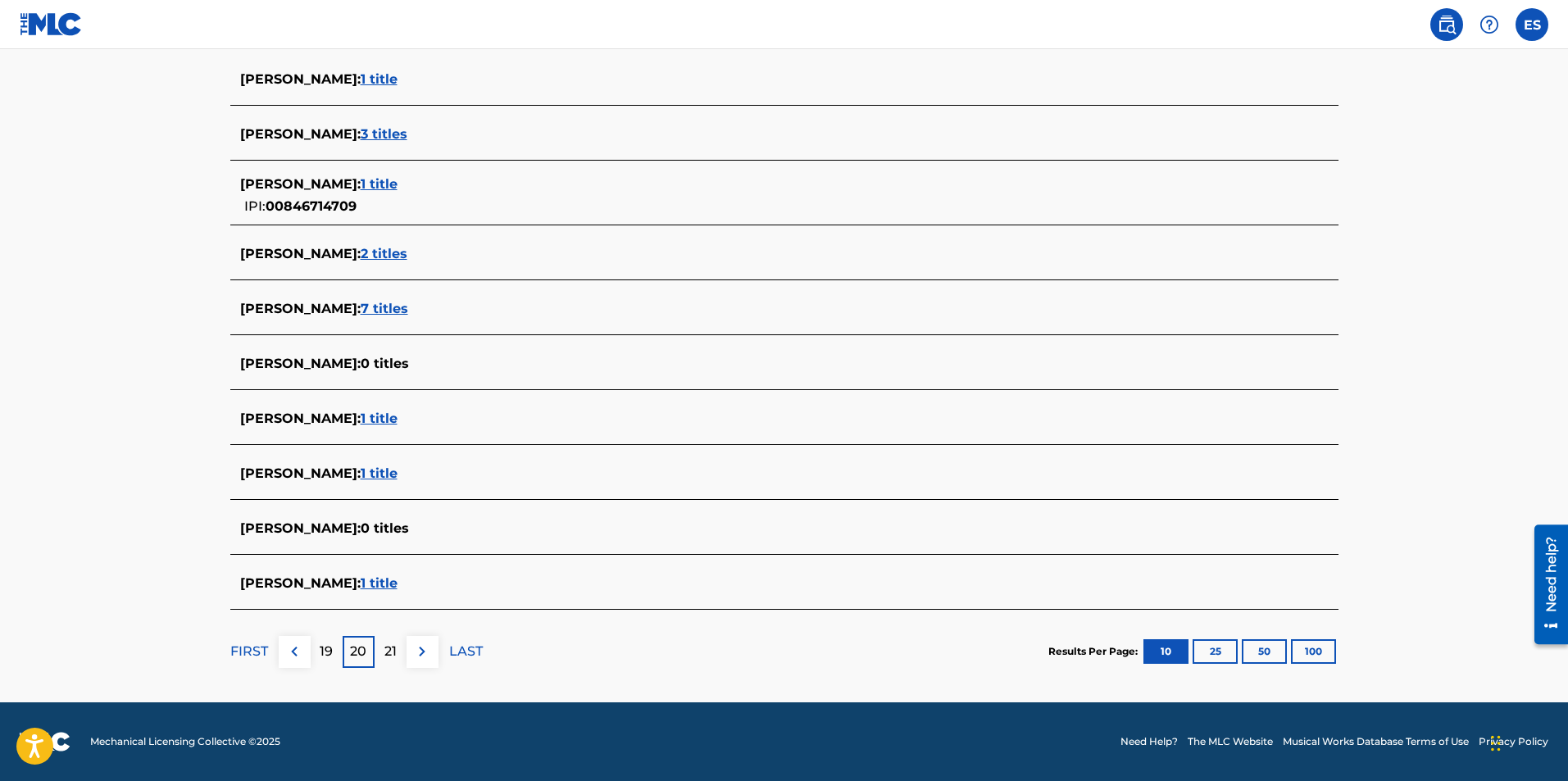
click at [399, 641] on div "21" at bounding box center [390, 652] width 32 height 32
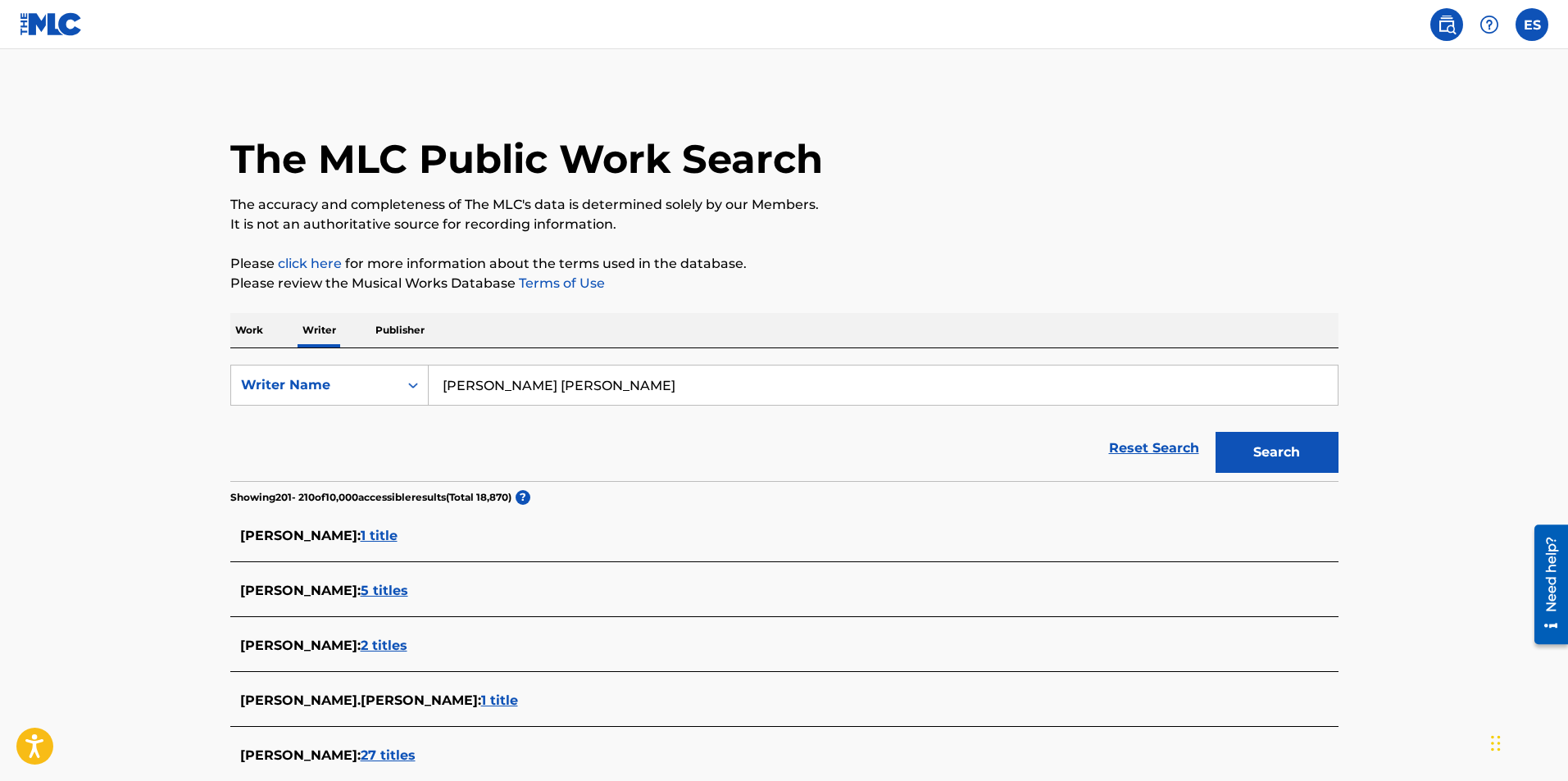
click at [567, 395] on input "Eric Santiago DeLmoral" at bounding box center [883, 385] width 909 height 39
type input "[PERSON_NAME] [PERSON_NAME]"
click at [1247, 450] on button "Search" at bounding box center [1276, 452] width 123 height 41
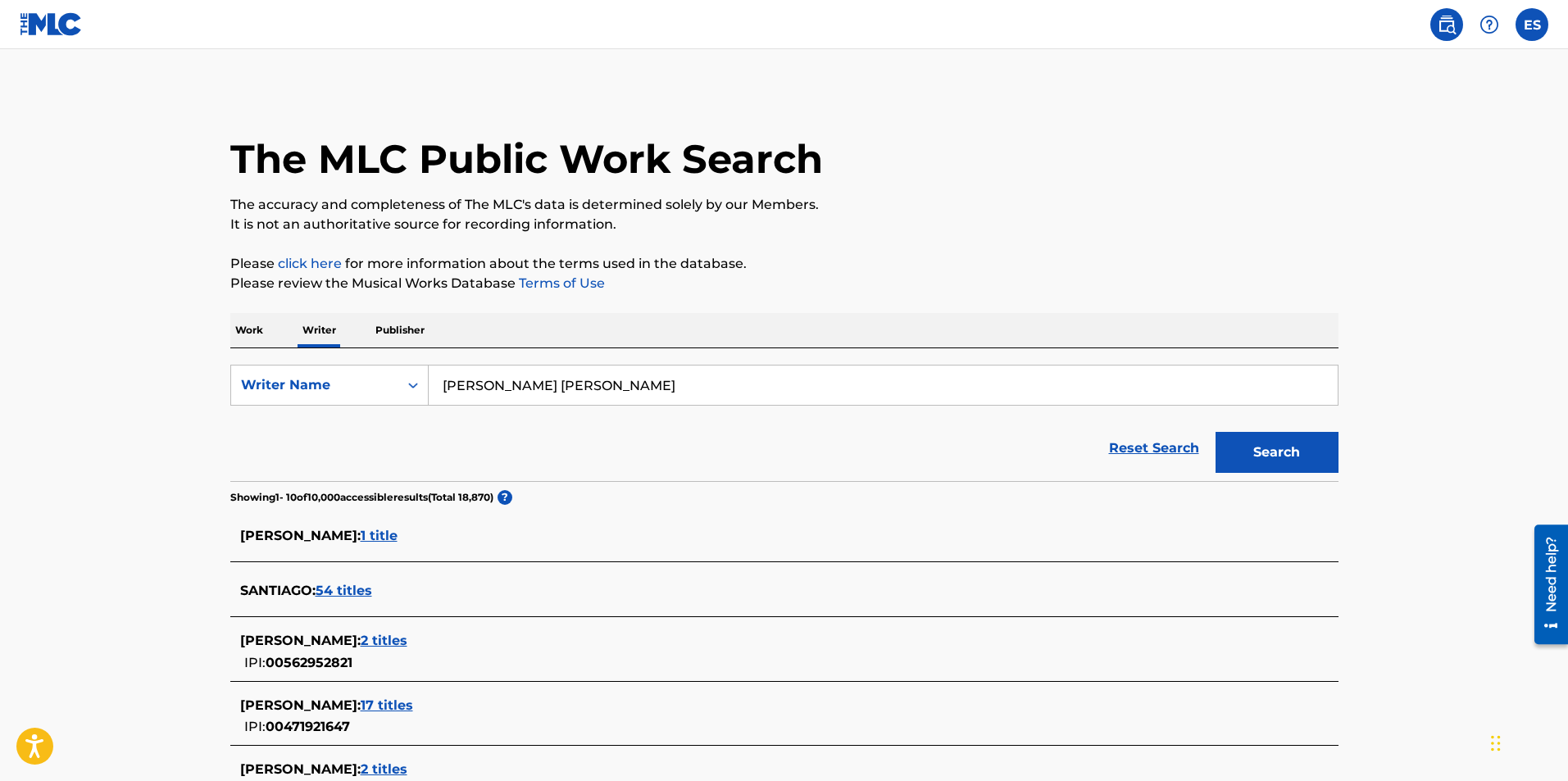
drag, startPoint x: 623, startPoint y: 391, endPoint x: 273, endPoint y: 414, distance: 350.8
click at [273, 414] on form "SearchWithCriteria620b53e7-dded-4b2c-8b62-927329ed0a8f Writer Name Eric Santiag…" at bounding box center [784, 423] width 1108 height 117
type input "1299370115"
click at [1225, 456] on button "Search" at bounding box center [1276, 452] width 123 height 41
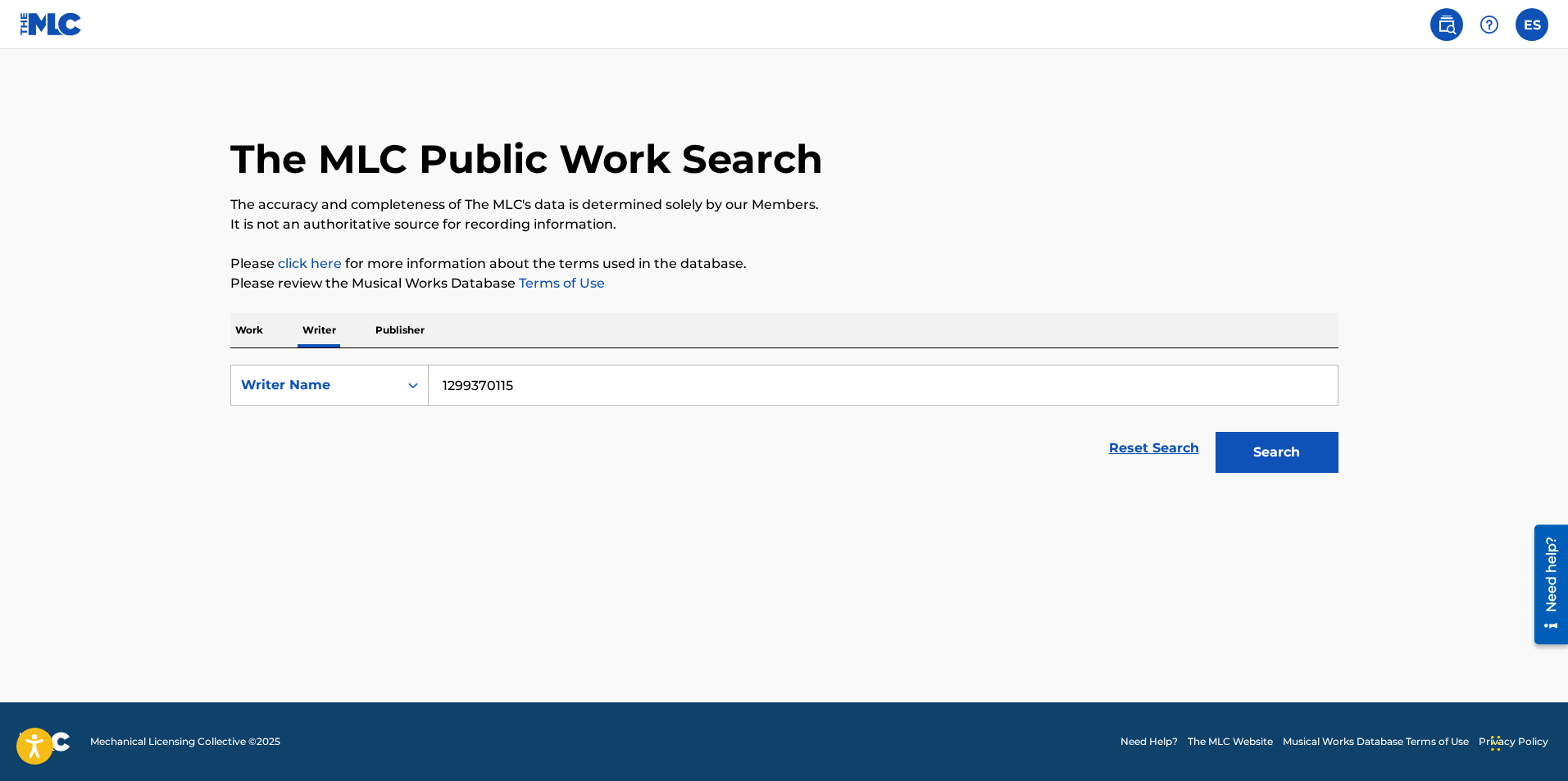
click at [417, 329] on p "Publisher" at bounding box center [400, 331] width 59 height 35
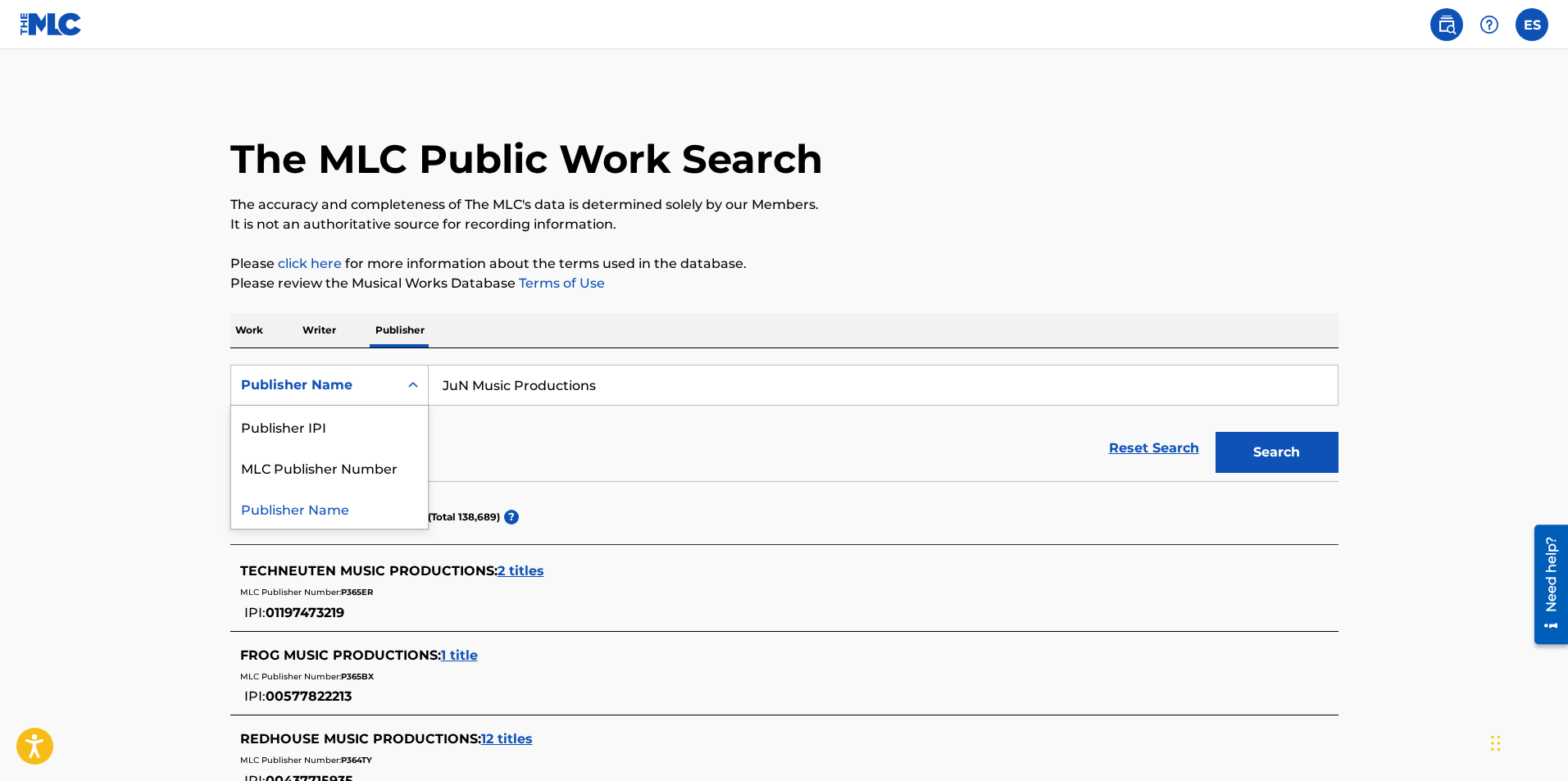
click at [387, 380] on div "Publisher Name" at bounding box center [314, 385] width 147 height 20
click at [354, 434] on div "Publisher IPI" at bounding box center [329, 426] width 197 height 41
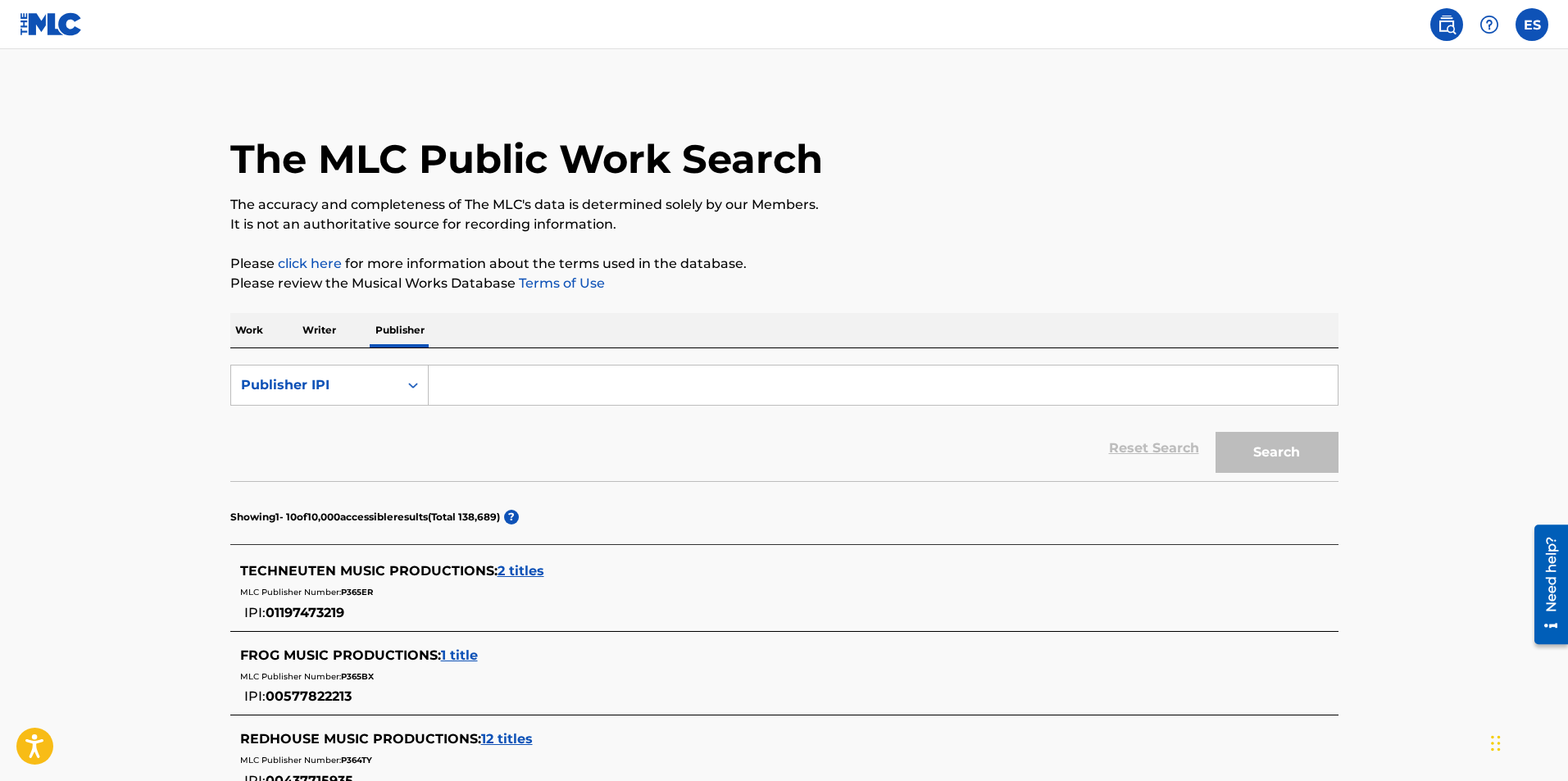
click at [461, 387] on input "Search Form" at bounding box center [883, 385] width 909 height 39
type input "1299370115"
click at [1245, 454] on button "Search" at bounding box center [1276, 452] width 123 height 41
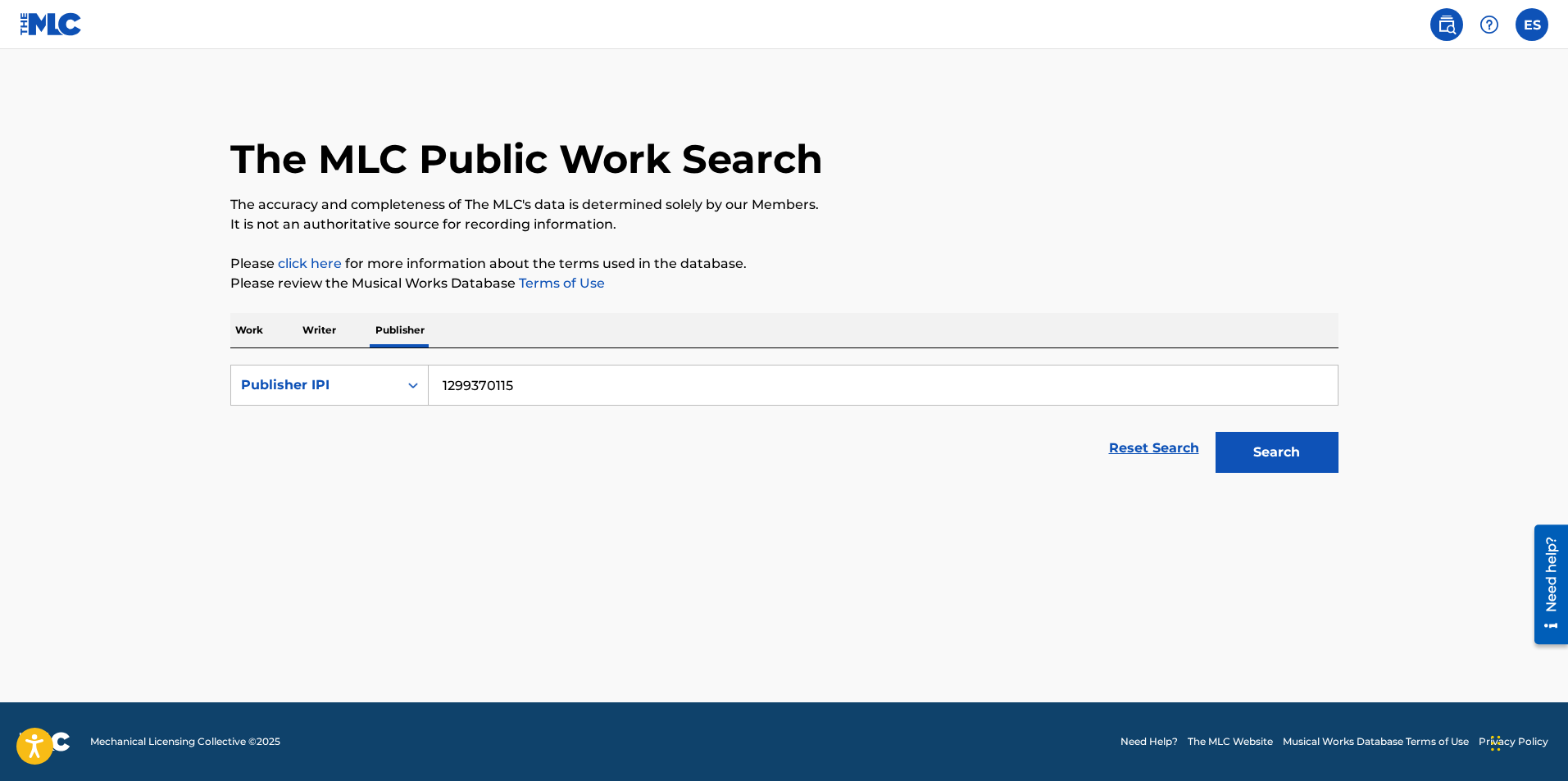
click at [329, 257] on link "click here" at bounding box center [309, 264] width 64 height 16
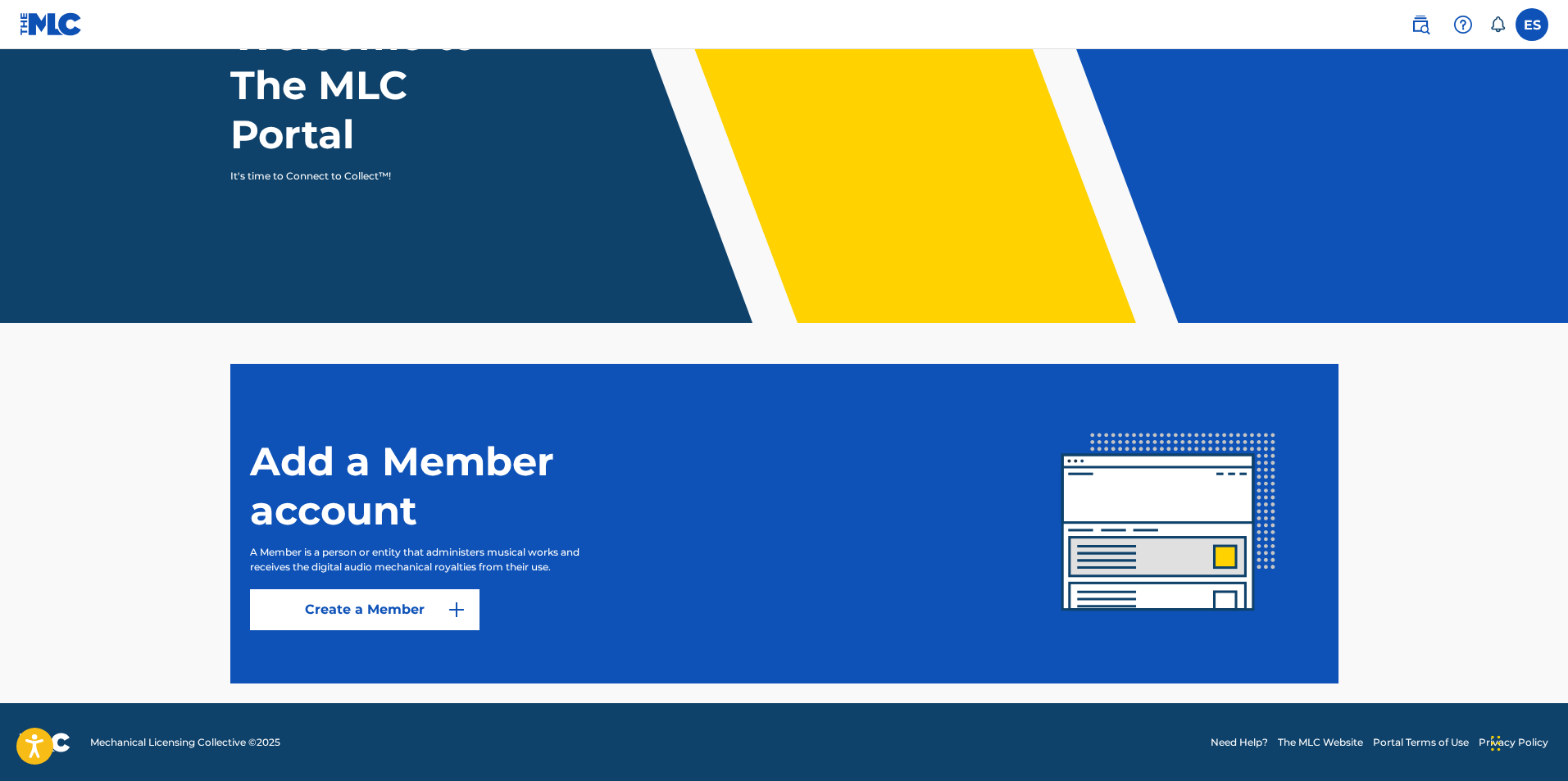
scroll to position [158, 0]
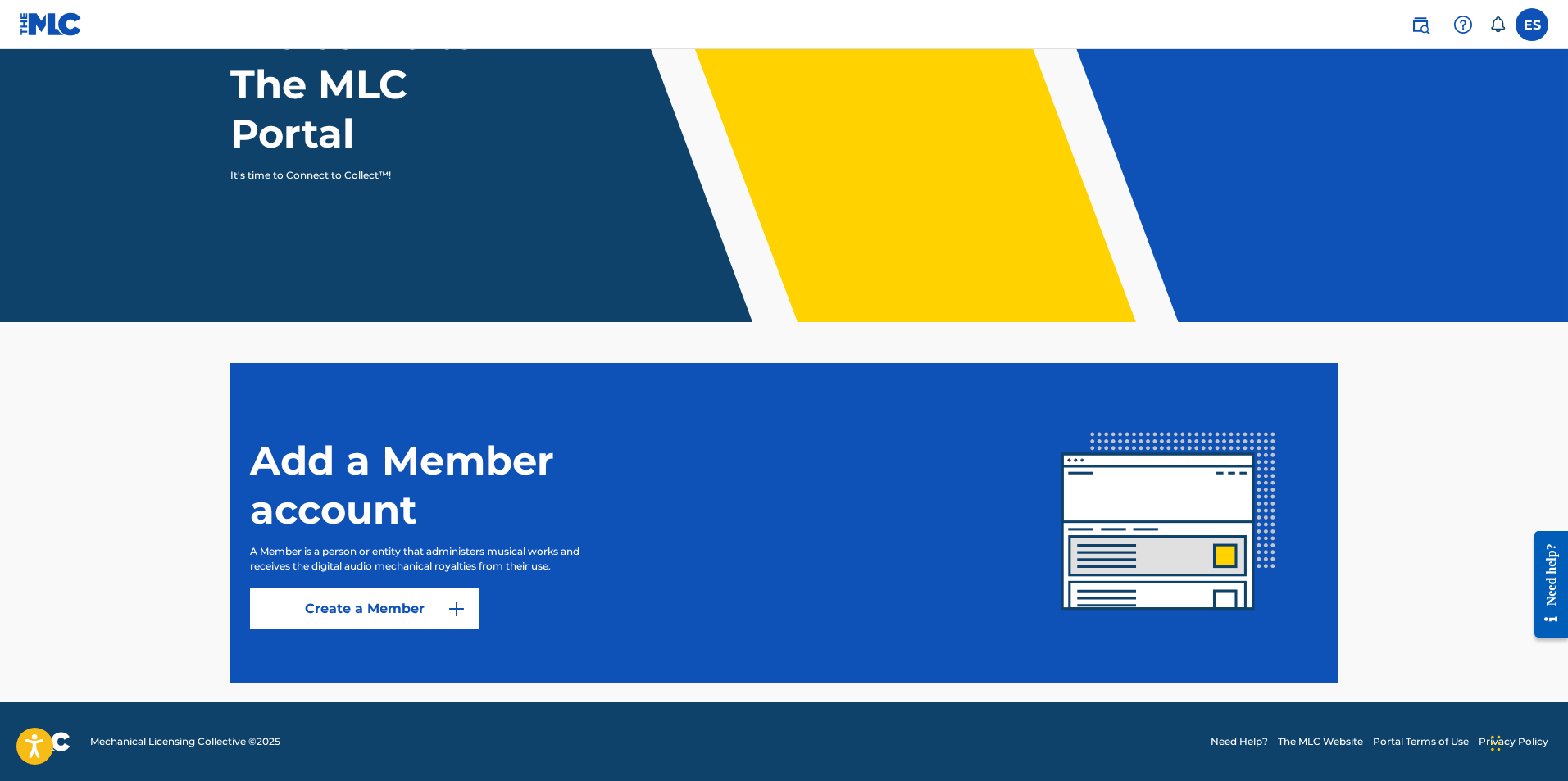
click at [463, 597] on link "Create a Member" at bounding box center [365, 609] width 230 height 41
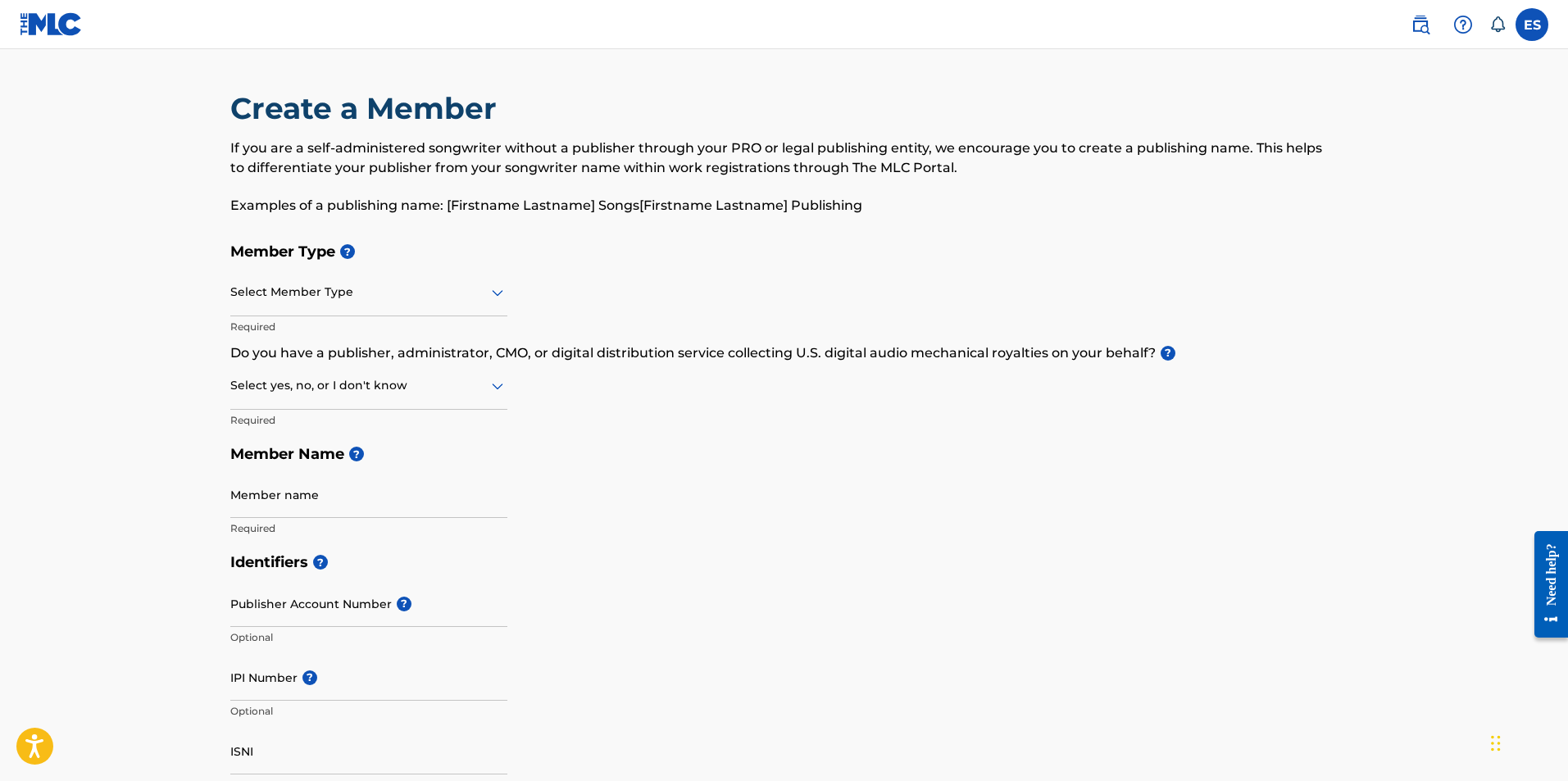
click at [406, 505] on input "Member name" at bounding box center [369, 495] width 277 height 47
type input "[PERSON_NAME]"
type input "[STREET_ADDRESS][PERSON_NAME]"
click at [423, 504] on input "[PERSON_NAME]" at bounding box center [369, 495] width 277 height 47
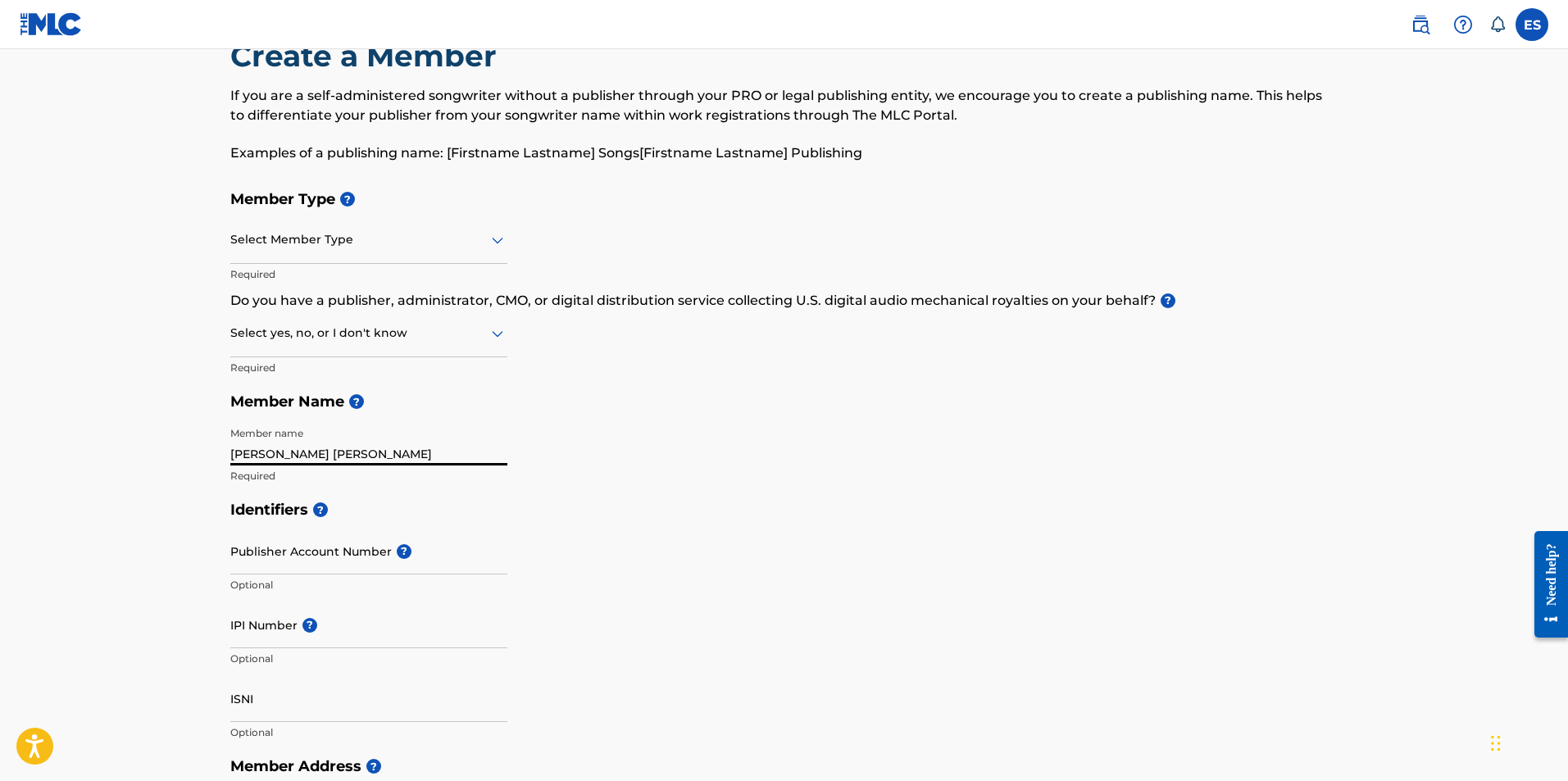
scroll to position [82, 0]
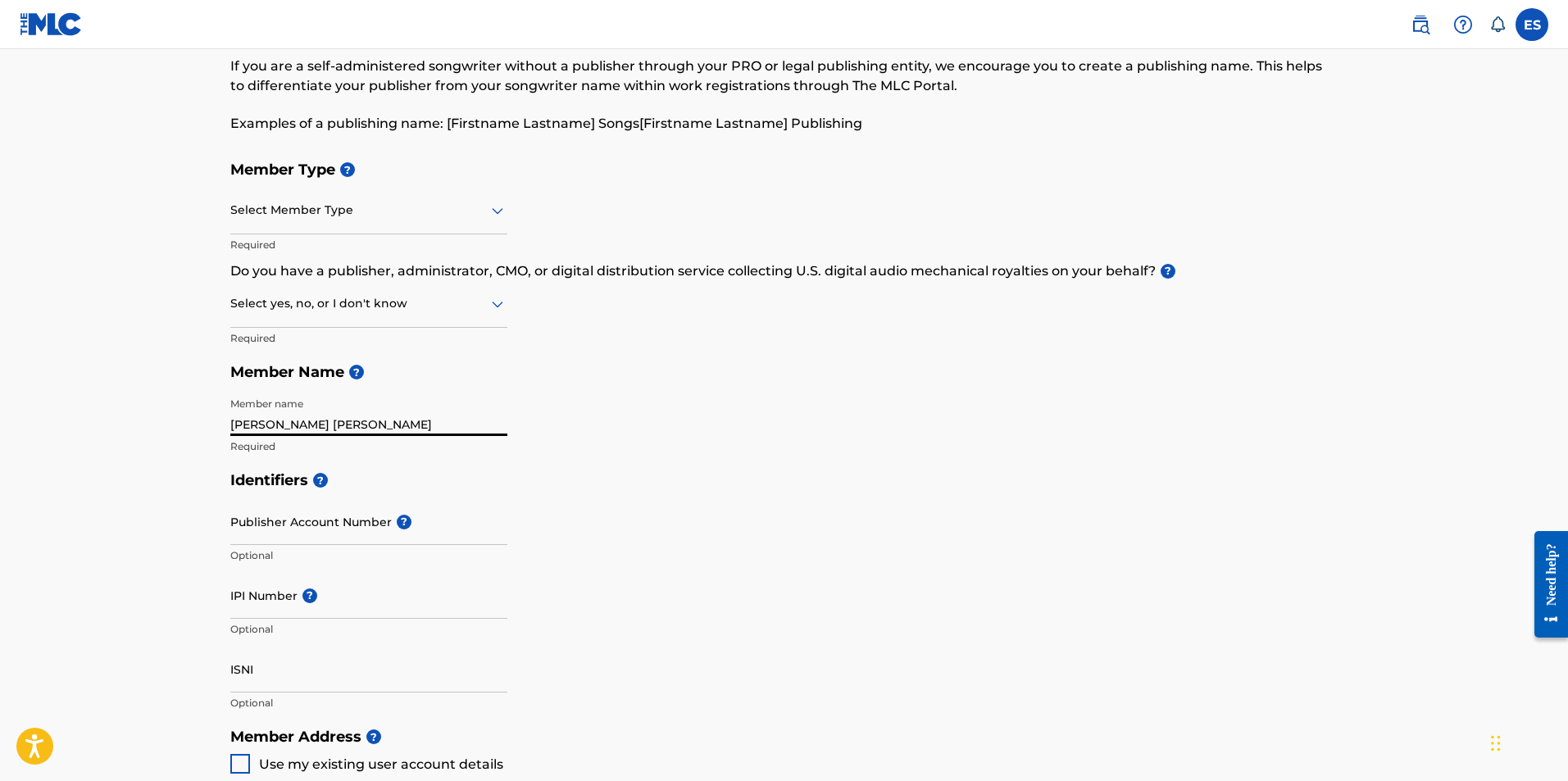
type input "[PERSON_NAME] [PERSON_NAME]"
click at [435, 306] on div at bounding box center [369, 304] width 277 height 21
click at [394, 356] on div "Yes" at bounding box center [368, 347] width 275 height 37
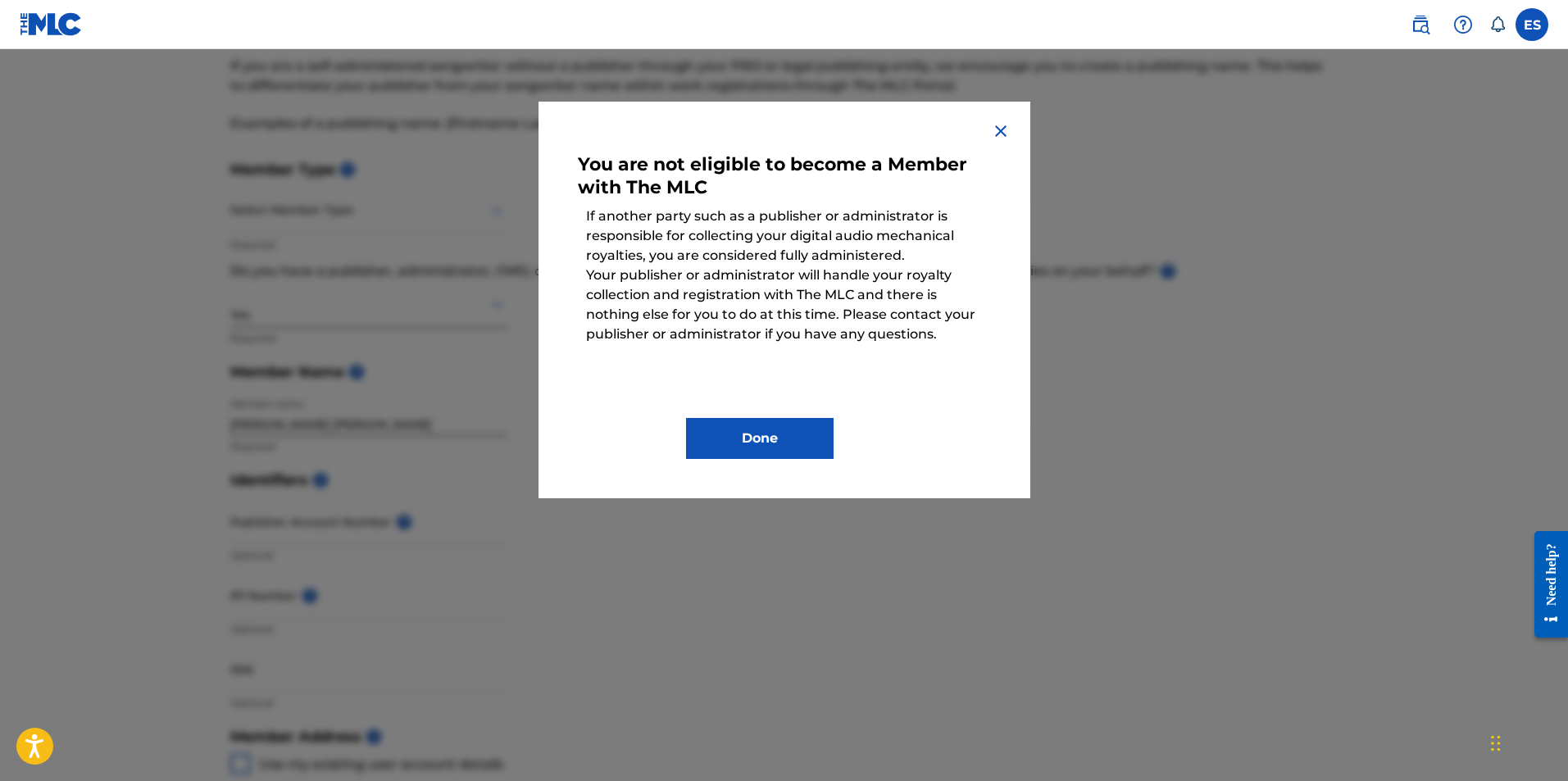
click at [727, 442] on button "Done" at bounding box center [759, 438] width 147 height 41
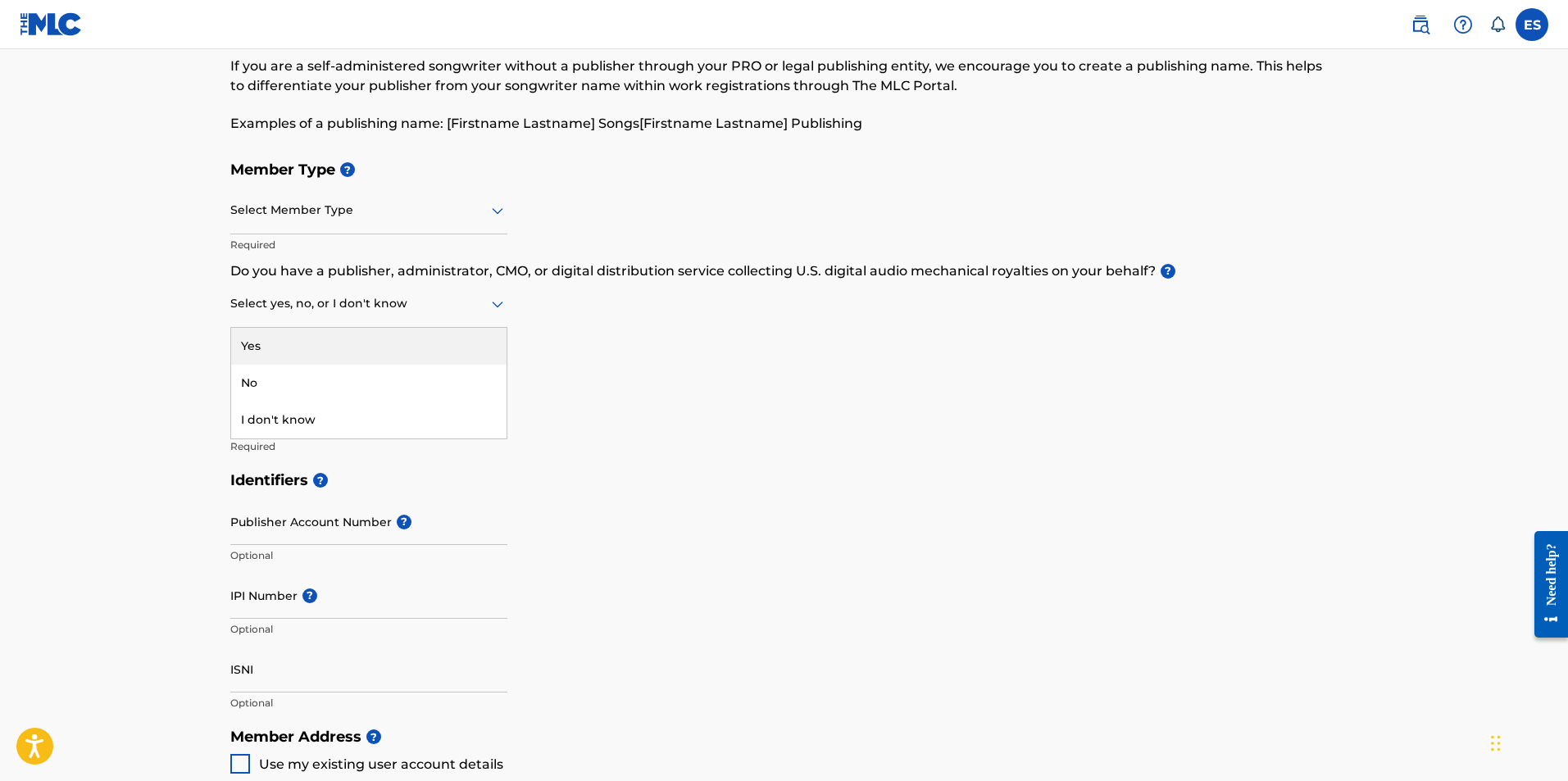
click at [401, 310] on div at bounding box center [369, 304] width 277 height 21
click at [405, 369] on div "No" at bounding box center [368, 383] width 275 height 37
click at [394, 213] on div at bounding box center [369, 211] width 277 height 21
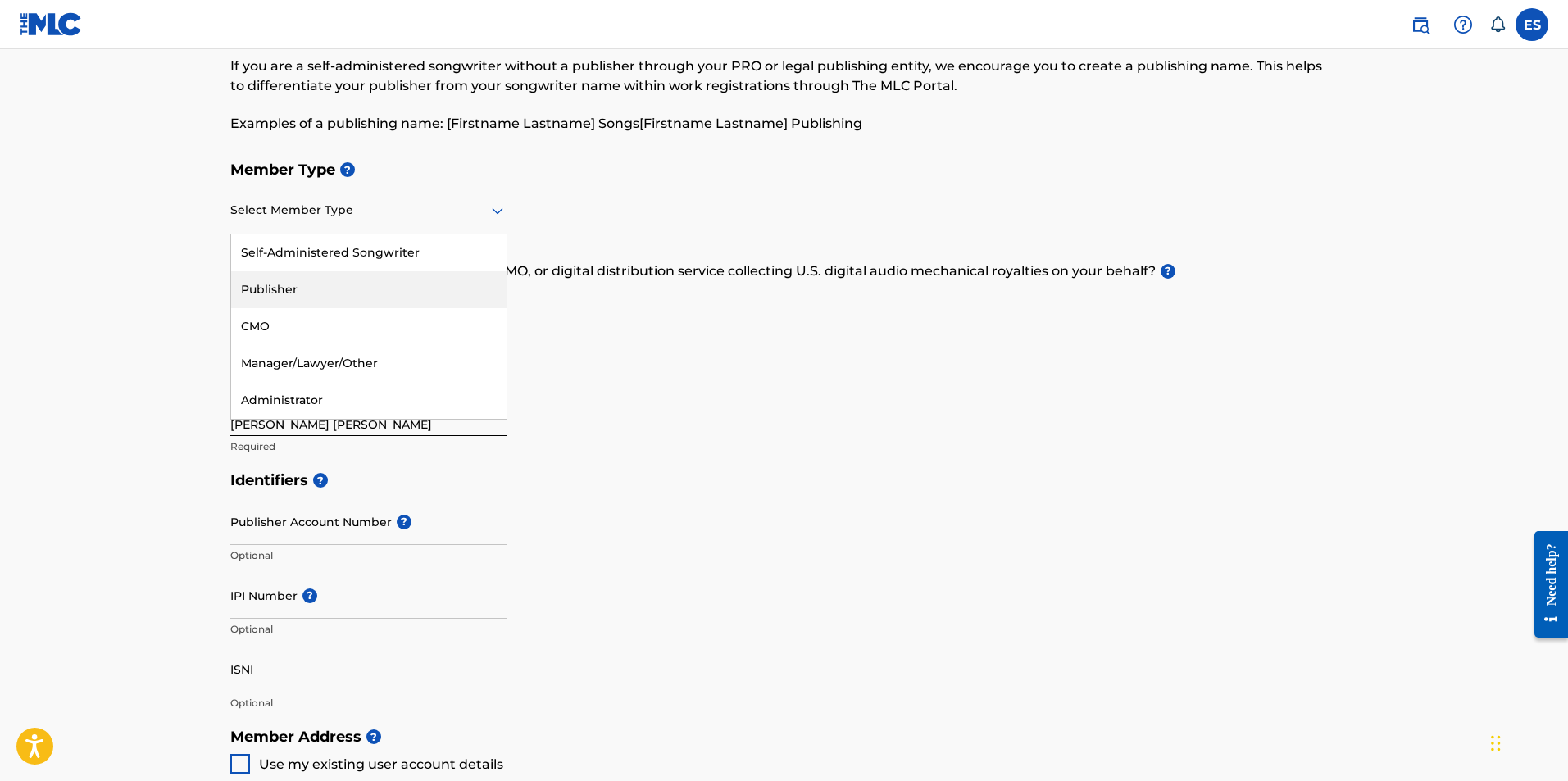
click at [385, 283] on div "Publisher" at bounding box center [368, 290] width 275 height 37
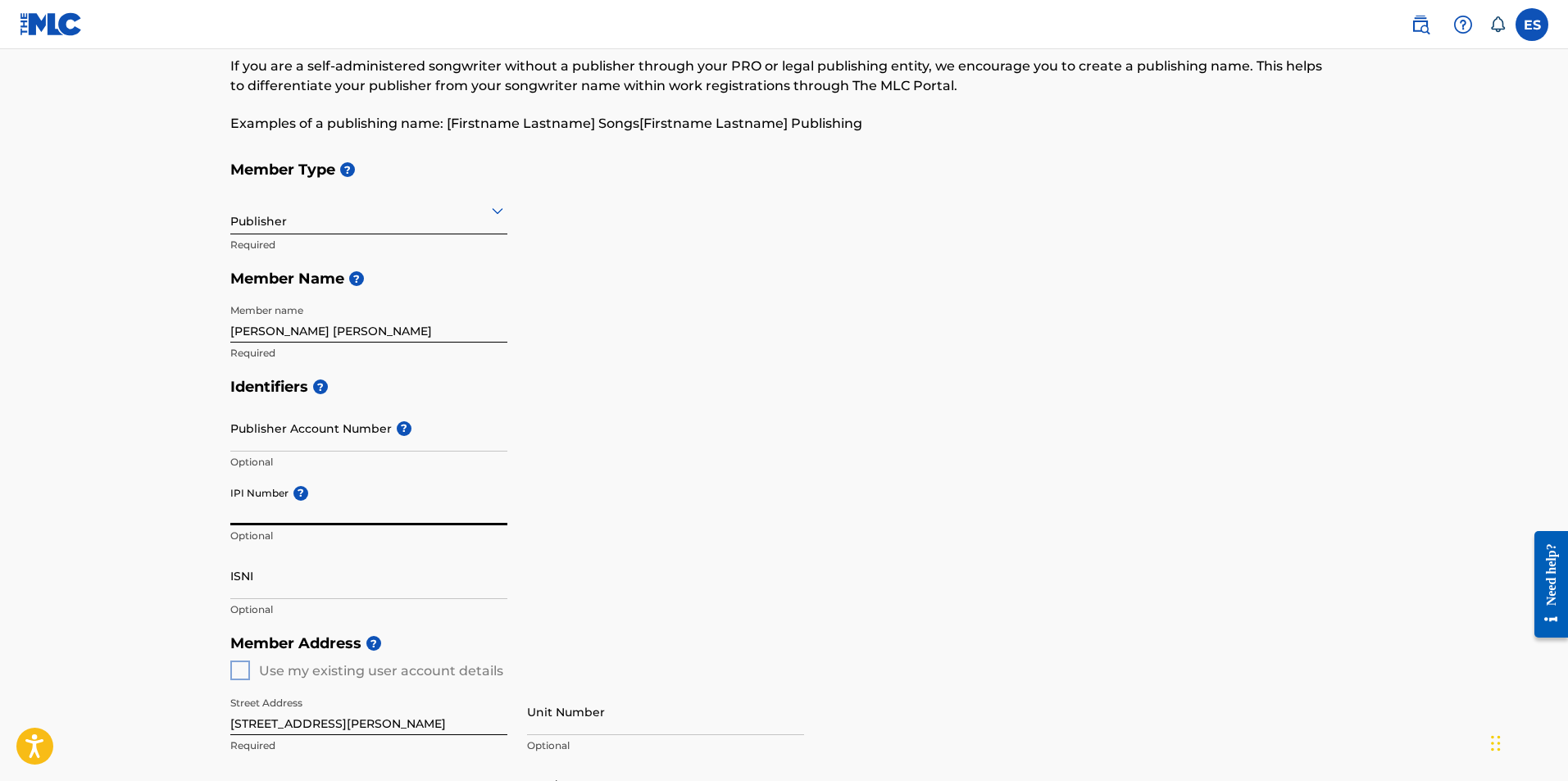
click at [372, 507] on input "IPI Number ?" at bounding box center [369, 502] width 277 height 47
type input "1299370115"
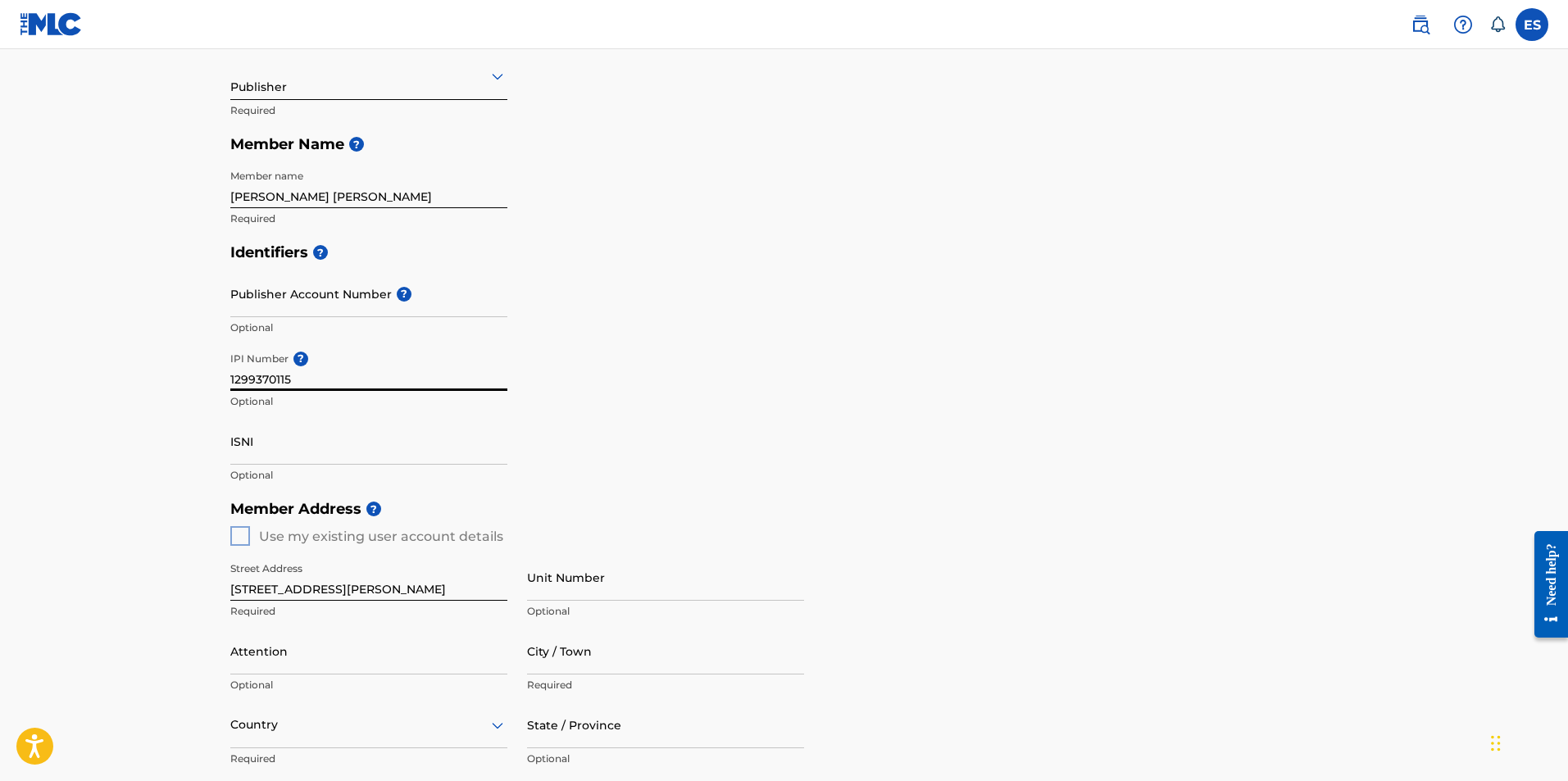
scroll to position [246, 0]
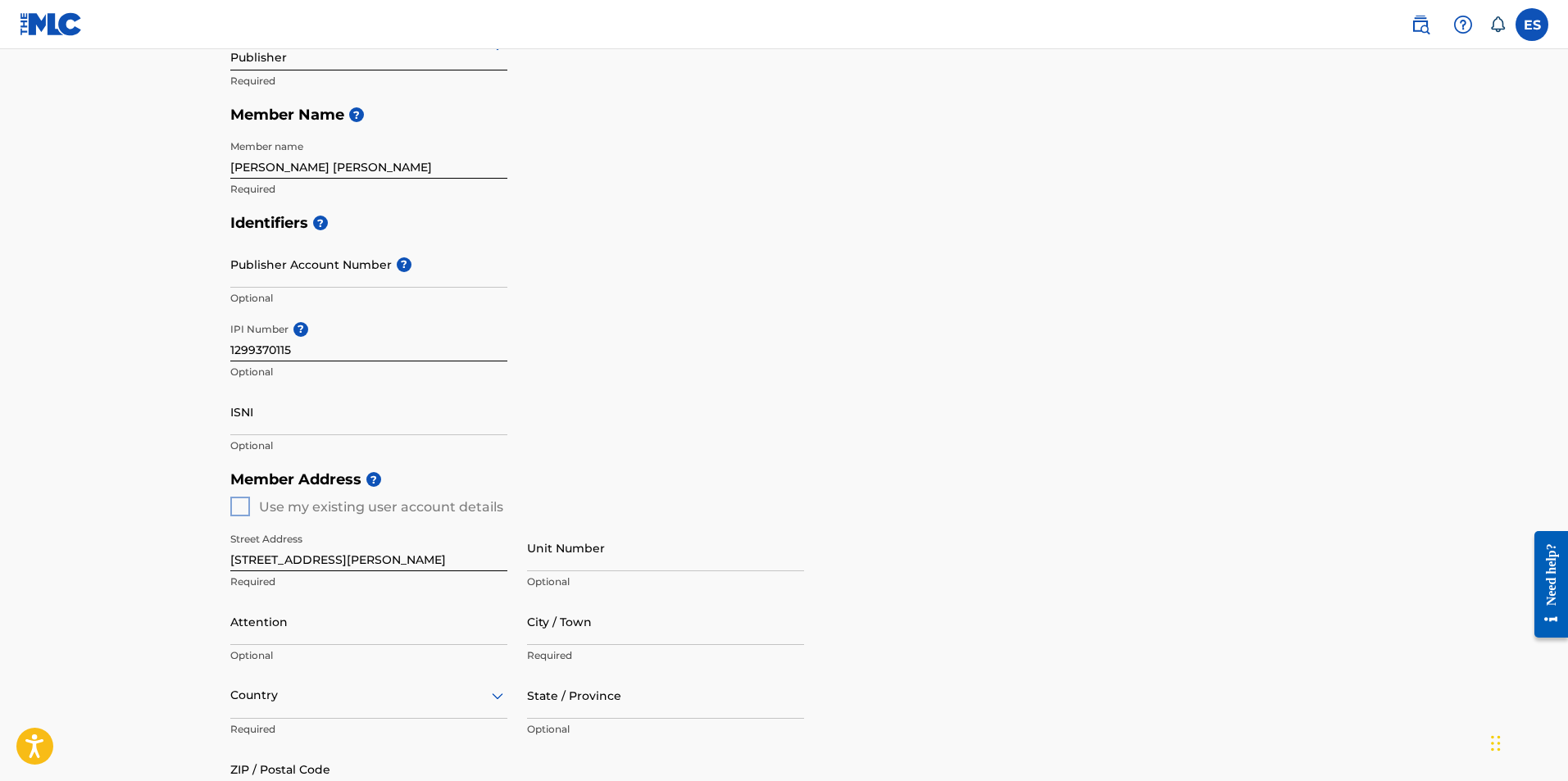
click at [246, 500] on div "Member Address ? Use my existing user account details Street Address [STREET_AD…" at bounding box center [784, 650] width 1108 height 374
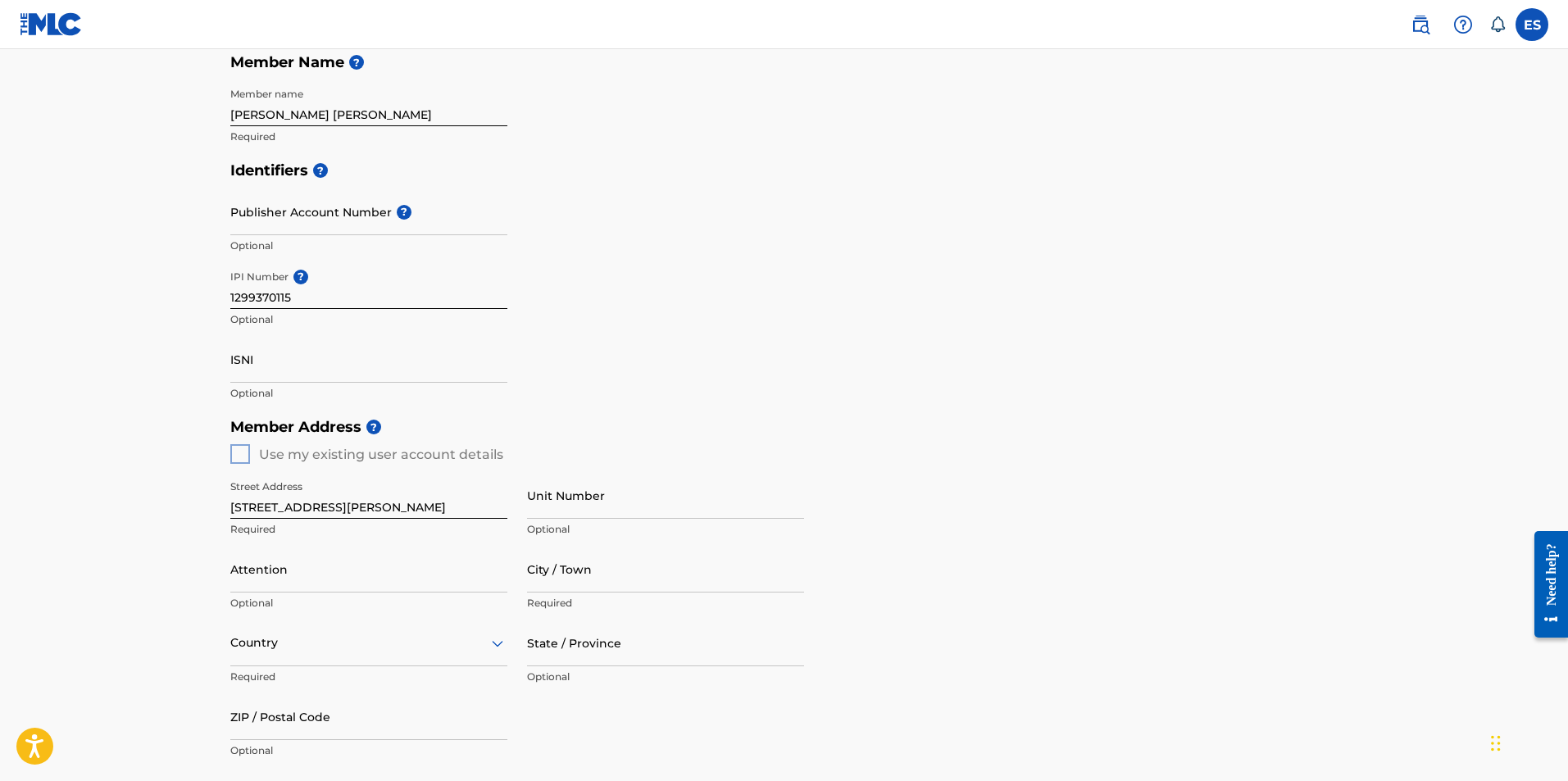
scroll to position [328, 0]
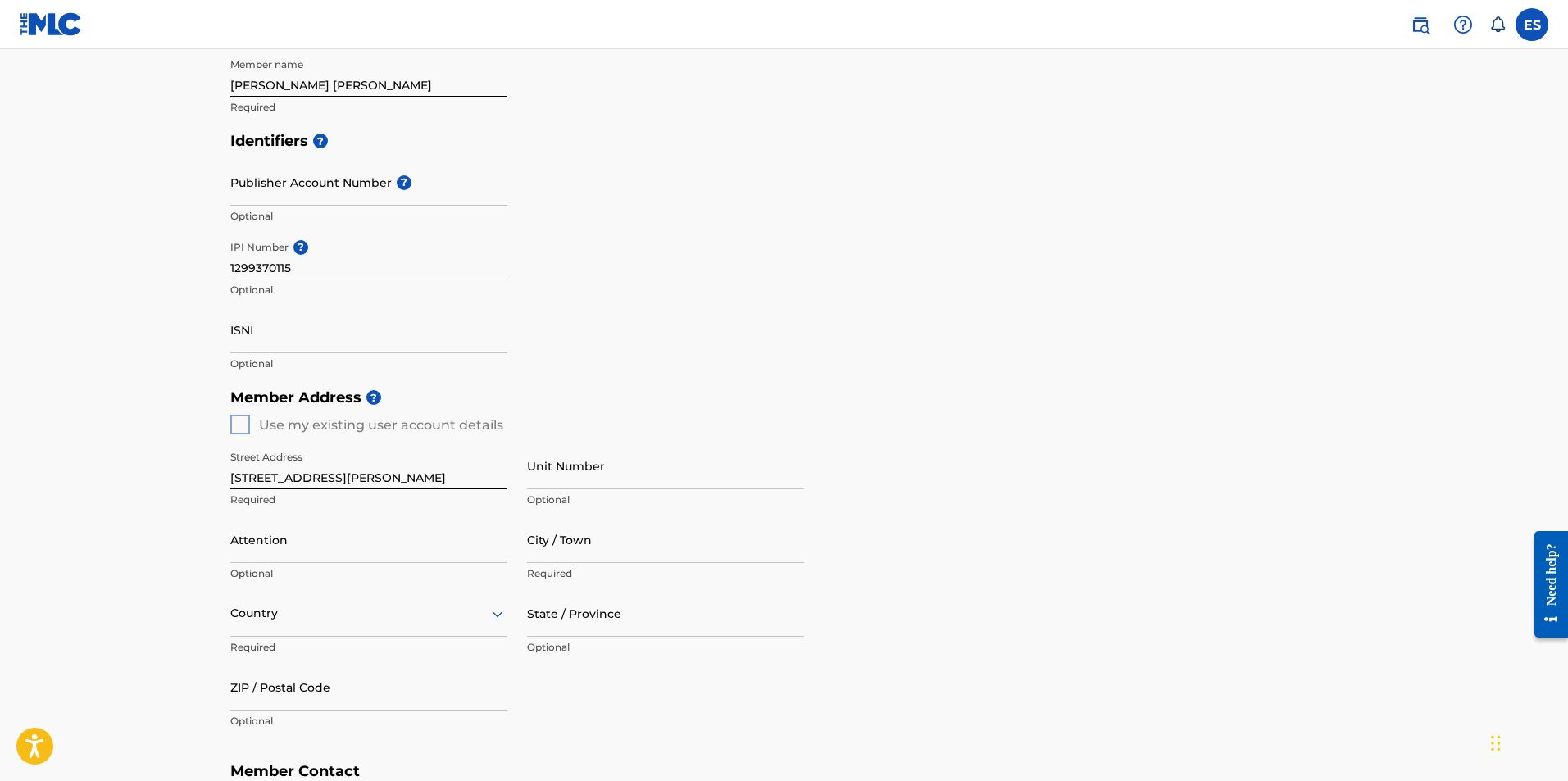
click at [281, 543] on input "Attention" at bounding box center [369, 540] width 277 height 47
type input "[PERSON_NAME]"
type input "Buffalo"
type input "[GEOGRAPHIC_DATA]"
type input "[US_STATE]"
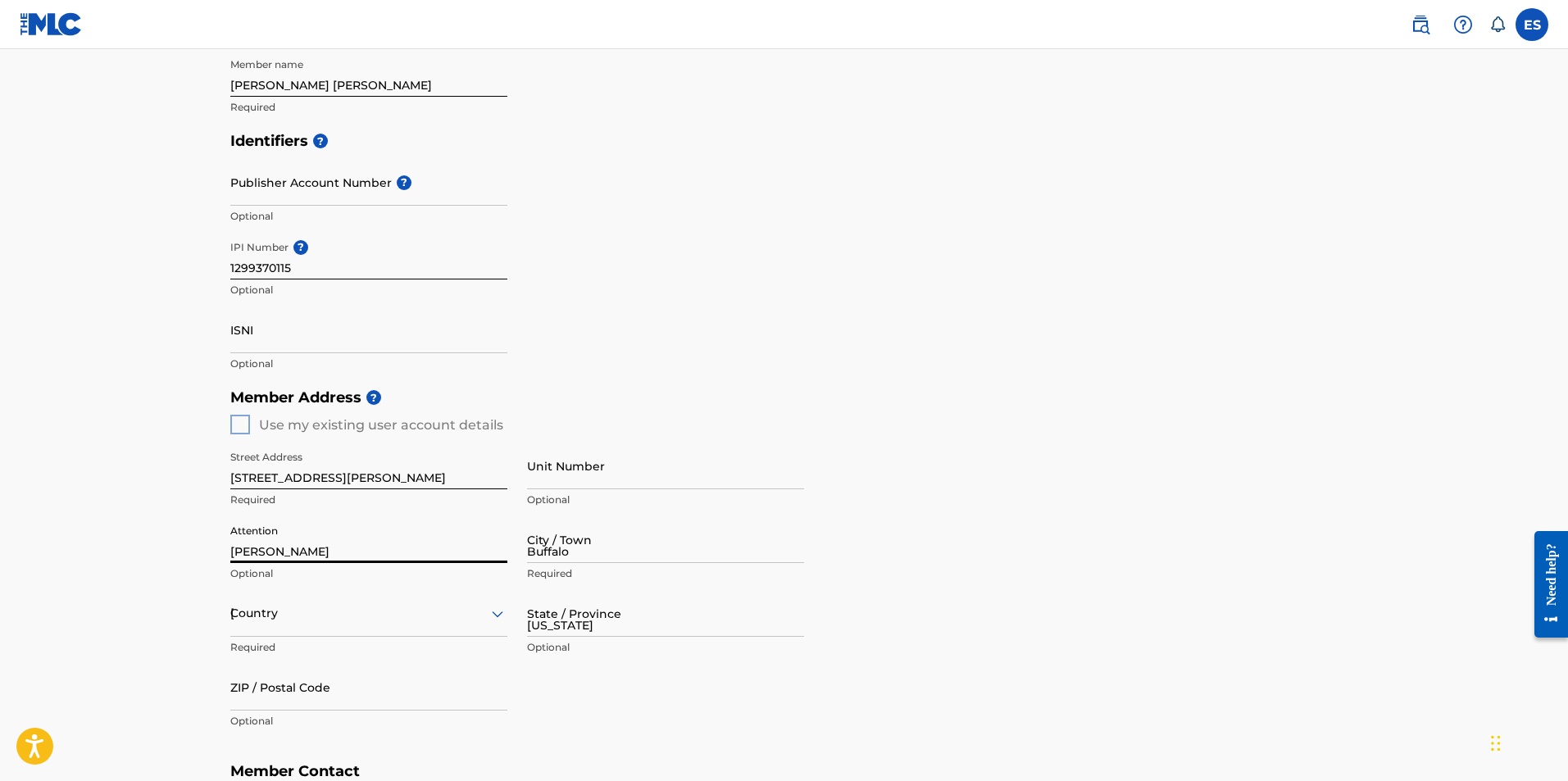
type input "14207"
type input "716"
type input "3909471"
type input "[EMAIL_ADDRESS][DOMAIN_NAME]"
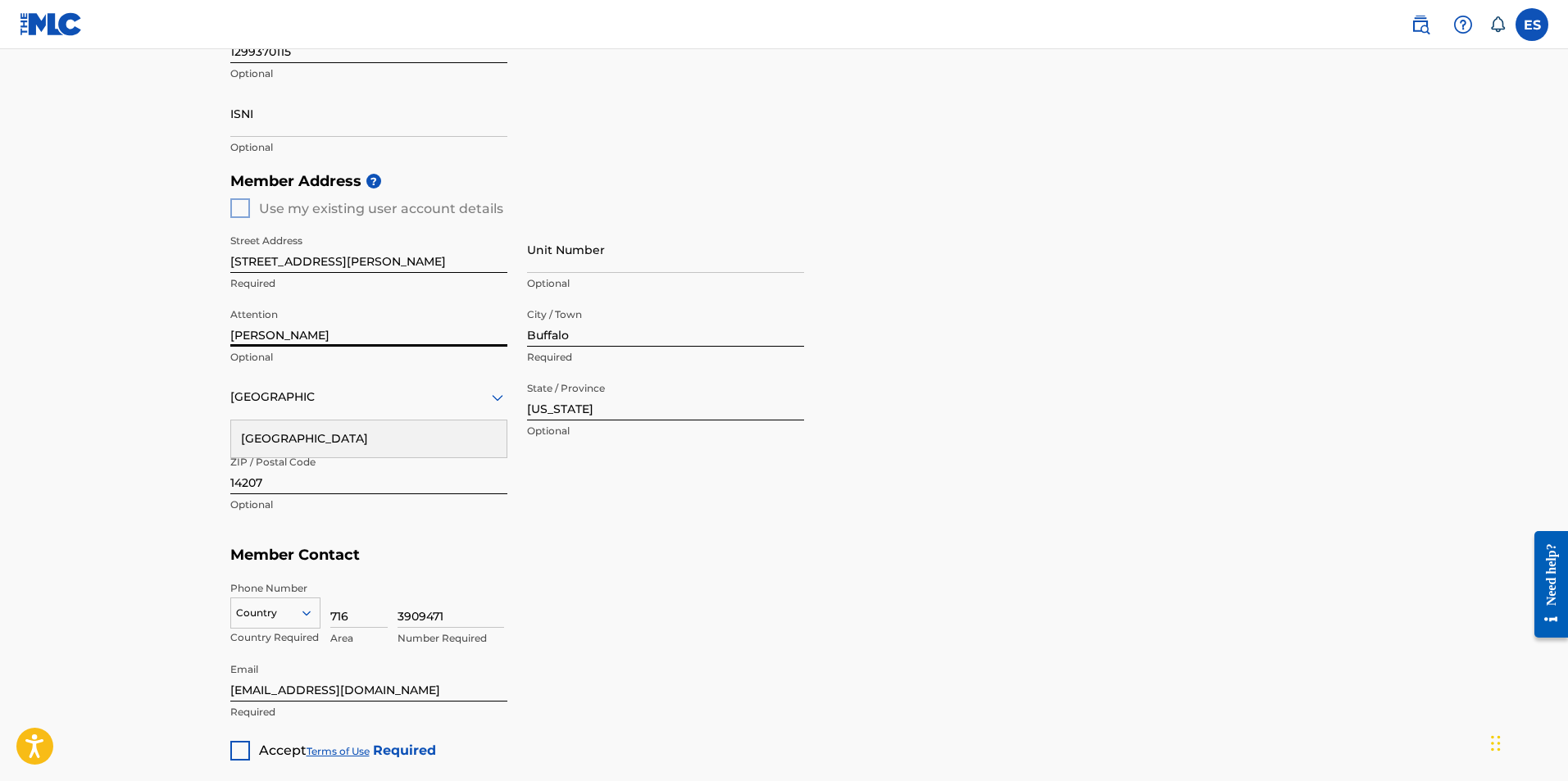
scroll to position [574, 0]
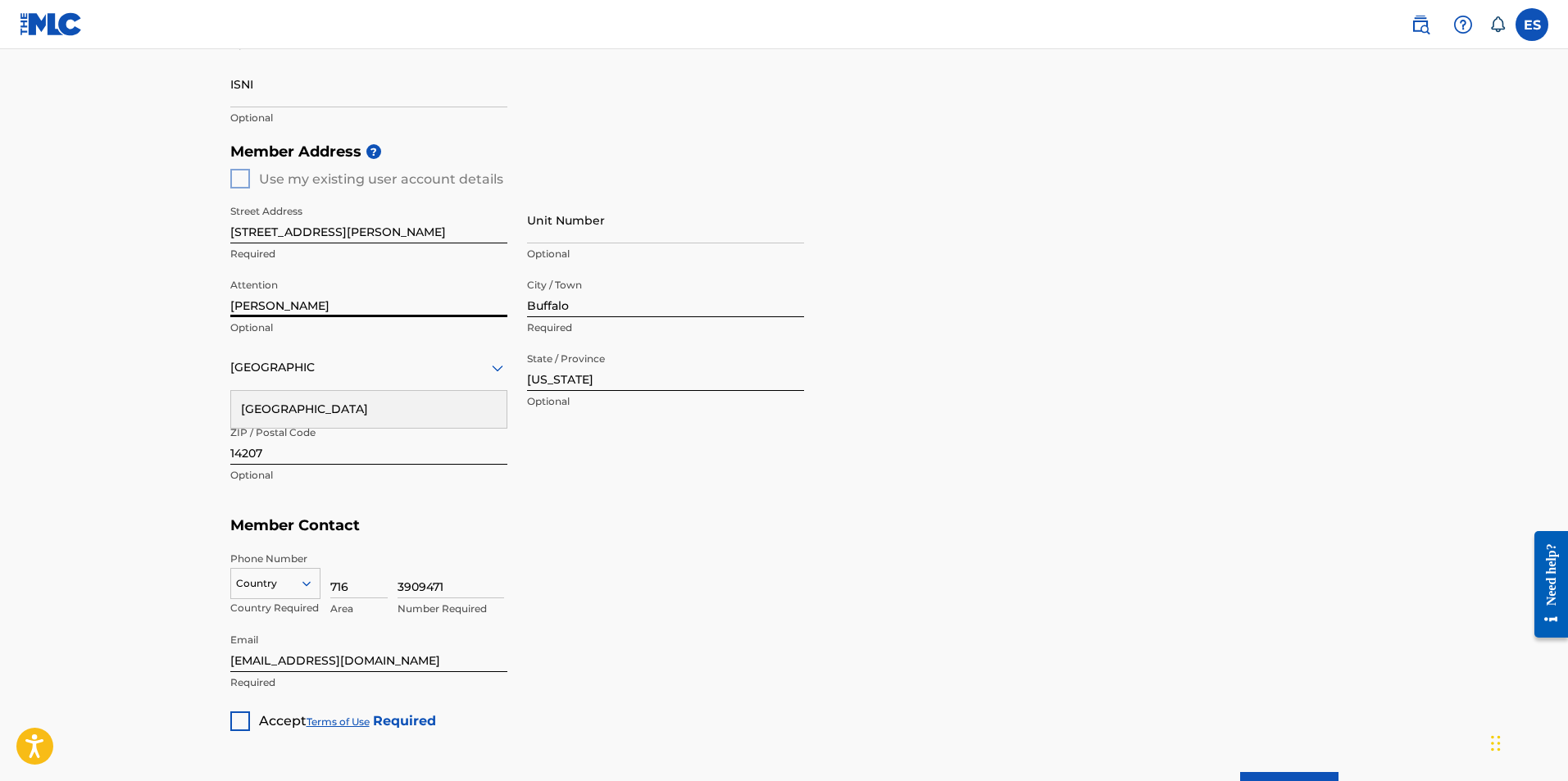
click at [286, 587] on div "Country" at bounding box center [276, 580] width 91 height 24
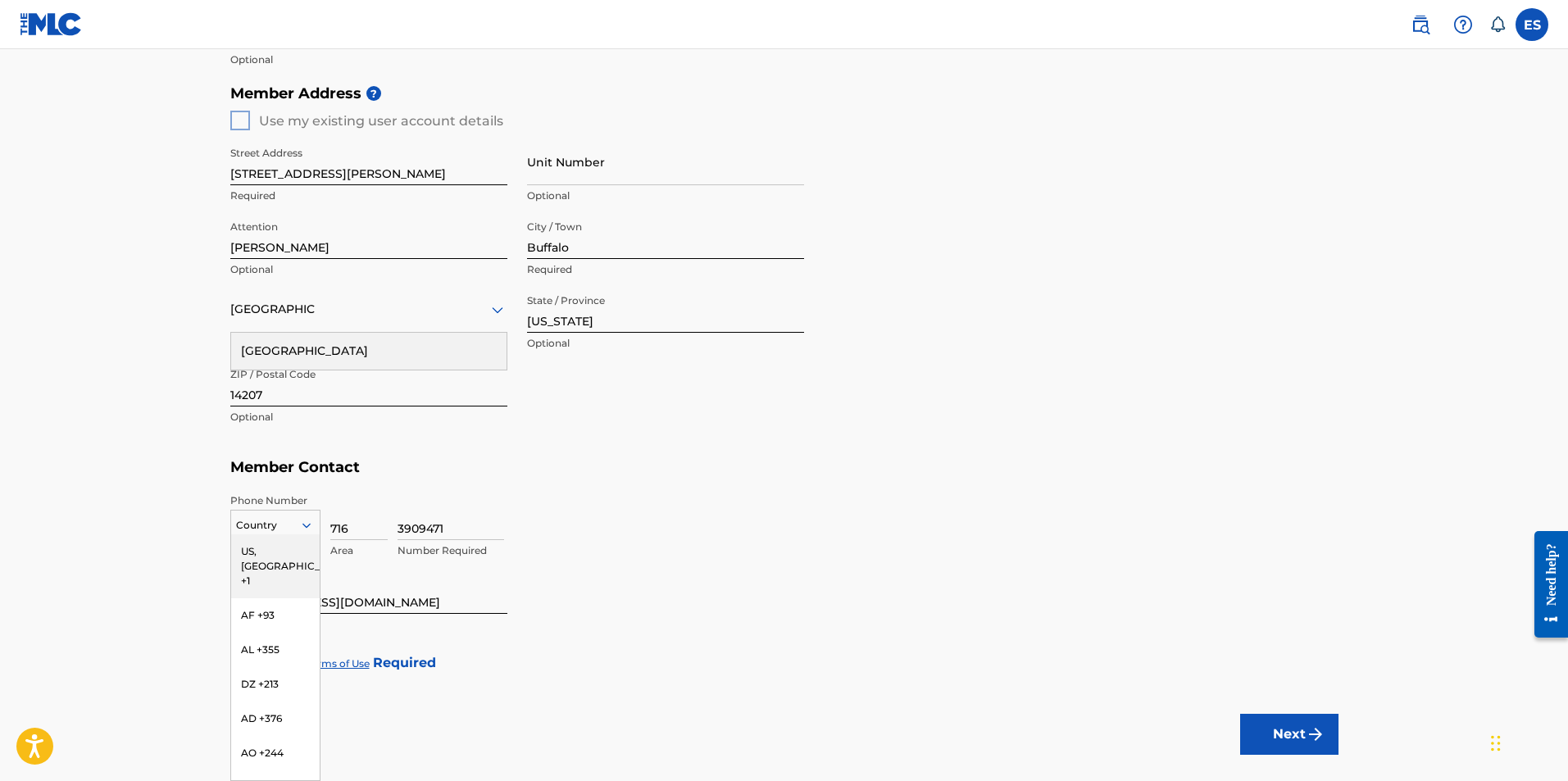
click at [277, 543] on div "US, [GEOGRAPHIC_DATA] +1" at bounding box center [275, 566] width 89 height 64
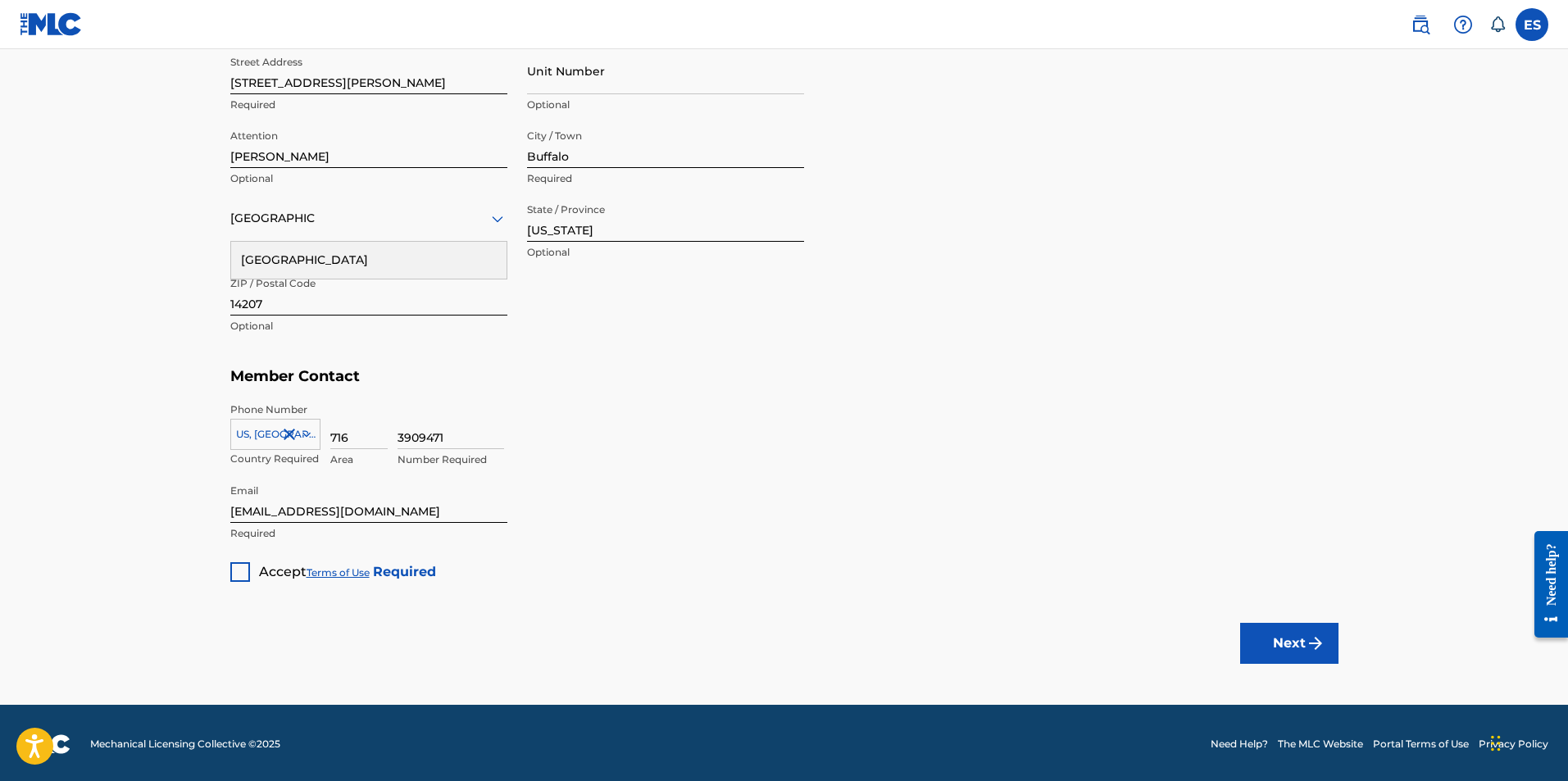
scroll to position [725, 0]
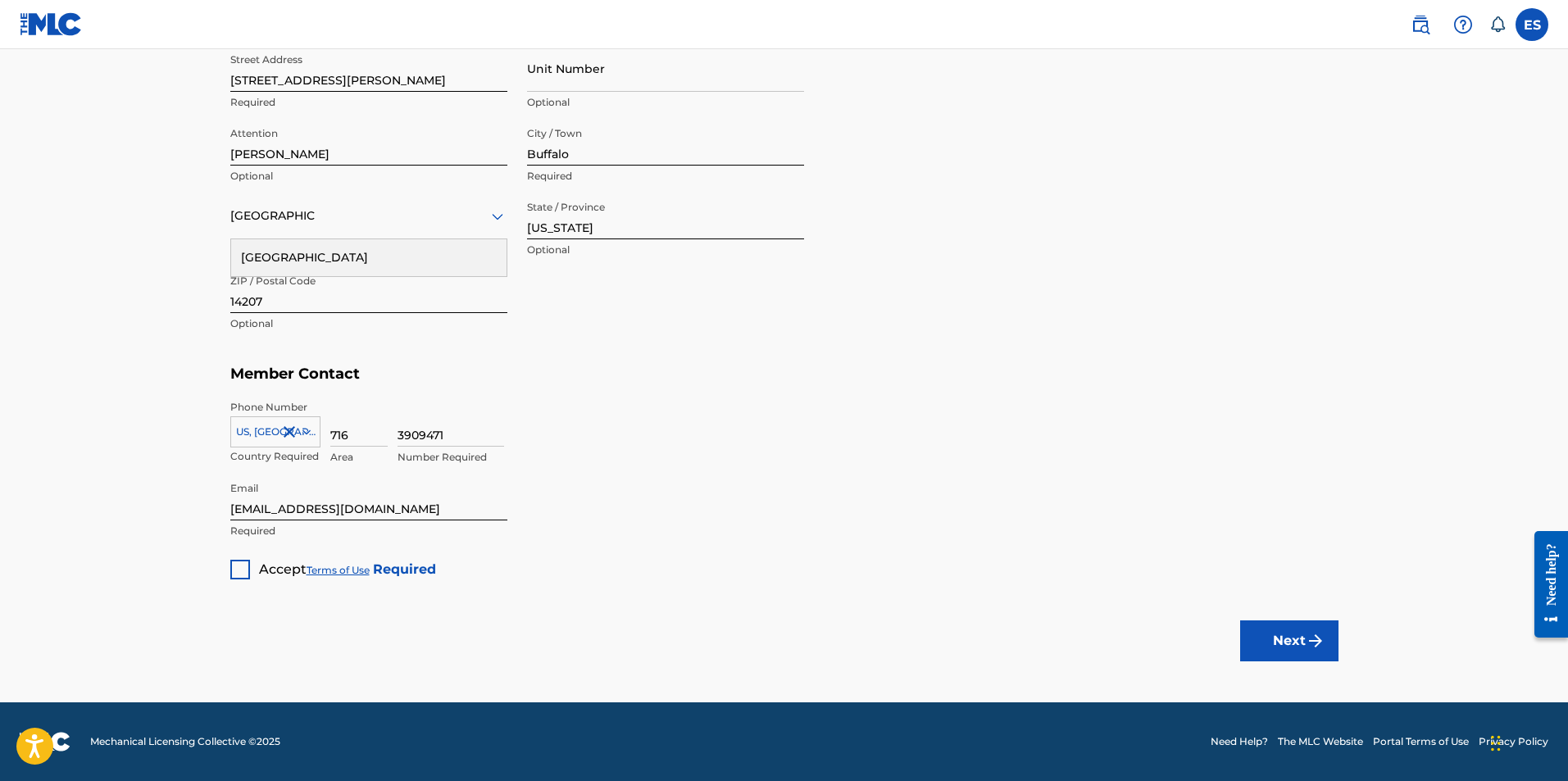
click at [245, 565] on div at bounding box center [240, 569] width 20 height 20
click at [1294, 630] on button "Next" at bounding box center [1289, 641] width 98 height 41
click at [1291, 636] on button "Next" at bounding box center [1289, 641] width 98 height 41
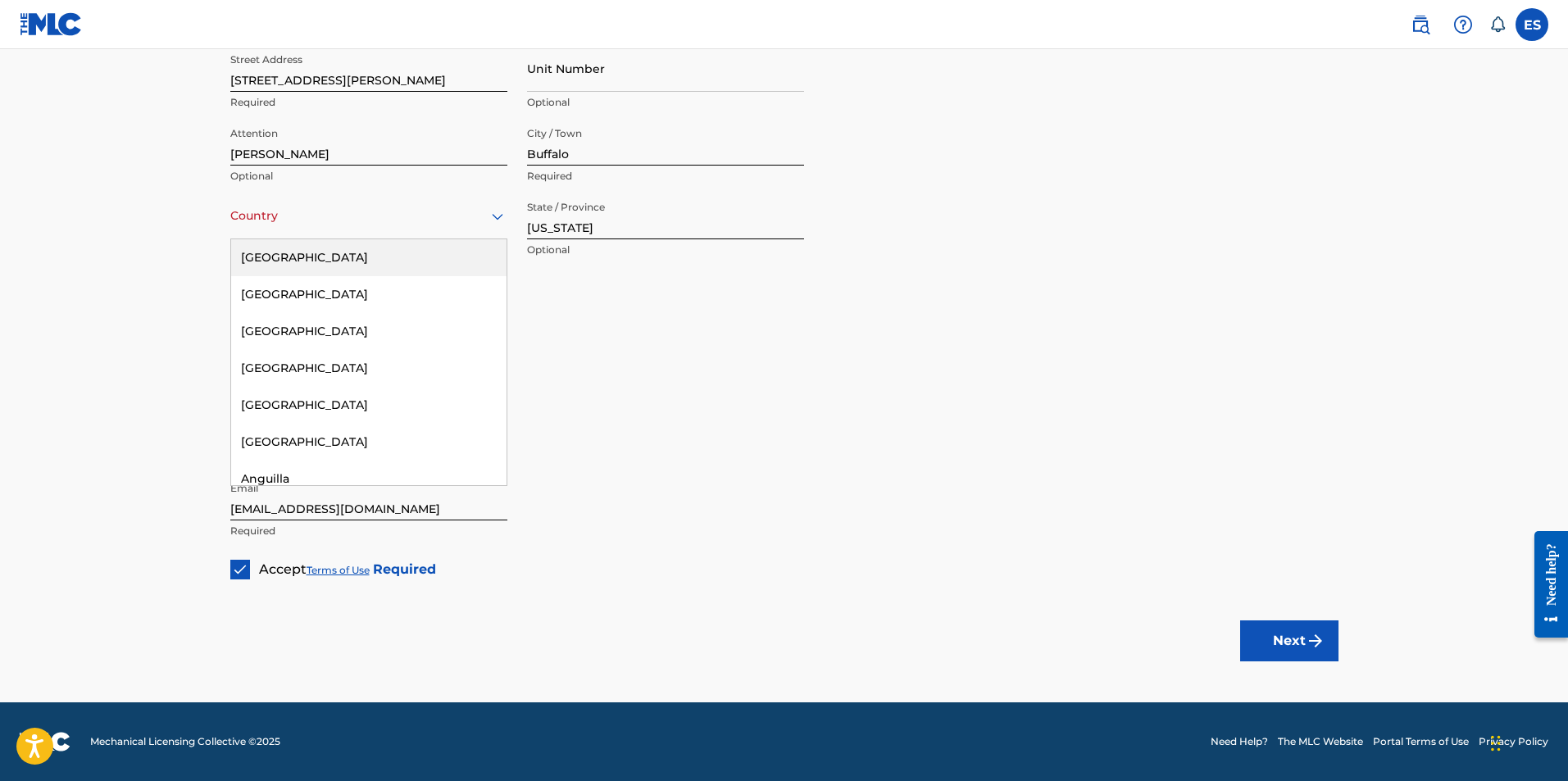
click at [459, 222] on div at bounding box center [369, 216] width 277 height 21
click at [430, 267] on div "[GEOGRAPHIC_DATA]" at bounding box center [368, 258] width 275 height 37
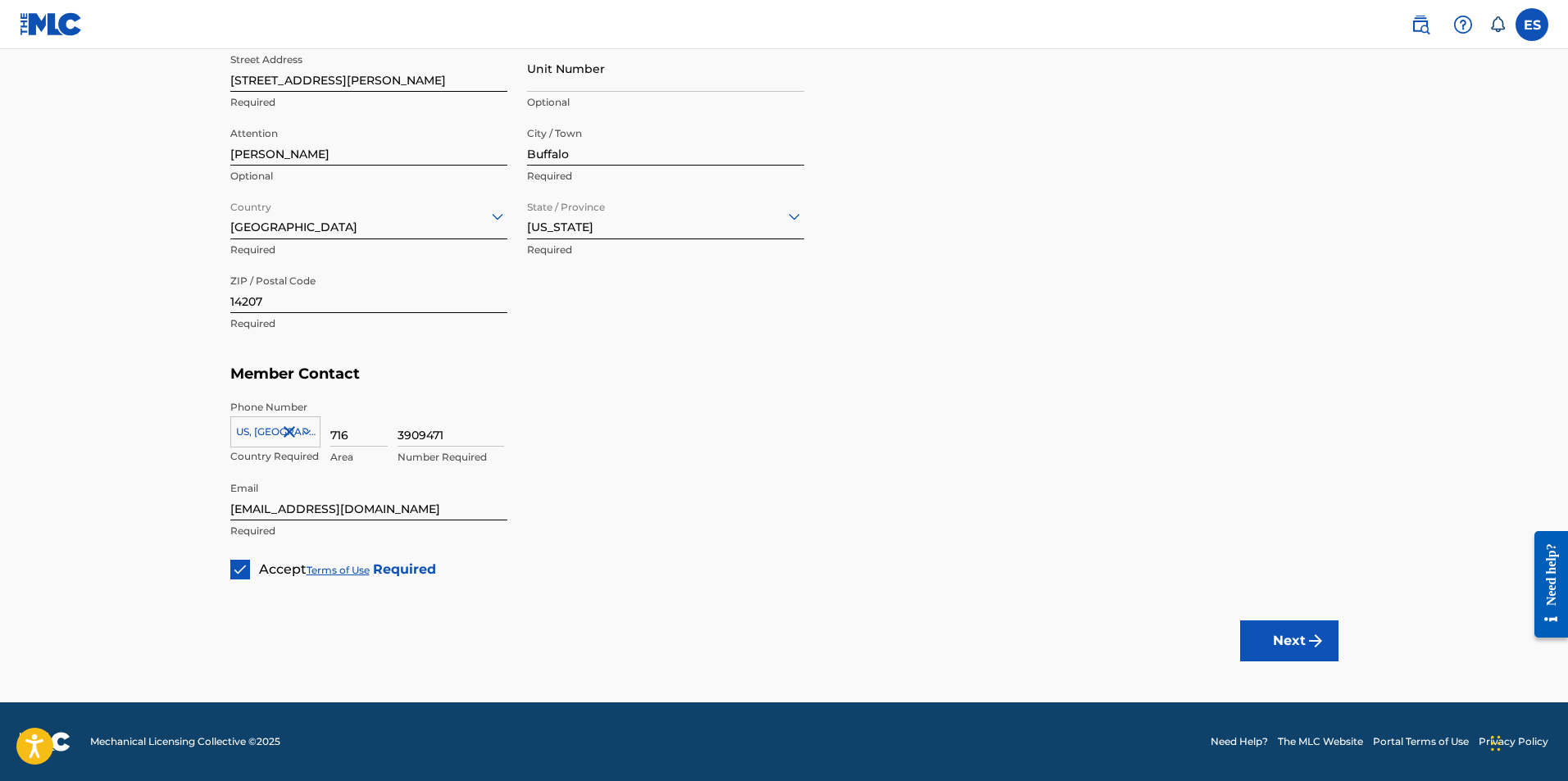
click at [1263, 624] on button "Next" at bounding box center [1289, 641] width 98 height 41
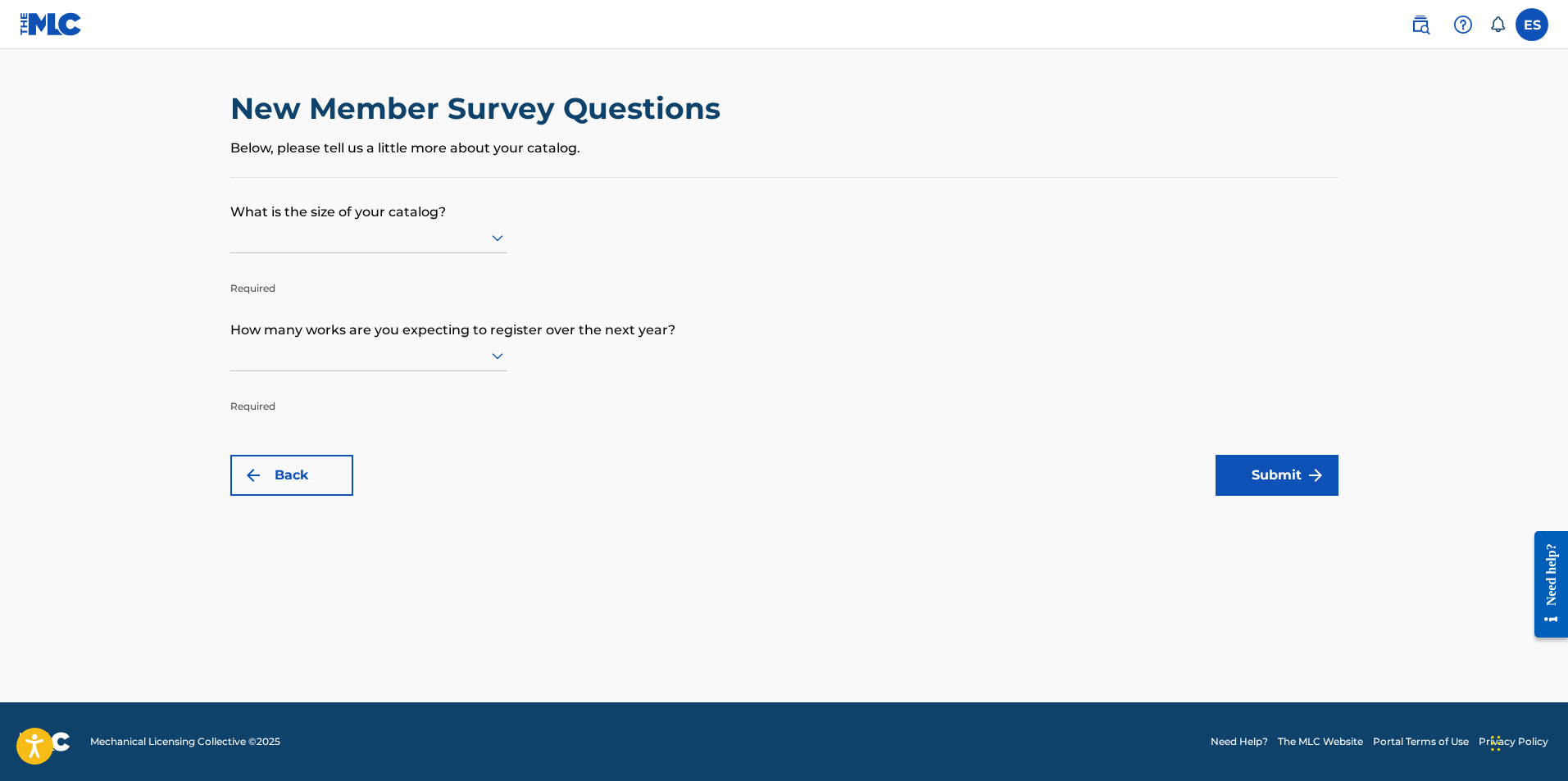
click at [504, 359] on icon at bounding box center [497, 355] width 20 height 20
click at [454, 387] on div "Up to 100" at bounding box center [368, 389] width 275 height 37
click at [405, 236] on div at bounding box center [369, 238] width 277 height 21
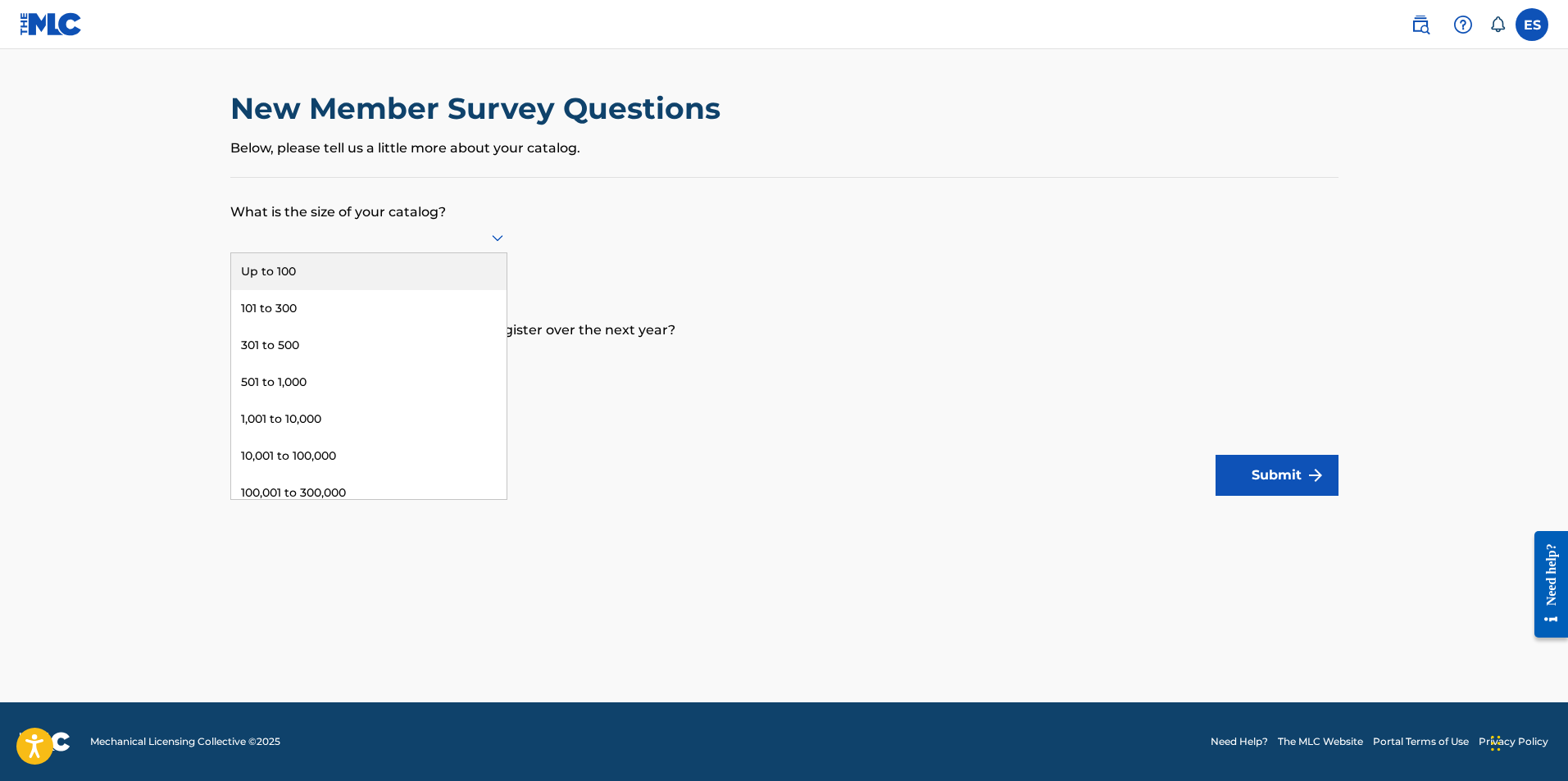
click at [401, 264] on div "Up to 100" at bounding box center [368, 272] width 275 height 37
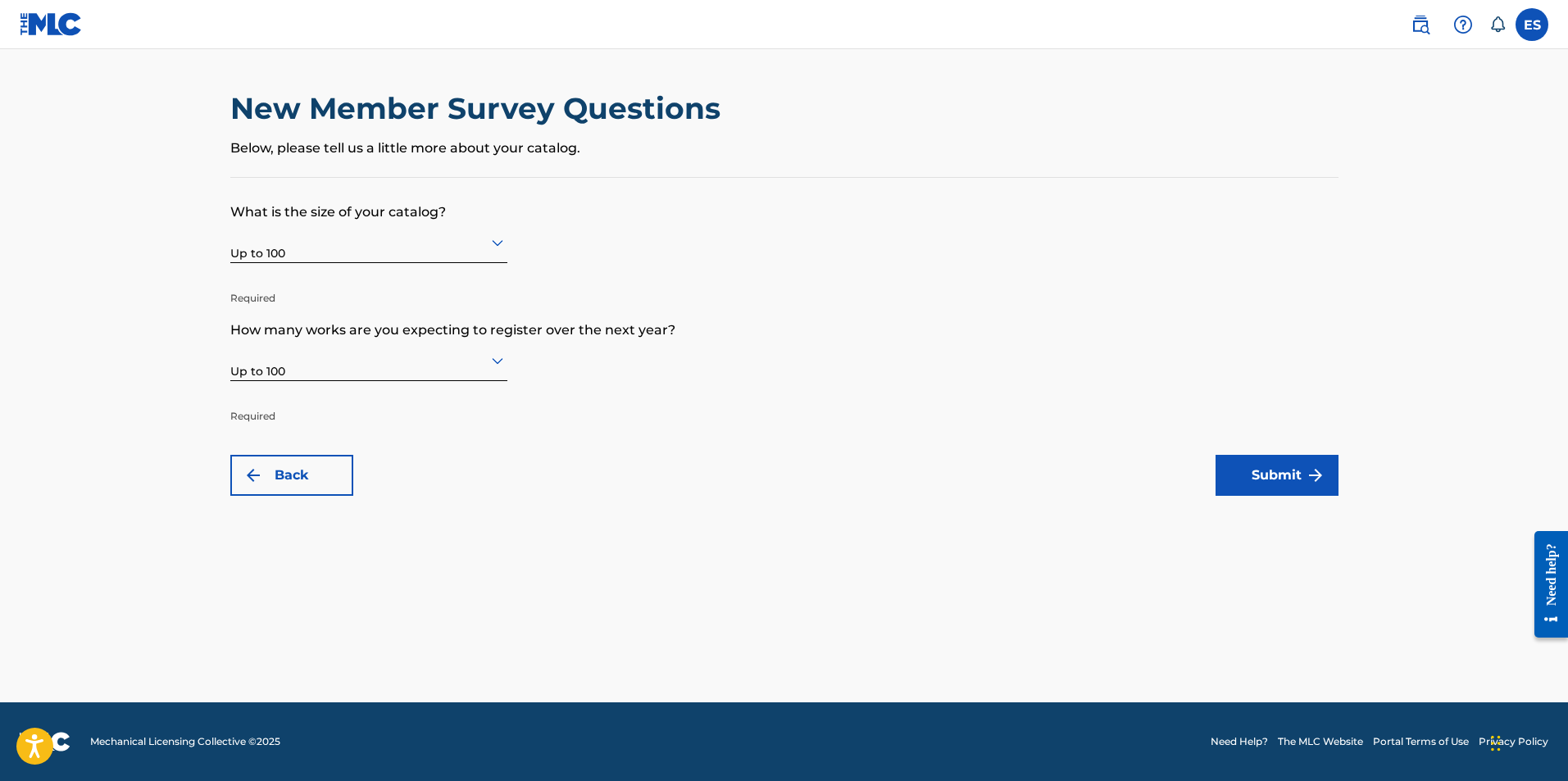
click at [1228, 481] on button "Submit" at bounding box center [1276, 475] width 123 height 41
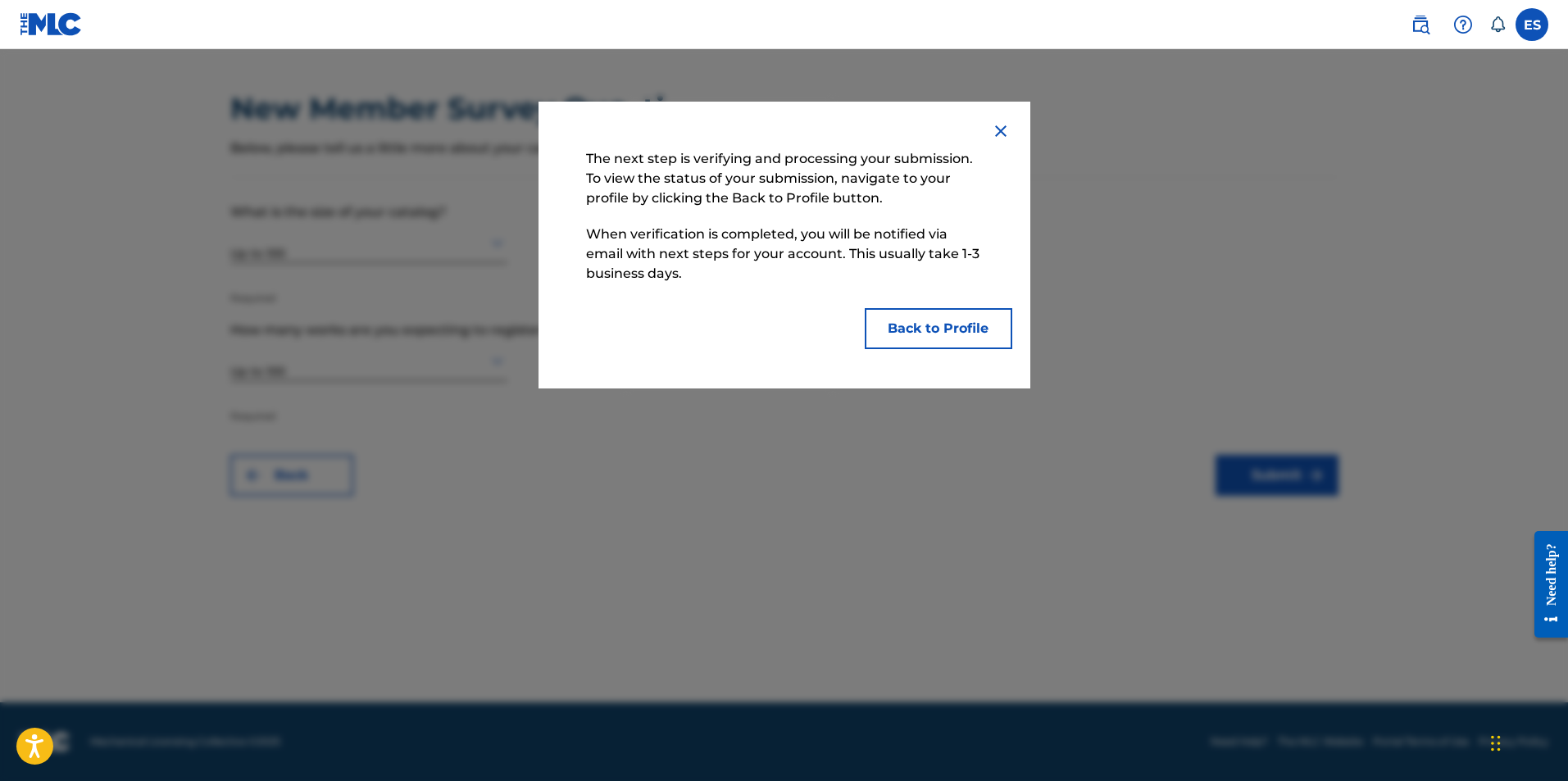
click at [967, 325] on button "Back to Profile" at bounding box center [938, 328] width 147 height 41
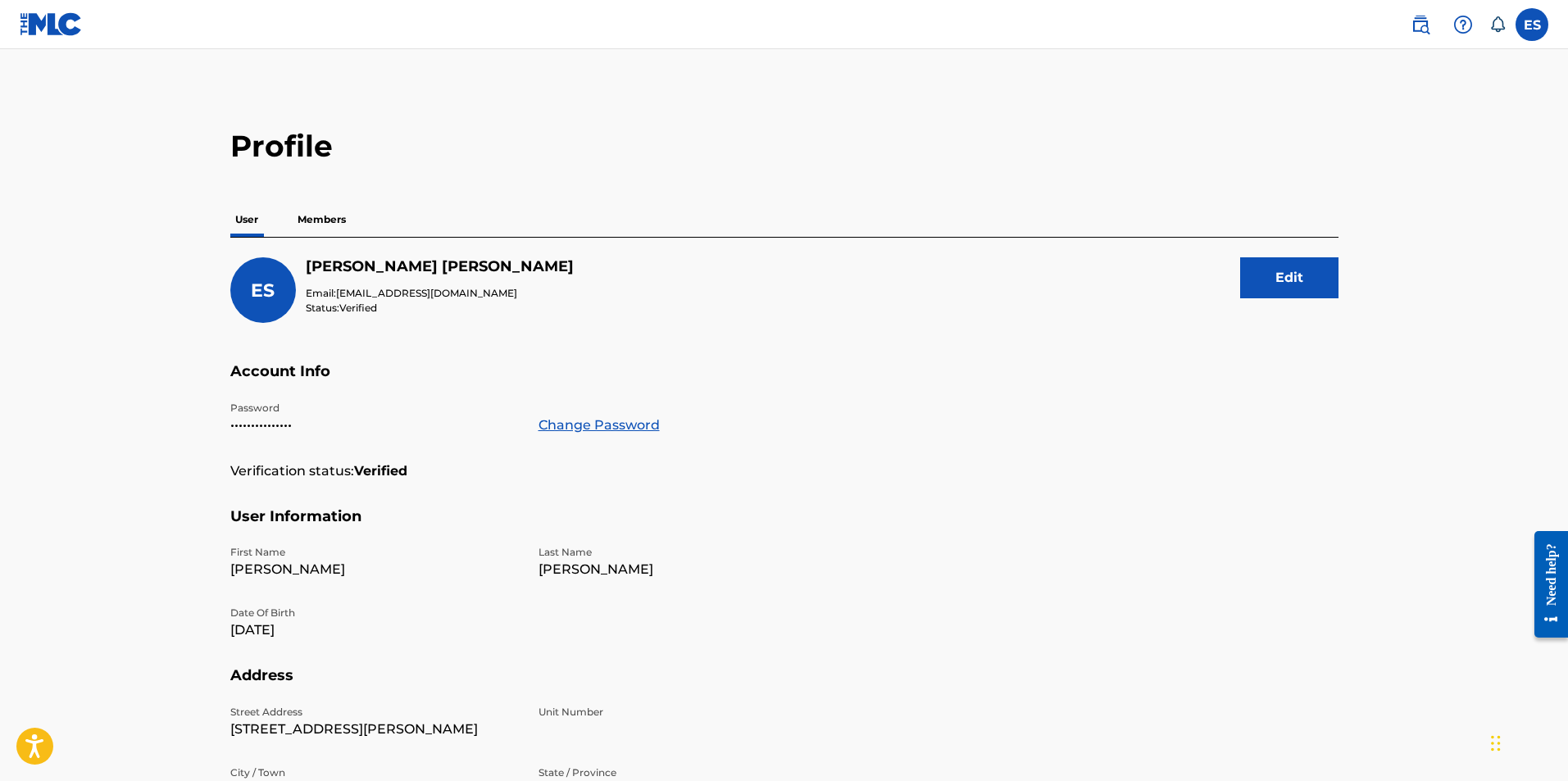
click at [347, 217] on p "Members" at bounding box center [321, 220] width 58 height 35
